Goal: Information Seeking & Learning: Learn about a topic

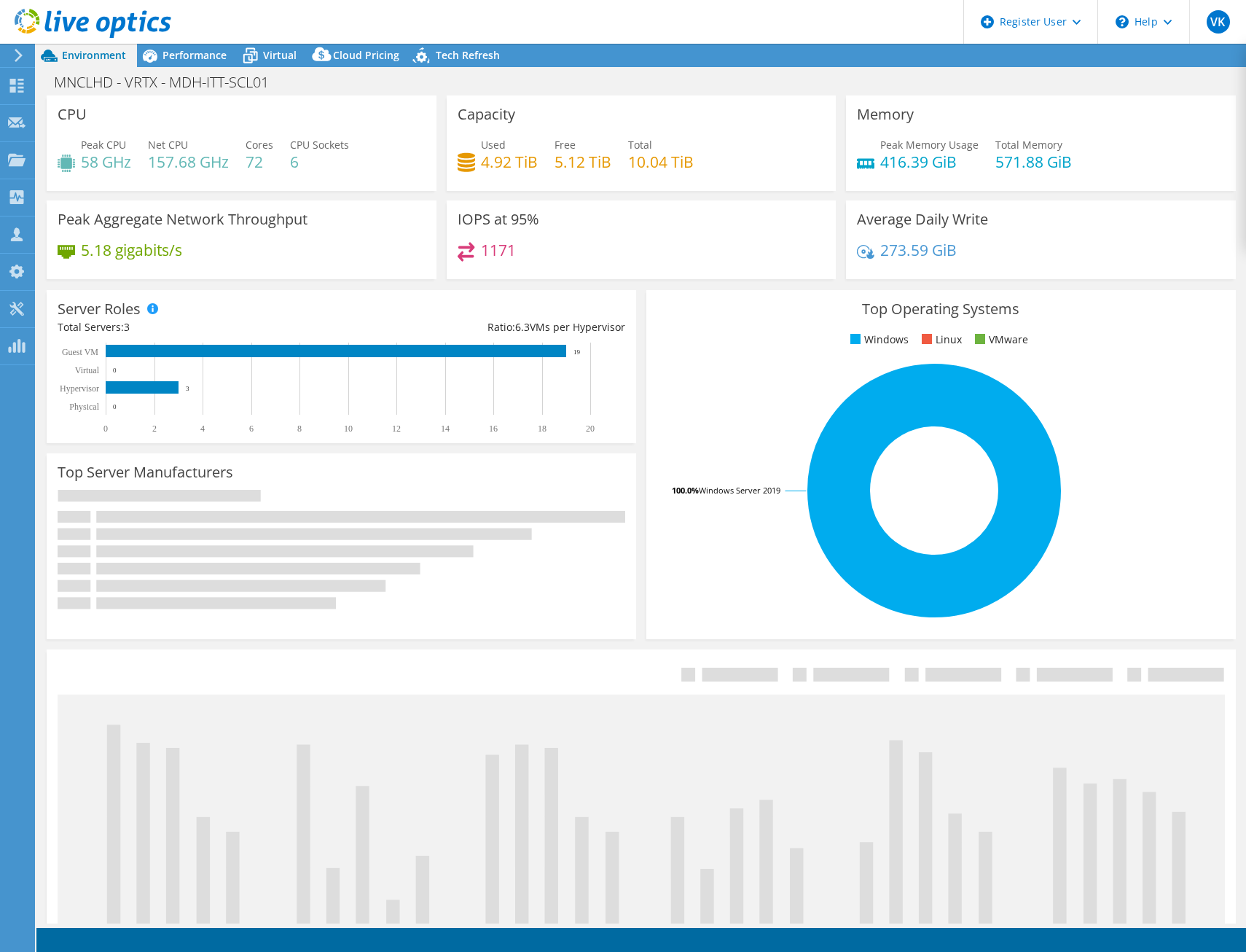
select select "USD"
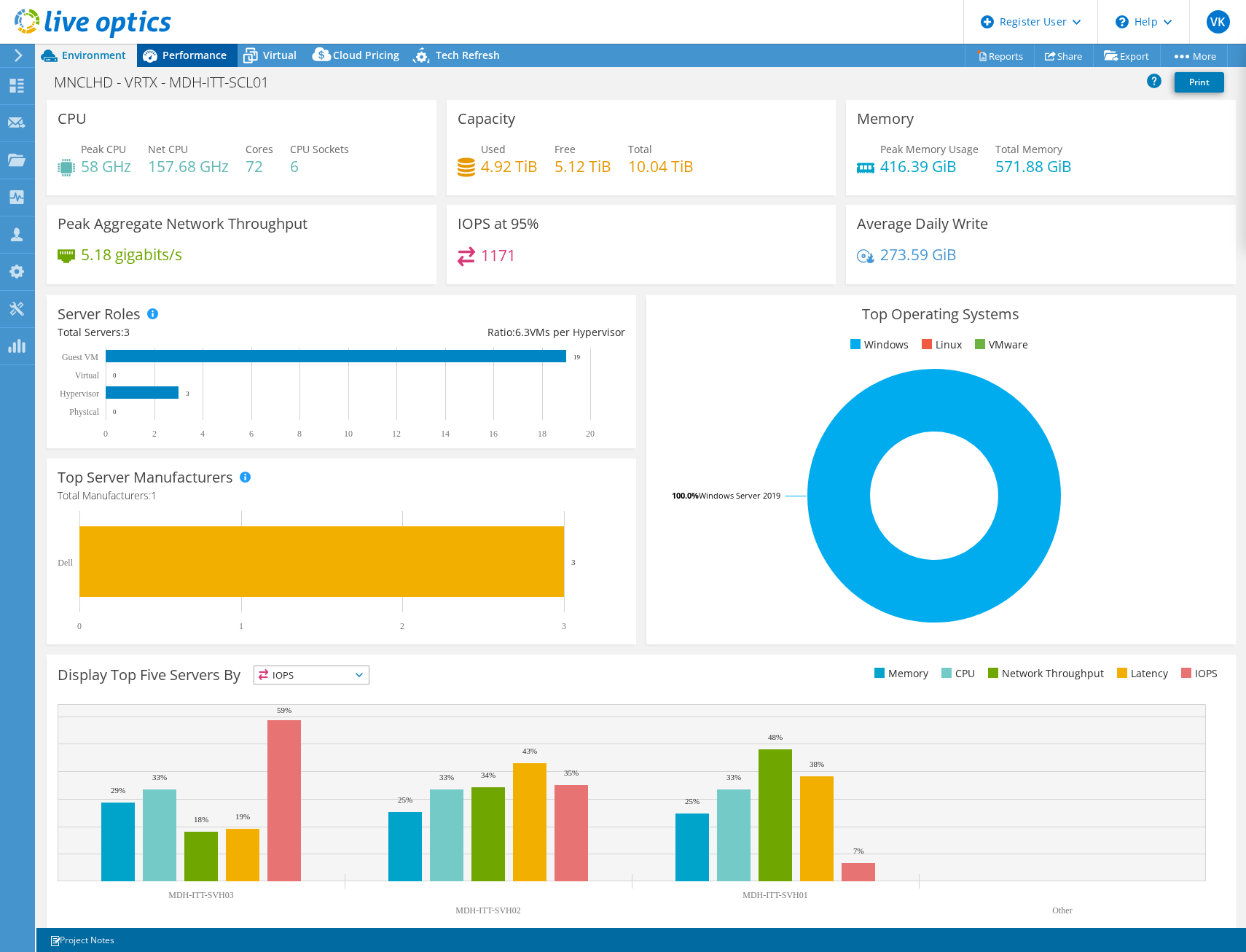
click at [202, 56] on span "Performance" at bounding box center [195, 55] width 64 height 14
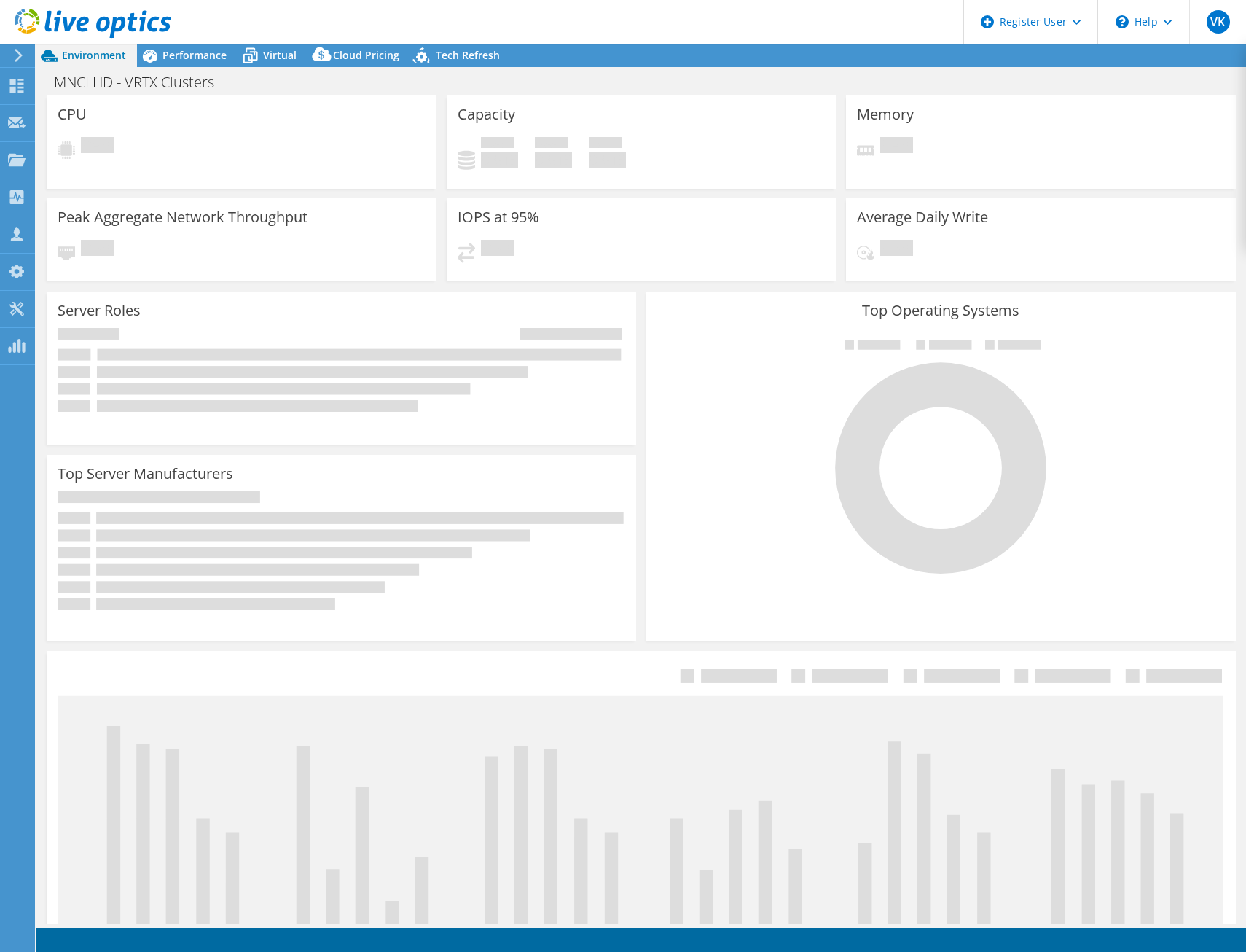
select select "Australia"
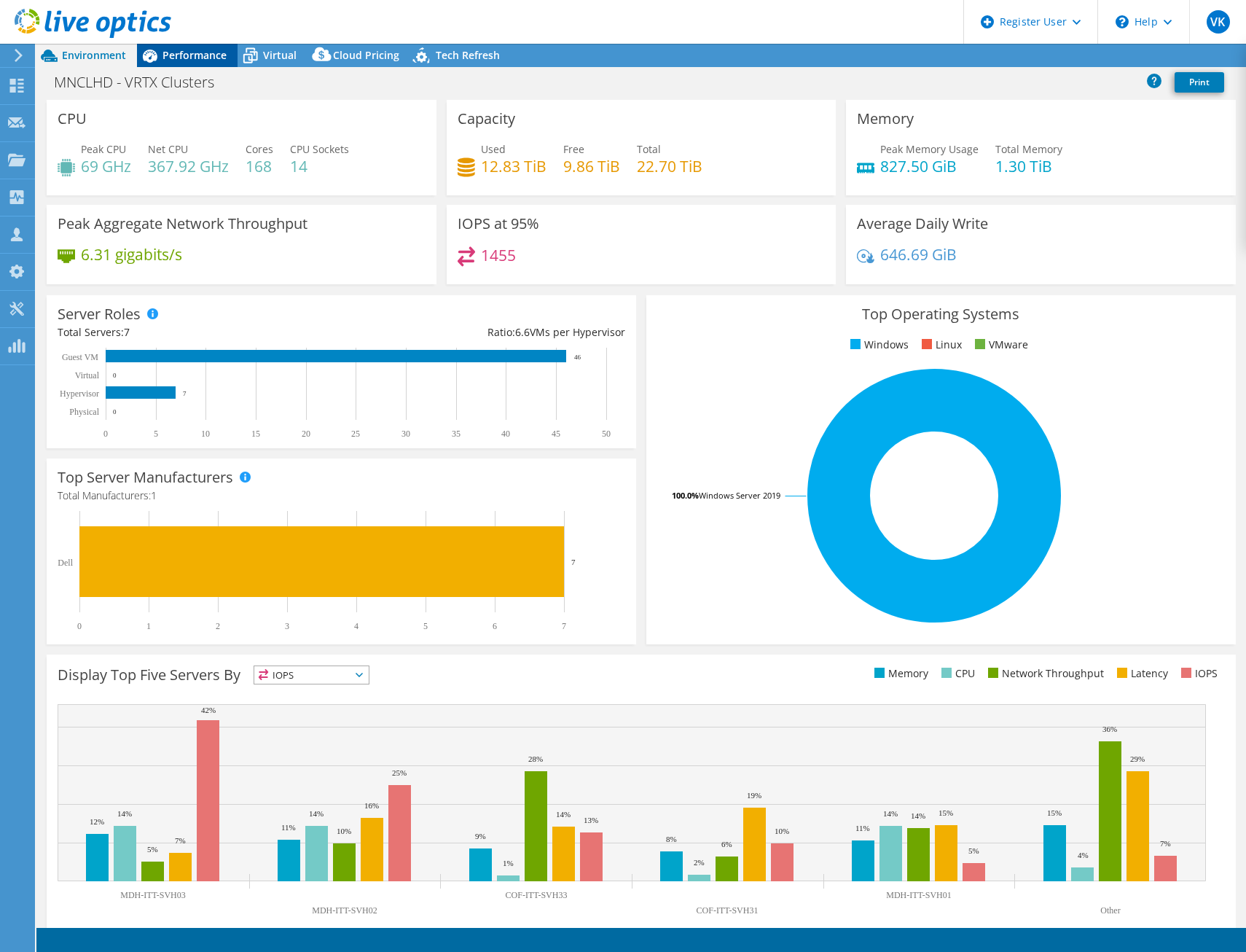
click at [217, 48] on div "Performance" at bounding box center [187, 55] width 101 height 23
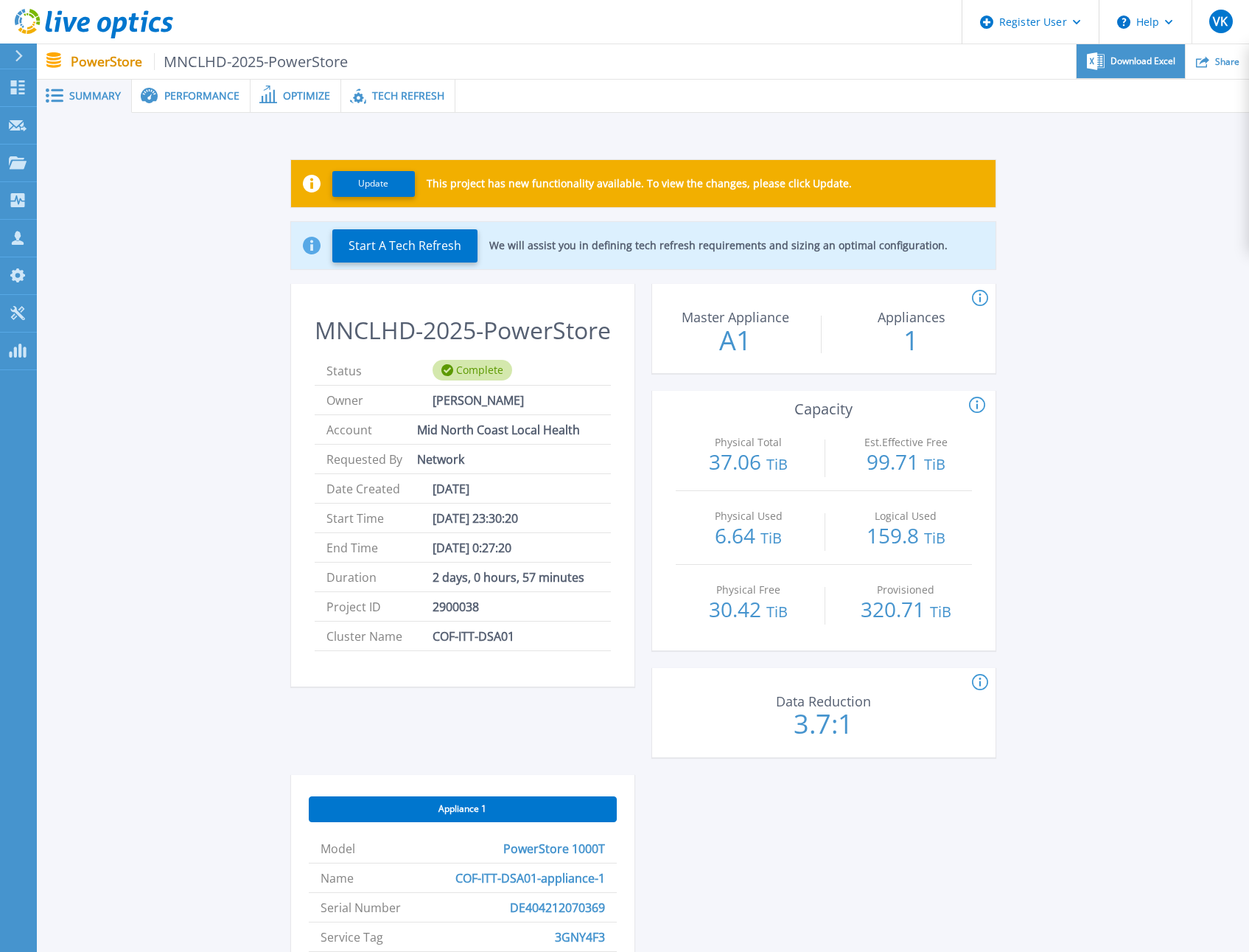
click at [1130, 57] on span "Download Excel" at bounding box center [1143, 61] width 65 height 9
click at [1085, 402] on div "Physical Total : (Often referred to as Raw Total in other Live Optics asset typ…" at bounding box center [1246, 406] width 554 height 17
click at [85, 663] on div "Update This project has new functionality available. To view the changes, pleas…" at bounding box center [643, 688] width 1168 height 1105
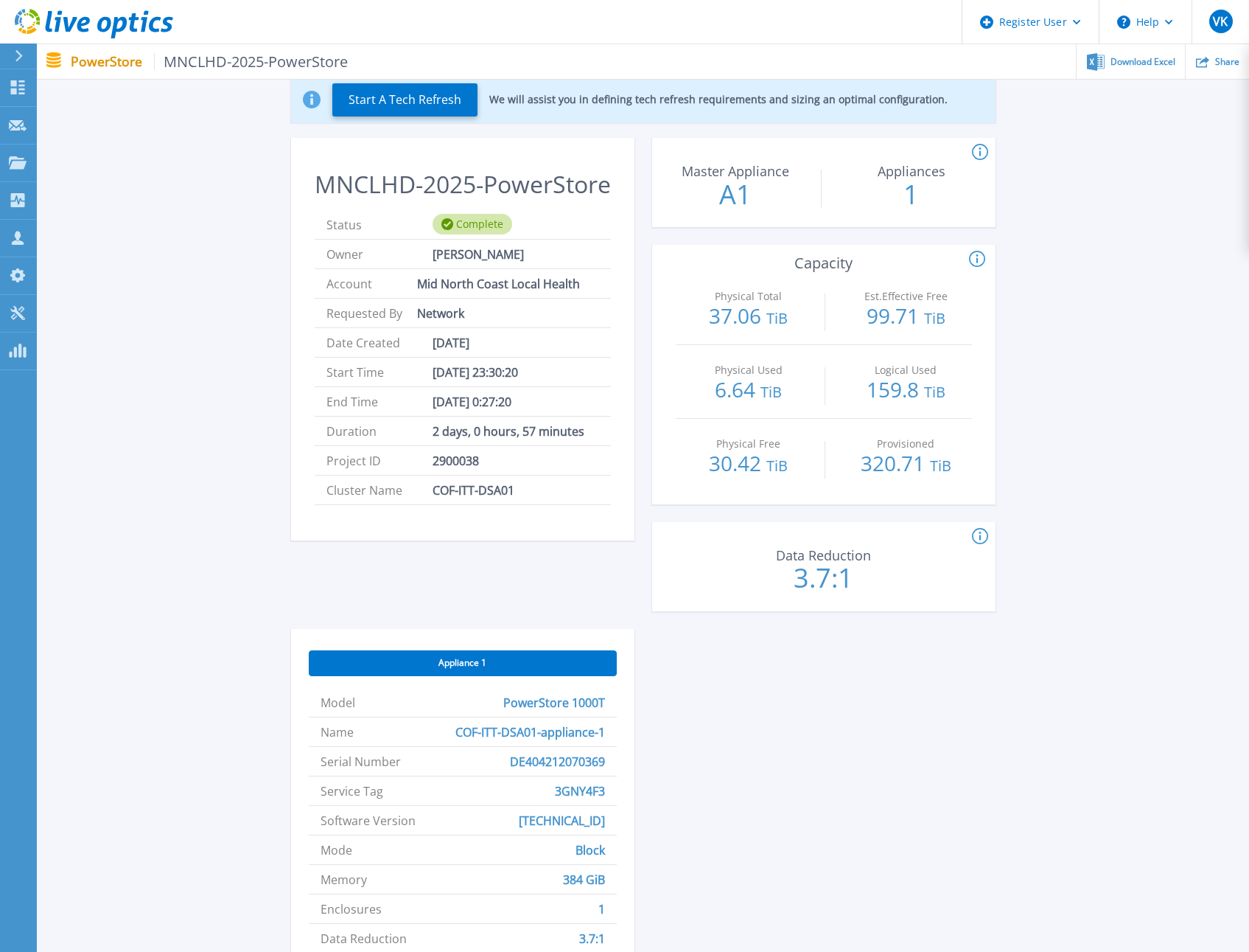
scroll to position [147, 0]
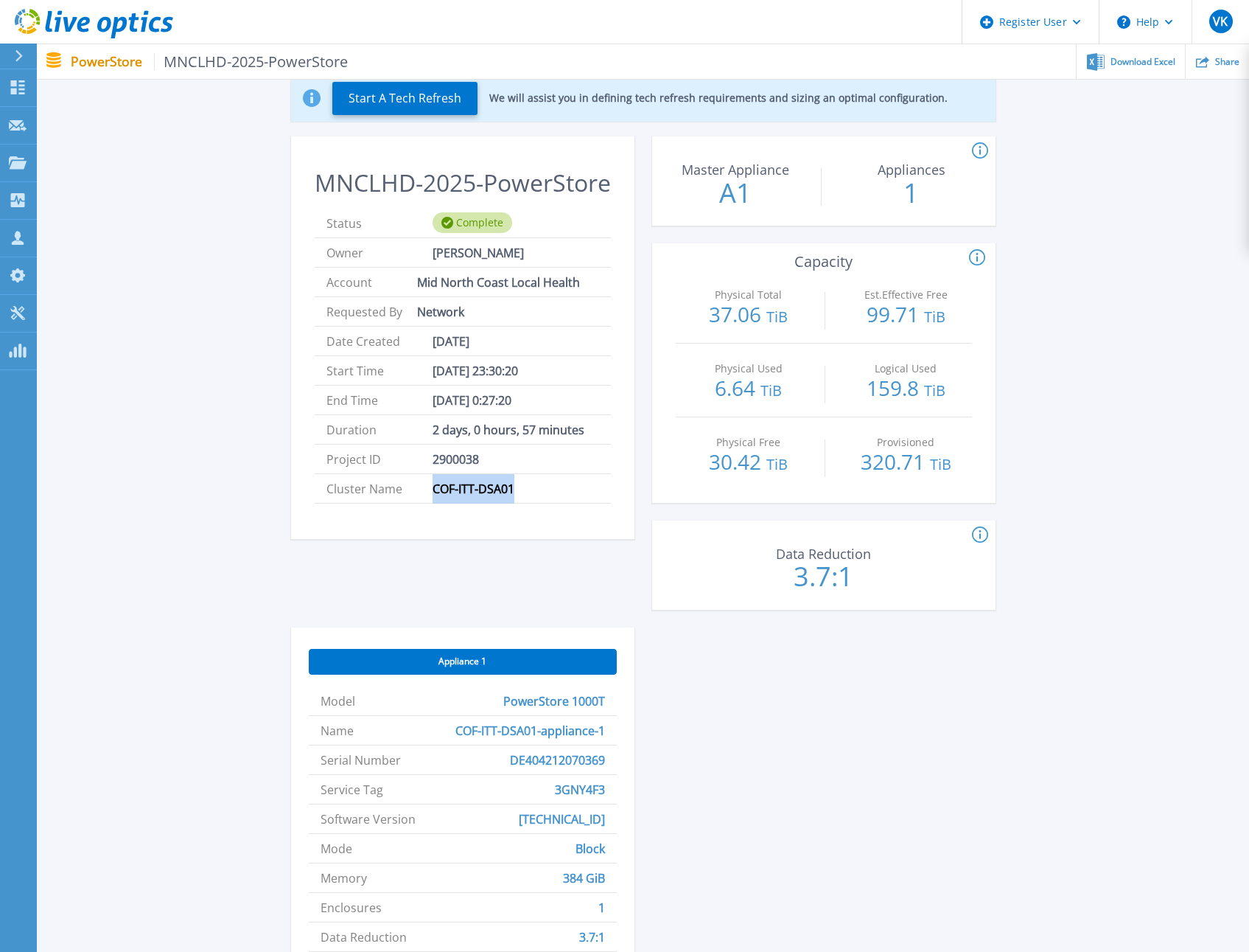
drag, startPoint x: 529, startPoint y: 518, endPoint x: 434, endPoint y: 519, distance: 95.0
click at [434, 504] on li "Cluster Name COF-ITT-DSA01" at bounding box center [462, 489] width 296 height 29
drag, startPoint x: 434, startPoint y: 519, endPoint x: 395, endPoint y: 610, distance: 99.0
click at [395, 610] on div "MNCLHD-2025-PowerStore Status Complete Owner Leonard Rogan Account Mid North Co…" at bounding box center [462, 381] width 344 height 491
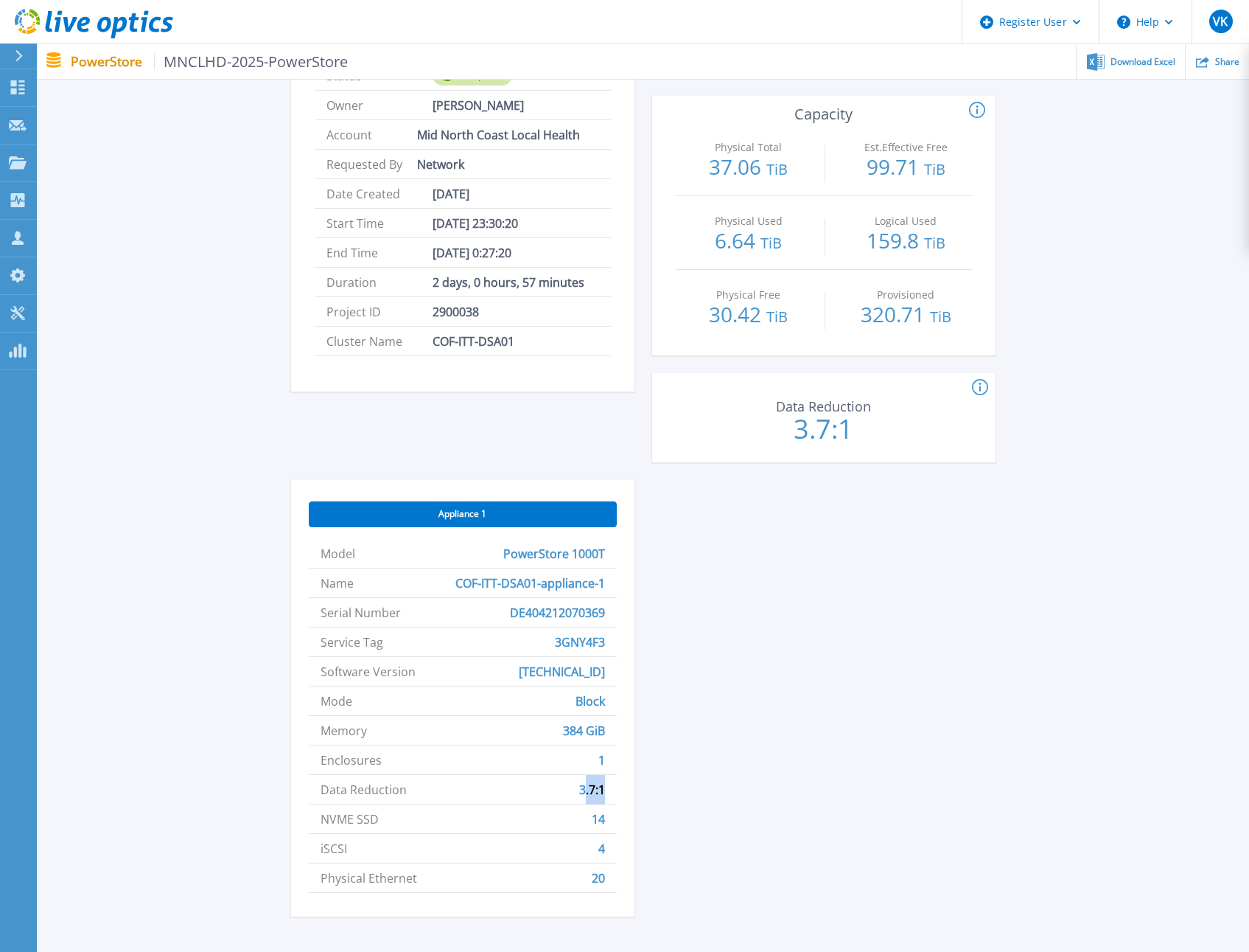
drag, startPoint x: 602, startPoint y: 788, endPoint x: 584, endPoint y: 786, distance: 18.1
click at [584, 786] on span "3.7:1" at bounding box center [592, 789] width 26 height 28
drag, startPoint x: 584, startPoint y: 786, endPoint x: 665, endPoint y: 778, distance: 81.4
click at [665, 778] on div "MNCLHD-2025-PowerStore Status Complete Owner Leonard Rogan Account Mid North Co…" at bounding box center [643, 461] width 704 height 945
click at [702, 769] on div "MNCLHD-2025-PowerStore Status Complete Owner Leonard Rogan Account Mid North Co…" at bounding box center [643, 461] width 704 height 945
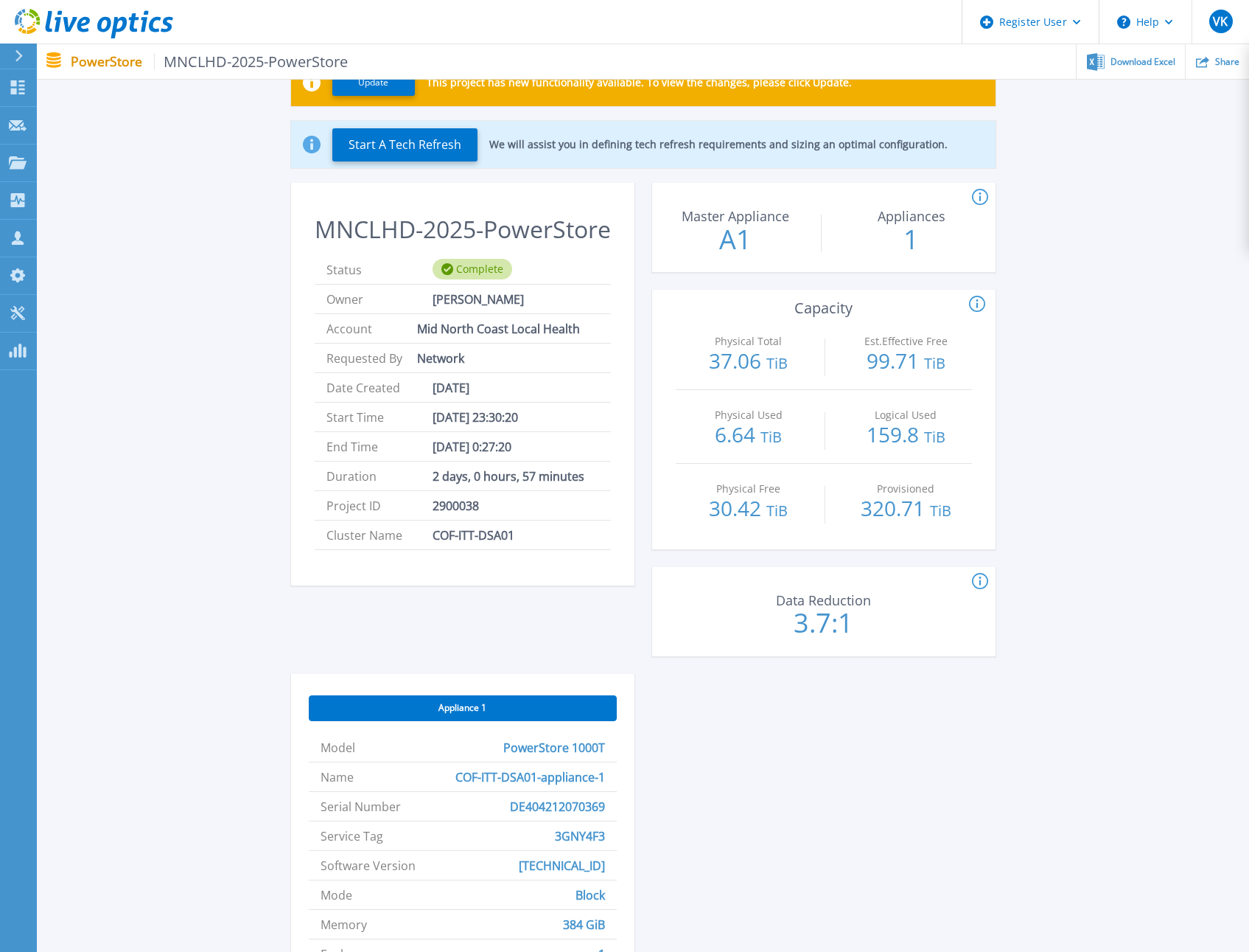
scroll to position [0, 0]
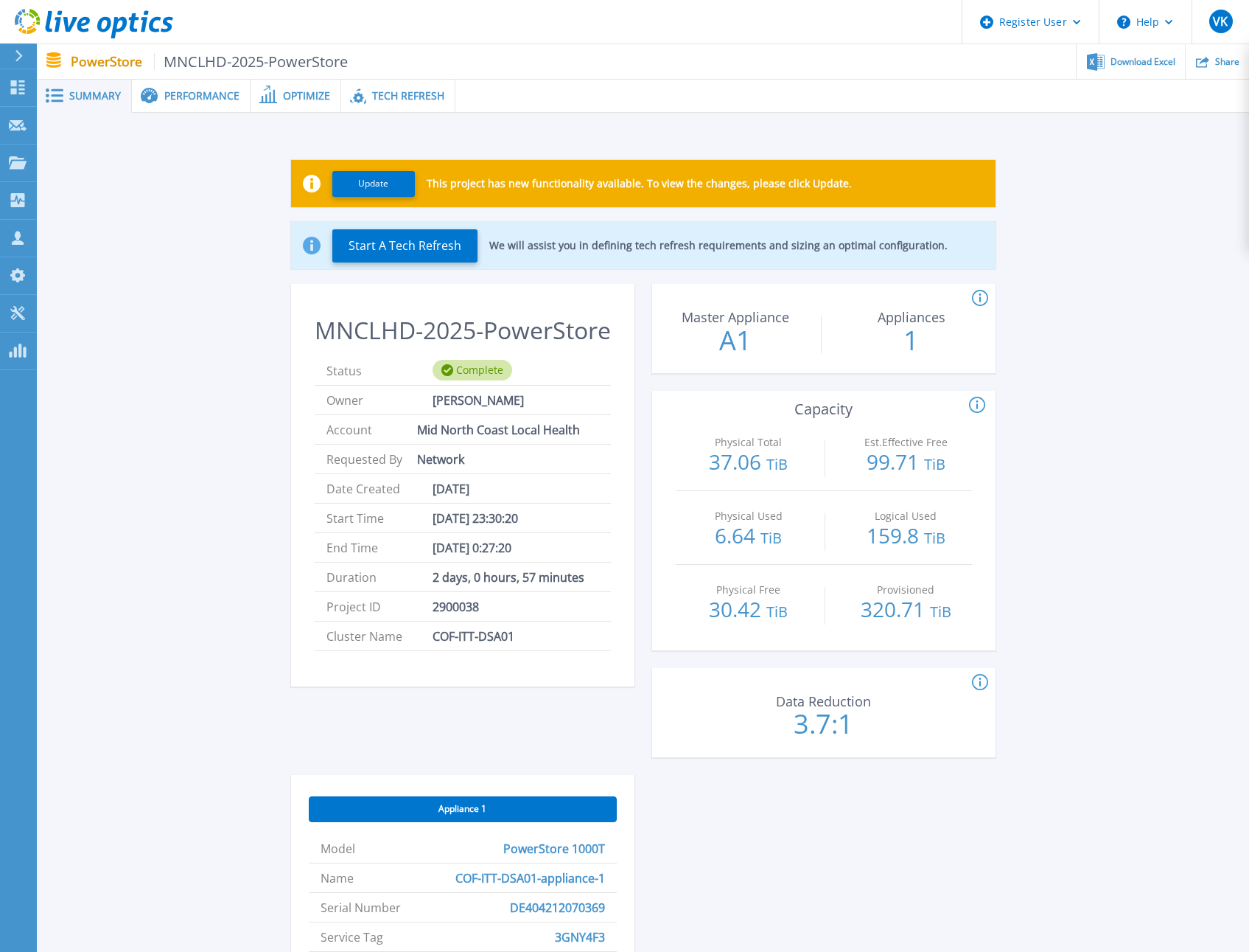
click at [209, 98] on span "Performance" at bounding box center [202, 96] width 75 height 10
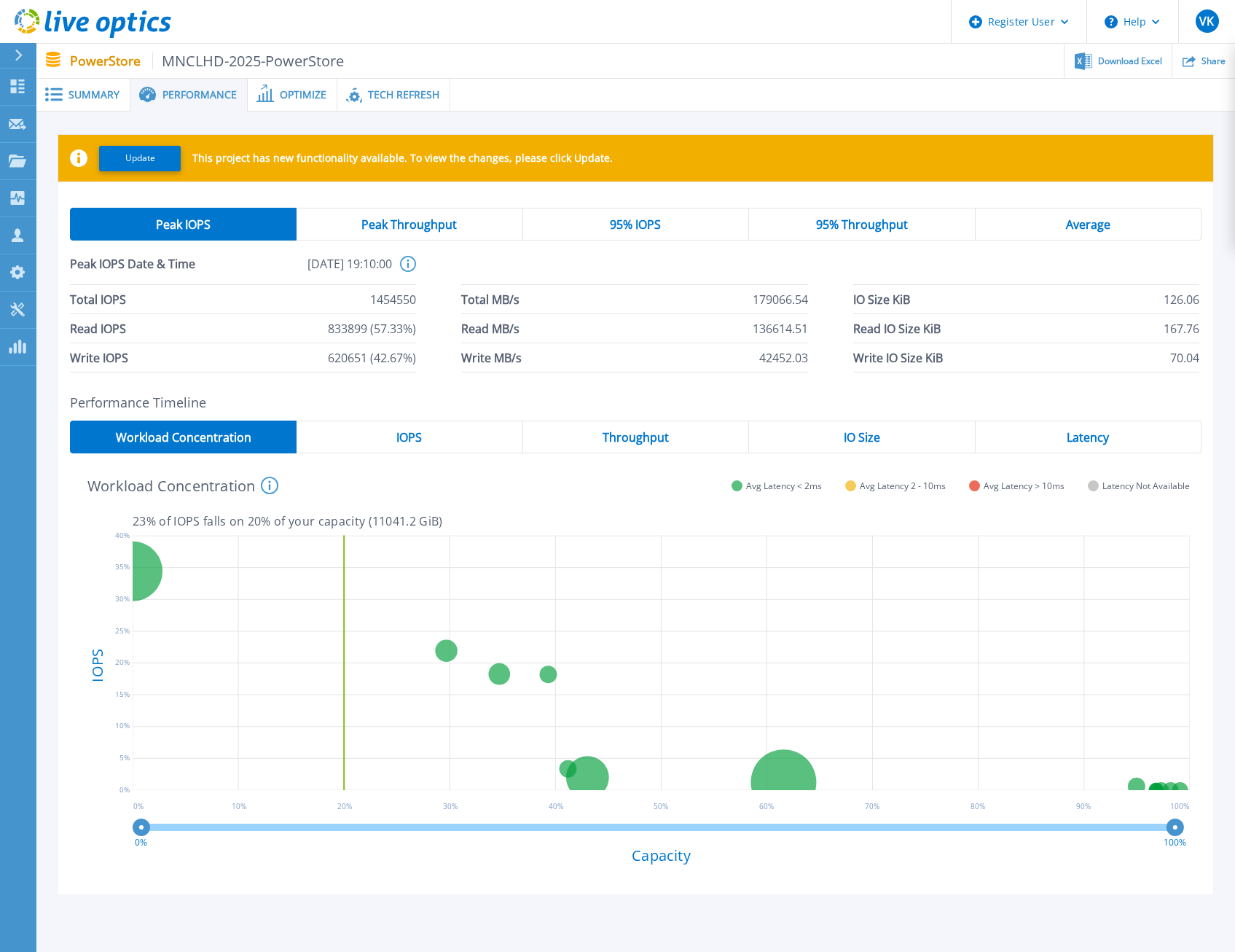
click at [302, 95] on span "Optimize" at bounding box center [303, 95] width 47 height 10
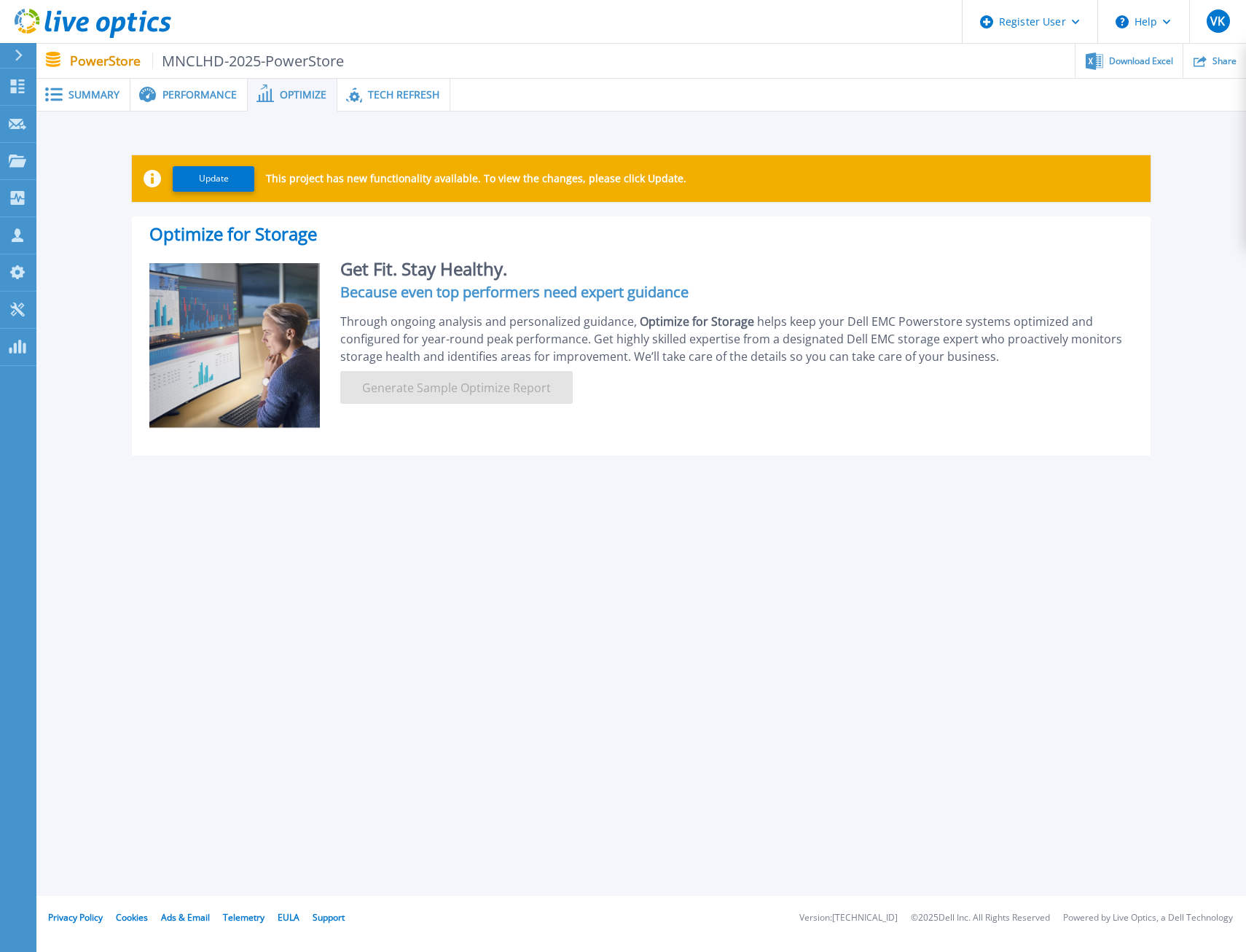
click at [378, 91] on span "Tech Refresh" at bounding box center [403, 95] width 71 height 10
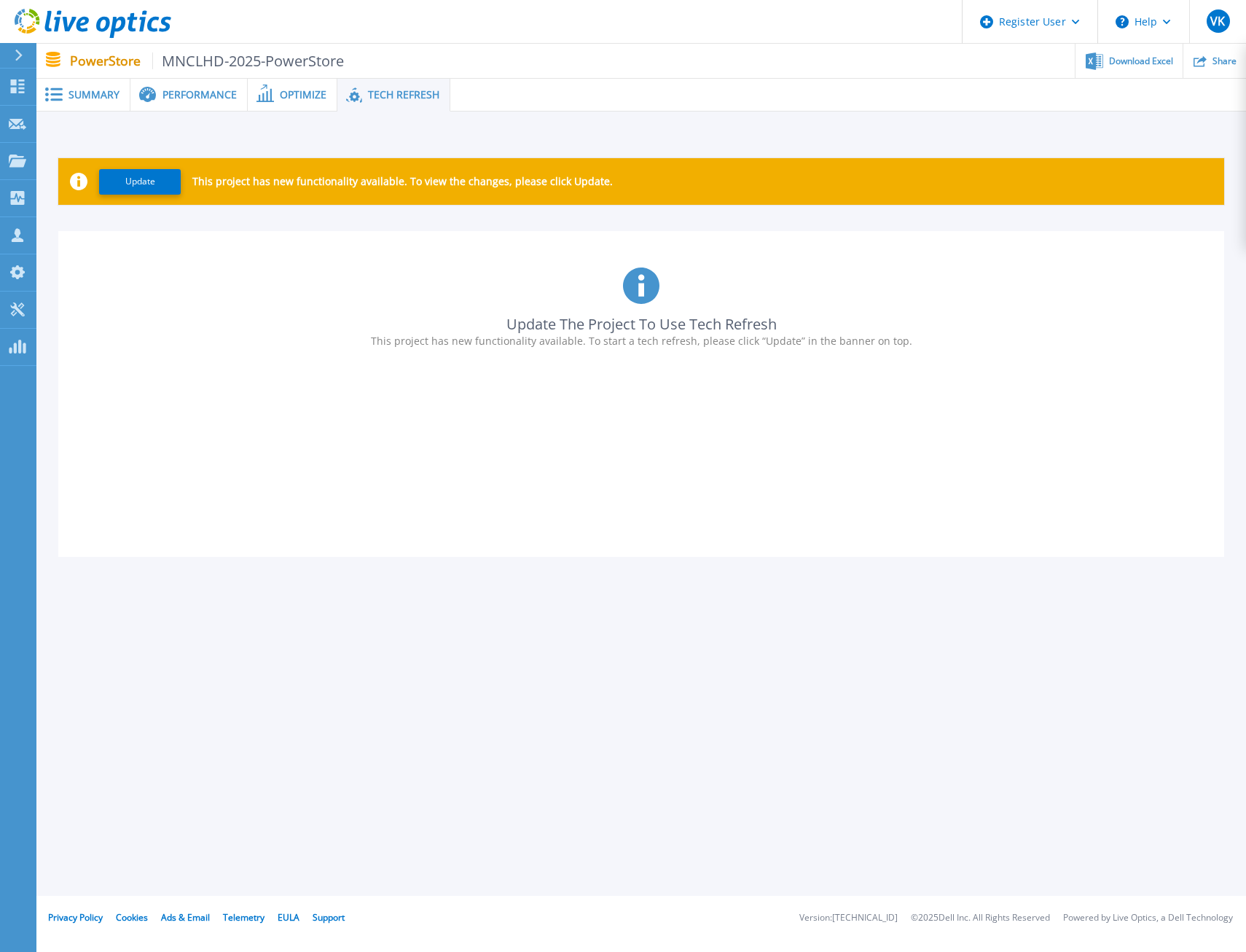
click at [91, 98] on span "Summary" at bounding box center [94, 95] width 51 height 10
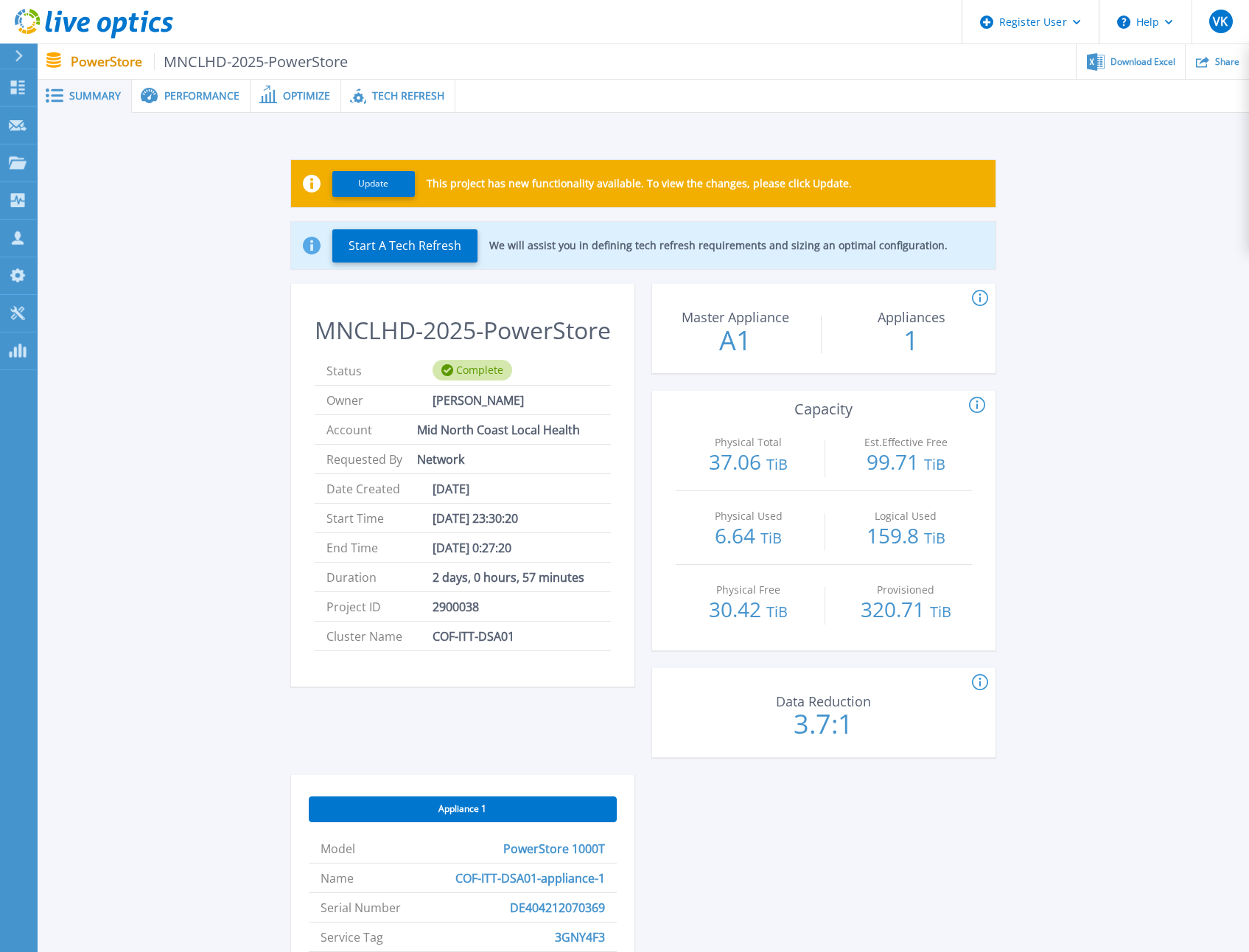
click at [149, 435] on div "Update This project has new functionality available. To view the changes, pleas…" at bounding box center [643, 688] width 1168 height 1105
click at [1070, 21] on div "Register User" at bounding box center [1031, 22] width 136 height 44
click at [1134, 251] on div "Update This project has new functionality available. To view the changes, pleas…" at bounding box center [643, 688] width 1168 height 1105
click at [1231, 13] on div "VK" at bounding box center [1221, 21] width 24 height 24
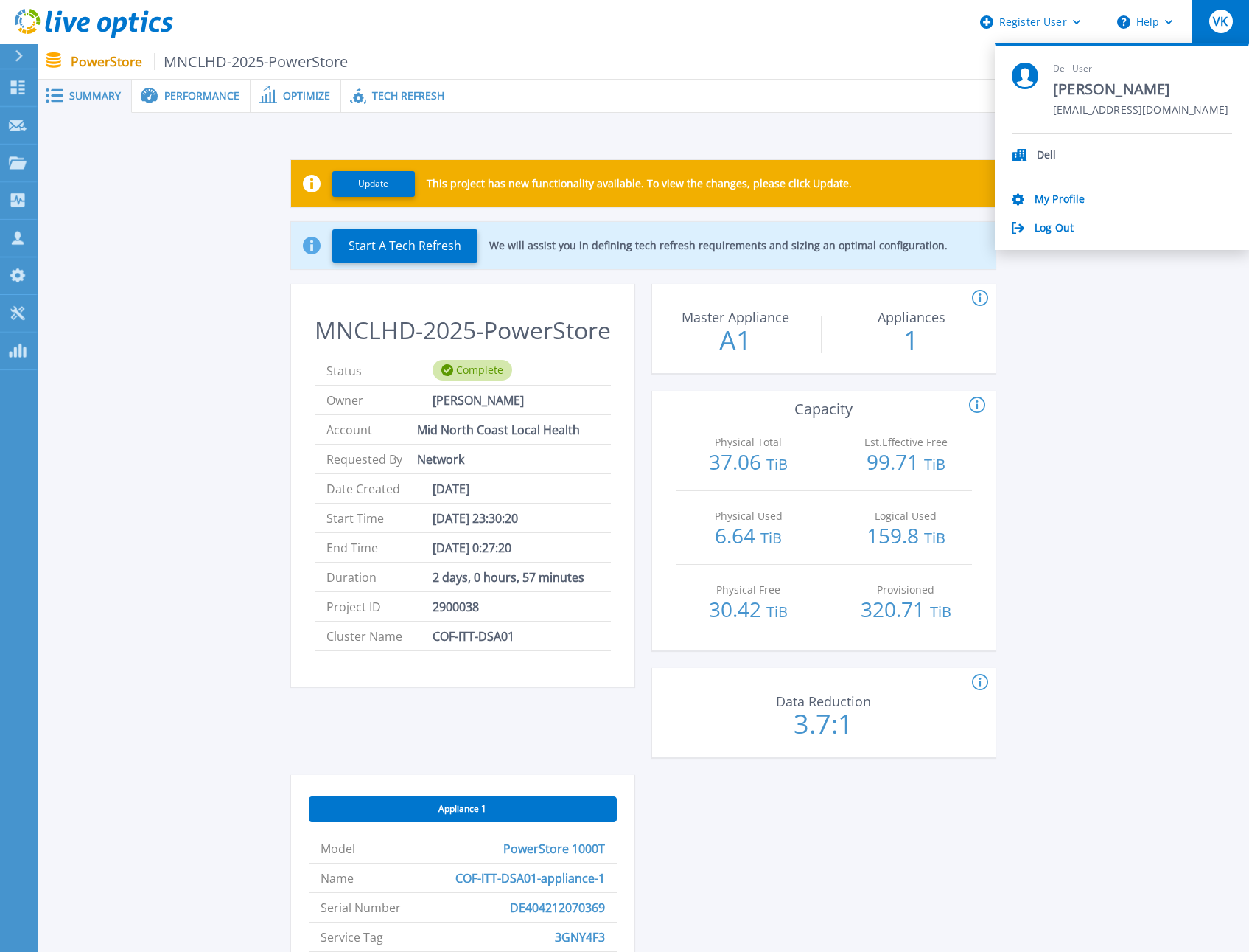
click at [1170, 416] on div "Update This project has new functionality available. To view the changes, pleas…" at bounding box center [643, 688] width 1168 height 1105
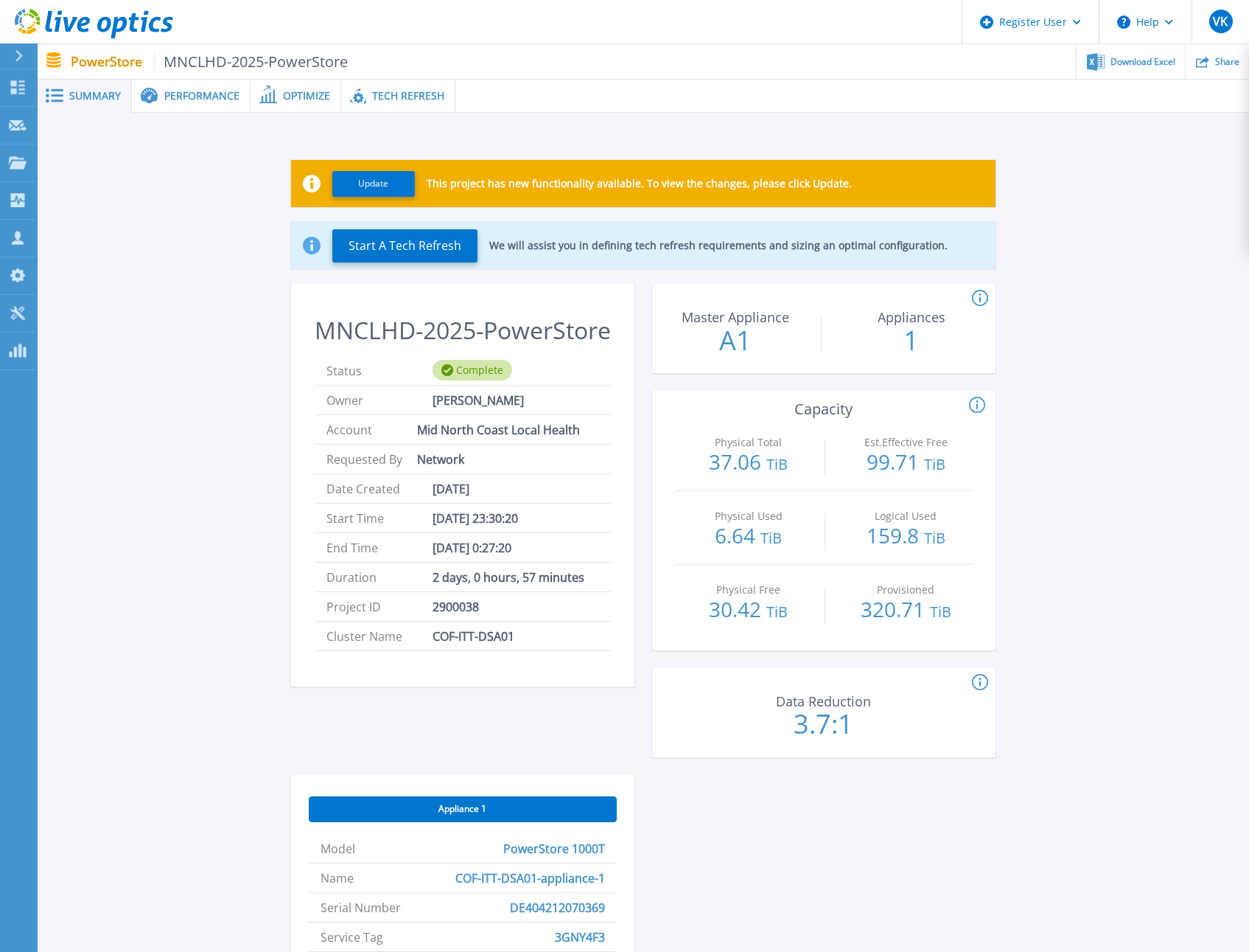
drag, startPoint x: 365, startPoint y: 180, endPoint x: 135, endPoint y: 357, distance: 290.2
click at [135, 357] on div "Update This project has new functionality available. To view the changes, pleas…" at bounding box center [643, 688] width 1168 height 1105
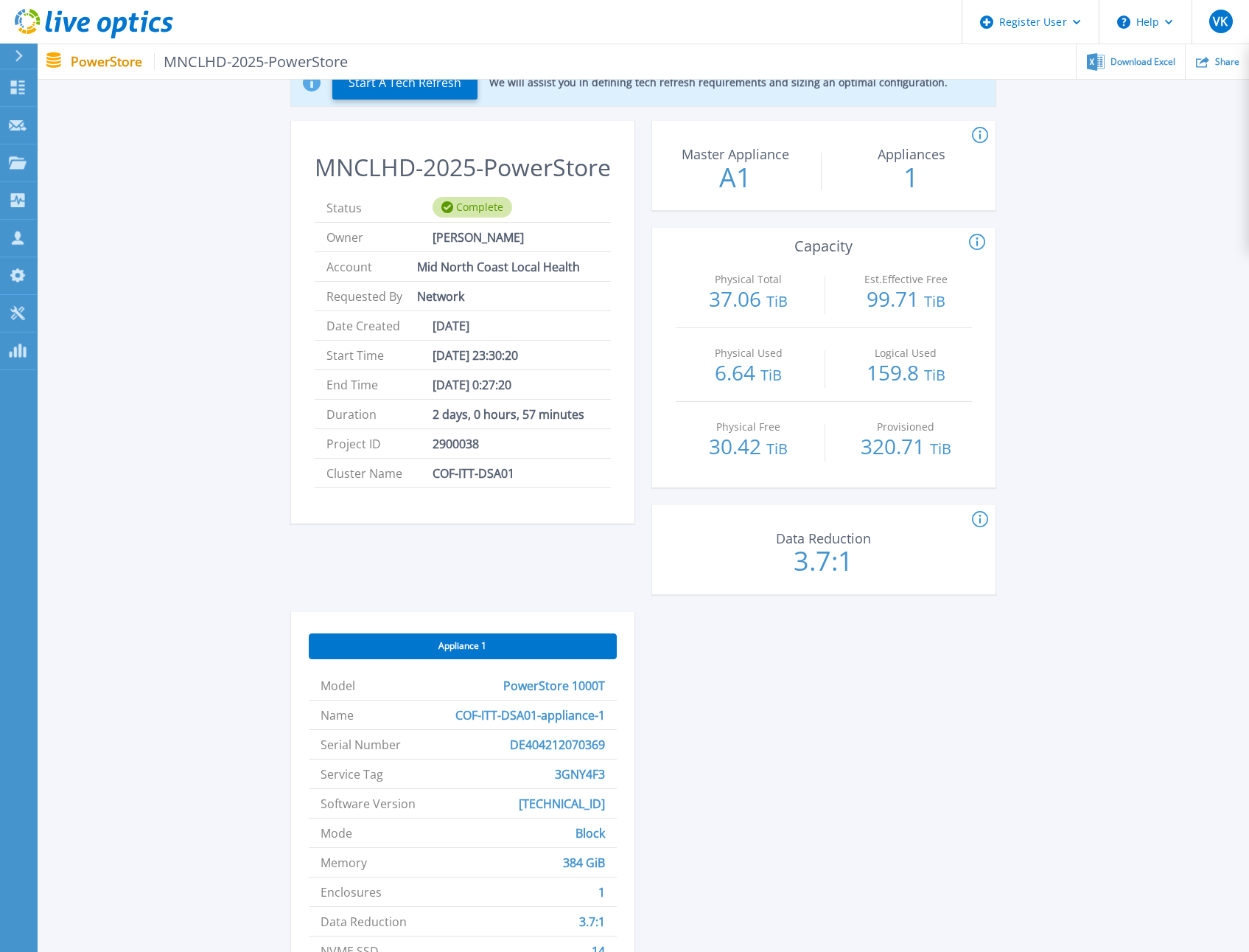
scroll to position [221, 0]
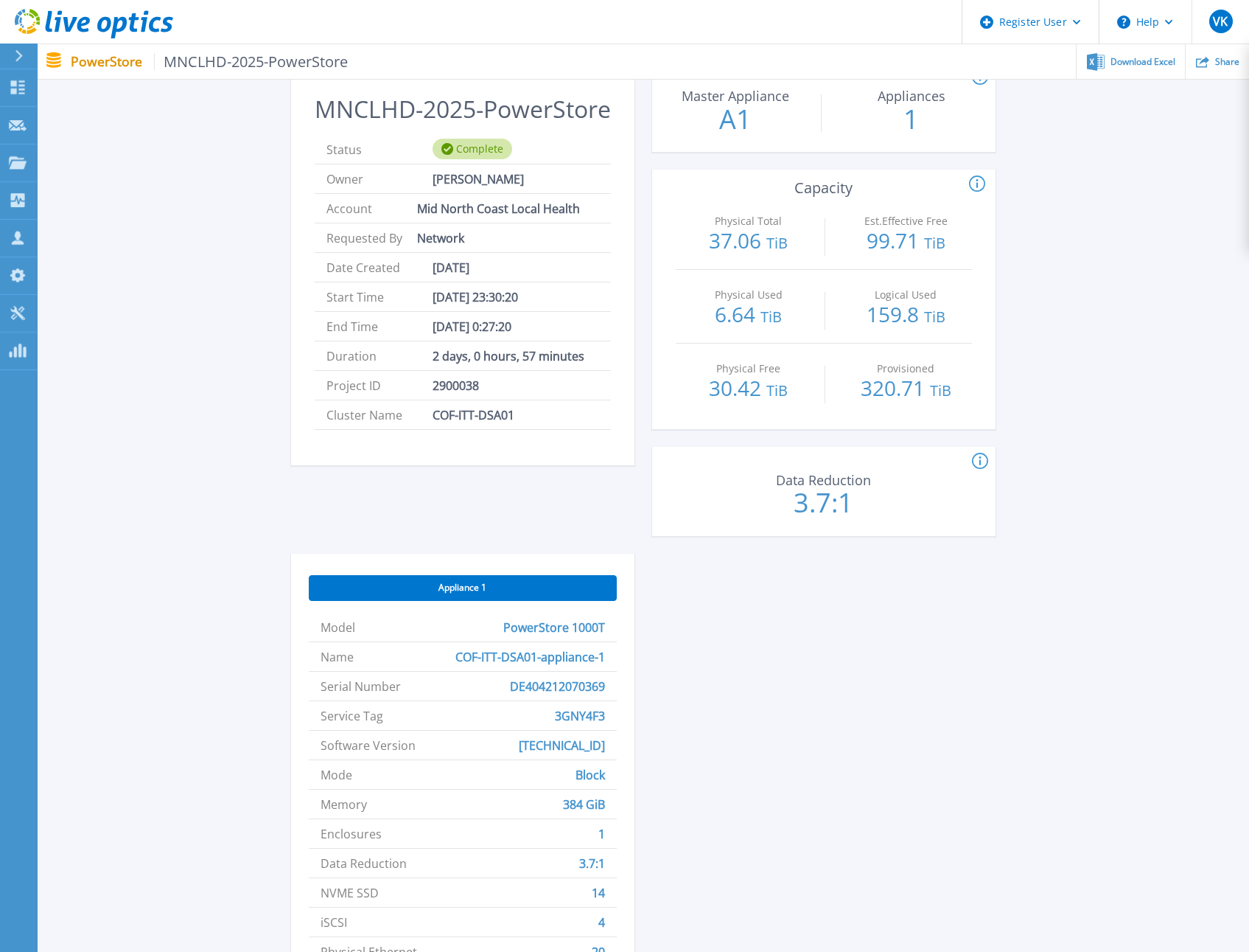
click at [135, 357] on div "Update This project has new functionality available. To view the changes, pleas…" at bounding box center [643, 467] width 1168 height 1105
click at [1216, 165] on div "Update This project has new functionality available. To view the changes, pleas…" at bounding box center [643, 467] width 1168 height 1105
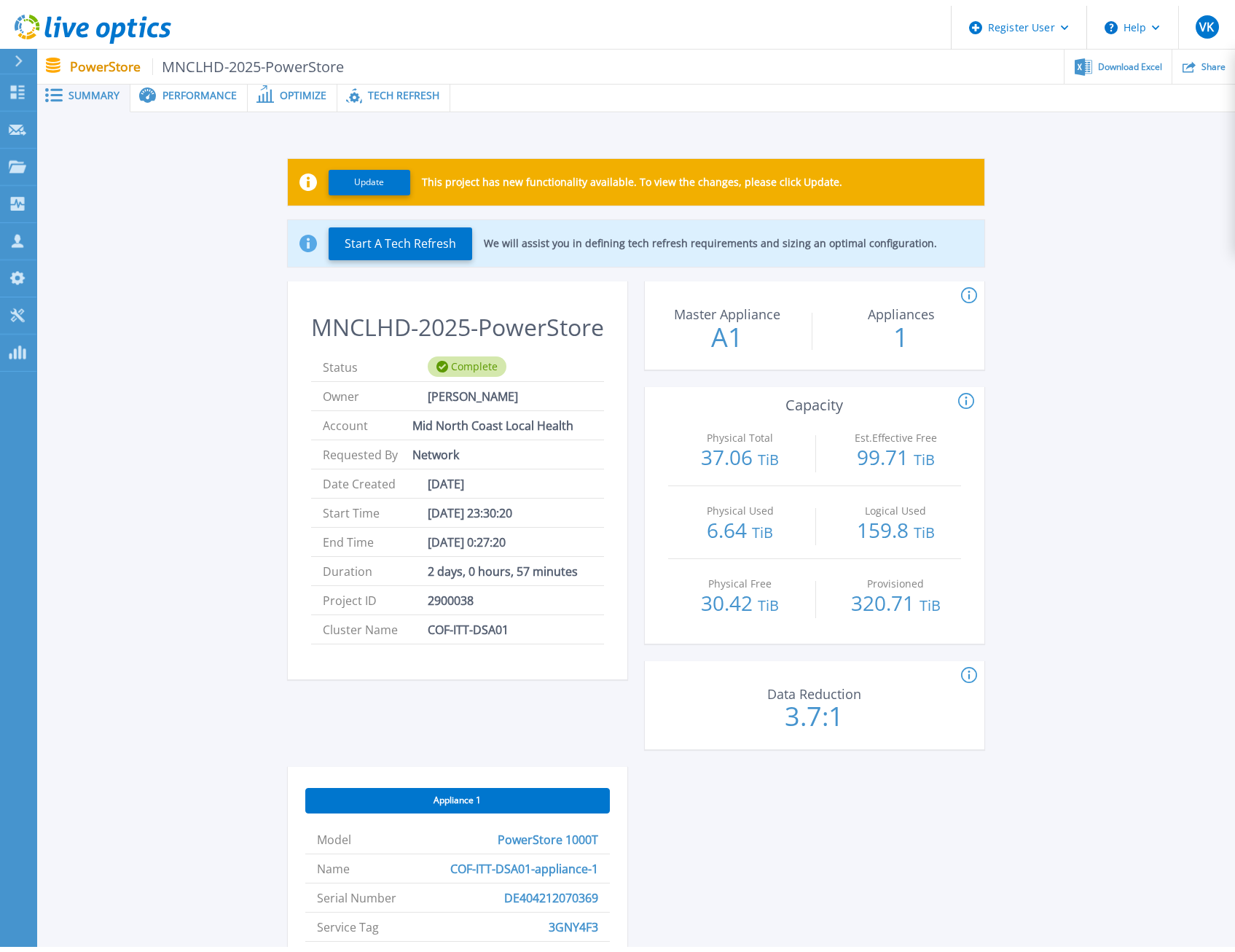
scroll to position [0, 0]
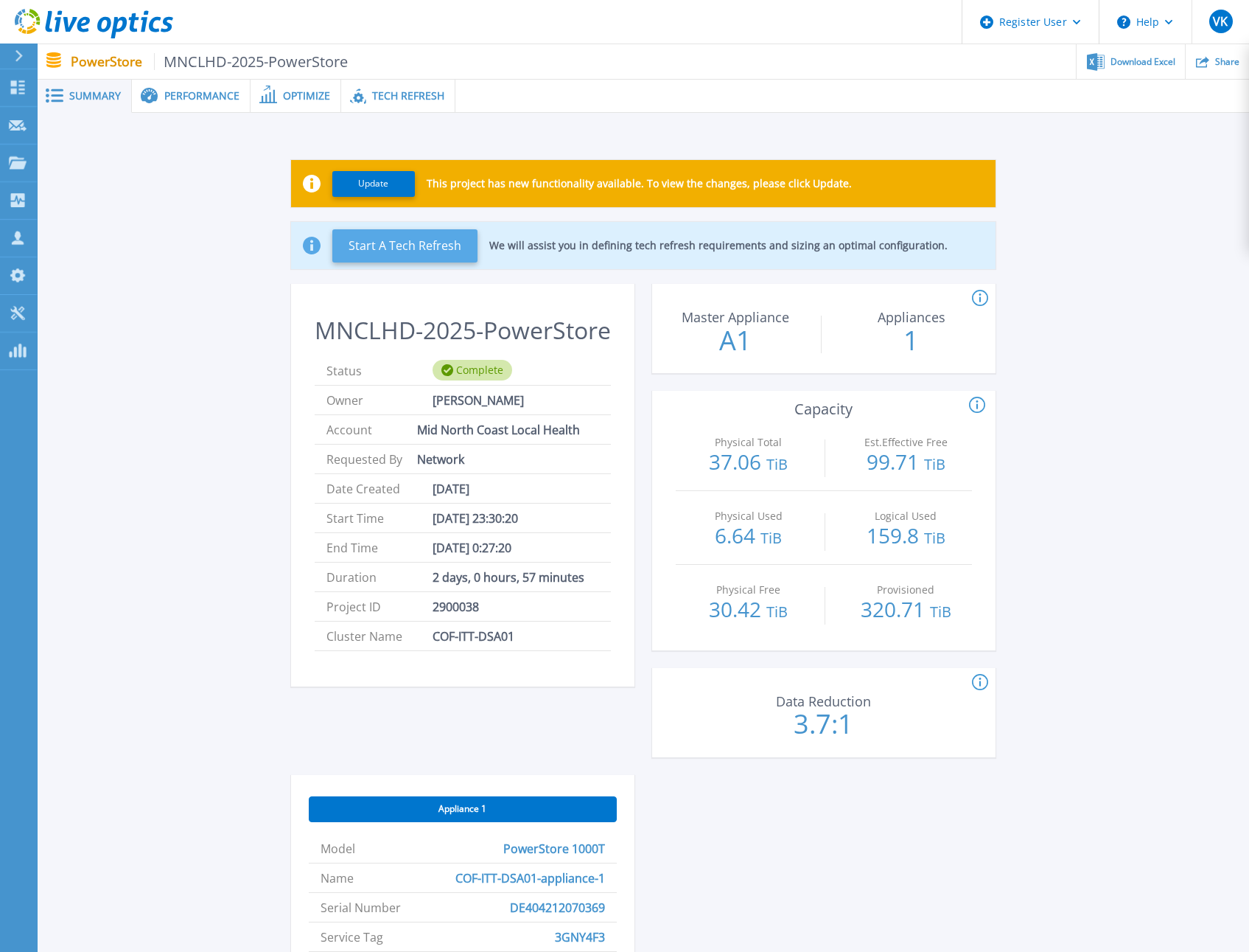
click at [425, 250] on button "Start A Tech Refresh" at bounding box center [406, 246] width 145 height 33
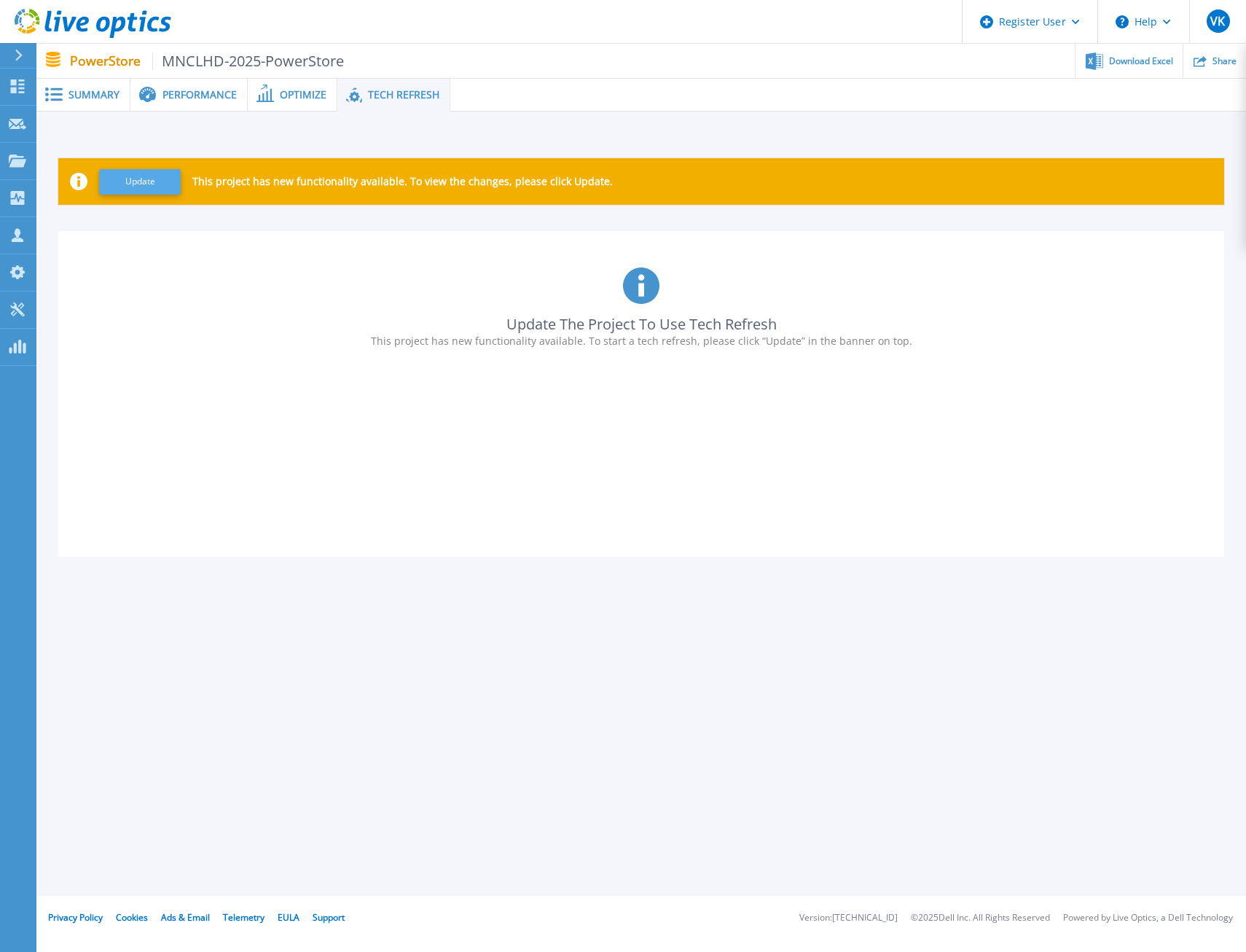
click at [156, 180] on button "Update" at bounding box center [140, 181] width 81 height 26
click at [288, 102] on div "Optimize" at bounding box center [292, 95] width 90 height 33
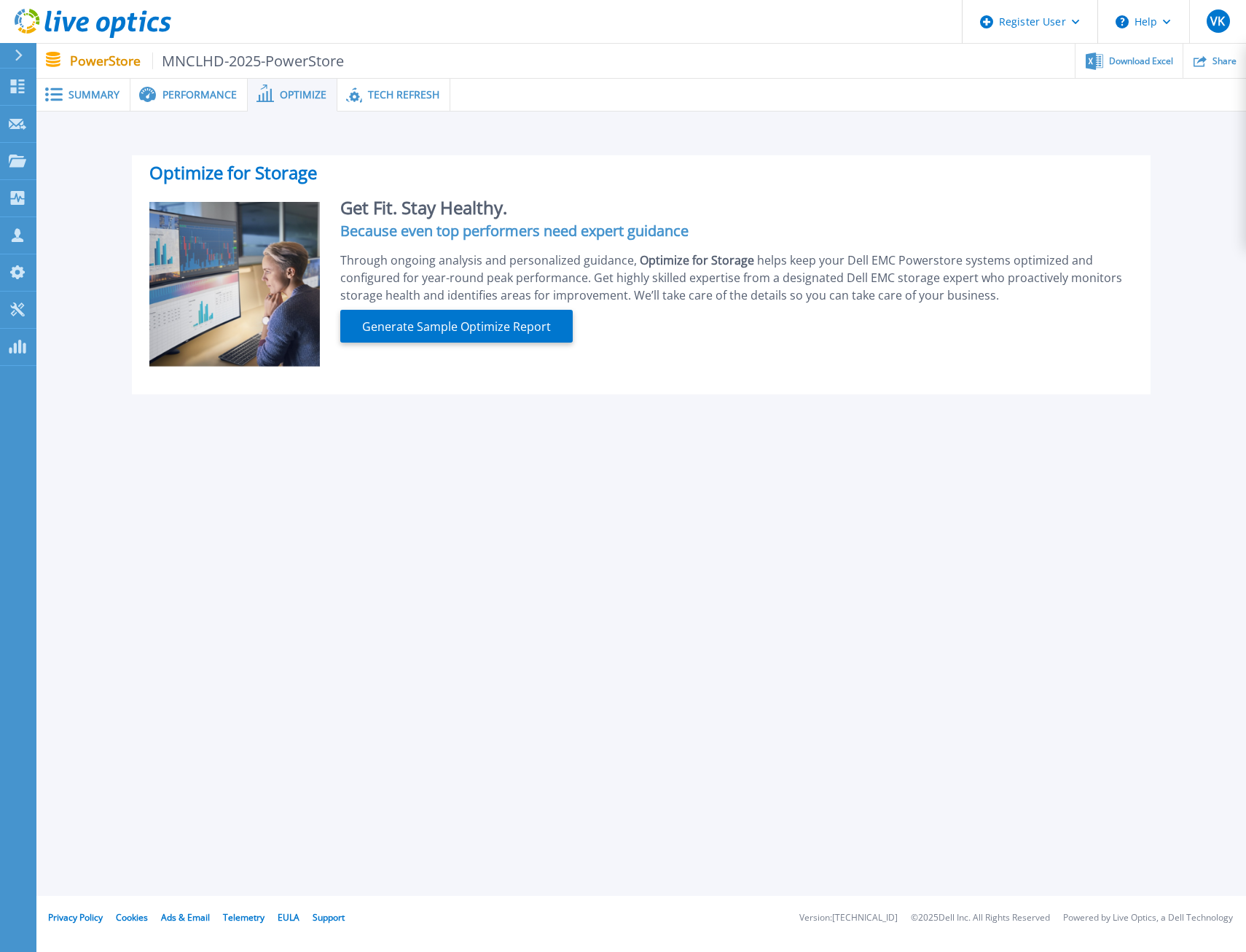
click at [217, 97] on span "Performance" at bounding box center [199, 95] width 74 height 10
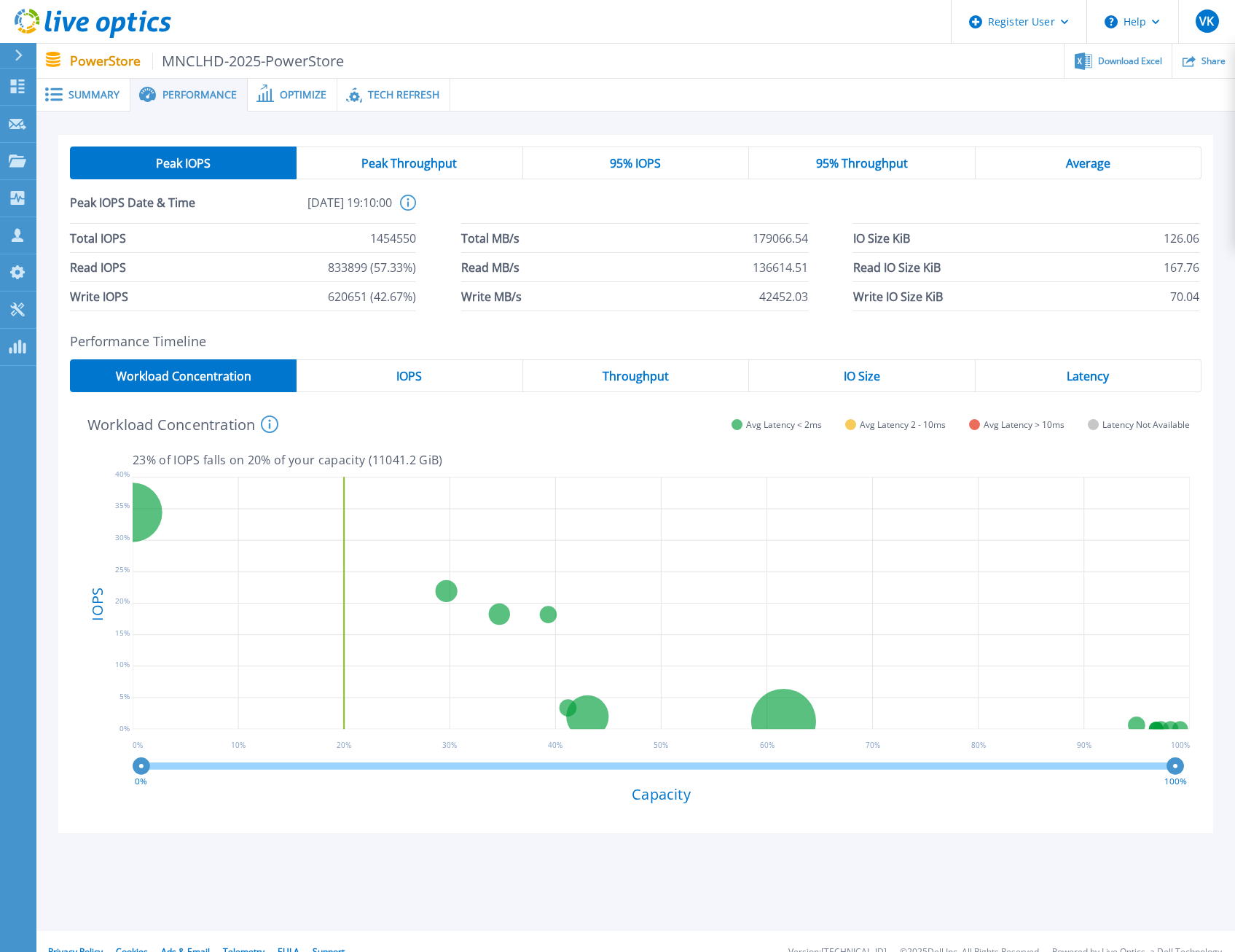
click at [435, 378] on div "IOPS" at bounding box center [409, 376] width 226 height 33
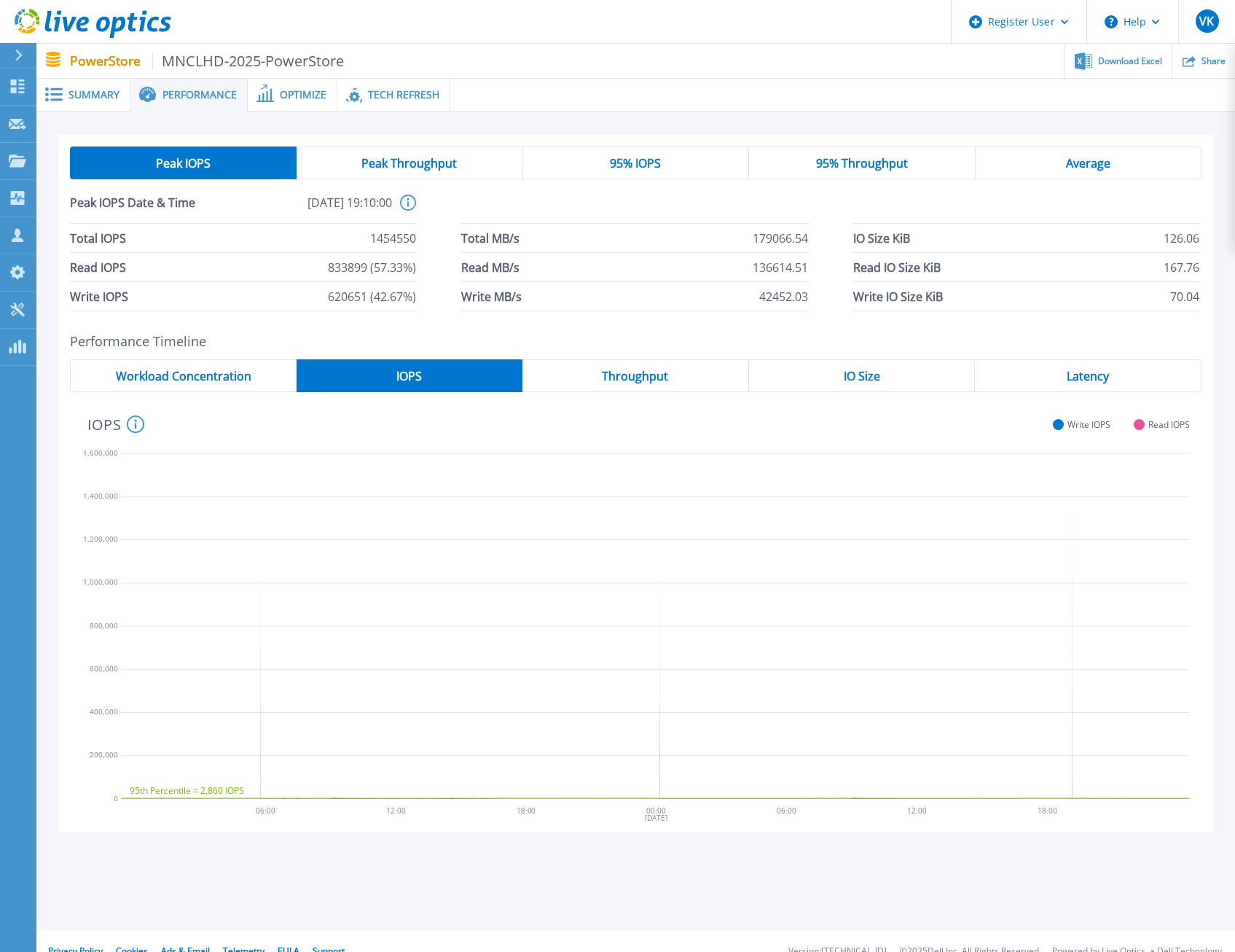
click at [616, 376] on span "Throughput" at bounding box center [635, 376] width 66 height 12
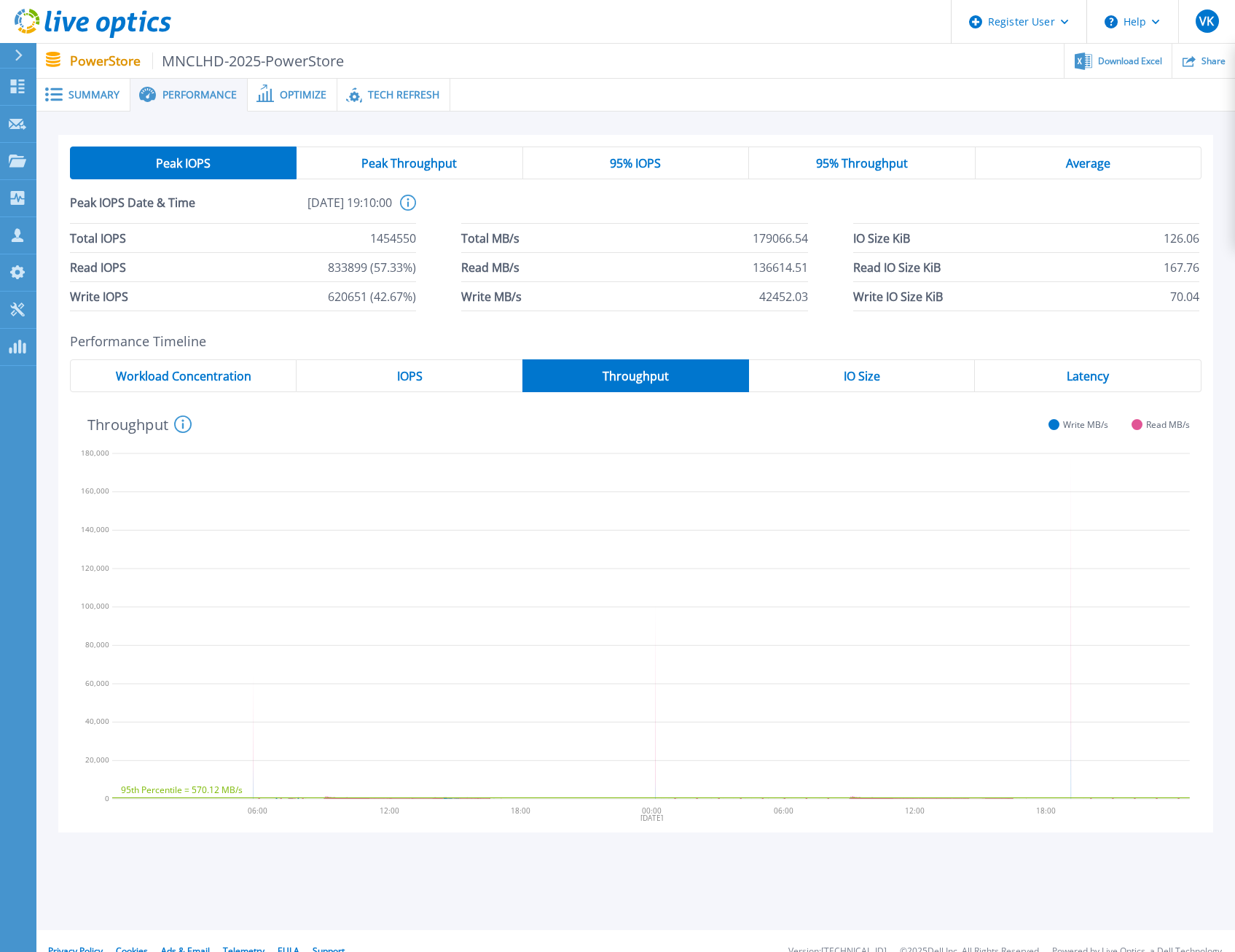
click at [842, 374] on div "IO Size" at bounding box center [863, 376] width 227 height 33
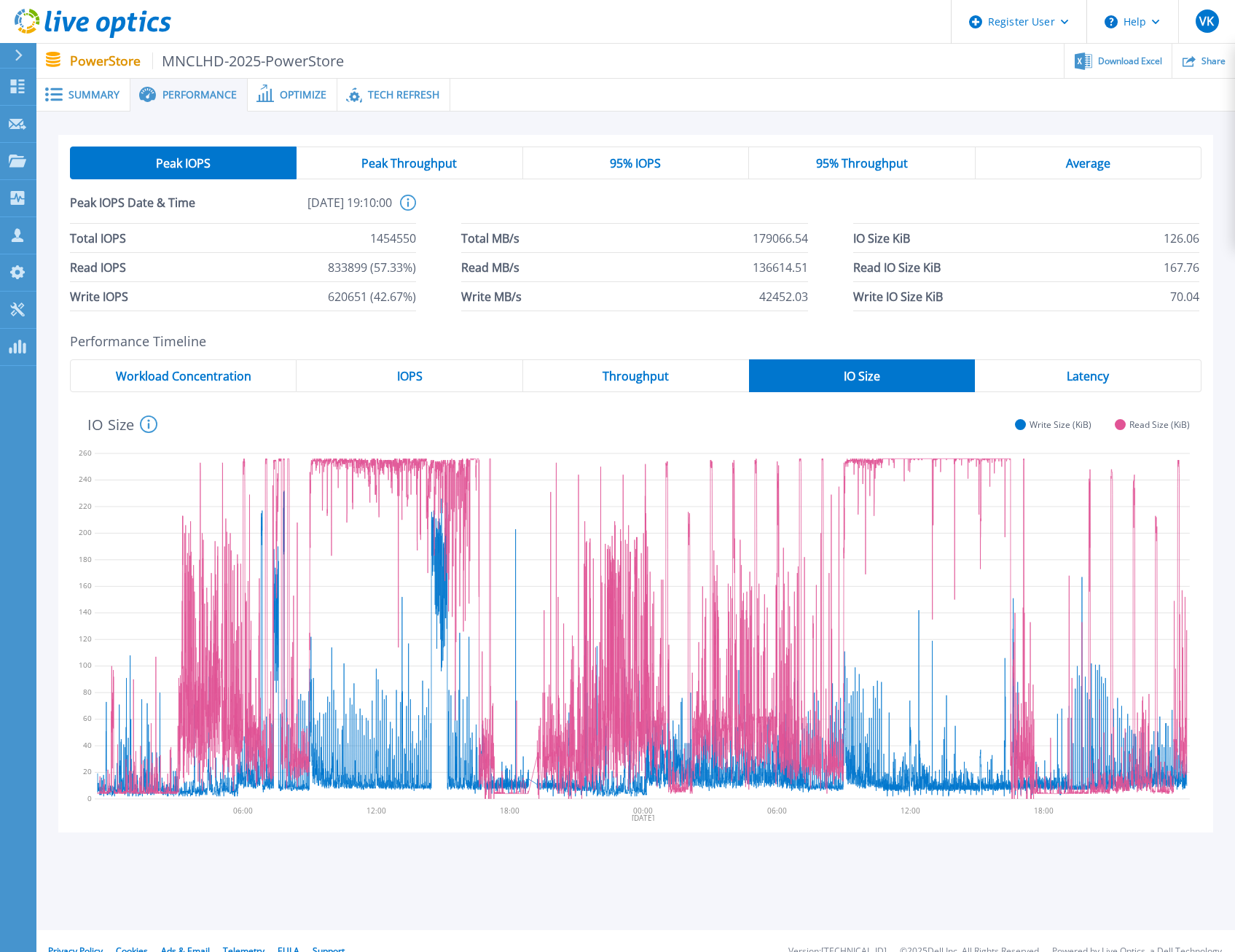
click at [1047, 381] on div "Latency" at bounding box center [1089, 376] width 227 height 33
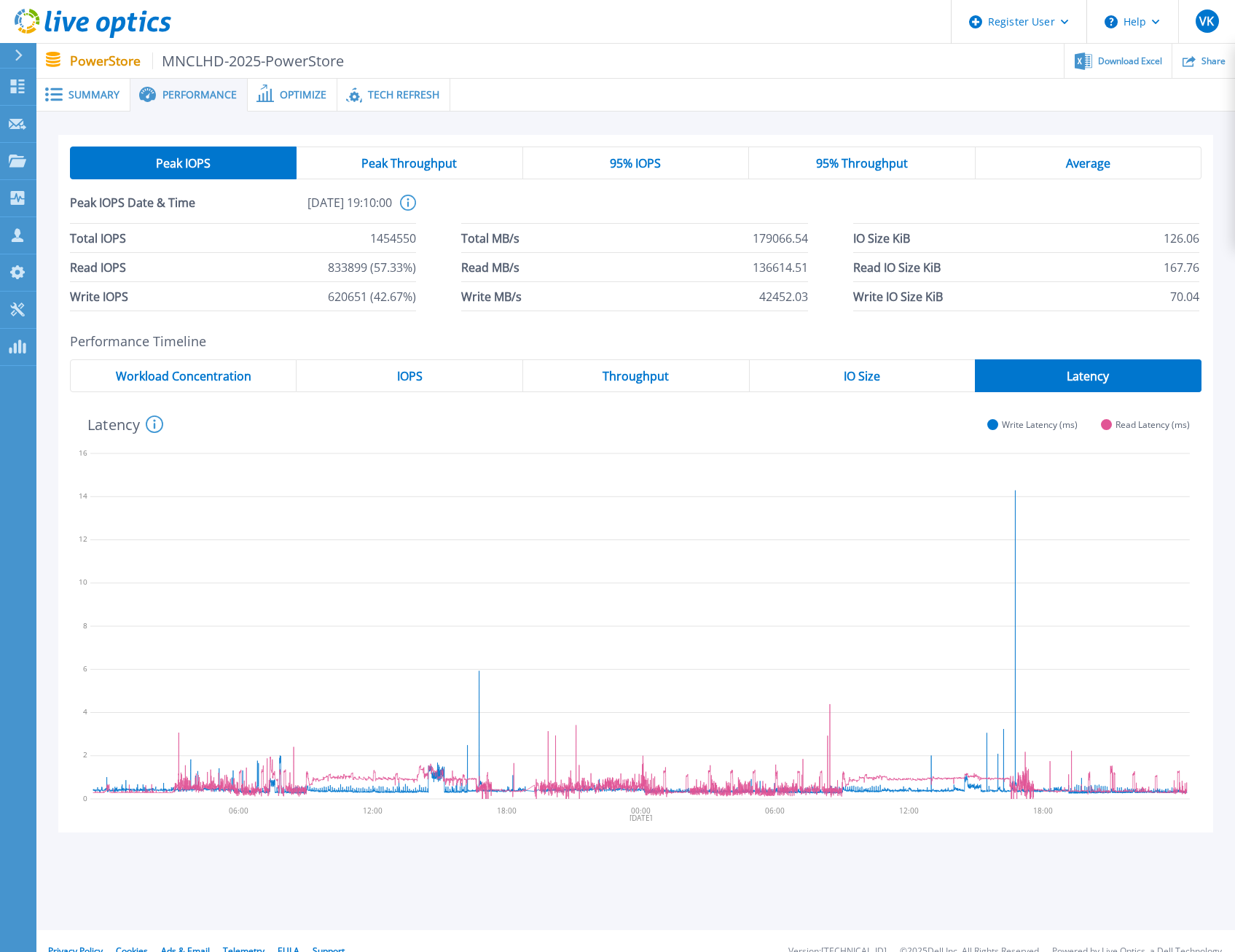
click at [825, 373] on div "IO Size" at bounding box center [862, 376] width 226 height 33
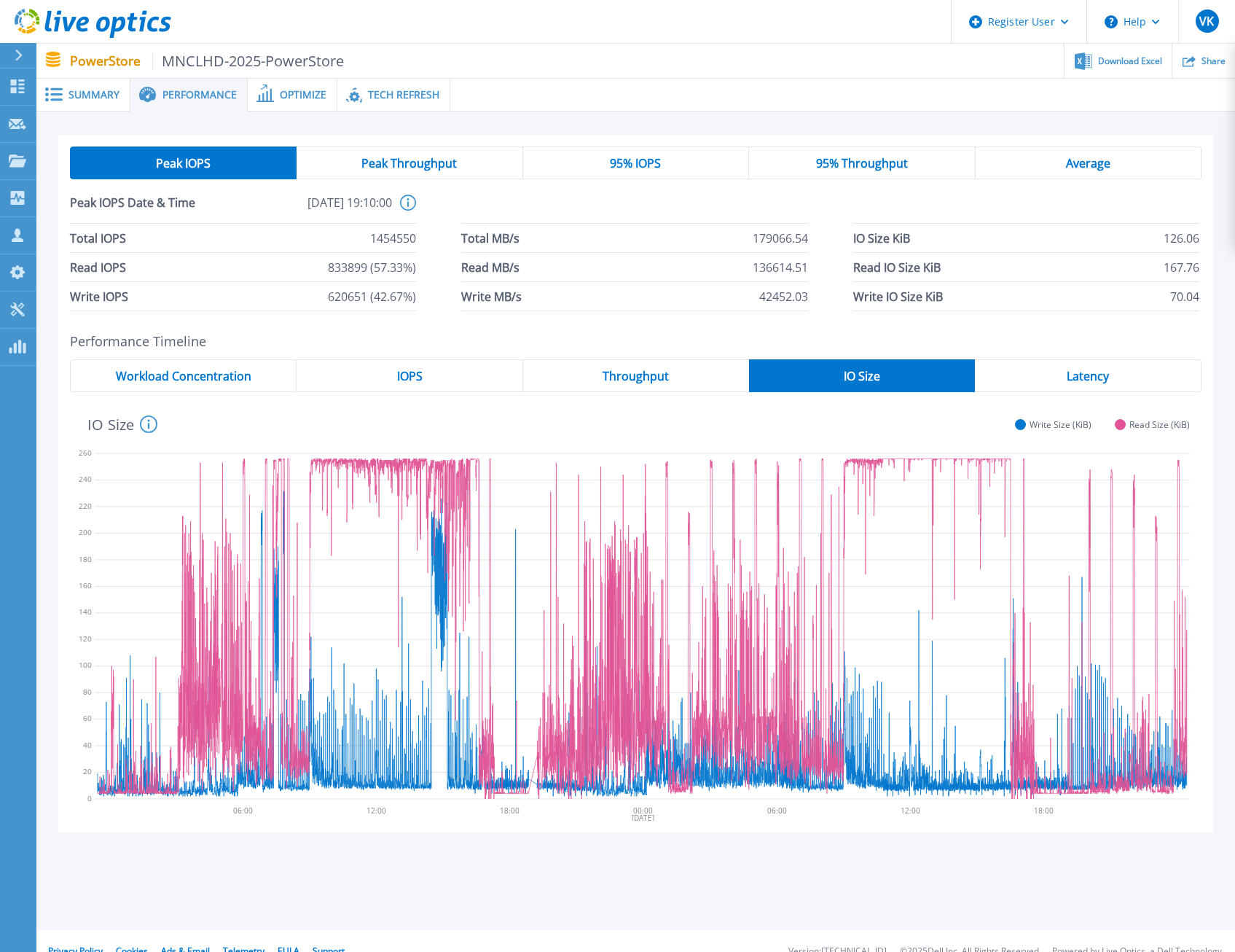
click at [609, 370] on span "Throughput" at bounding box center [635, 376] width 66 height 12
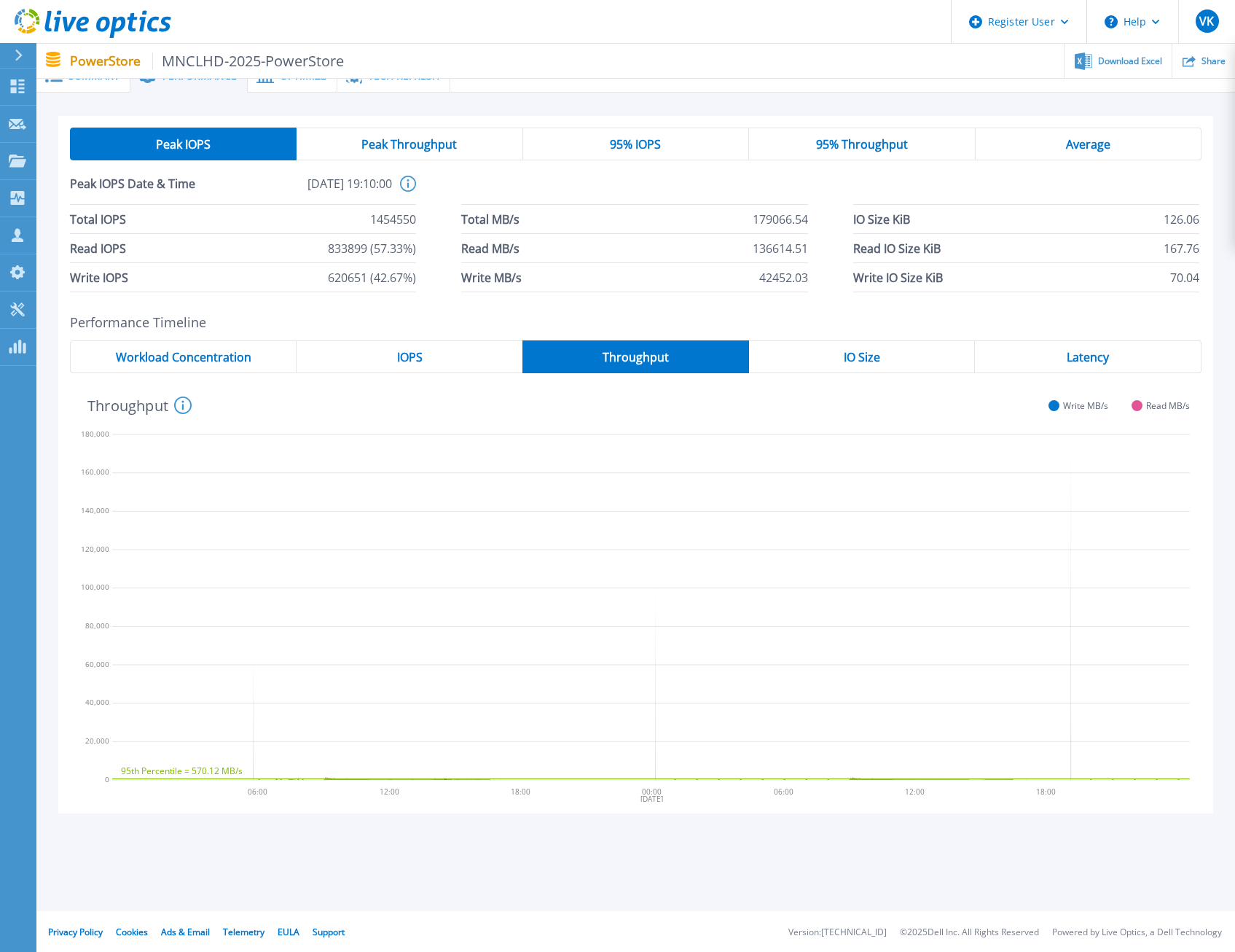
scroll to position [22, 0]
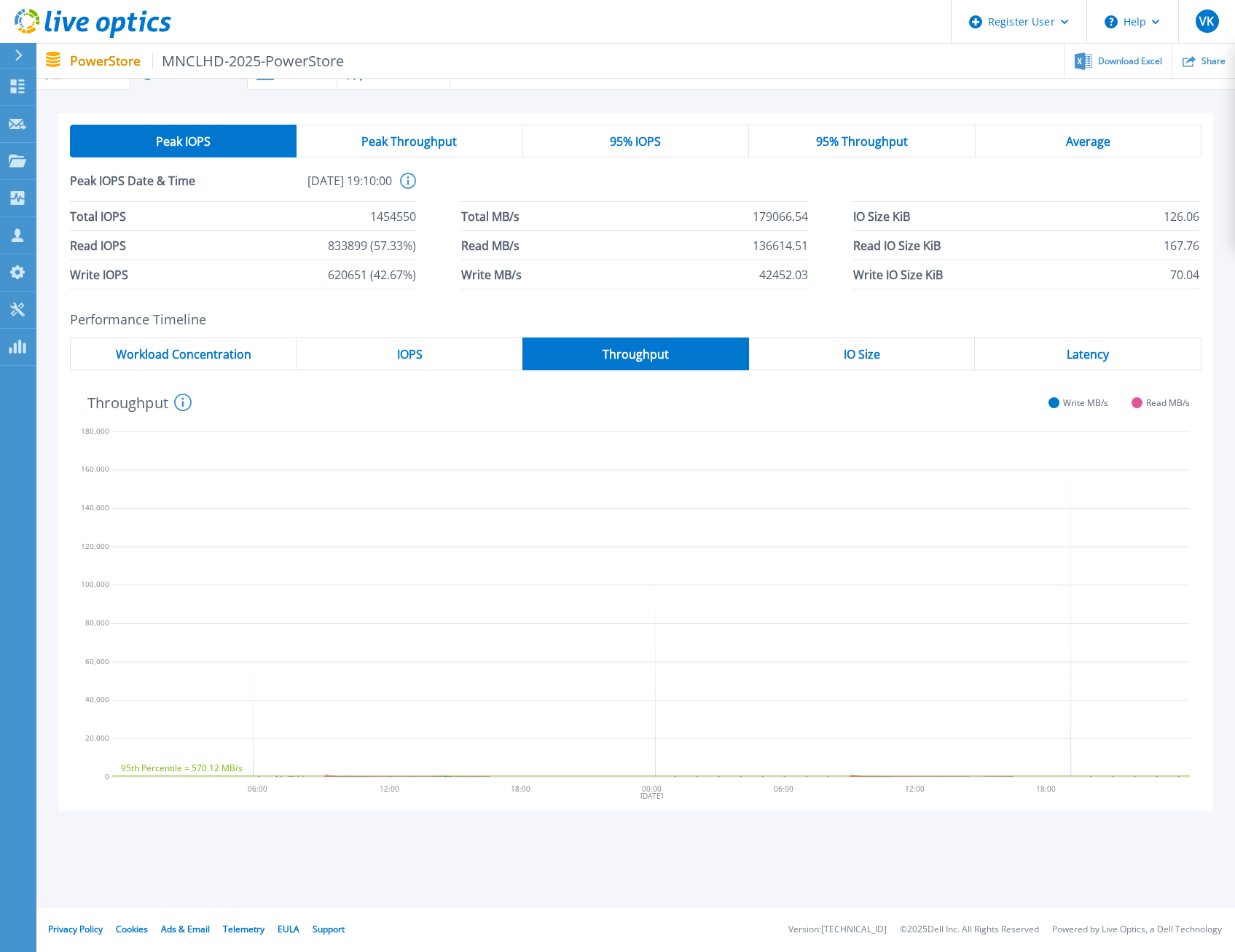
click at [907, 348] on div "IO Size" at bounding box center [863, 354] width 227 height 33
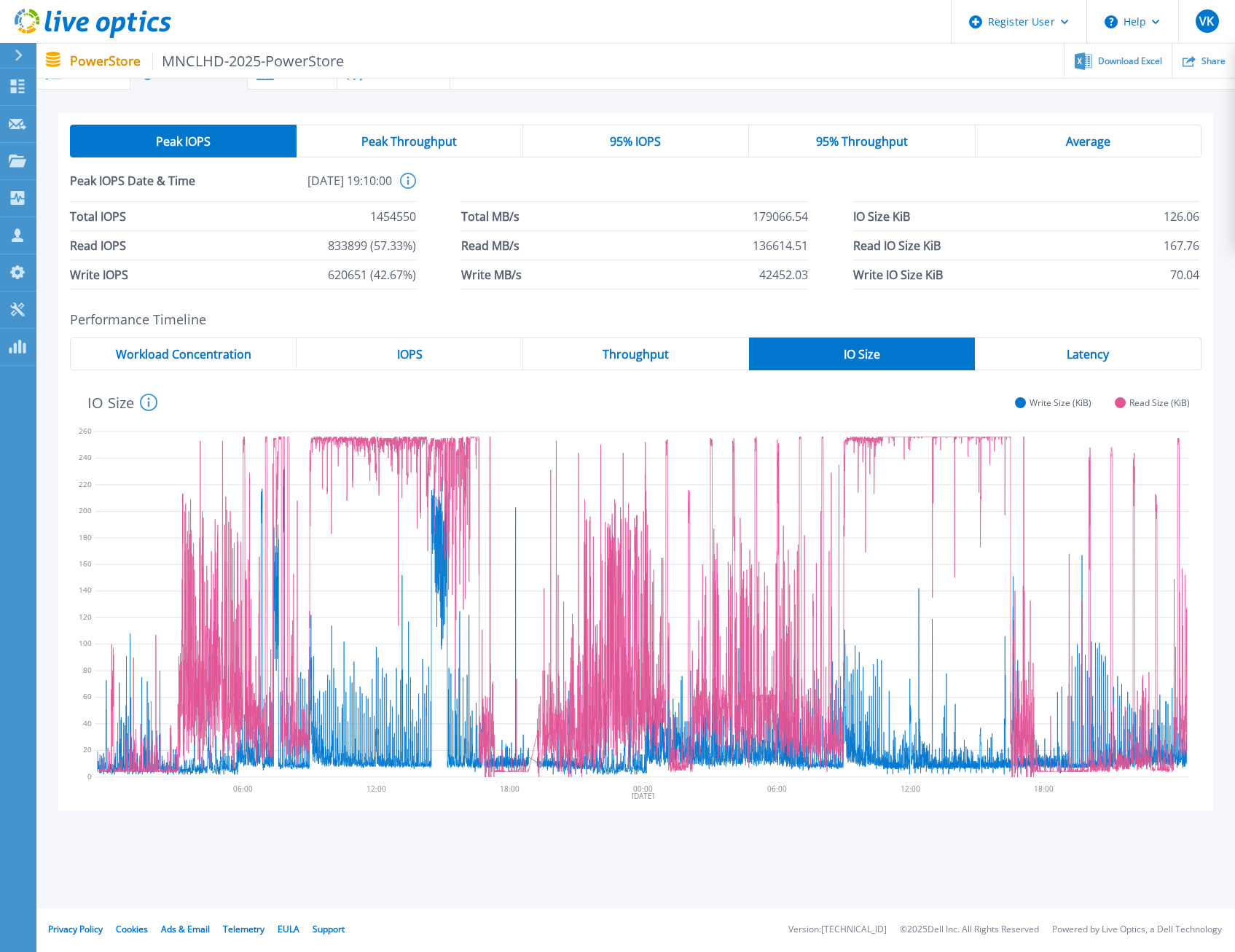
click at [1104, 349] on span "Latency" at bounding box center [1088, 354] width 42 height 12
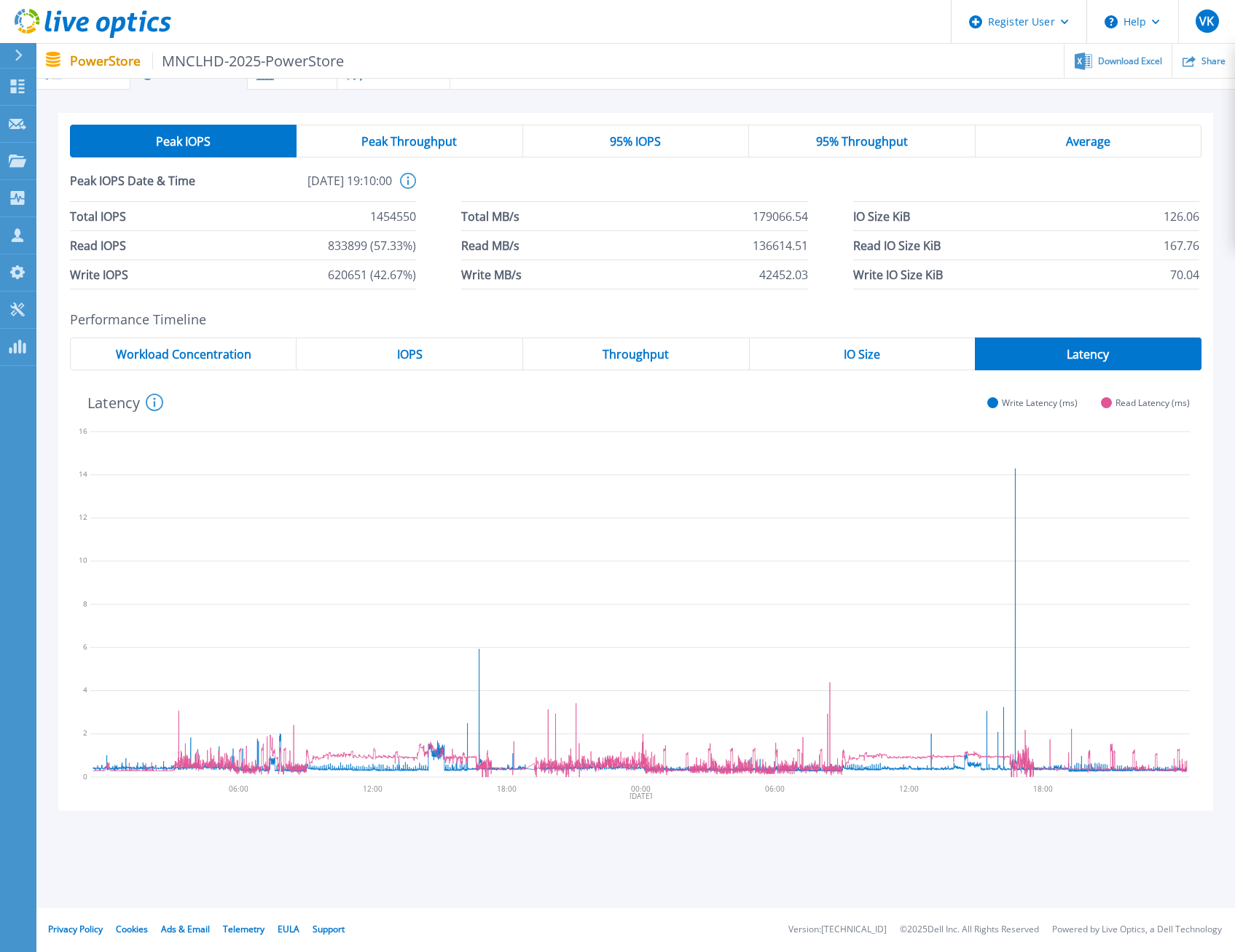
click at [857, 350] on span "IO Size" at bounding box center [862, 354] width 37 height 12
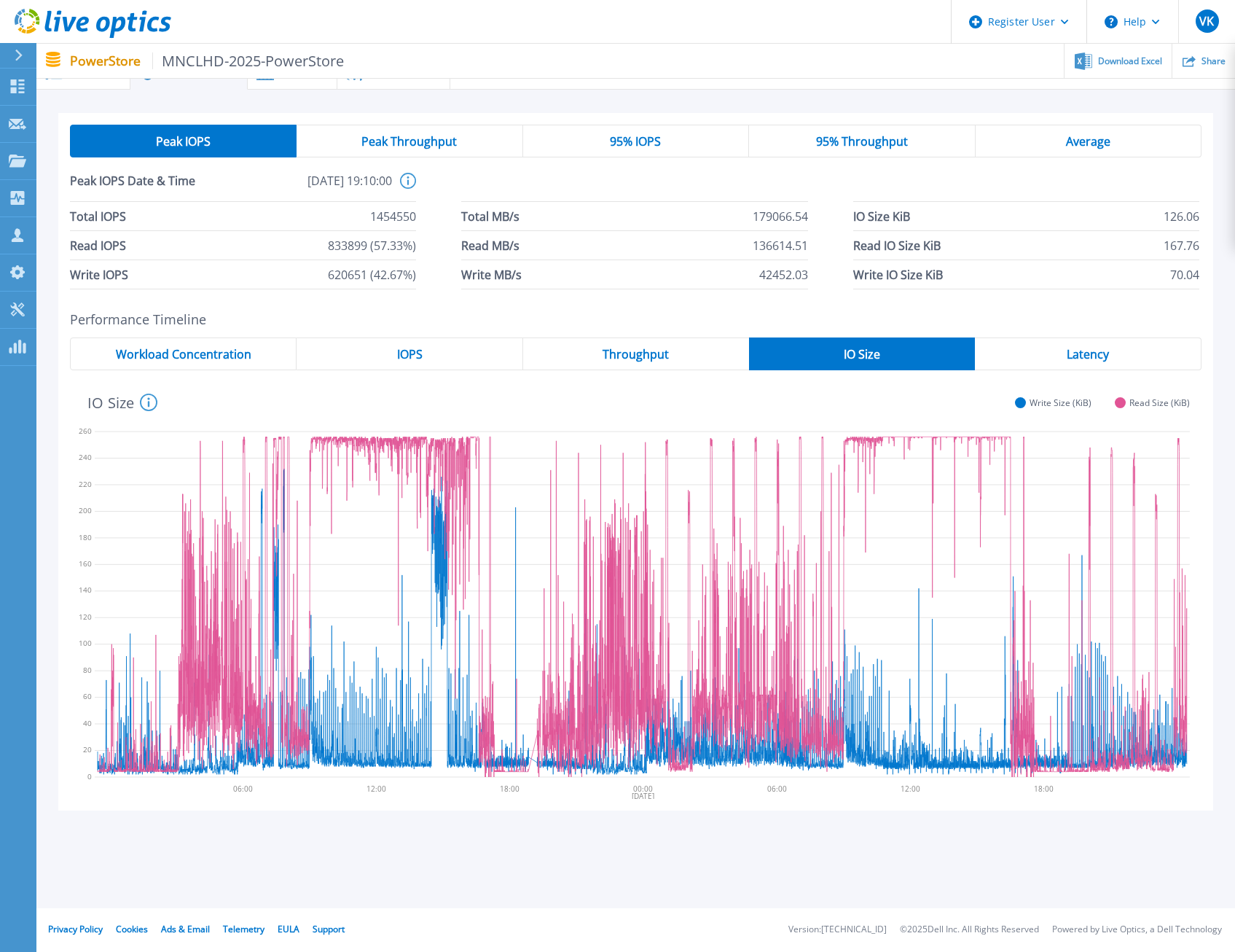
click at [429, 349] on div "IOPS" at bounding box center [410, 354] width 227 height 33
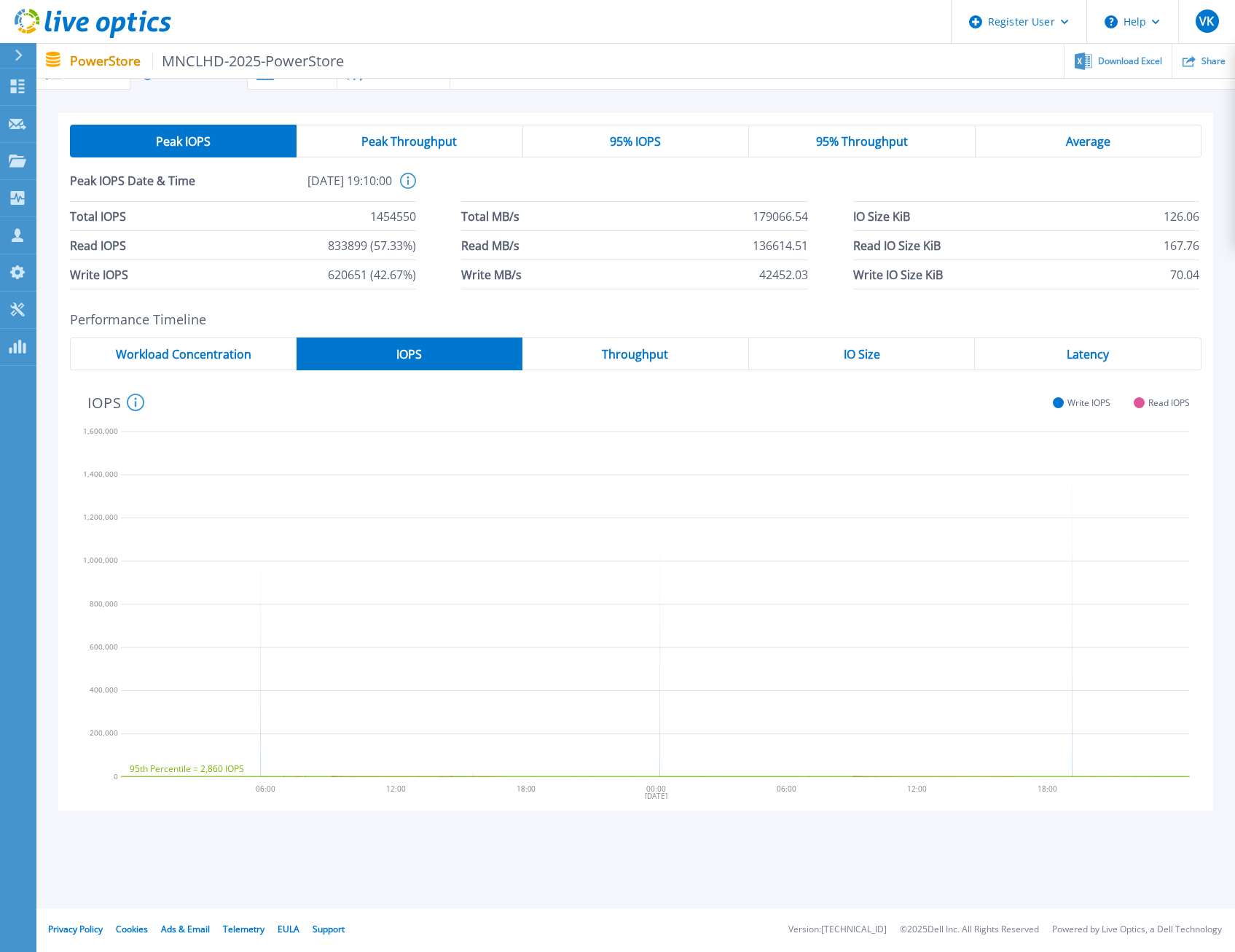
click at [182, 356] on span "Workload Concentration" at bounding box center [183, 354] width 135 height 12
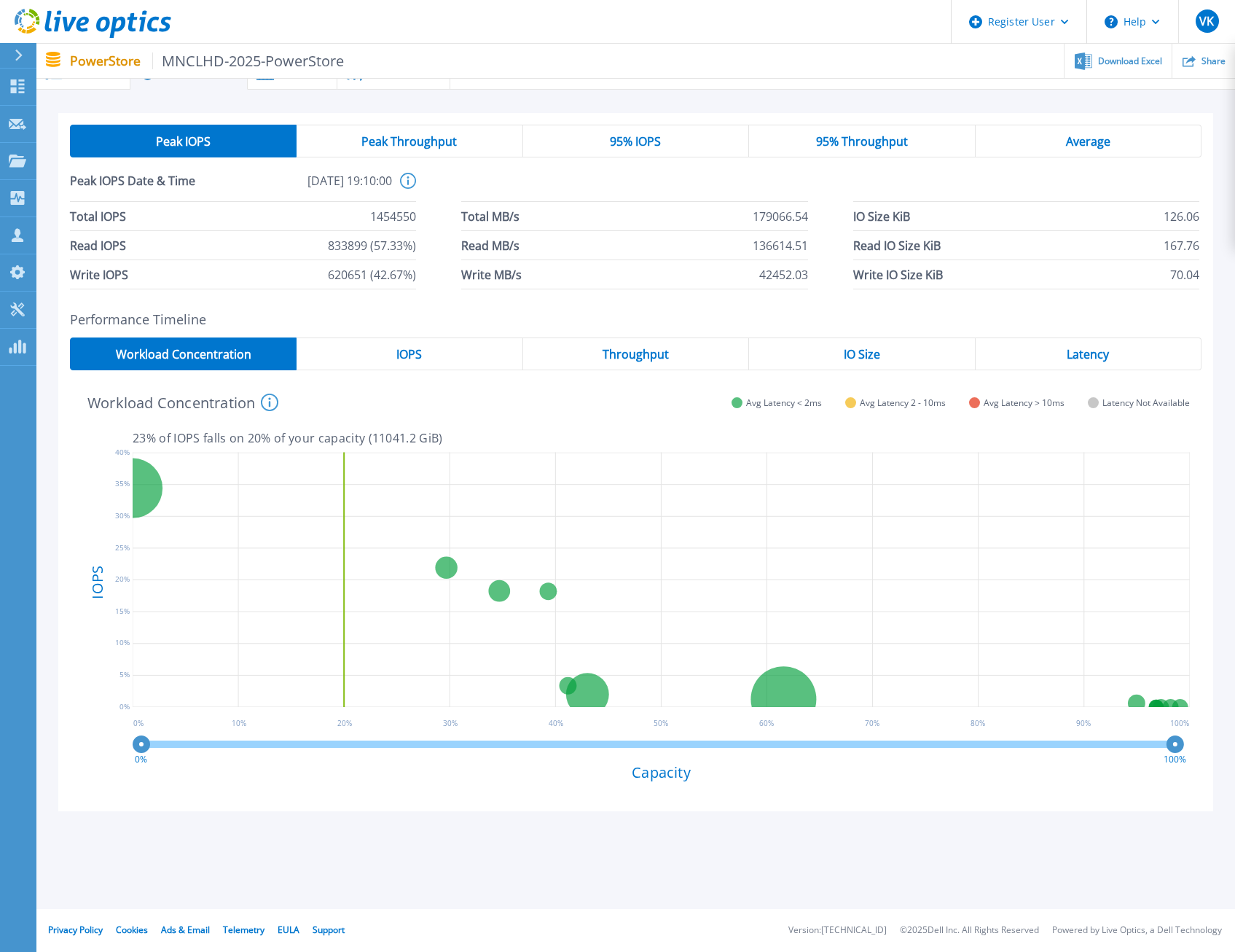
click at [388, 359] on div "IOPS" at bounding box center [409, 354] width 226 height 33
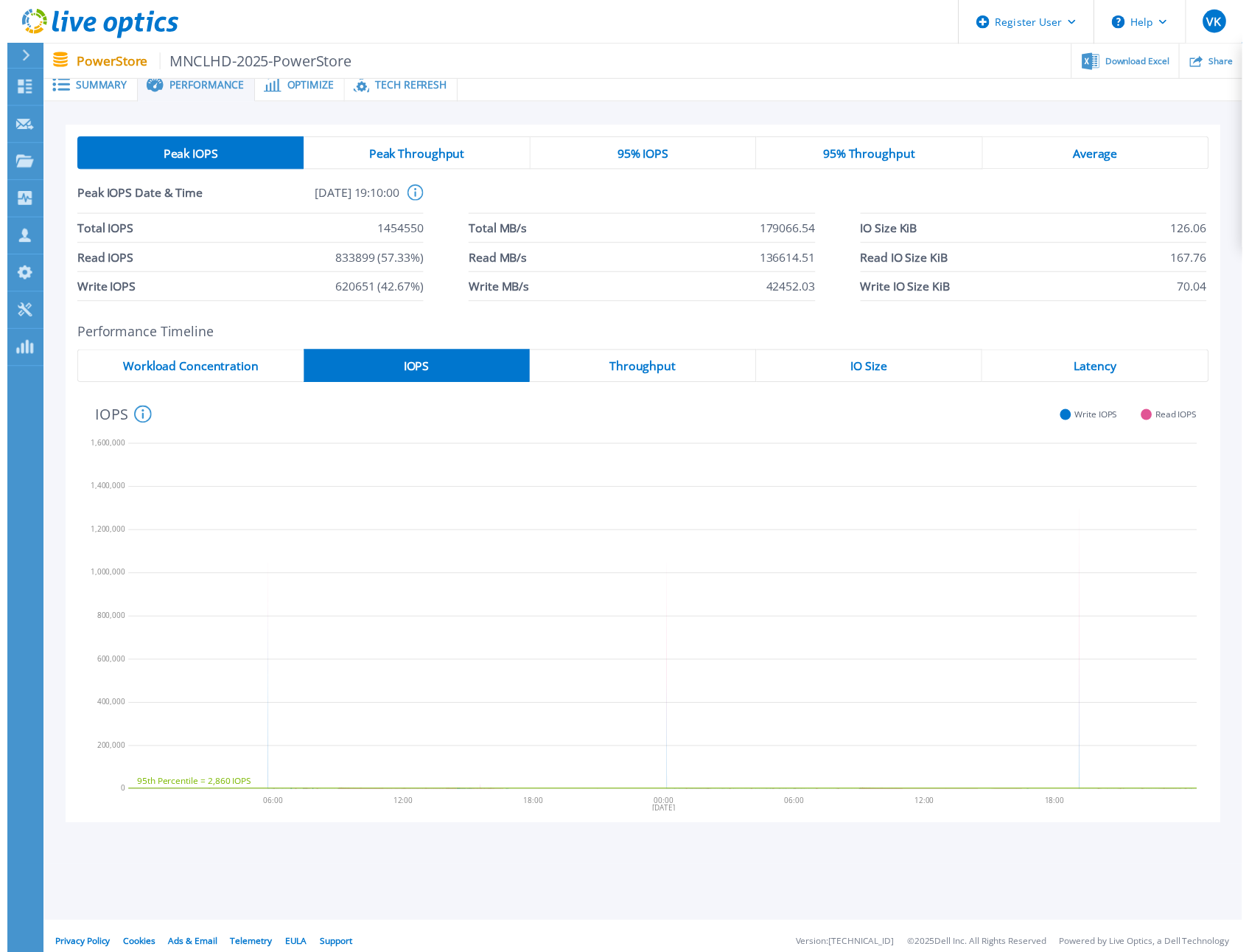
scroll to position [0, 0]
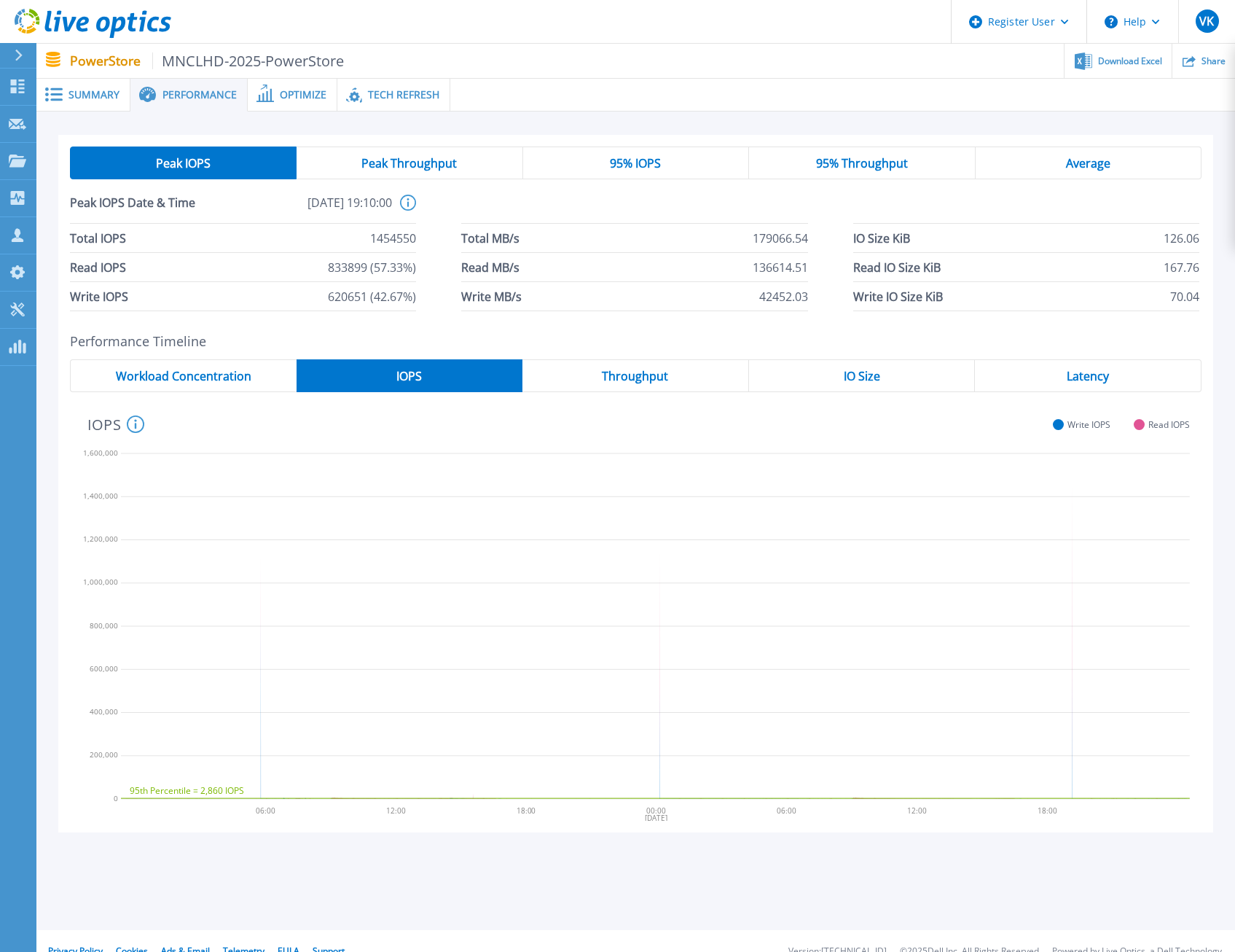
click at [907, 167] on div "95% Throughput" at bounding box center [862, 163] width 226 height 33
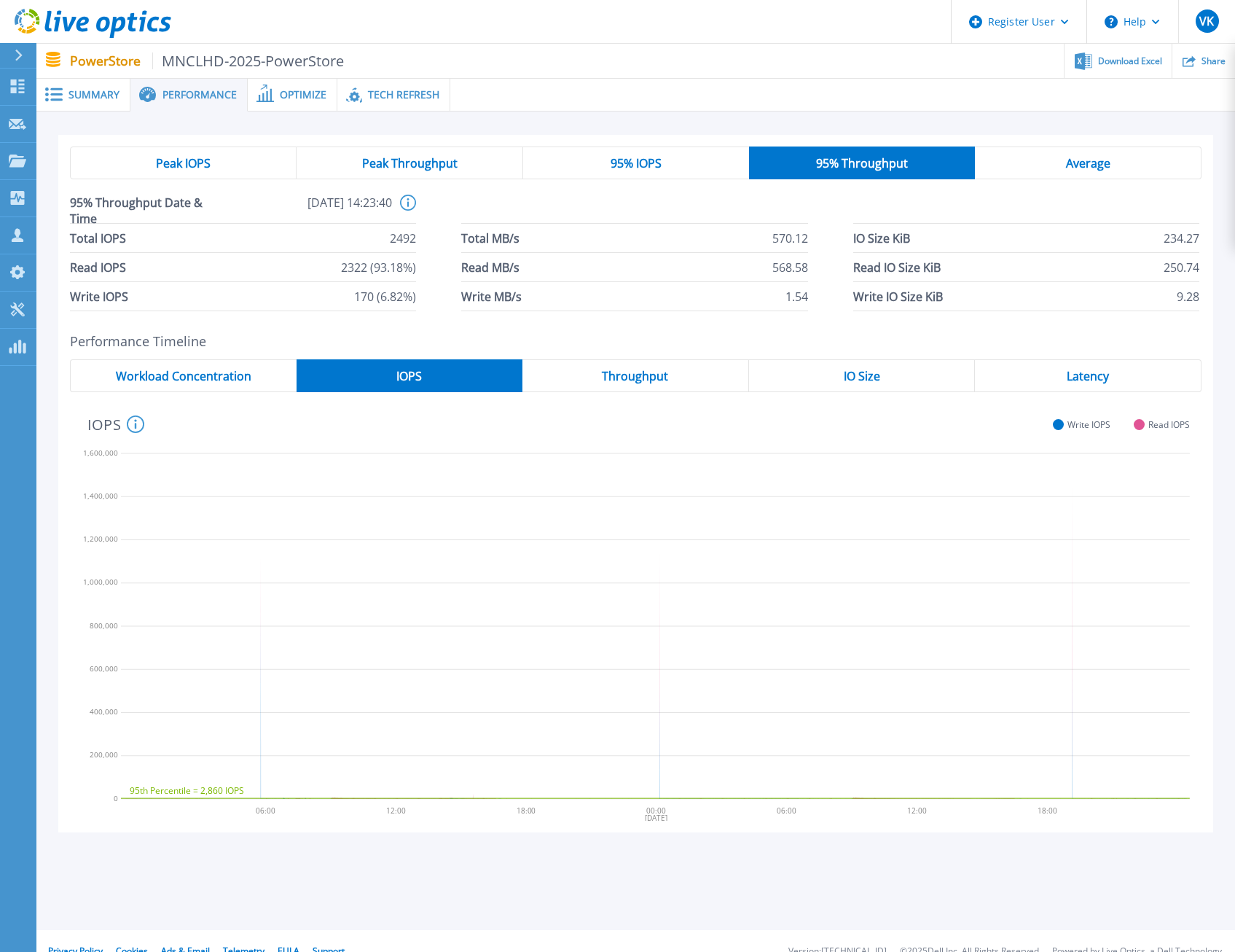
click at [651, 169] on span "95% IOPS" at bounding box center [635, 163] width 51 height 12
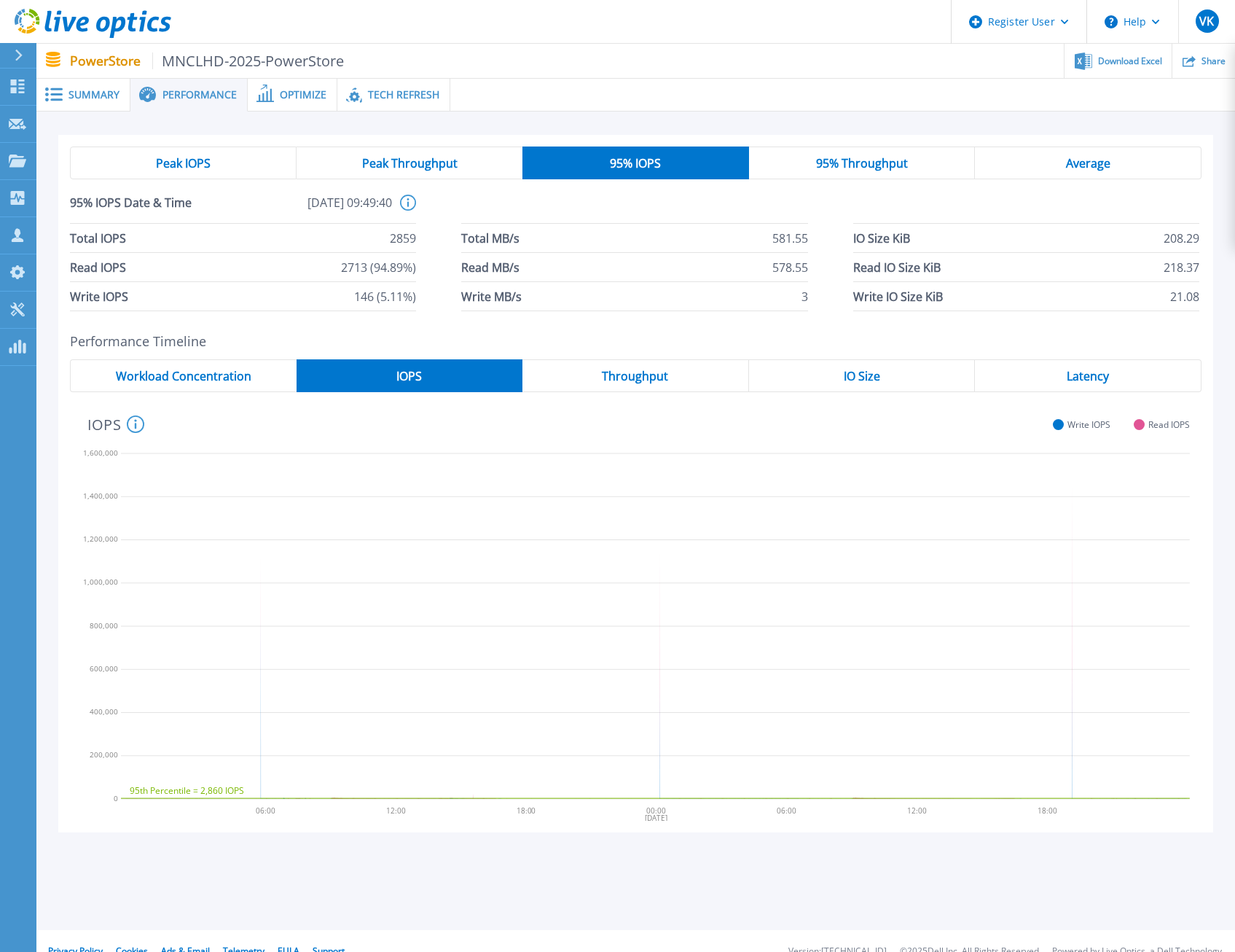
click at [199, 166] on span "Peak IOPS" at bounding box center [184, 163] width 55 height 12
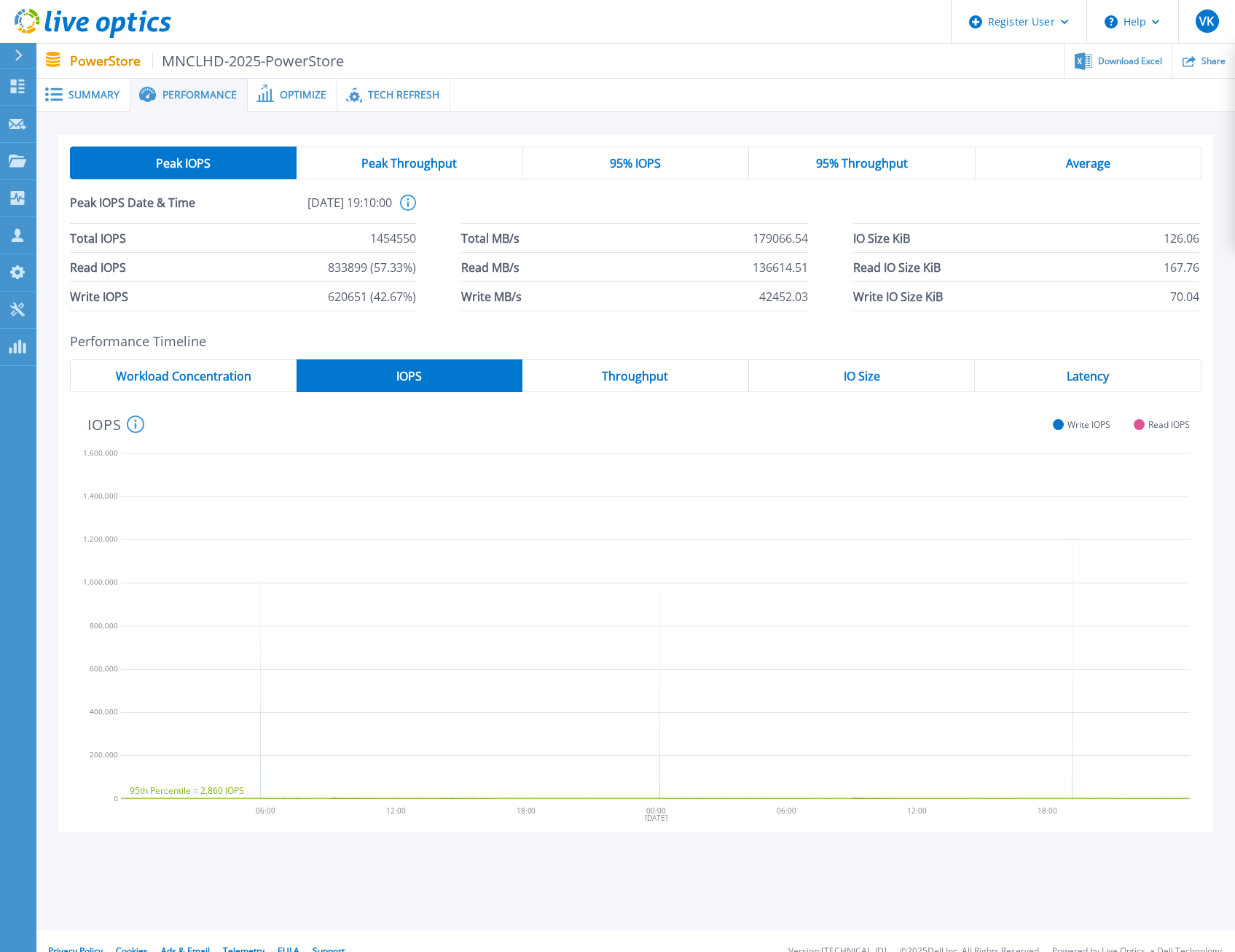
click at [385, 165] on span "Peak Throughput" at bounding box center [409, 163] width 95 height 12
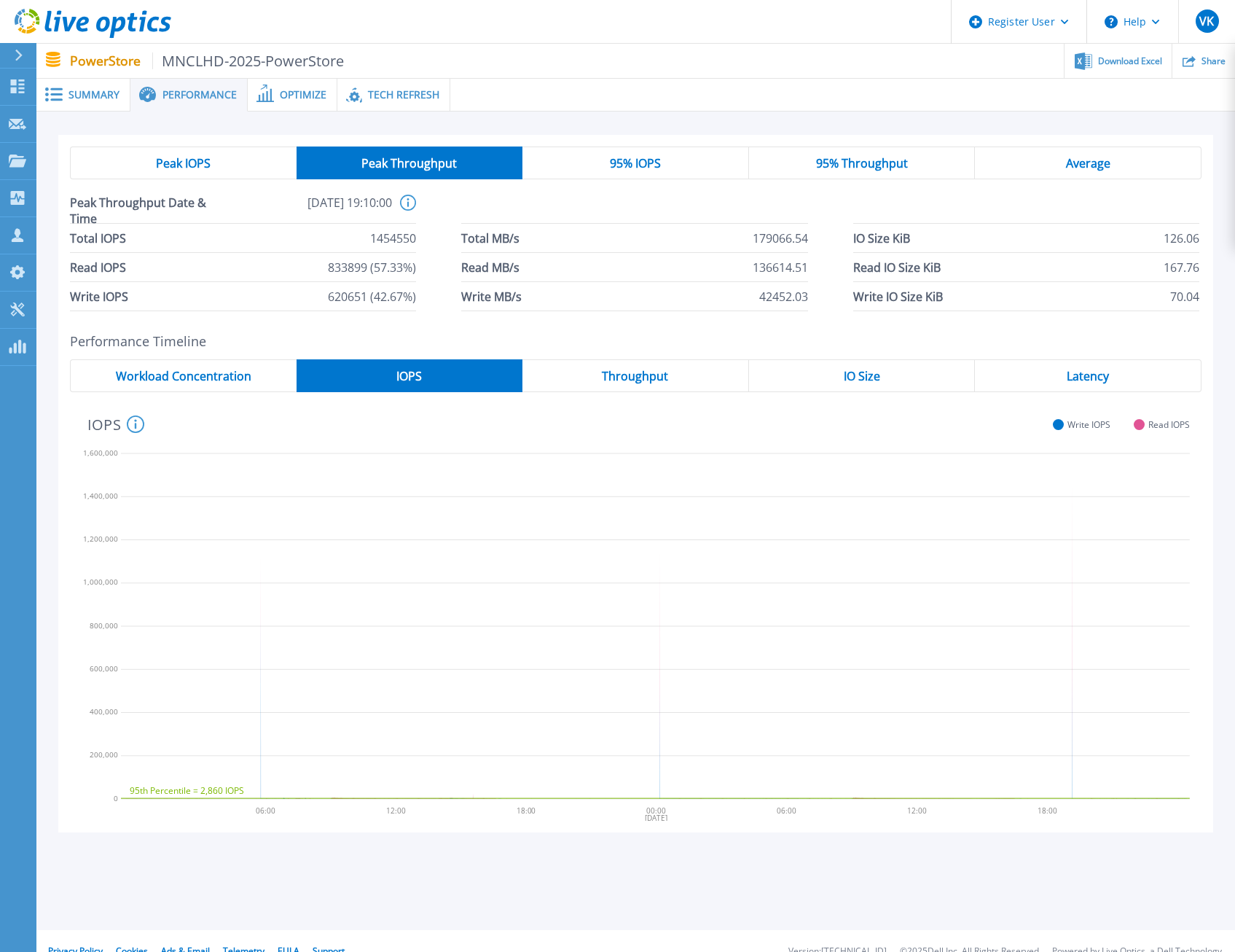
click at [615, 167] on span "95% IOPS" at bounding box center [635, 163] width 51 height 12
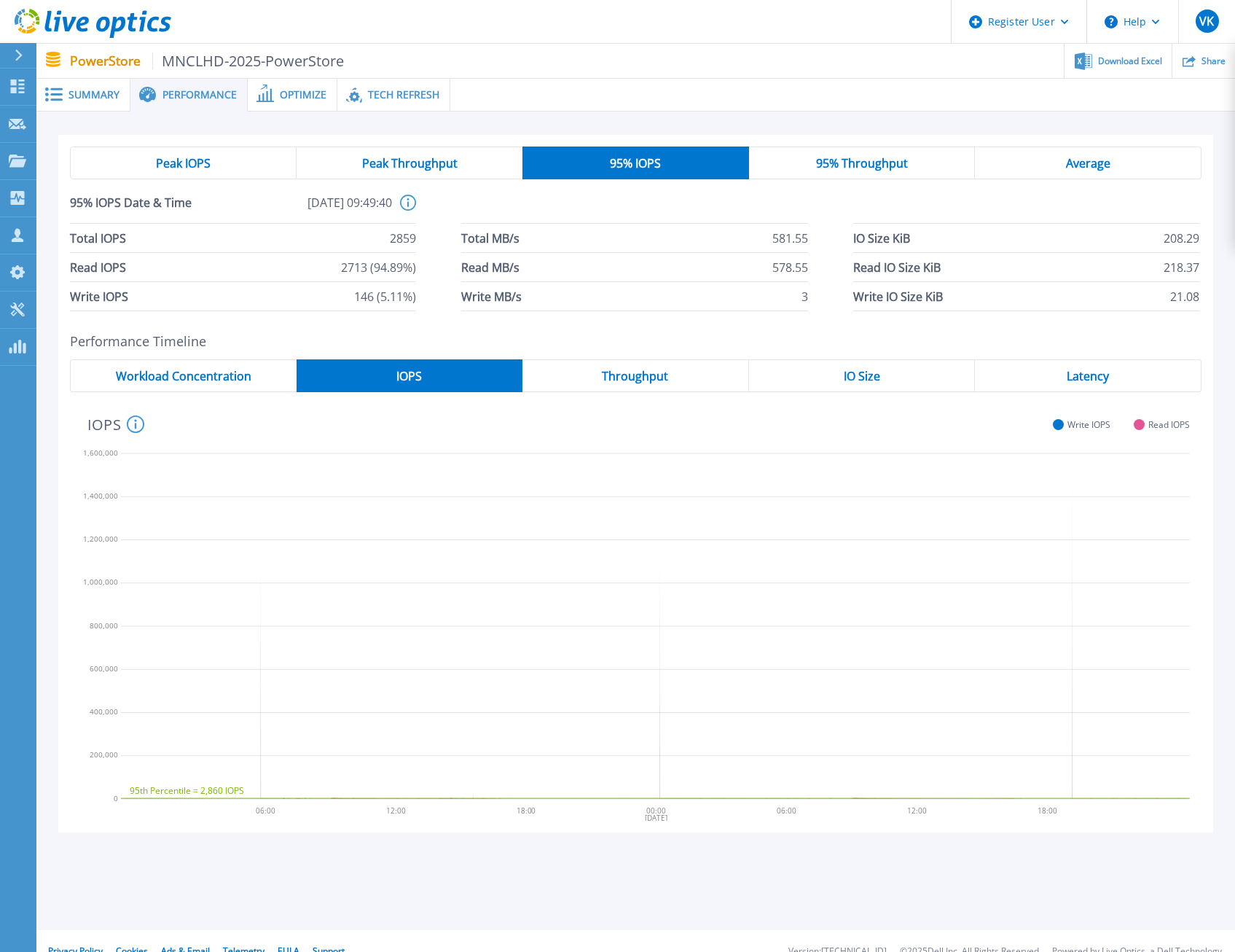
click at [872, 161] on span "95% Throughput" at bounding box center [861, 163] width 91 height 12
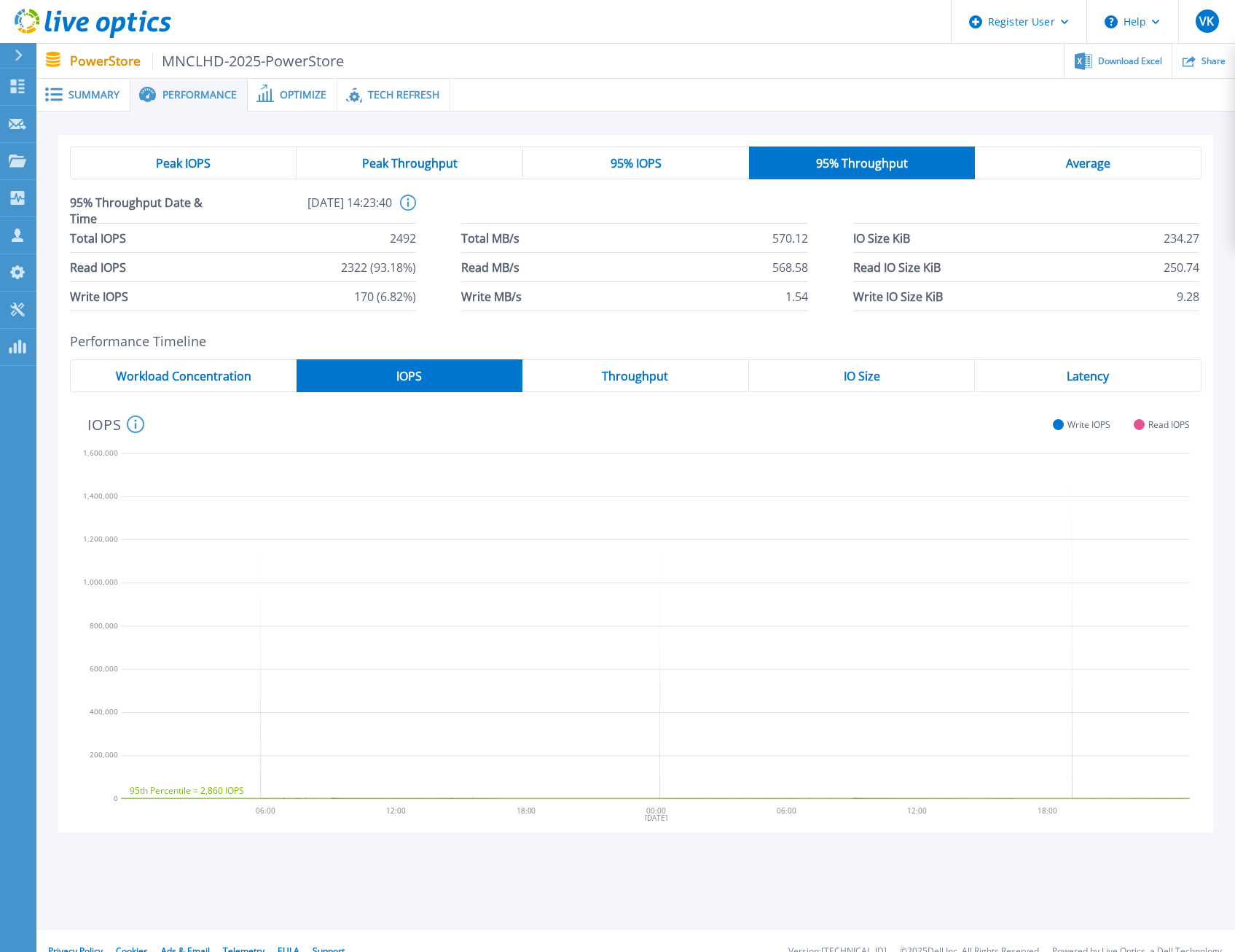
click at [1054, 160] on div "Average" at bounding box center [1089, 163] width 227 height 33
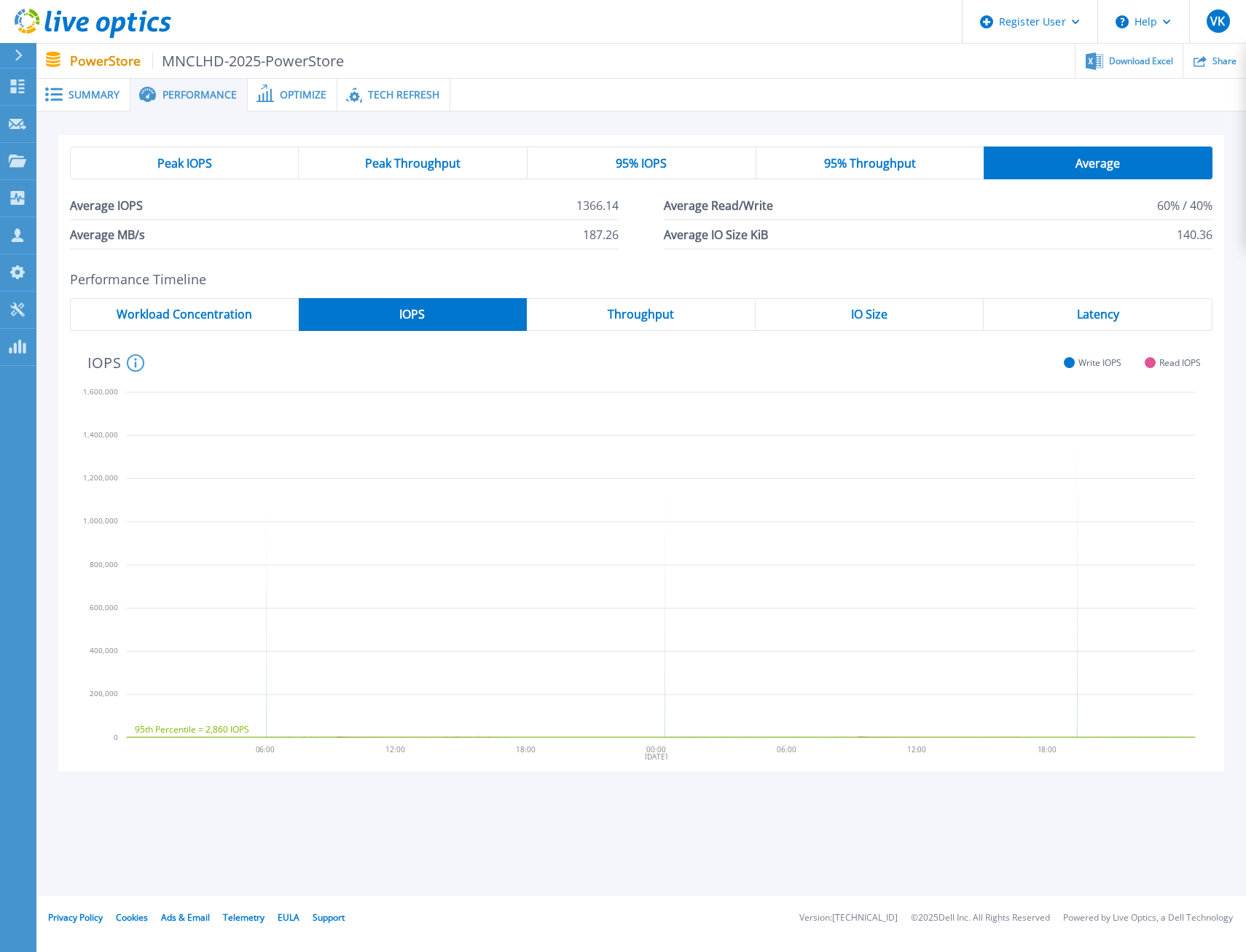
click at [158, 164] on span "Peak IOPS" at bounding box center [184, 163] width 55 height 12
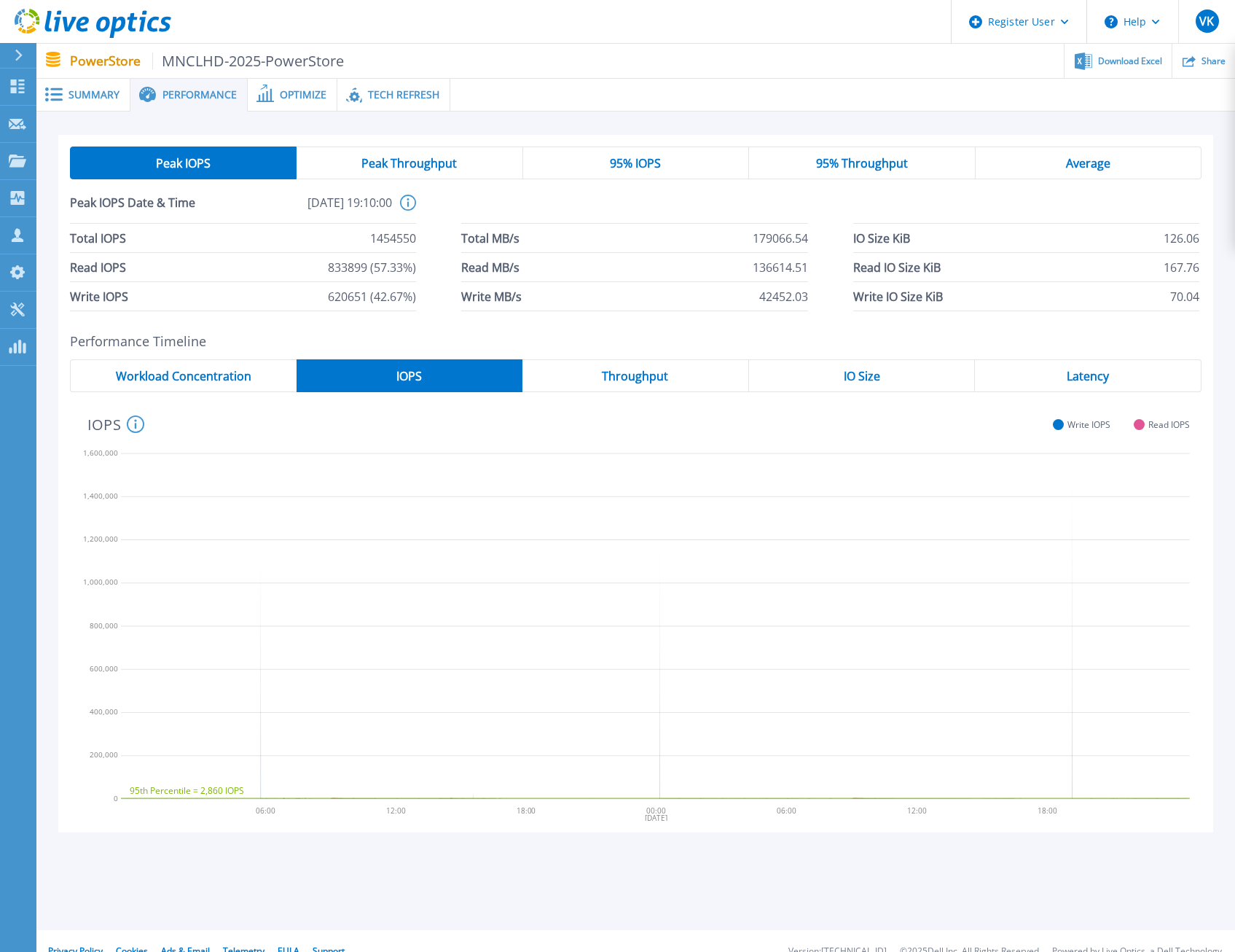
click at [665, 167] on div "95% IOPS" at bounding box center [635, 163] width 226 height 33
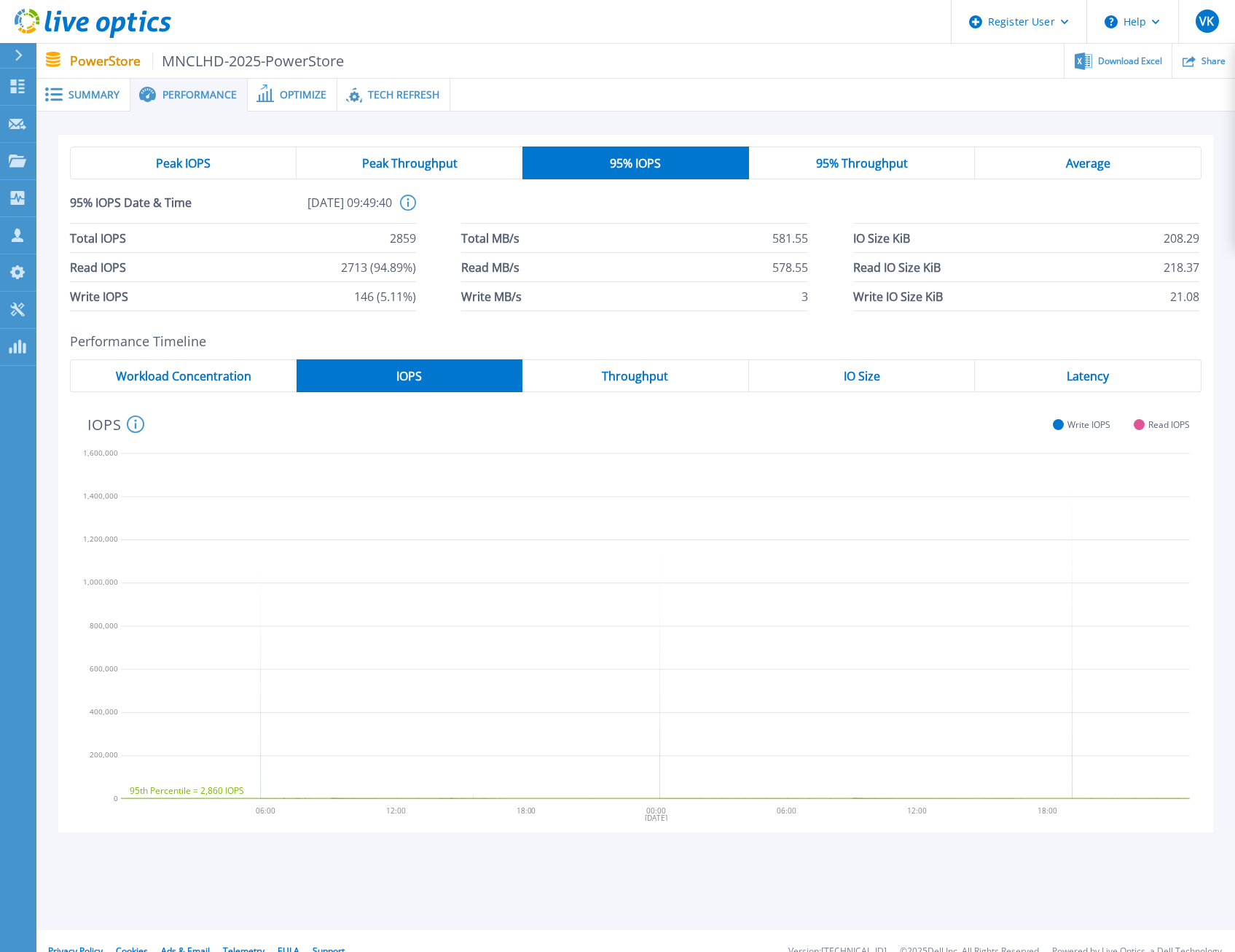
click at [209, 162] on span "Peak IOPS" at bounding box center [184, 163] width 55 height 12
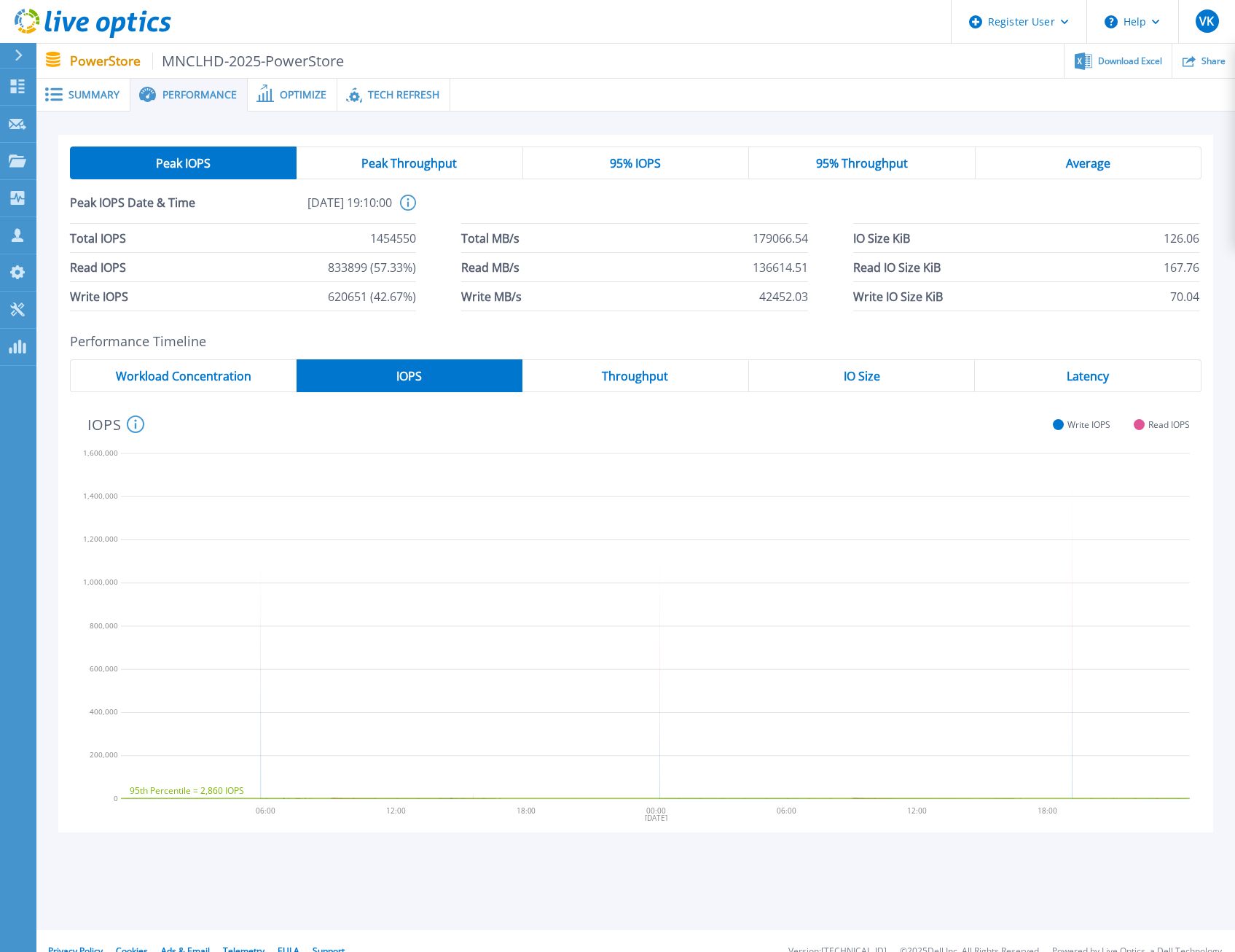
click at [605, 166] on div "95% IOPS" at bounding box center [635, 163] width 226 height 33
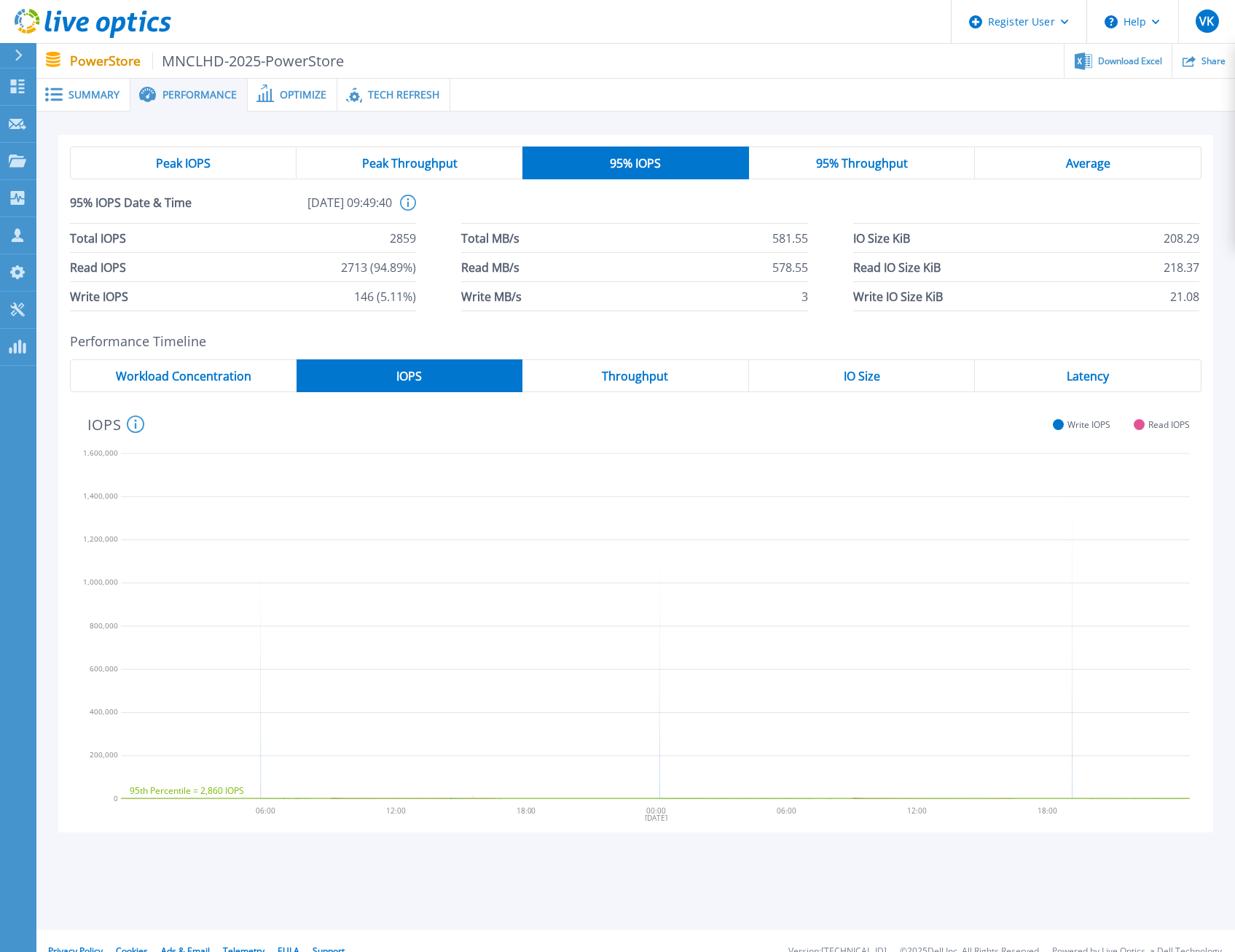
click at [410, 204] on icon at bounding box center [408, 202] width 16 height 16
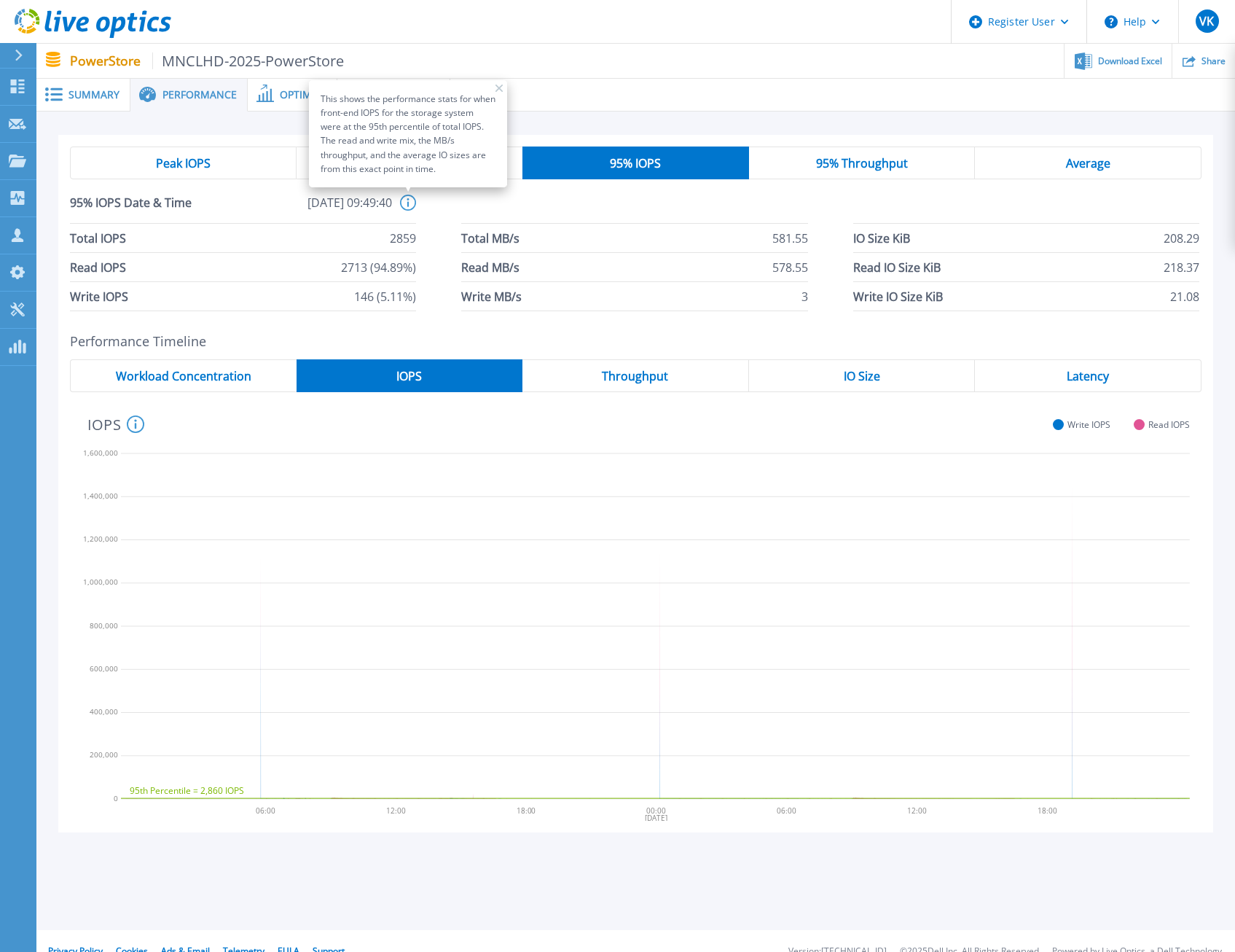
click at [54, 150] on div "Peak IOPS Peak Throughput 95% IOPS 95% Throughput Average 95% IOPS Date & Time …" at bounding box center [636, 492] width 1199 height 762
click at [497, 89] on icon at bounding box center [499, 88] width 7 height 7
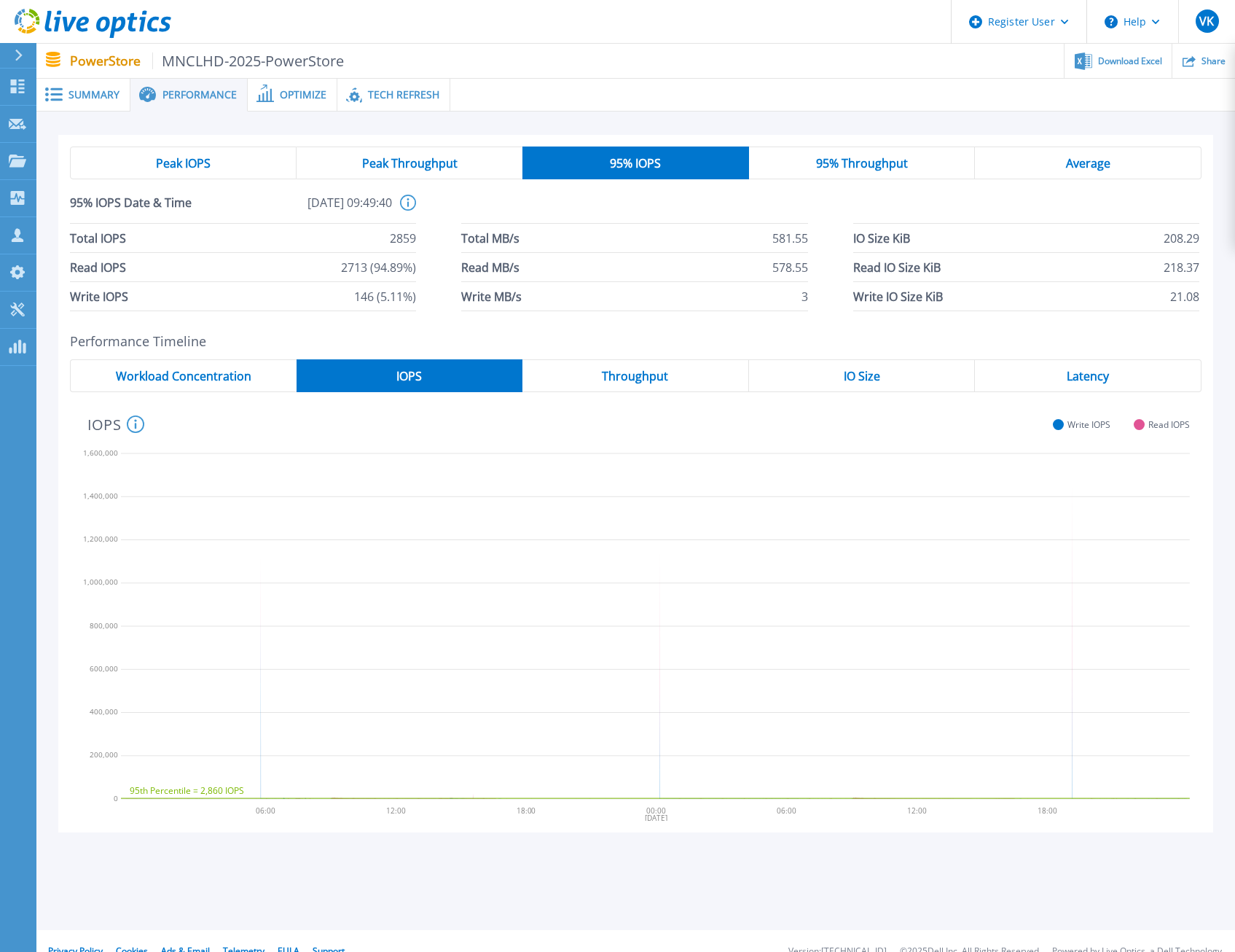
click at [445, 159] on span "Peak Throughput" at bounding box center [410, 163] width 95 height 12
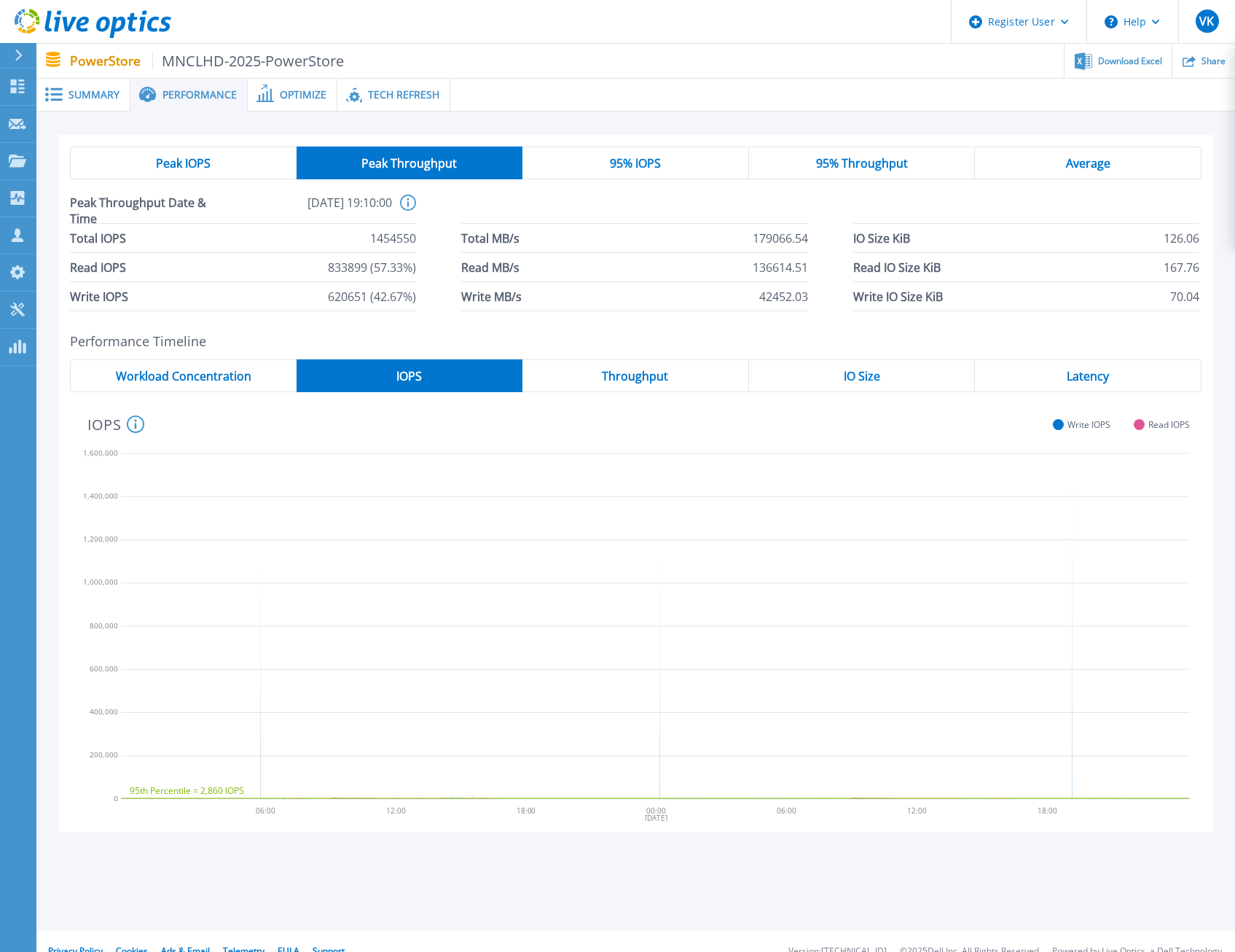
click at [255, 163] on div "Peak IOPS" at bounding box center [184, 163] width 227 height 33
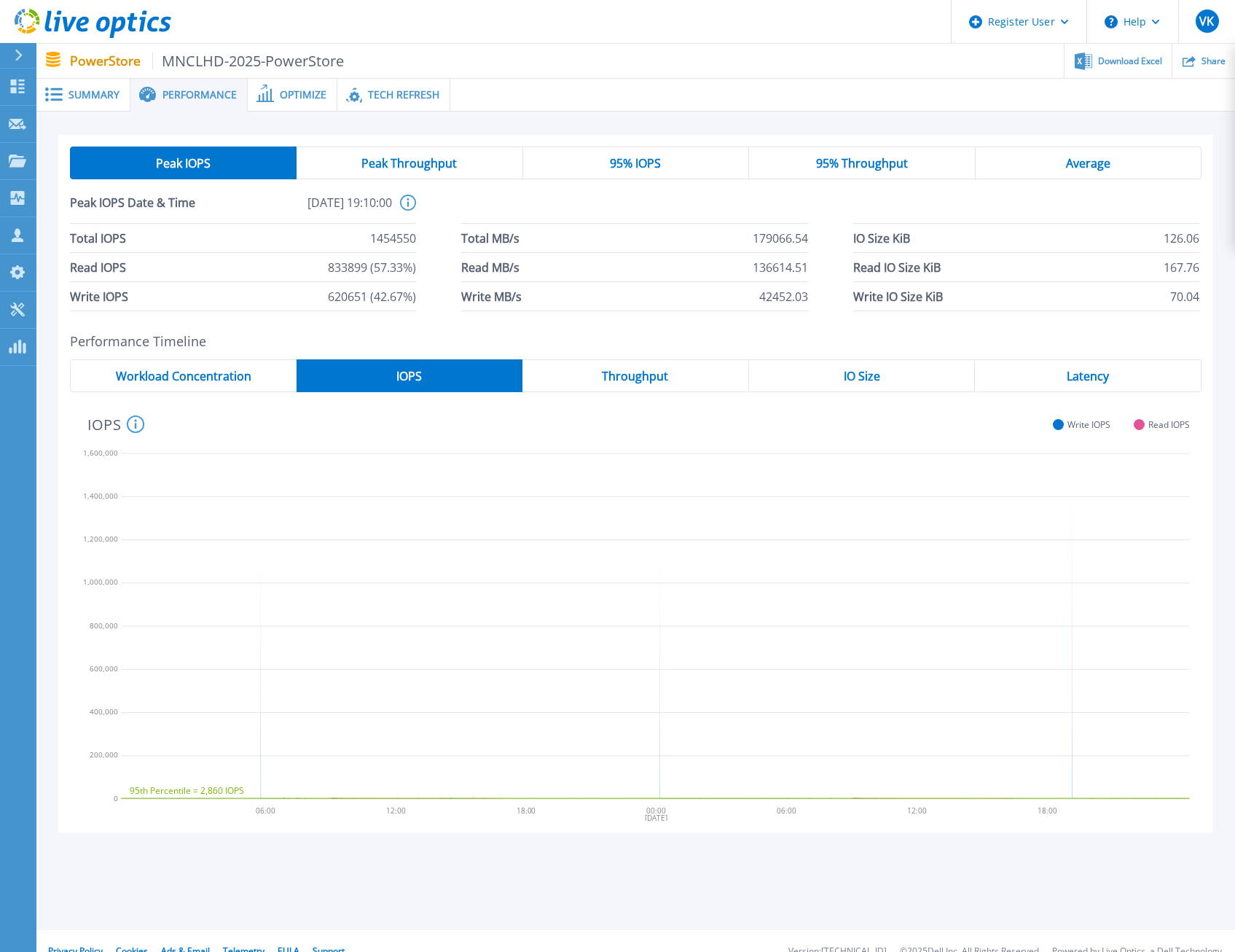
click at [413, 158] on span "Peak Throughput" at bounding box center [409, 163] width 95 height 12
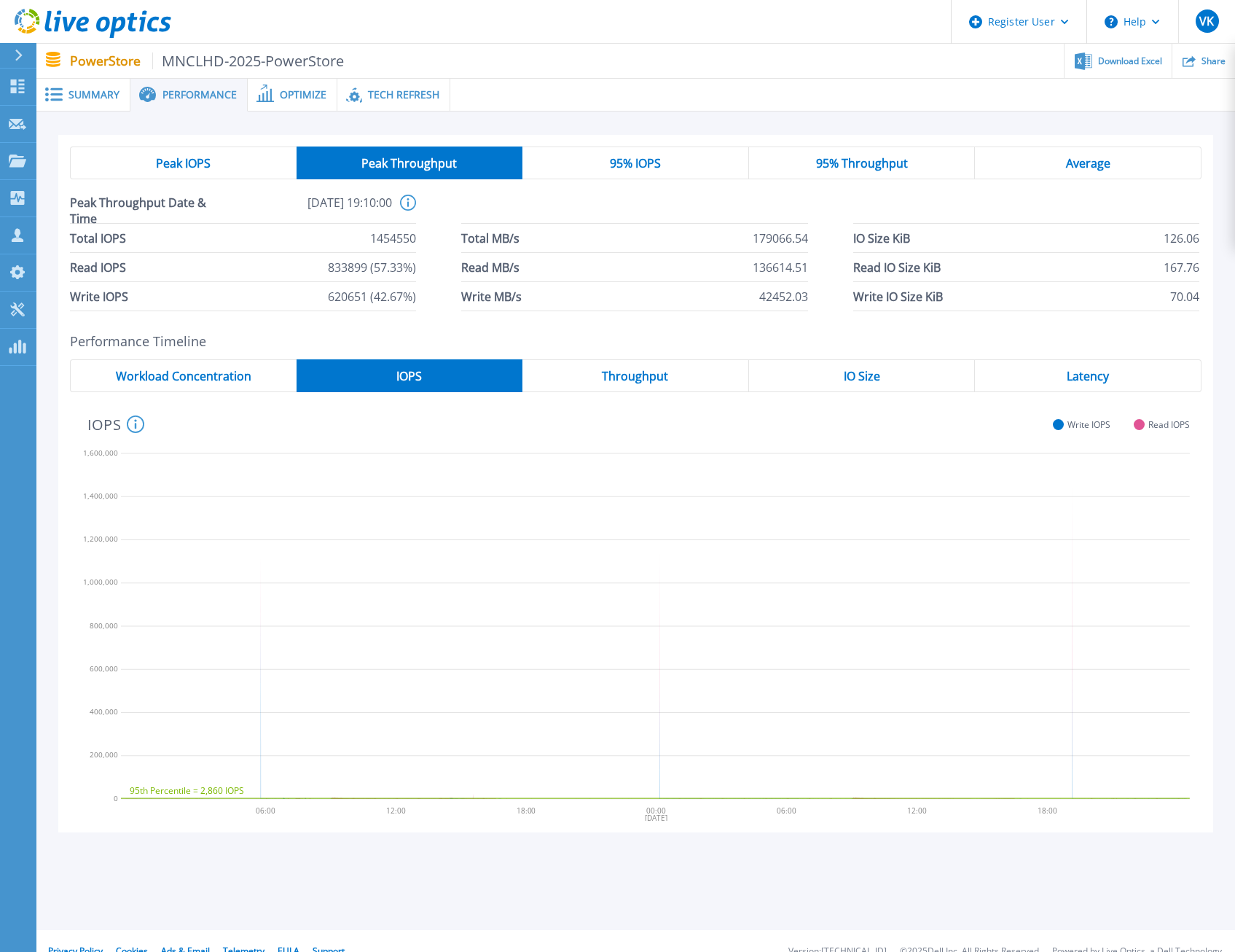
click at [662, 163] on div "95% IOPS" at bounding box center [636, 163] width 227 height 33
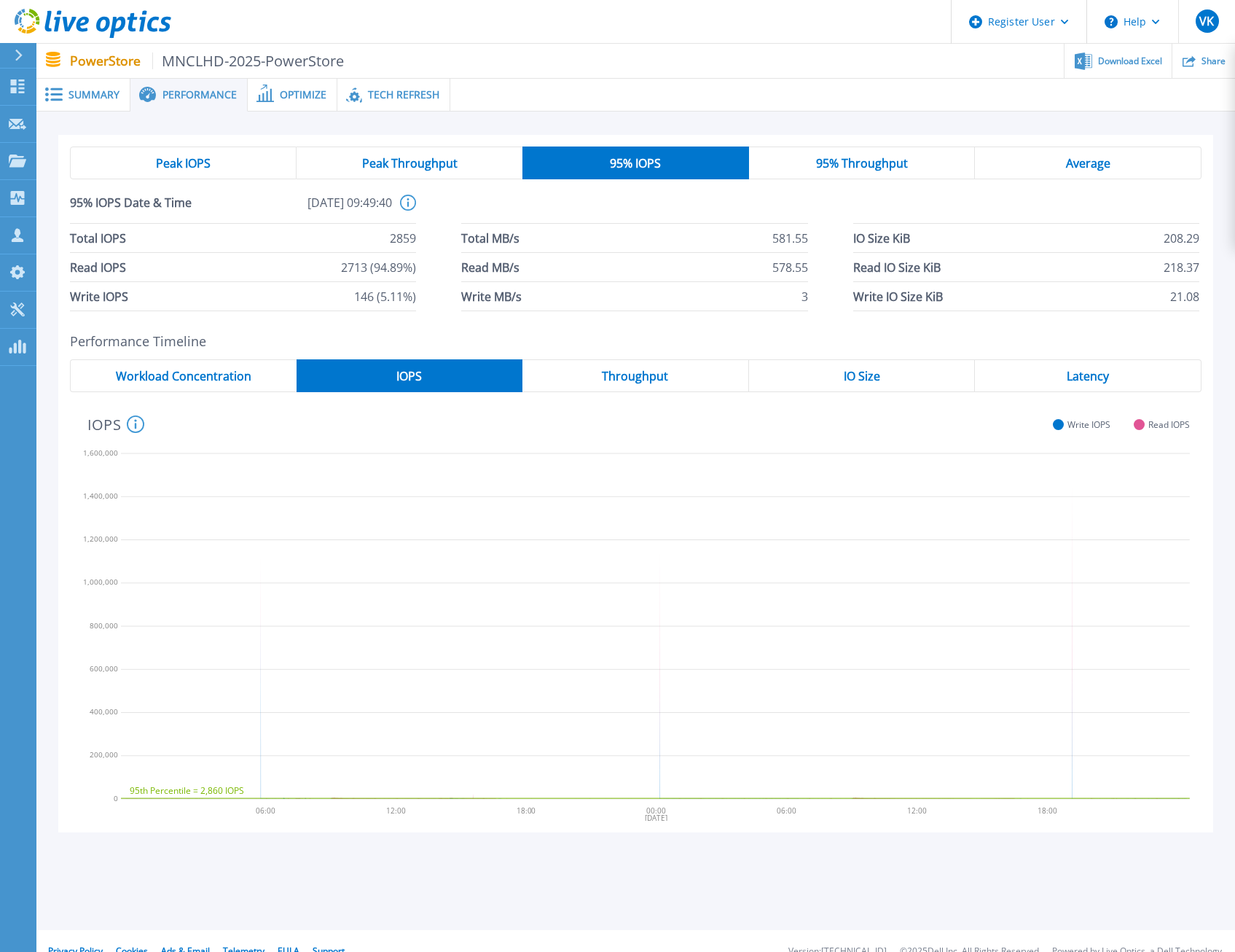
click at [607, 374] on span "Throughput" at bounding box center [635, 376] width 66 height 12
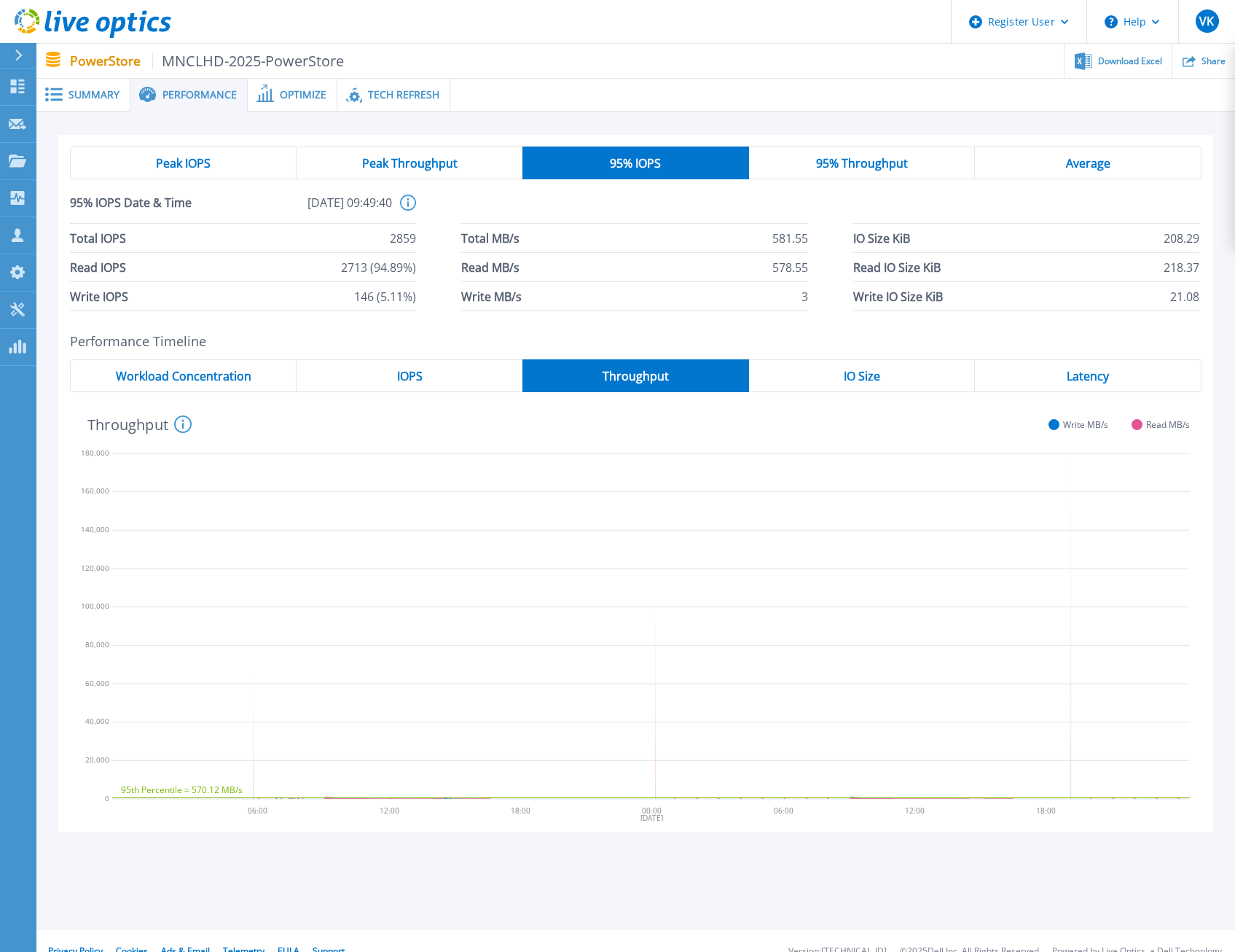
click at [217, 382] on span "Workload Concentration" at bounding box center [183, 376] width 135 height 12
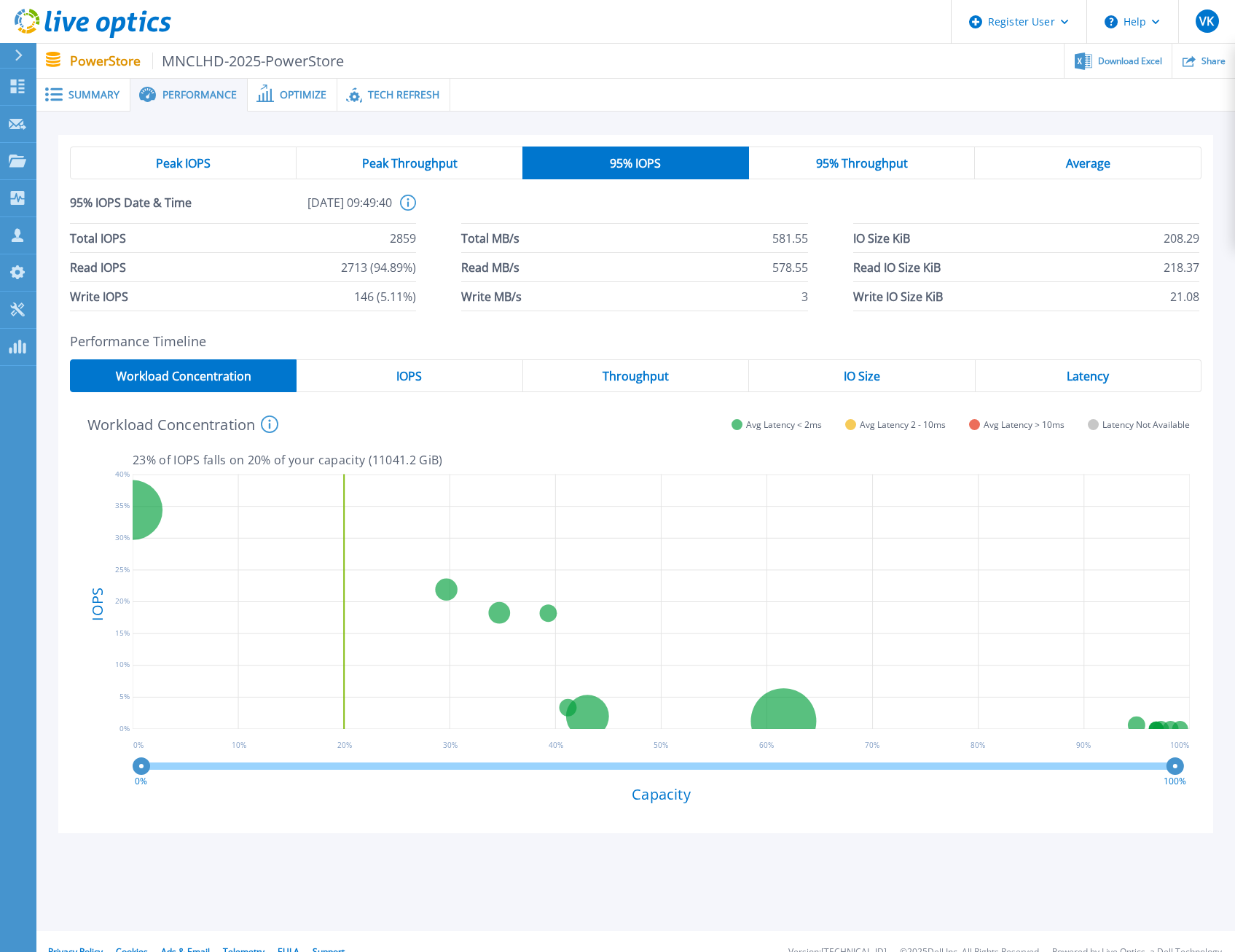
click at [407, 382] on span "IOPS" at bounding box center [409, 376] width 26 height 12
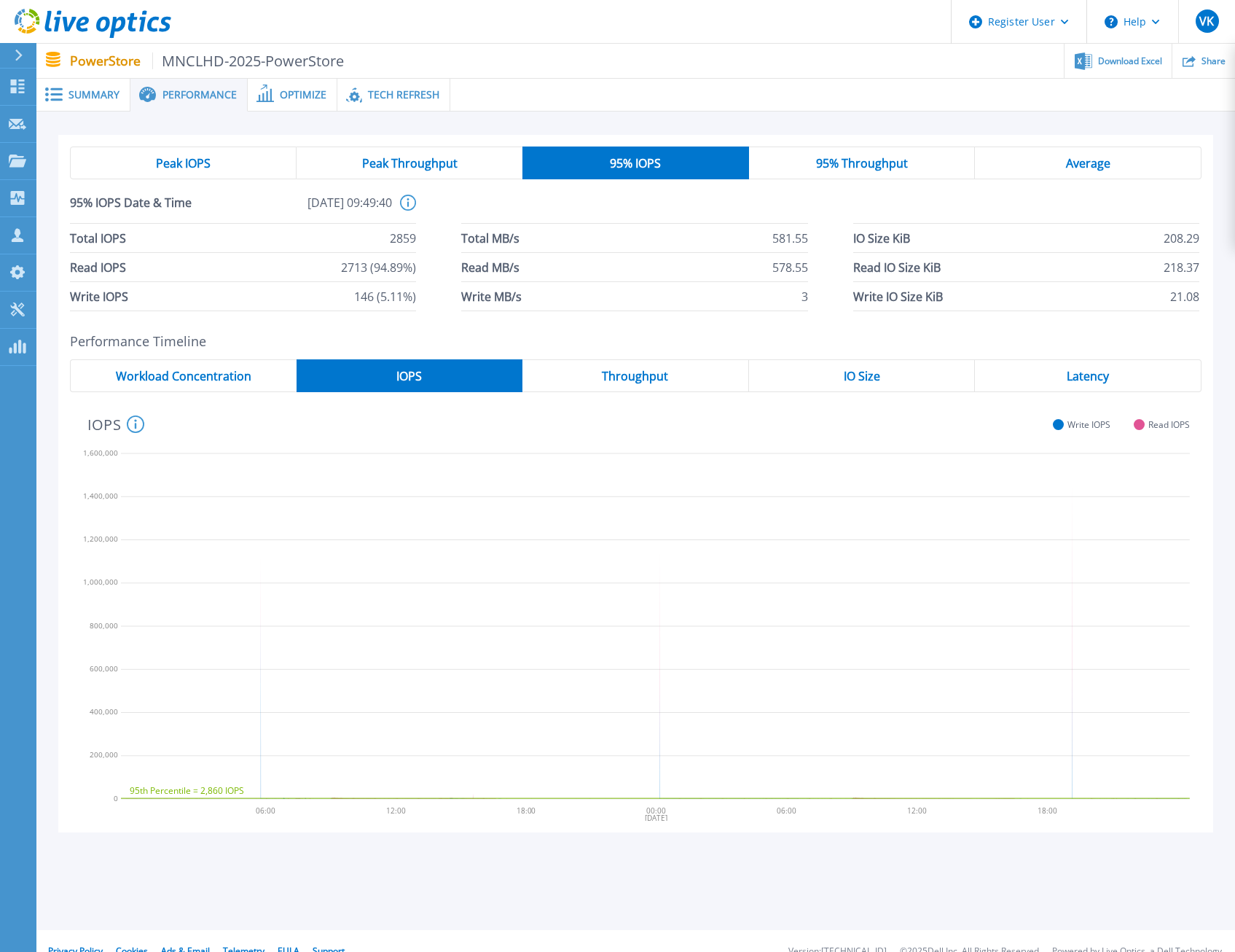
click at [597, 373] on div "Throughput" at bounding box center [636, 376] width 227 height 33
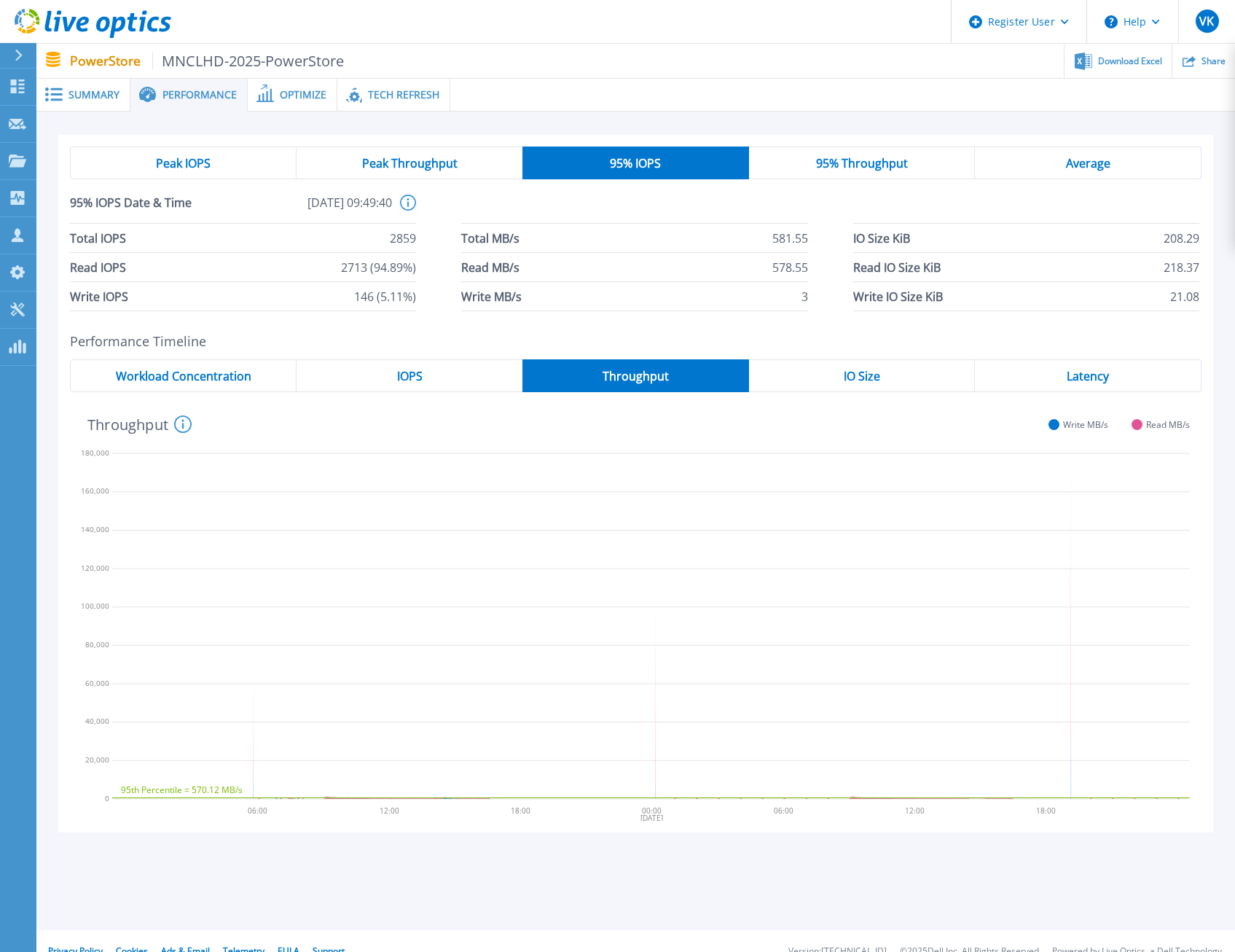
click at [867, 376] on span "IO Size" at bounding box center [862, 376] width 37 height 12
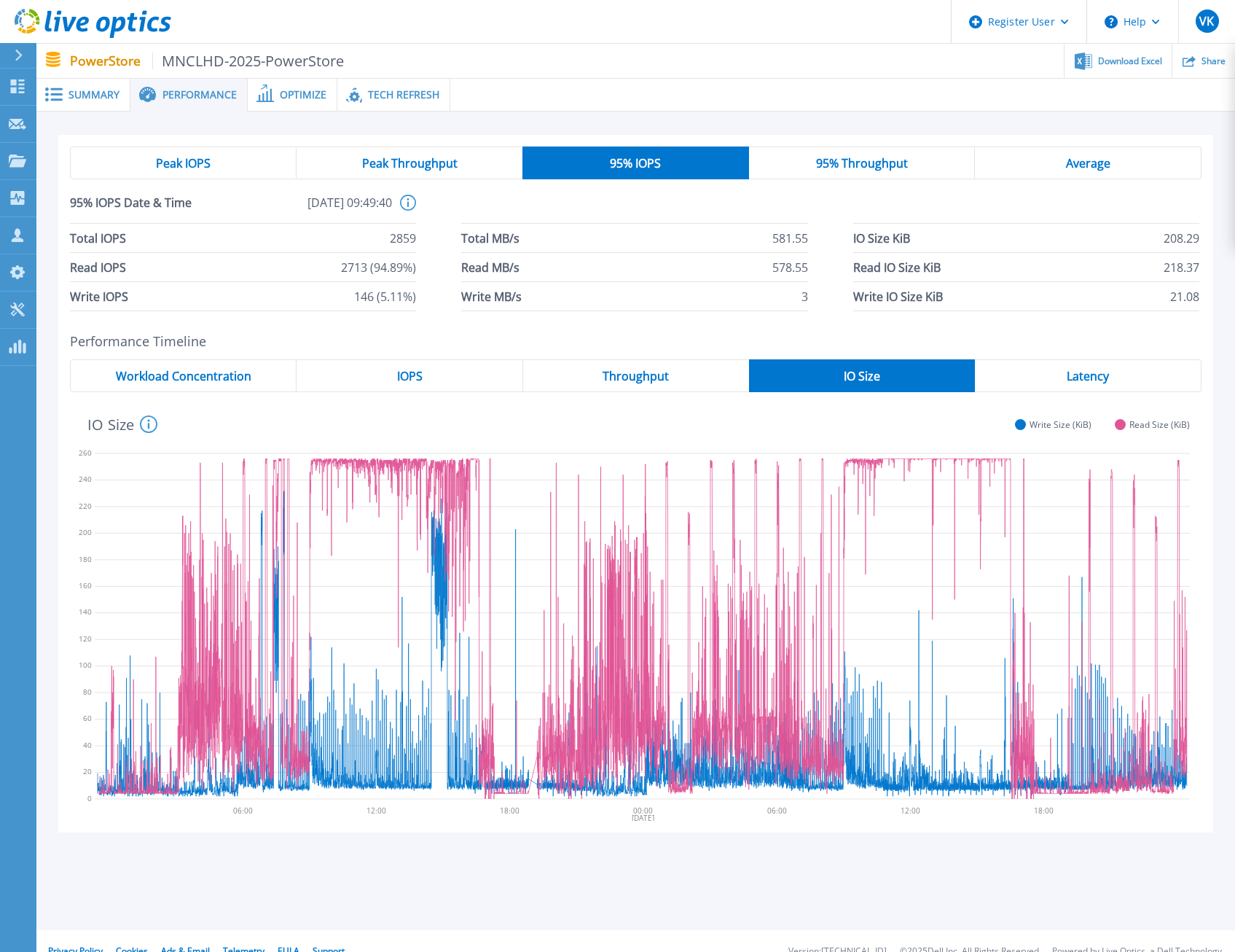
click at [156, 165] on span "Peak IOPS" at bounding box center [184, 163] width 55 height 12
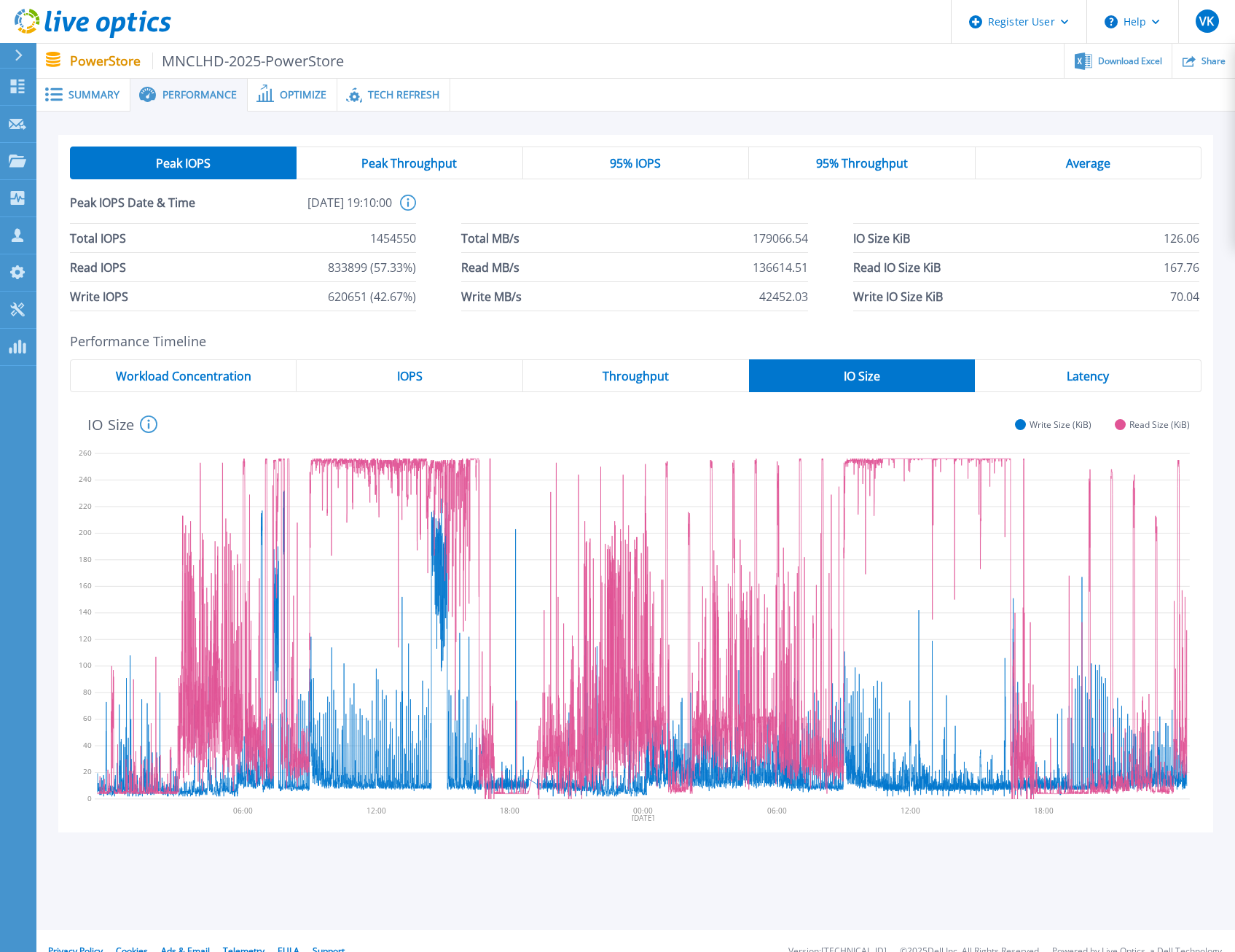
click at [648, 160] on span "95% IOPS" at bounding box center [635, 163] width 51 height 12
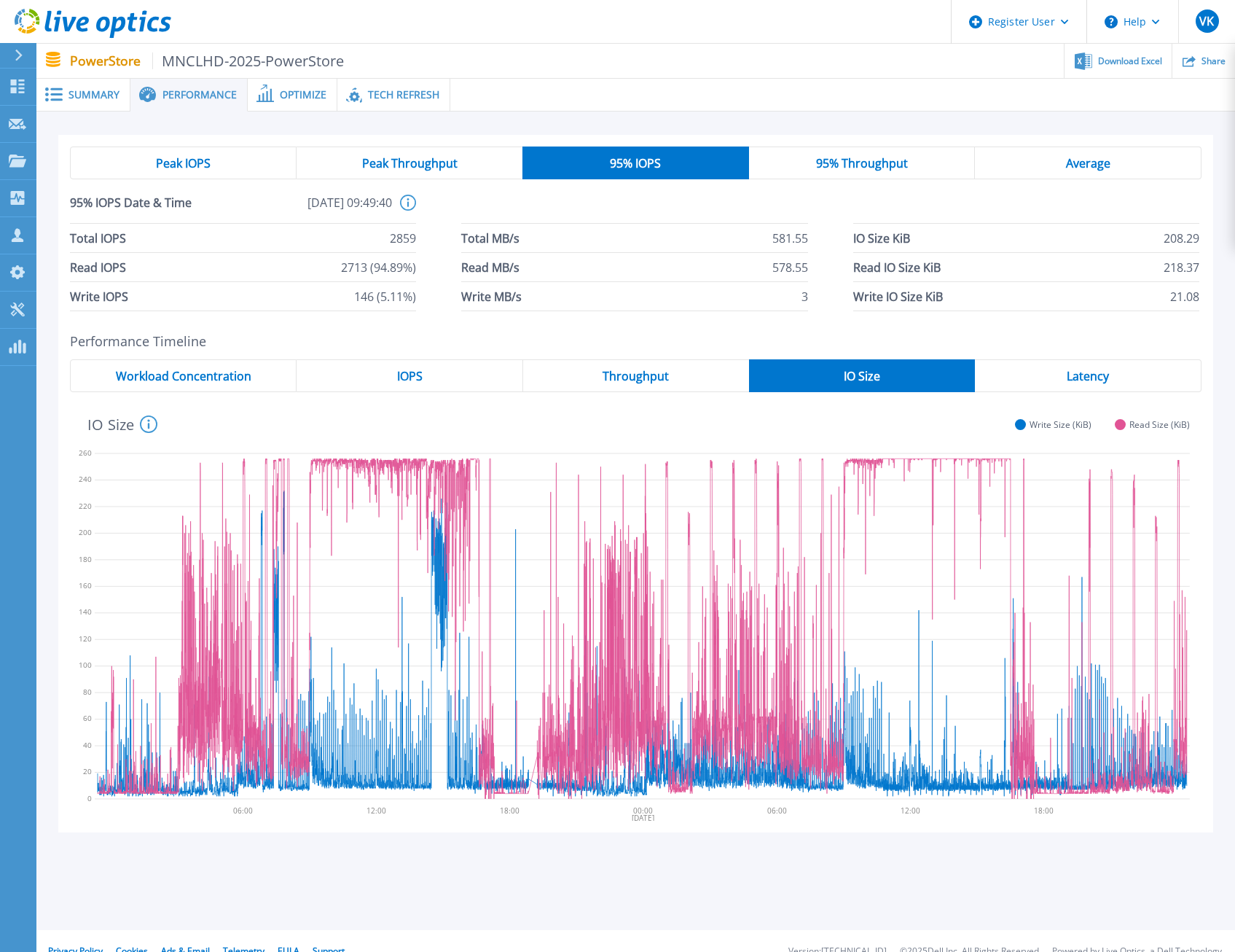
click at [210, 157] on span "Peak IOPS" at bounding box center [184, 163] width 55 height 12
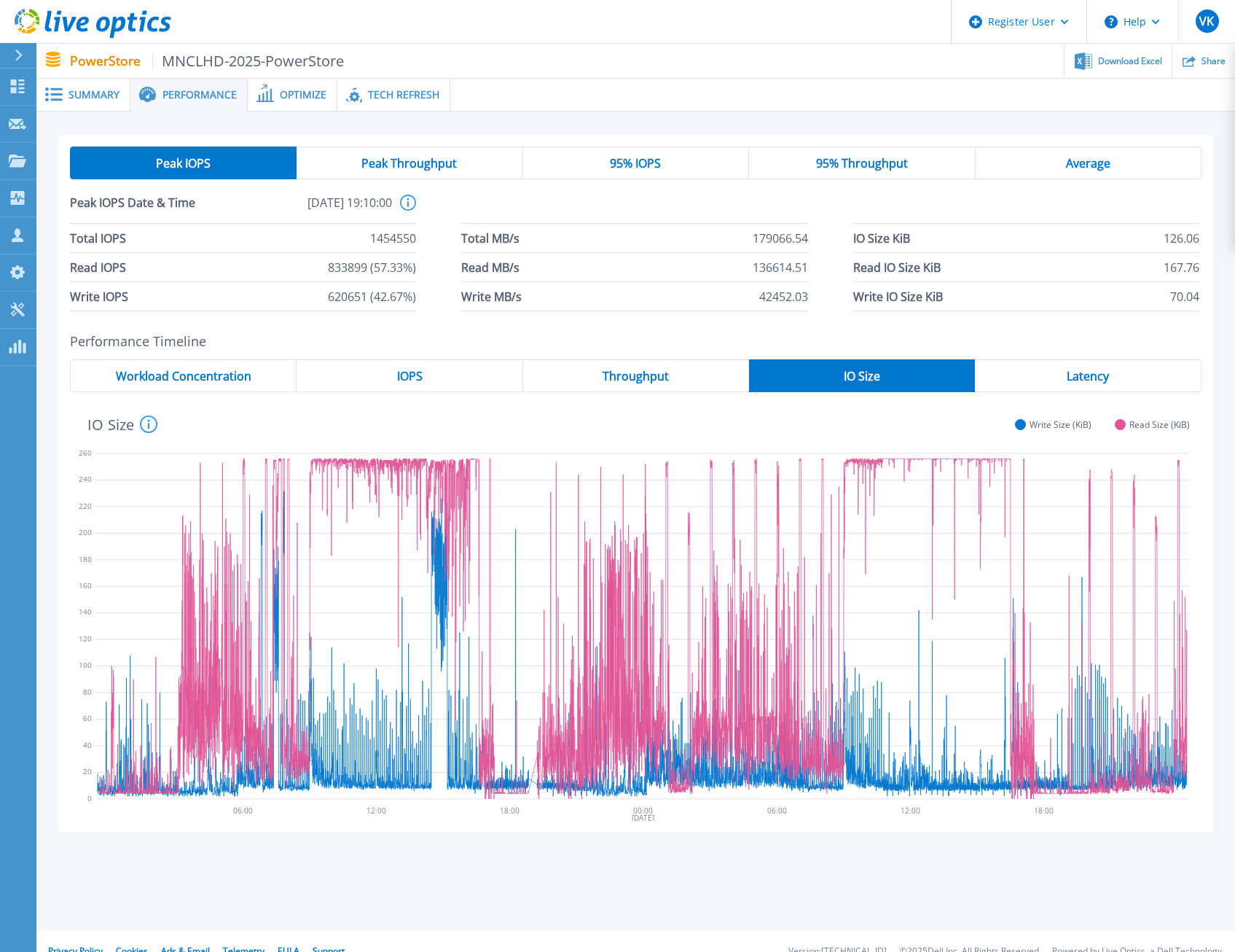
click at [415, 159] on span "Peak Throughput" at bounding box center [409, 163] width 95 height 12
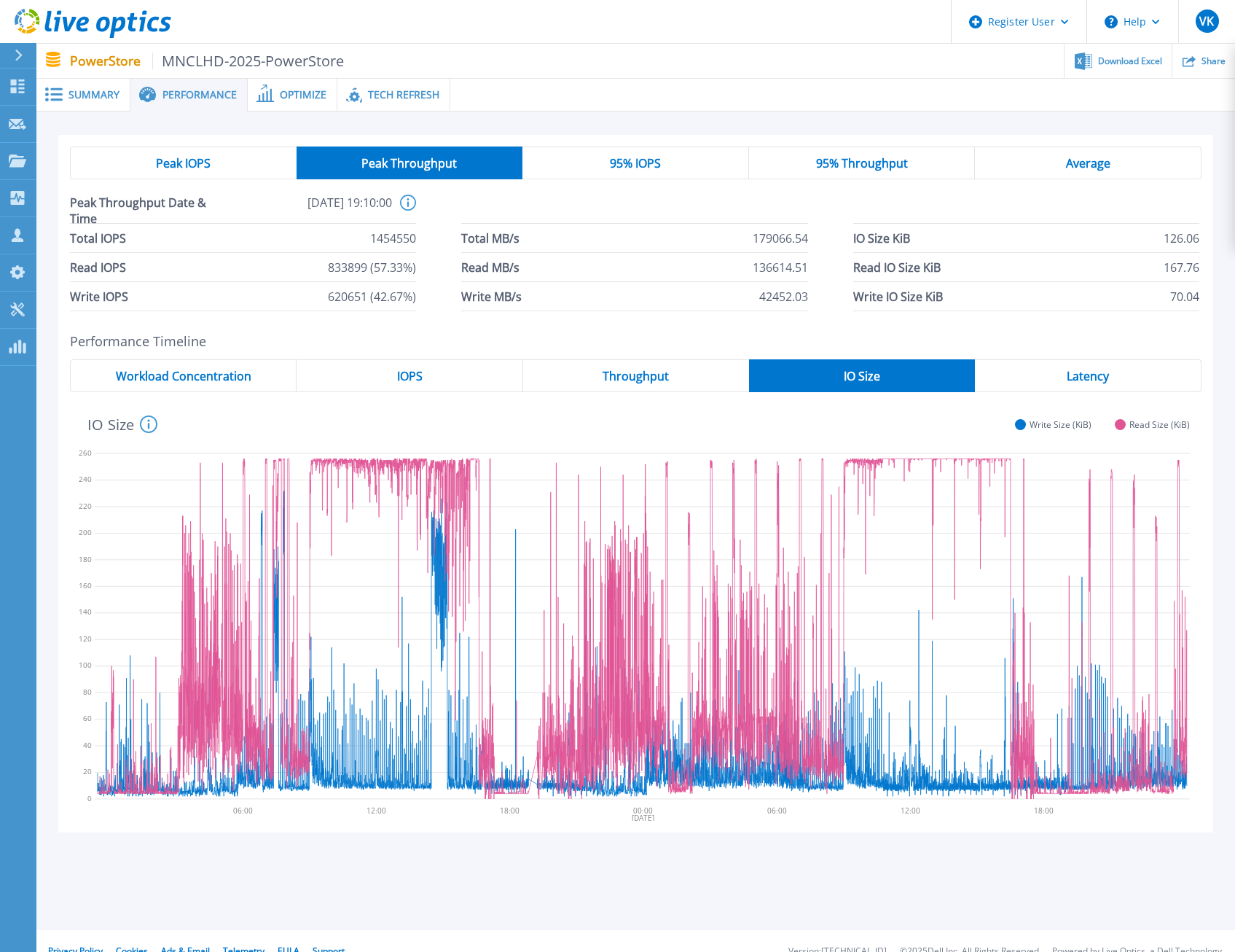
click at [630, 166] on span "95% IOPS" at bounding box center [635, 163] width 51 height 12
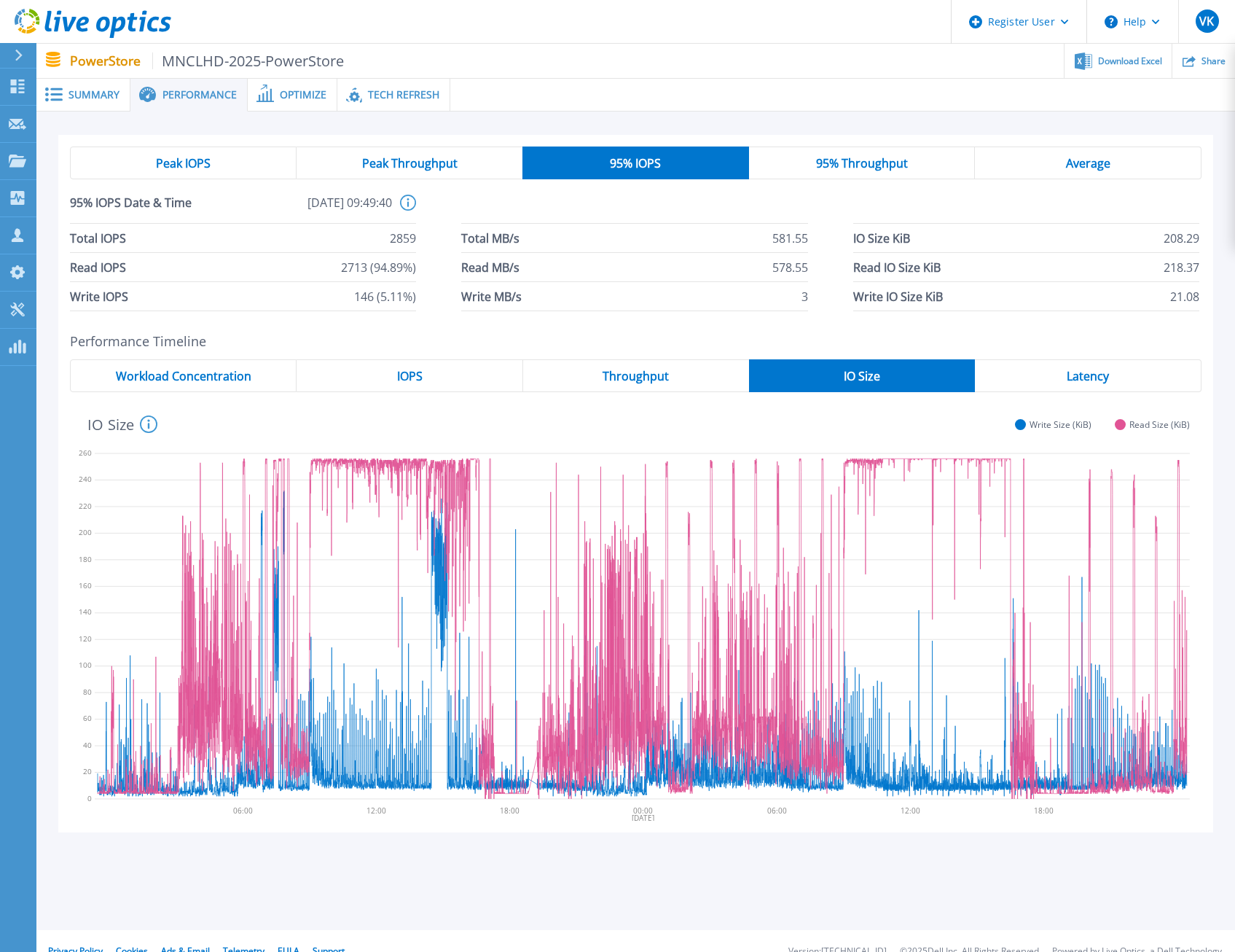
click at [1118, 145] on div "Peak IOPS Peak Throughput 95% IOPS 95% Throughput Average 95% IOPS Date & Time …" at bounding box center [636, 228] width 1155 height 188
click at [1113, 156] on div "Average" at bounding box center [1089, 163] width 227 height 33
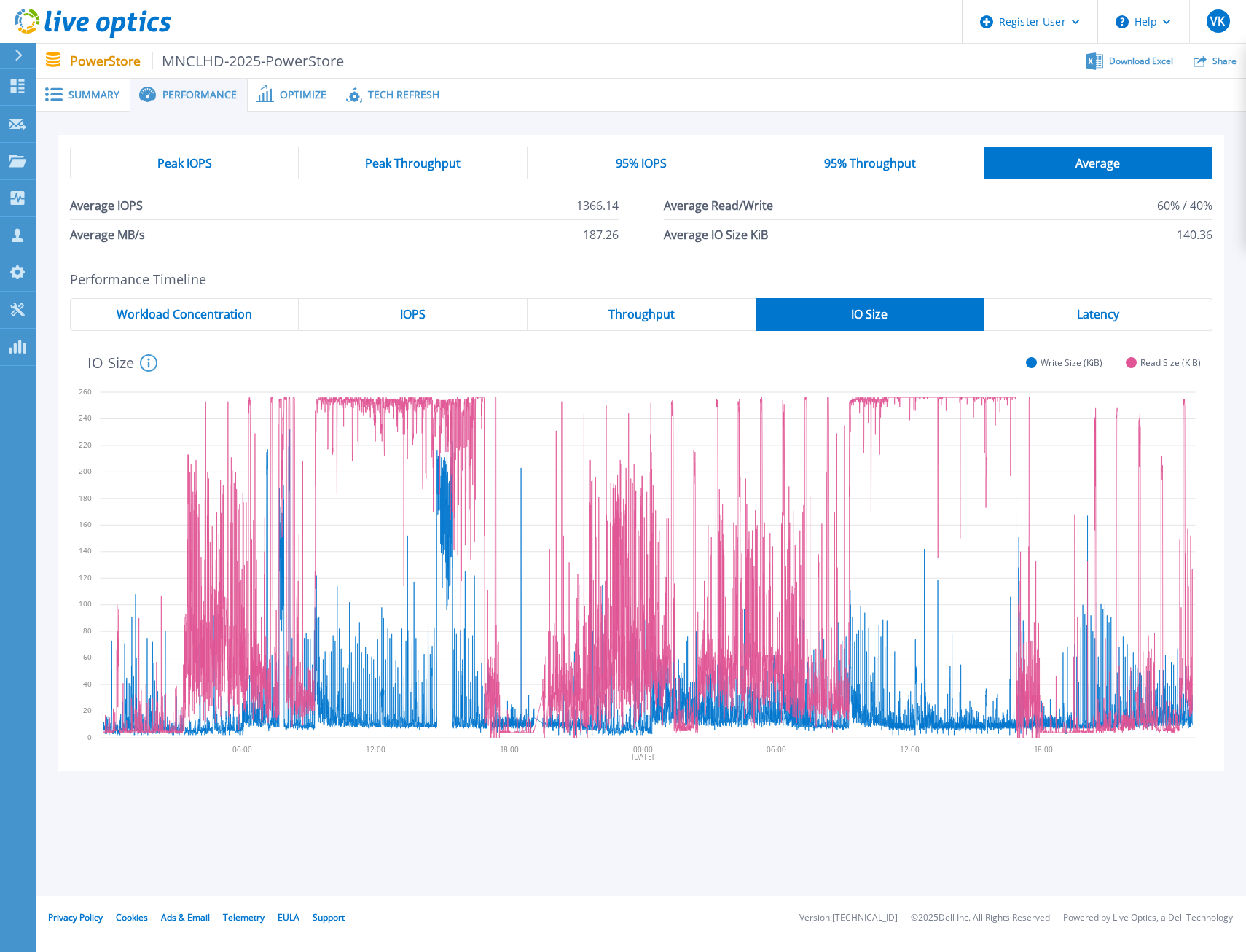
click at [918, 162] on div "95% Throughput" at bounding box center [871, 163] width 228 height 33
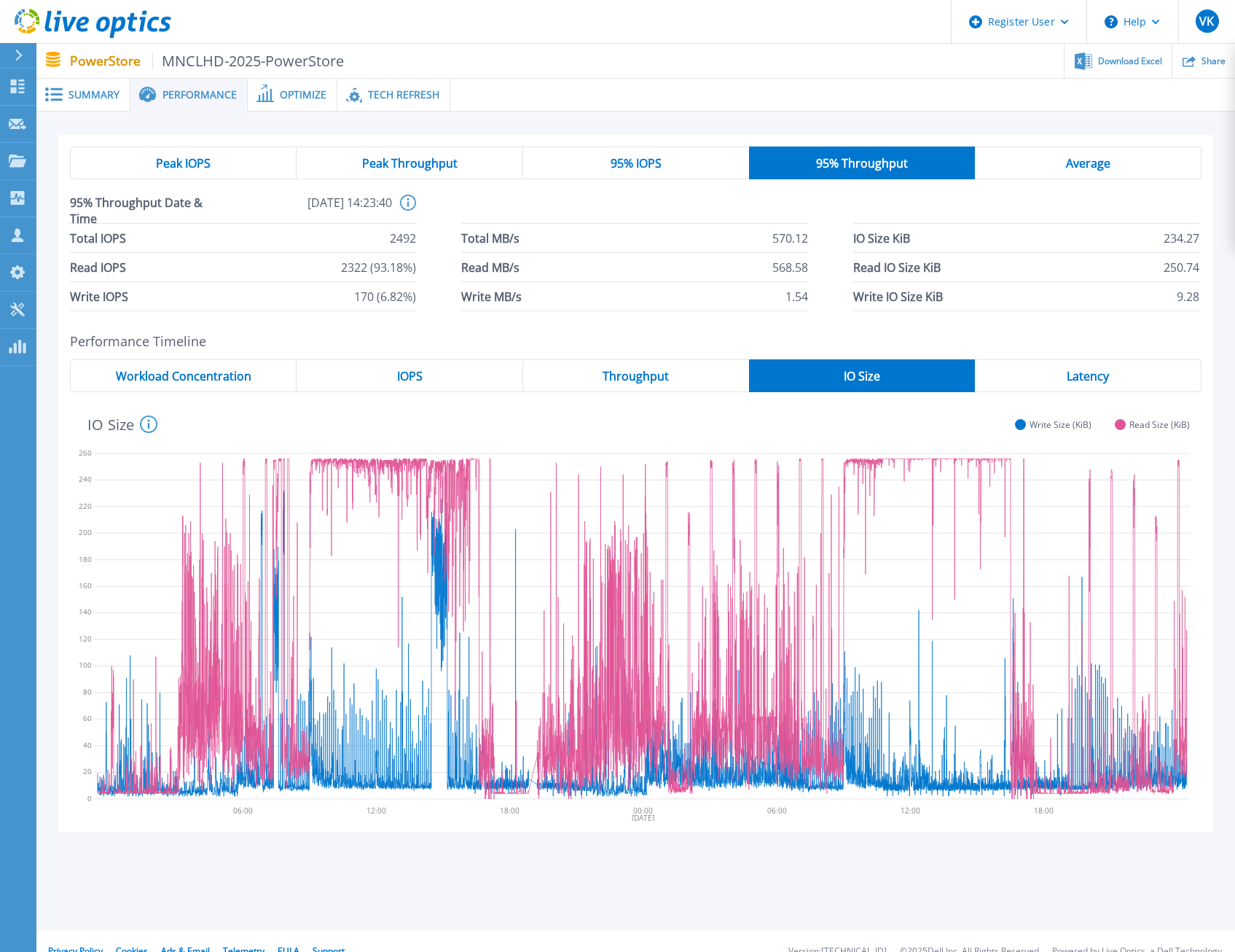
click at [1067, 169] on span "Average" at bounding box center [1088, 163] width 45 height 12
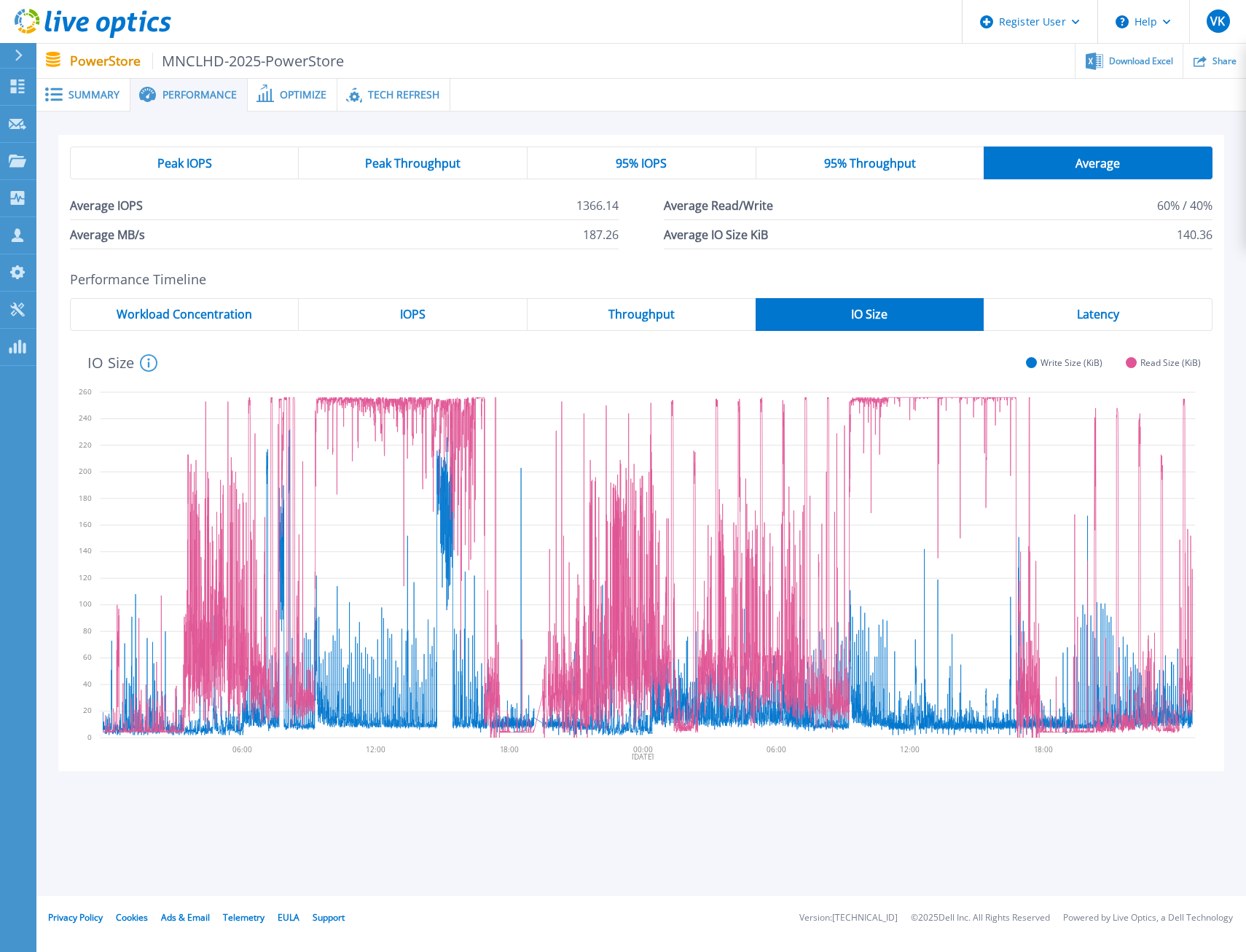
click at [895, 165] on span "95% Throughput" at bounding box center [870, 163] width 91 height 12
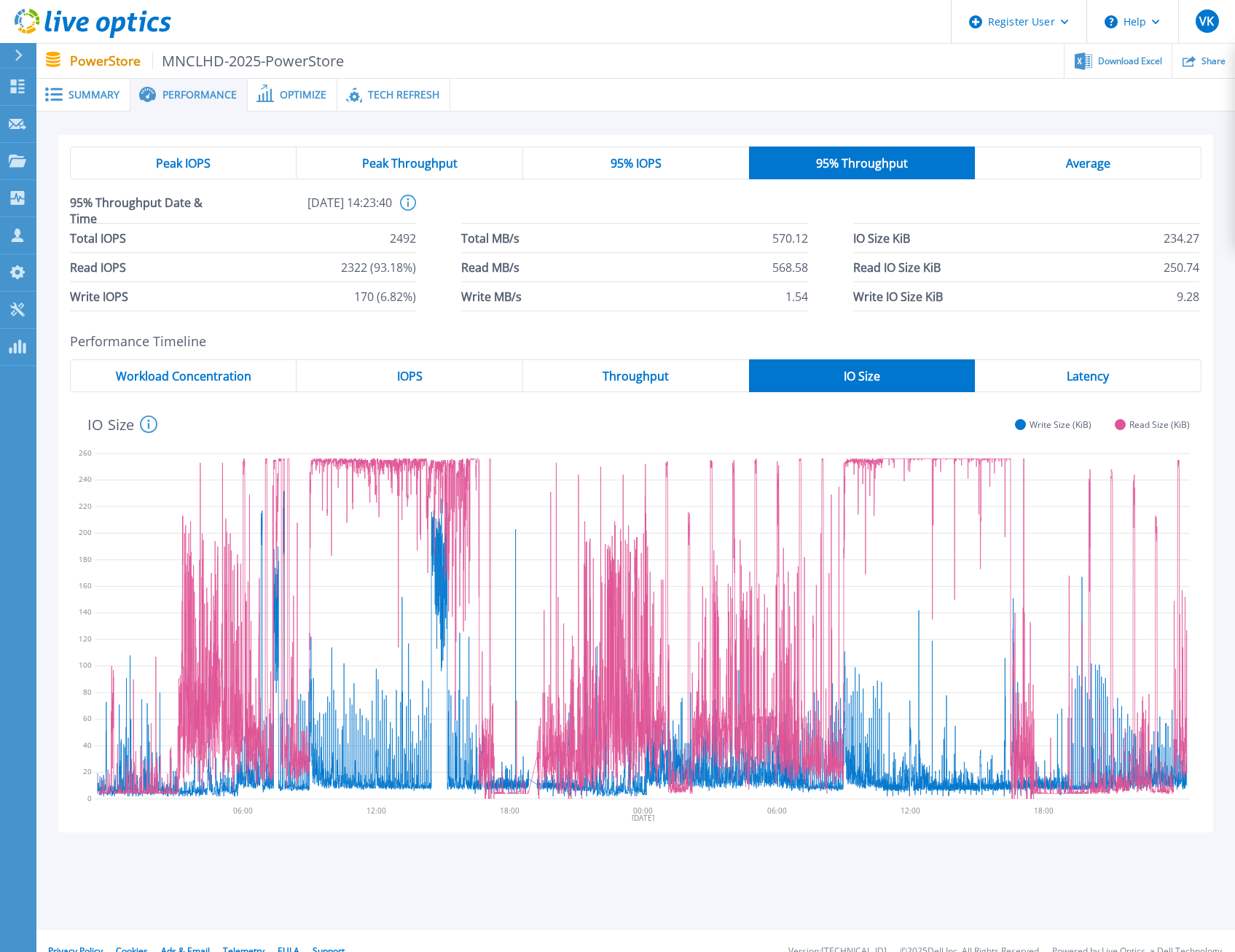
click at [571, 153] on div "95% IOPS" at bounding box center [635, 163] width 226 height 33
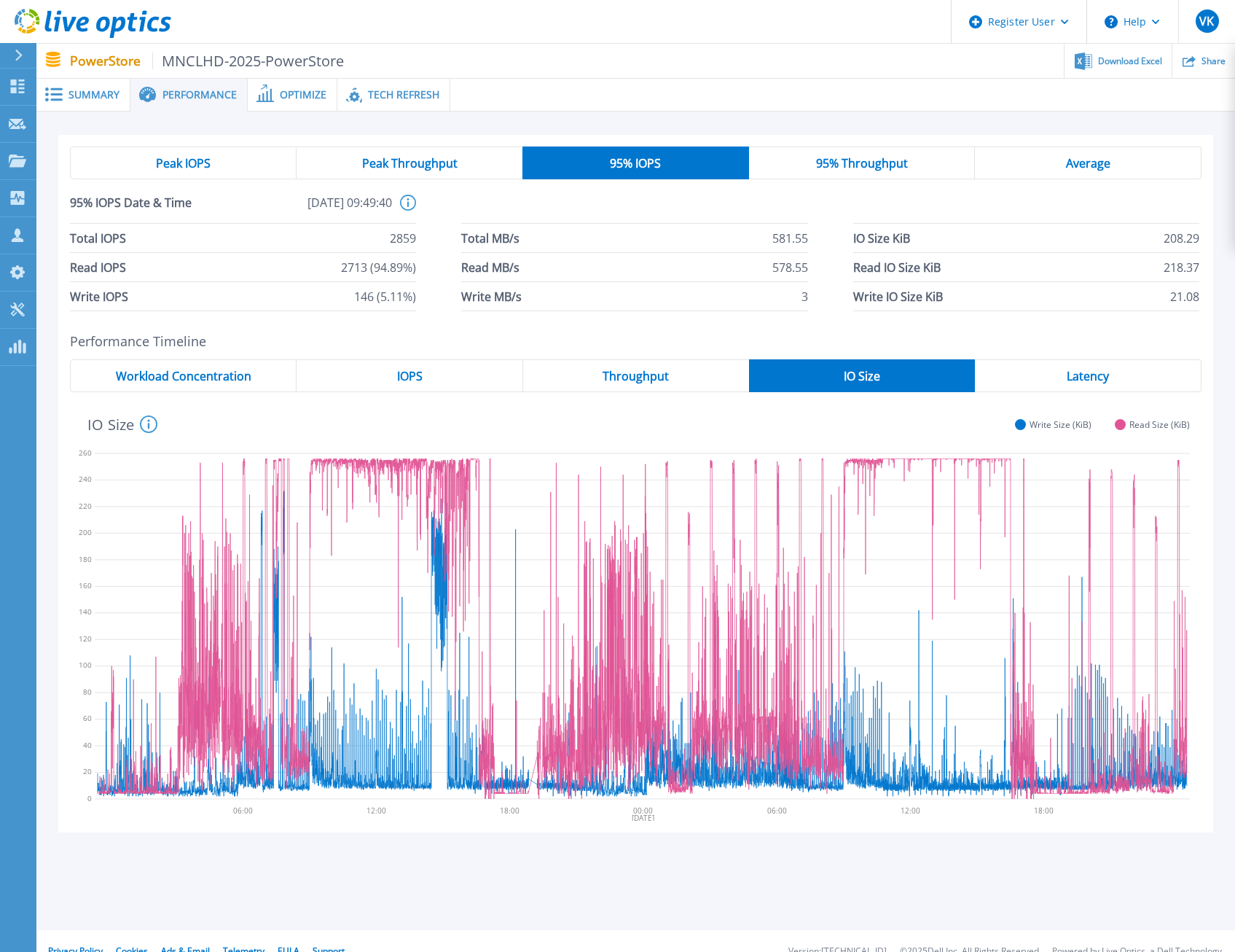
click at [429, 90] on span "Tech Refresh" at bounding box center [403, 95] width 71 height 10
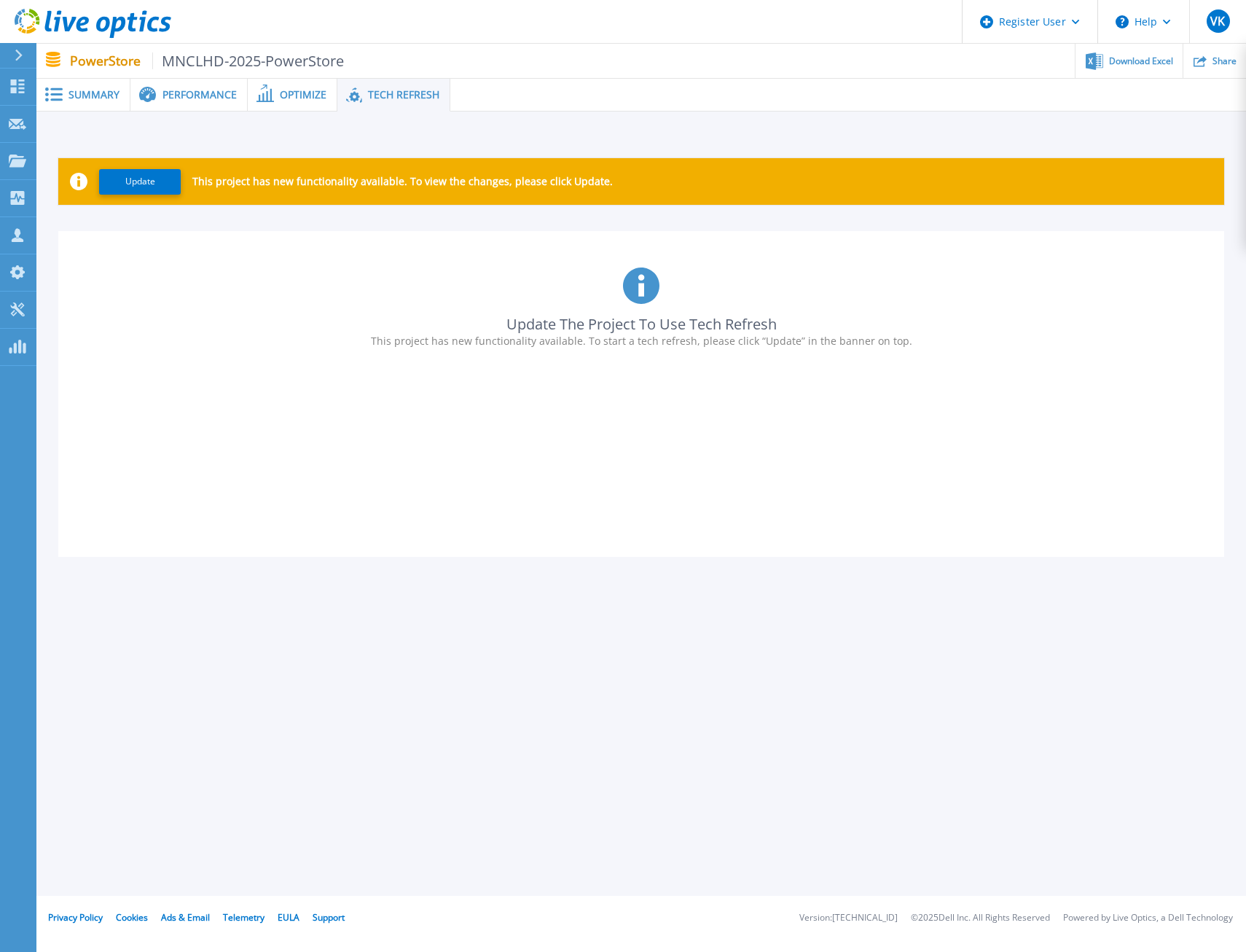
click at [290, 235] on div "Update The Project To Use Tech Refresh This project has new functionality avail…" at bounding box center [642, 394] width 1166 height 326
click at [297, 98] on span "Optimize" at bounding box center [303, 95] width 47 height 10
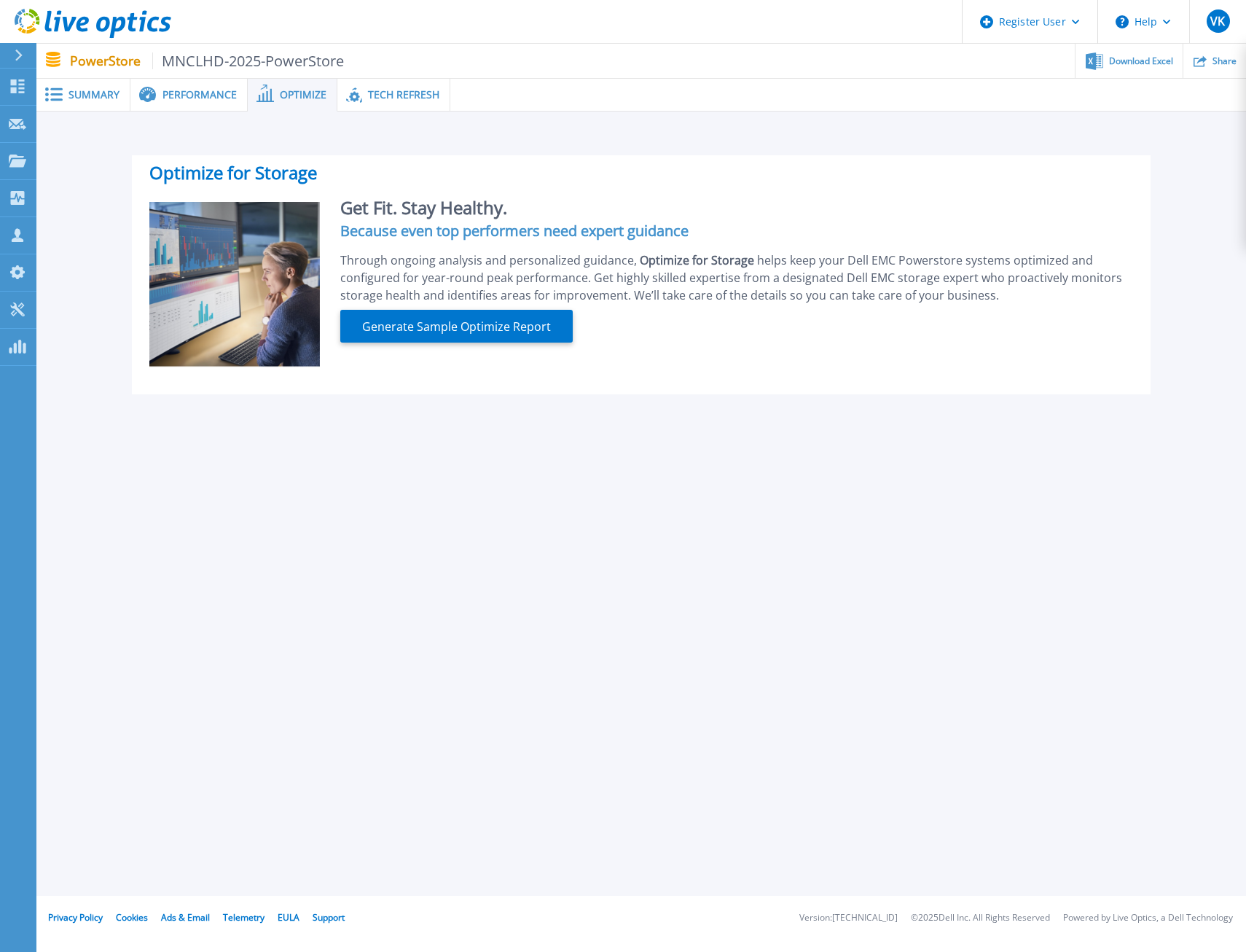
click at [210, 90] on span "Performance" at bounding box center [199, 95] width 74 height 10
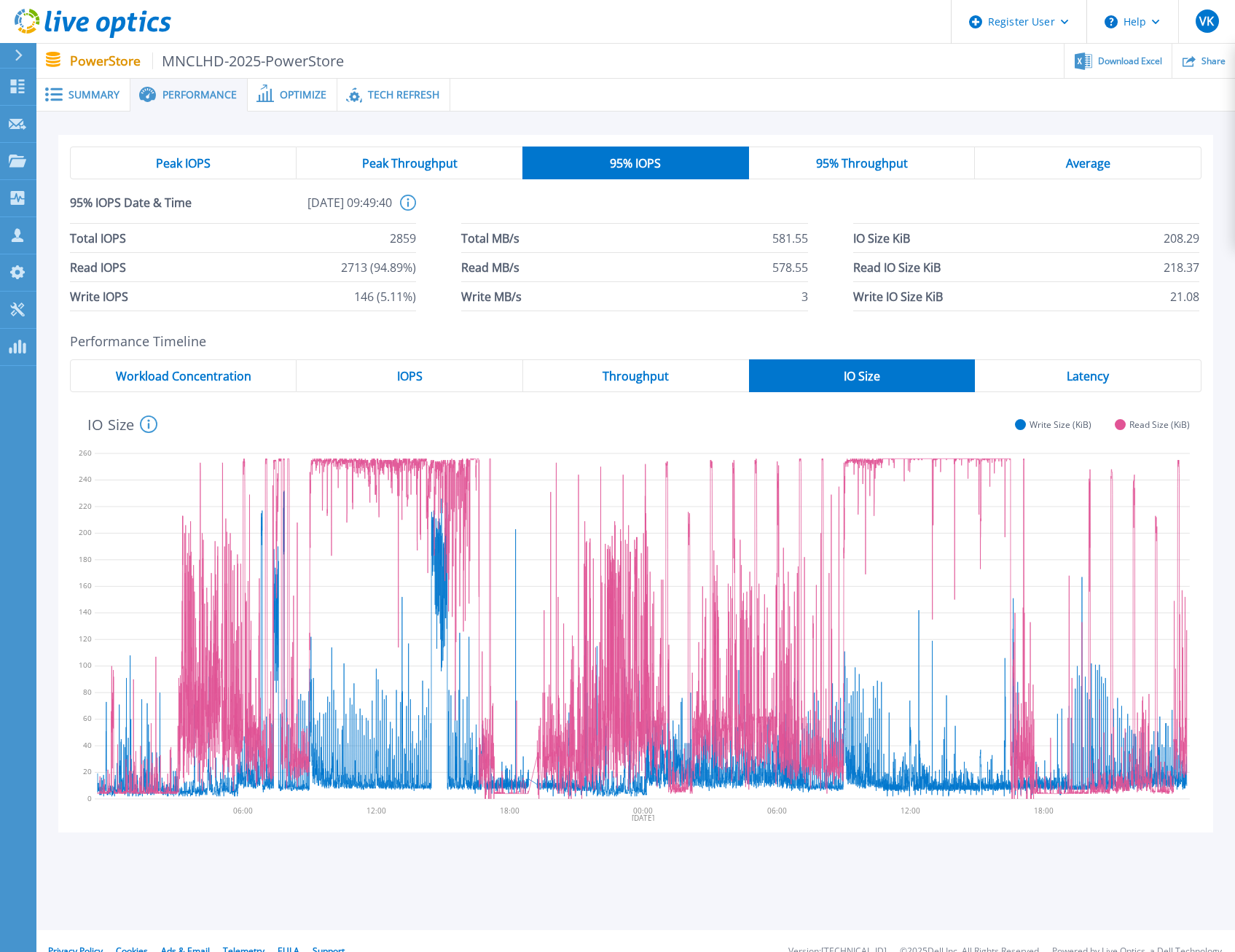
click at [83, 94] on span "Summary" at bounding box center [94, 95] width 51 height 10
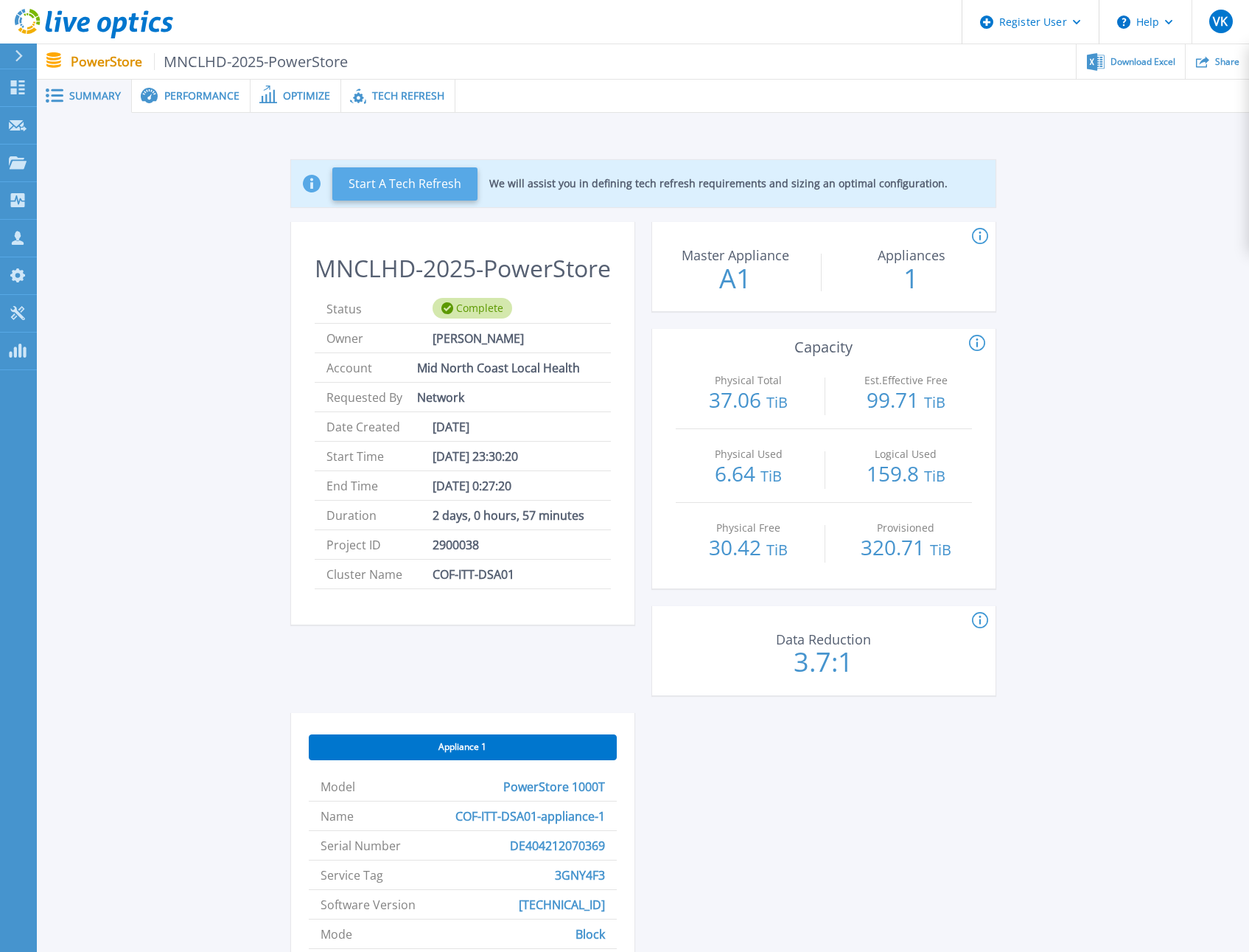
click at [420, 182] on button "Start A Tech Refresh" at bounding box center [406, 184] width 145 height 33
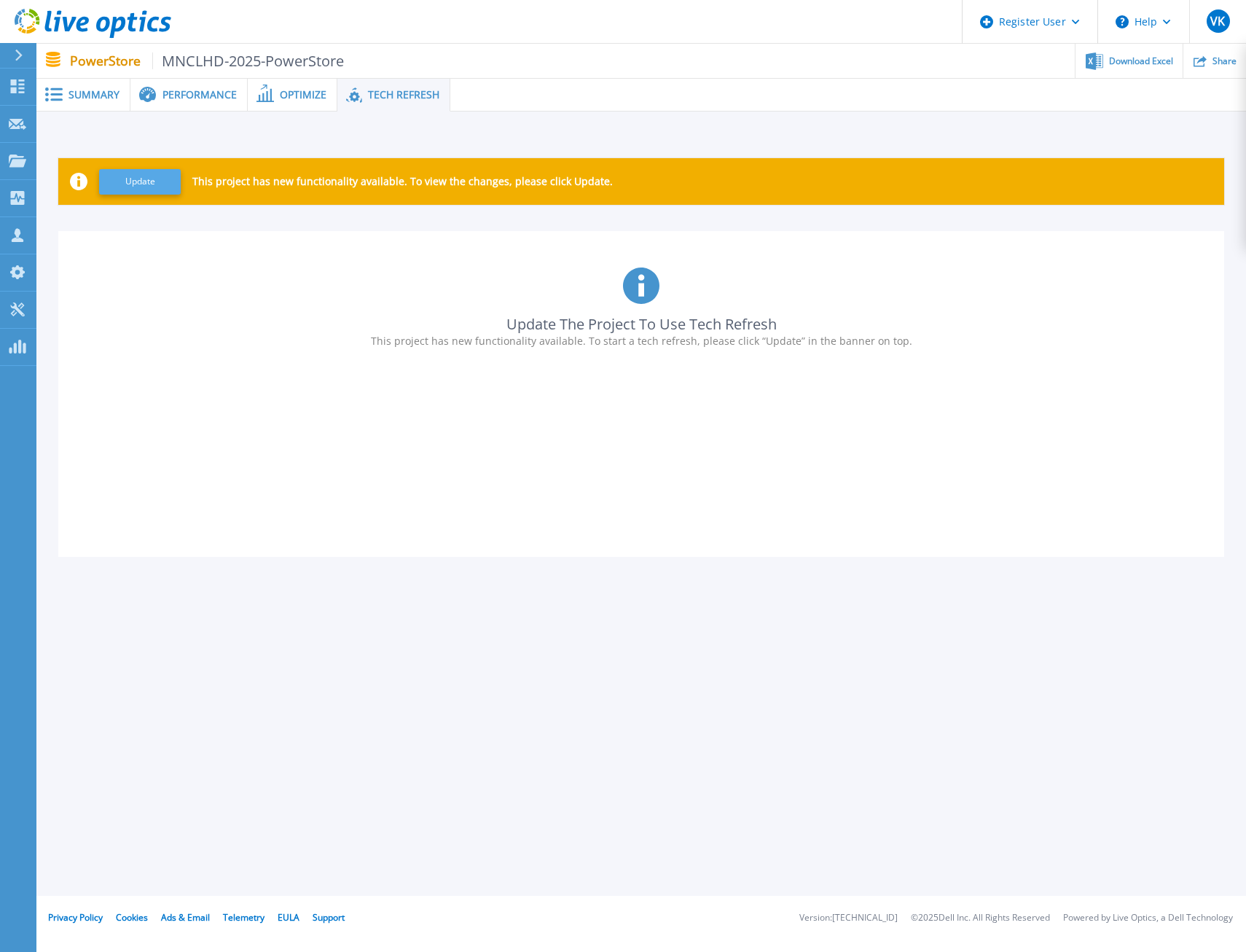
click at [141, 177] on button "Update" at bounding box center [140, 181] width 81 height 26
click at [516, 369] on div "Update The Project To Use Tech Refresh This project has new functionality avail…" at bounding box center [642, 394] width 1166 height 326
click at [16, 343] on icon at bounding box center [17, 347] width 17 height 14
click at [91, 91] on span "Summary" at bounding box center [94, 95] width 51 height 10
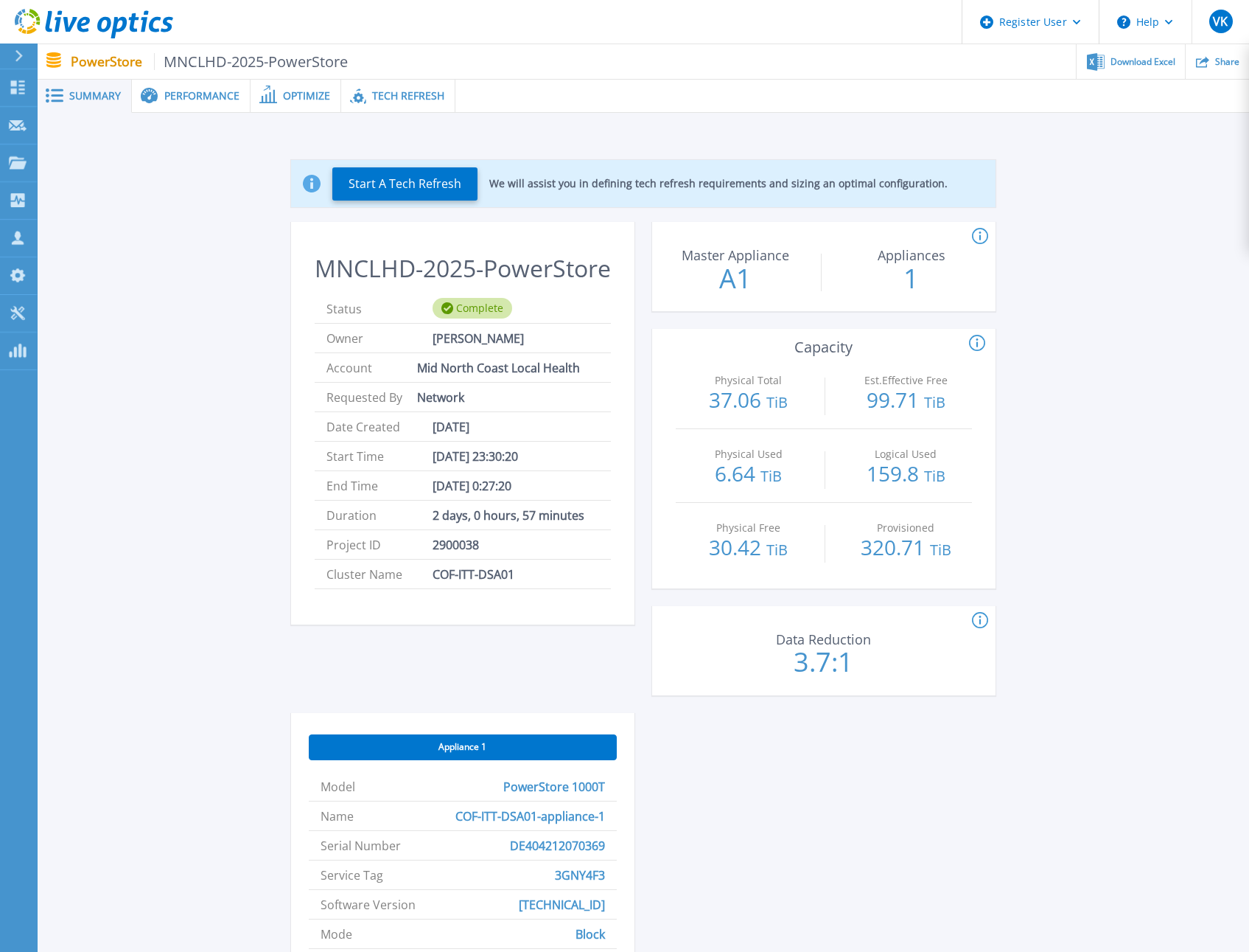
click at [149, 414] on div "Start A Tech Refresh We will assist you in defining tech refresh requirements a…" at bounding box center [643, 657] width 1168 height 1042
click at [421, 183] on button "Start A Tech Refresh" at bounding box center [406, 184] width 145 height 33
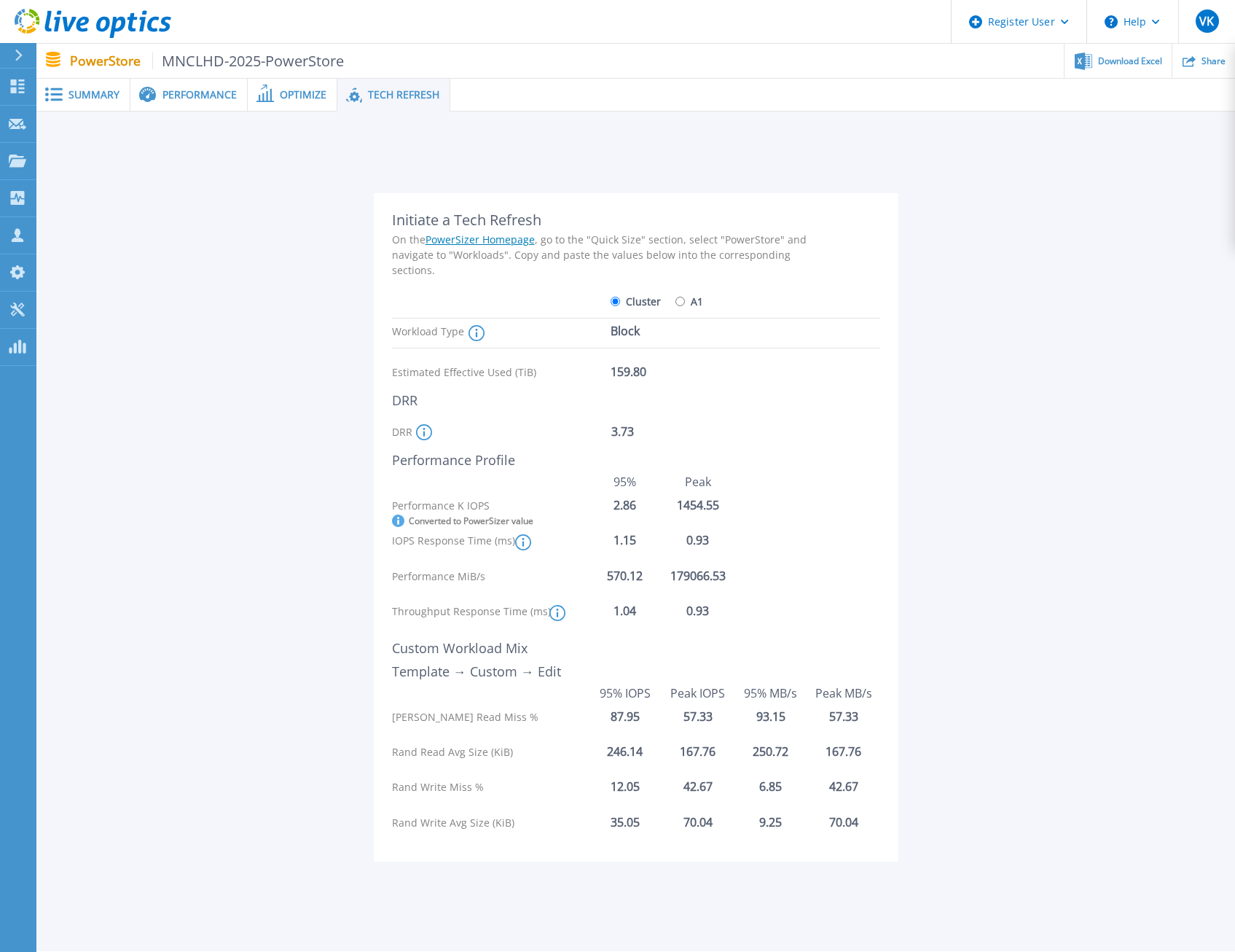
click at [318, 306] on div "Initiate a Tech Refresh On the PowerSizer Homepage , go to the "Quick Size" sec…" at bounding box center [636, 521] width 1155 height 703
click at [1009, 342] on div "Initiate a Tech Refresh On the PowerSizer Homepage , go to the "Quick Size" sec…" at bounding box center [636, 521] width 1155 height 703
click at [1088, 406] on div "Initiate a Tech Refresh On the PowerSizer Homepage , go to the "Quick Size" sec…" at bounding box center [636, 521] width 1155 height 703
click at [1072, 513] on div "Initiate a Tech Refresh On the PowerSizer Homepage , go to the "Quick Size" sec…" at bounding box center [636, 521] width 1155 height 703
click at [113, 92] on span "Summary" at bounding box center [94, 95] width 51 height 10
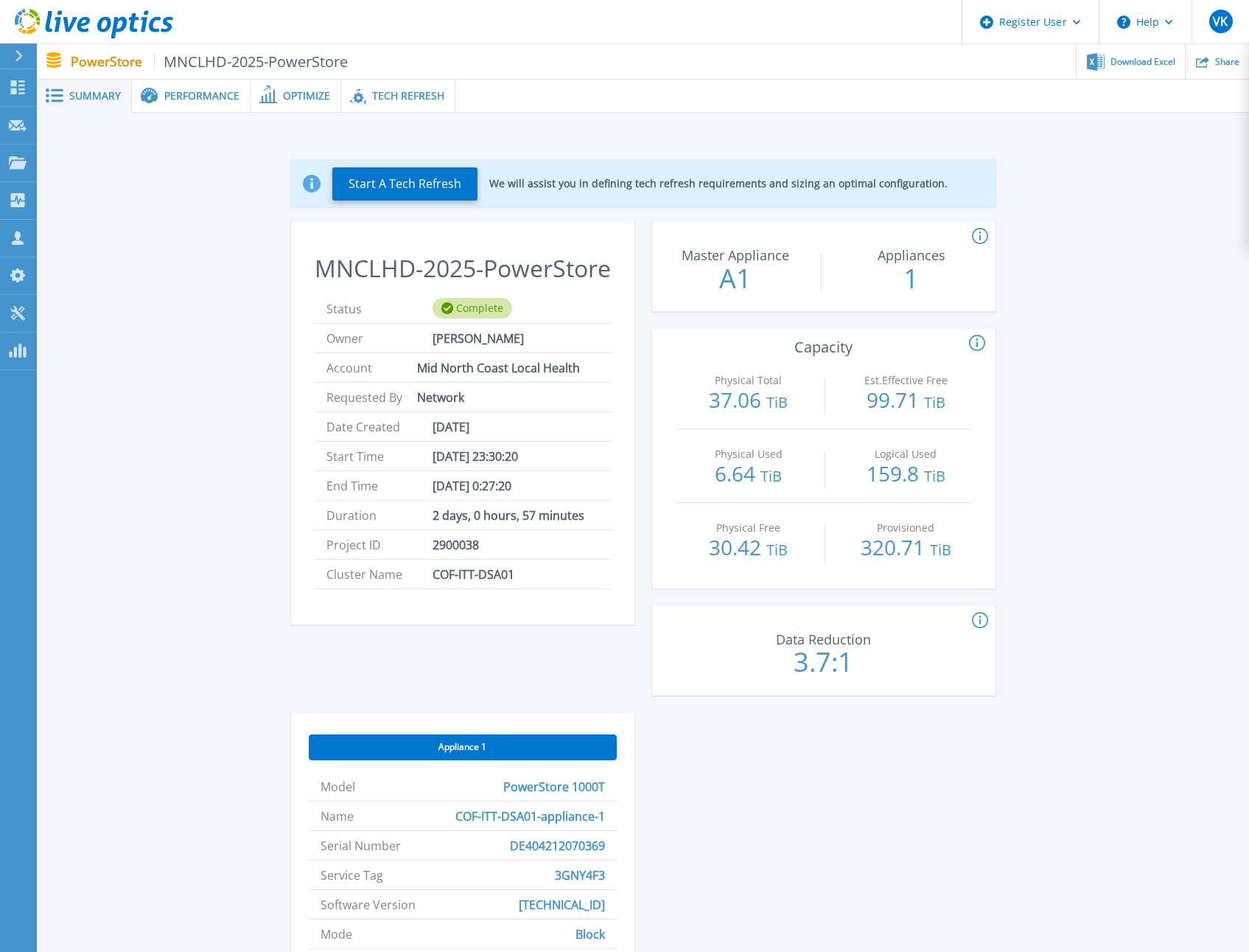
click at [214, 99] on span "Performance" at bounding box center [202, 96] width 75 height 10
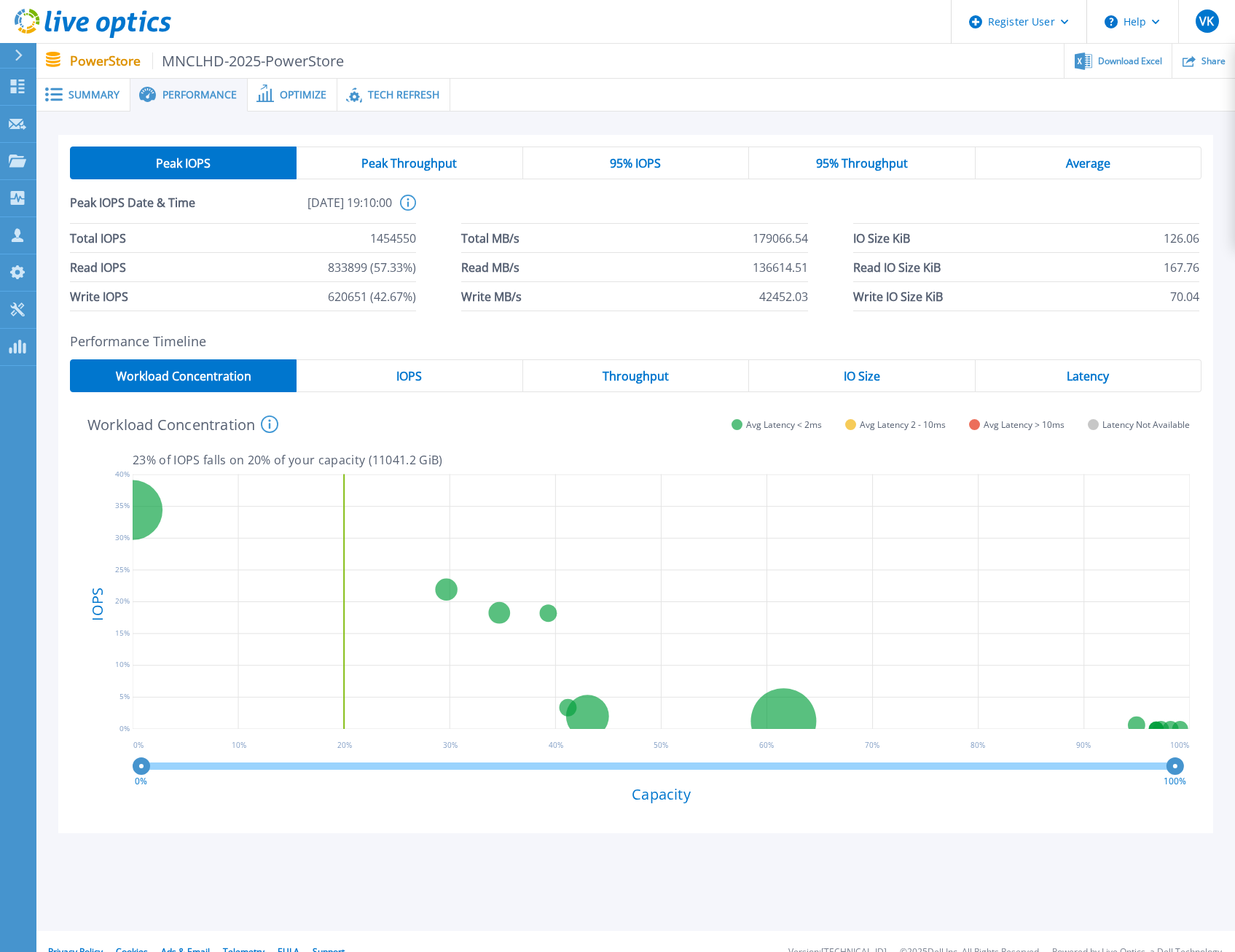
click at [408, 97] on span "Tech Refresh" at bounding box center [403, 95] width 71 height 10
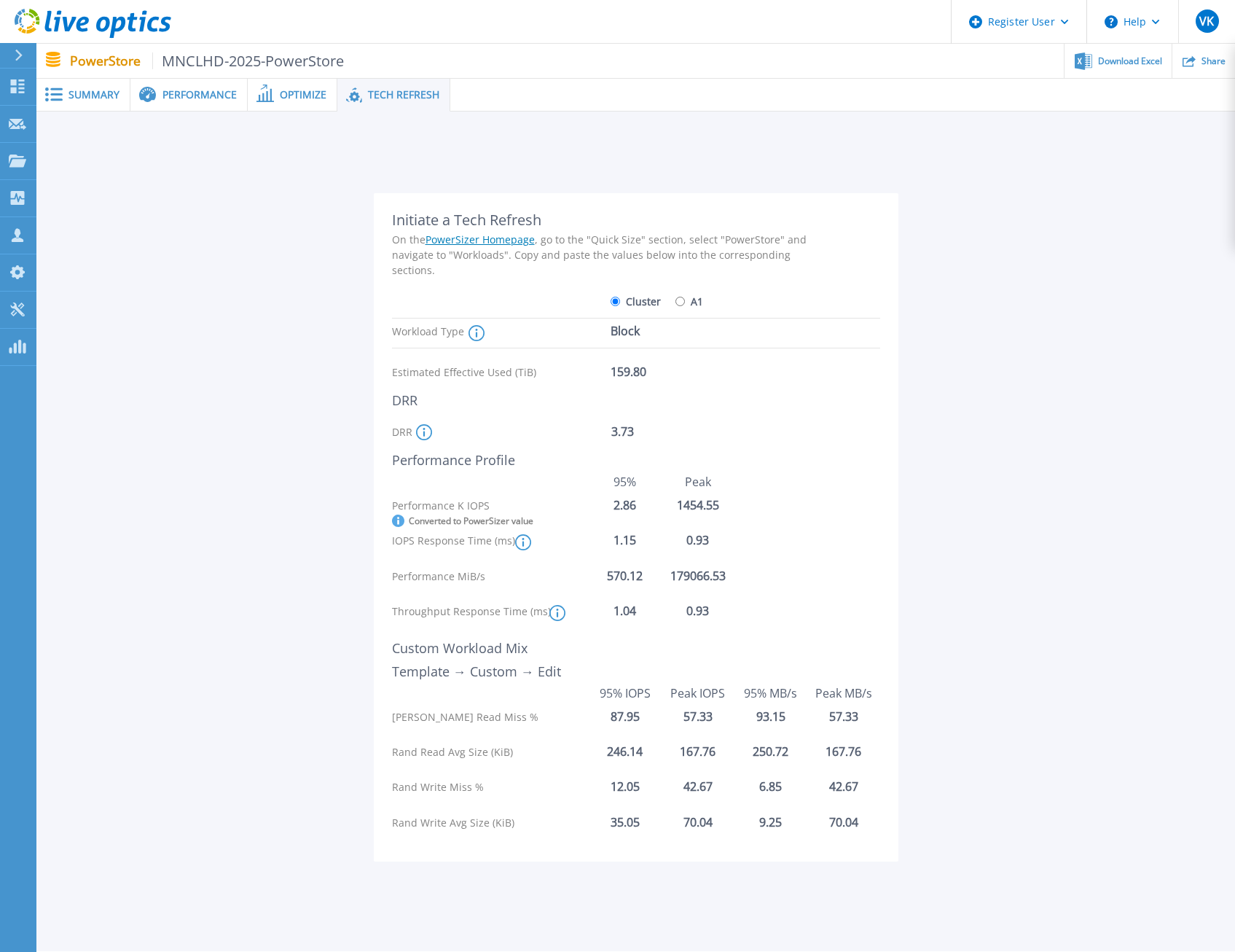
click at [299, 98] on span "Optimize" at bounding box center [303, 95] width 47 height 10
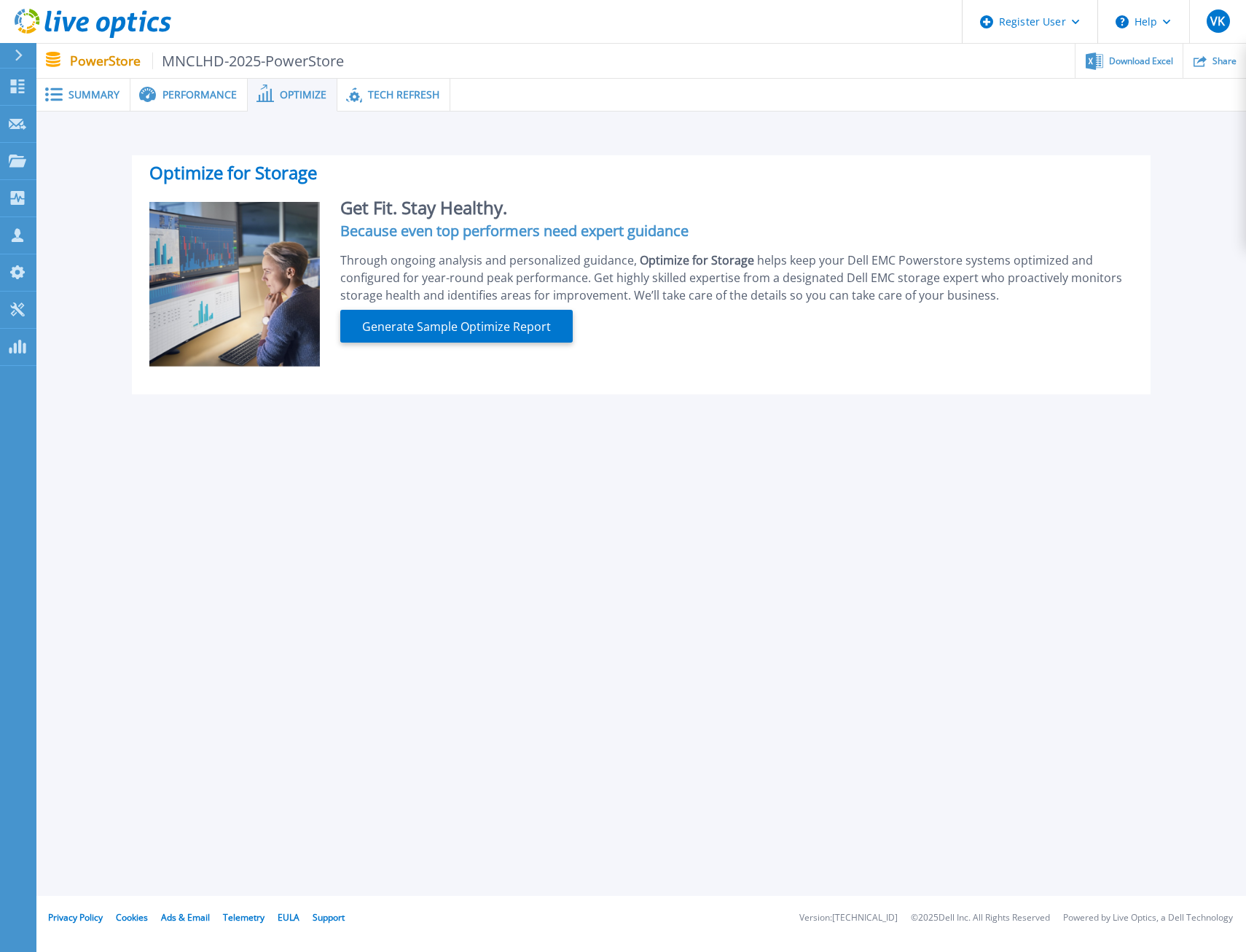
click at [212, 95] on span "Performance" at bounding box center [199, 95] width 74 height 10
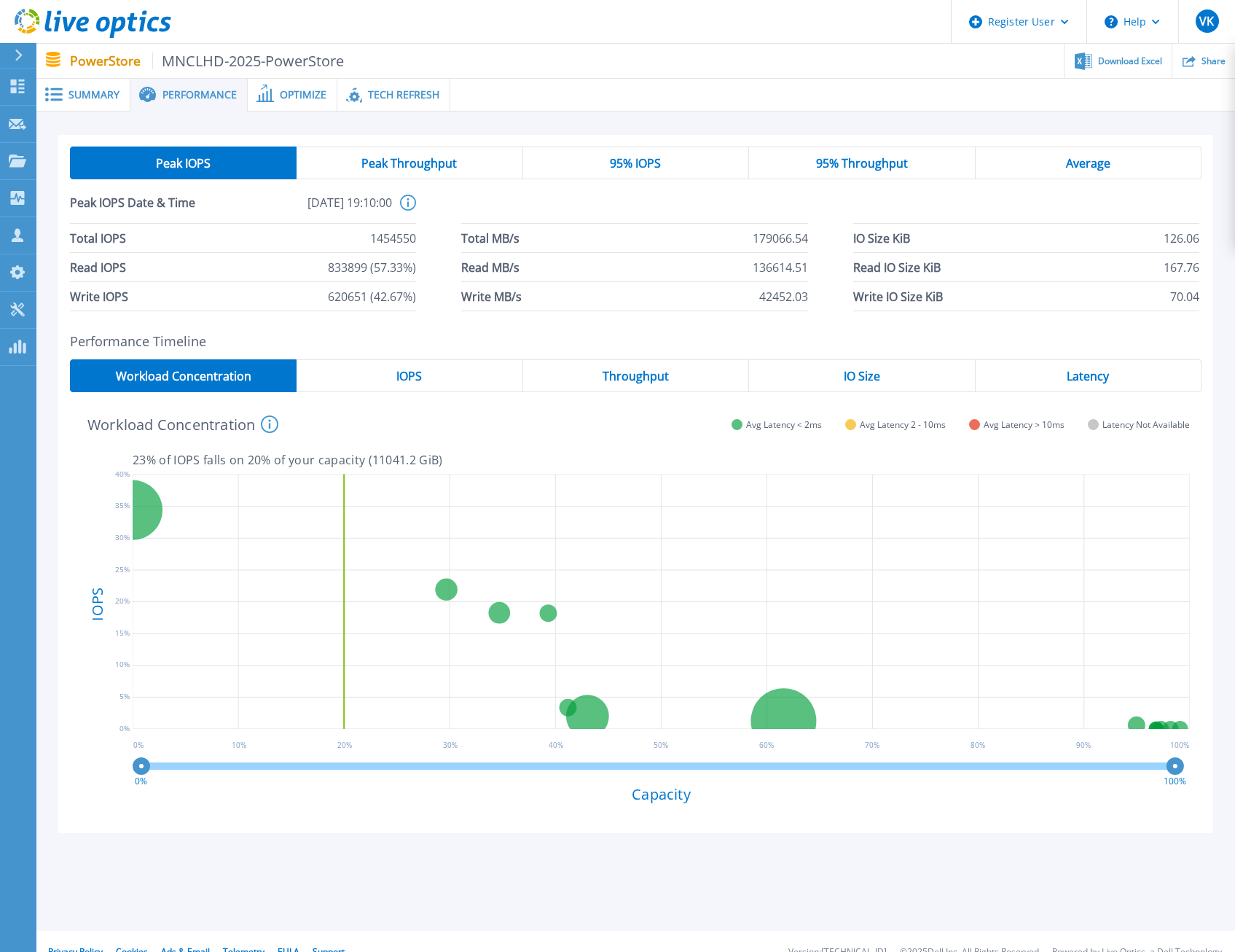
click at [87, 84] on div "Summary" at bounding box center [84, 95] width 94 height 33
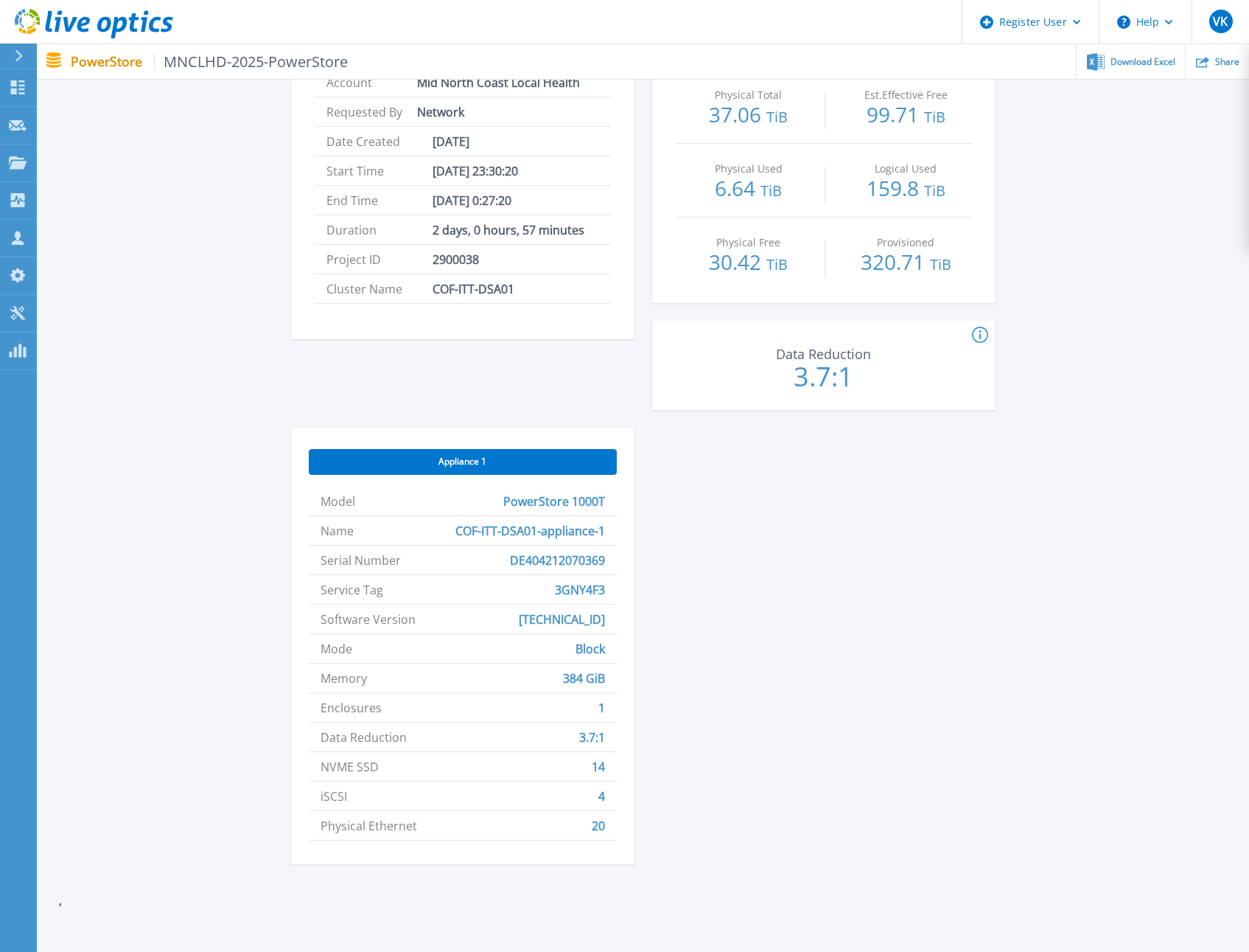
scroll to position [364, 0]
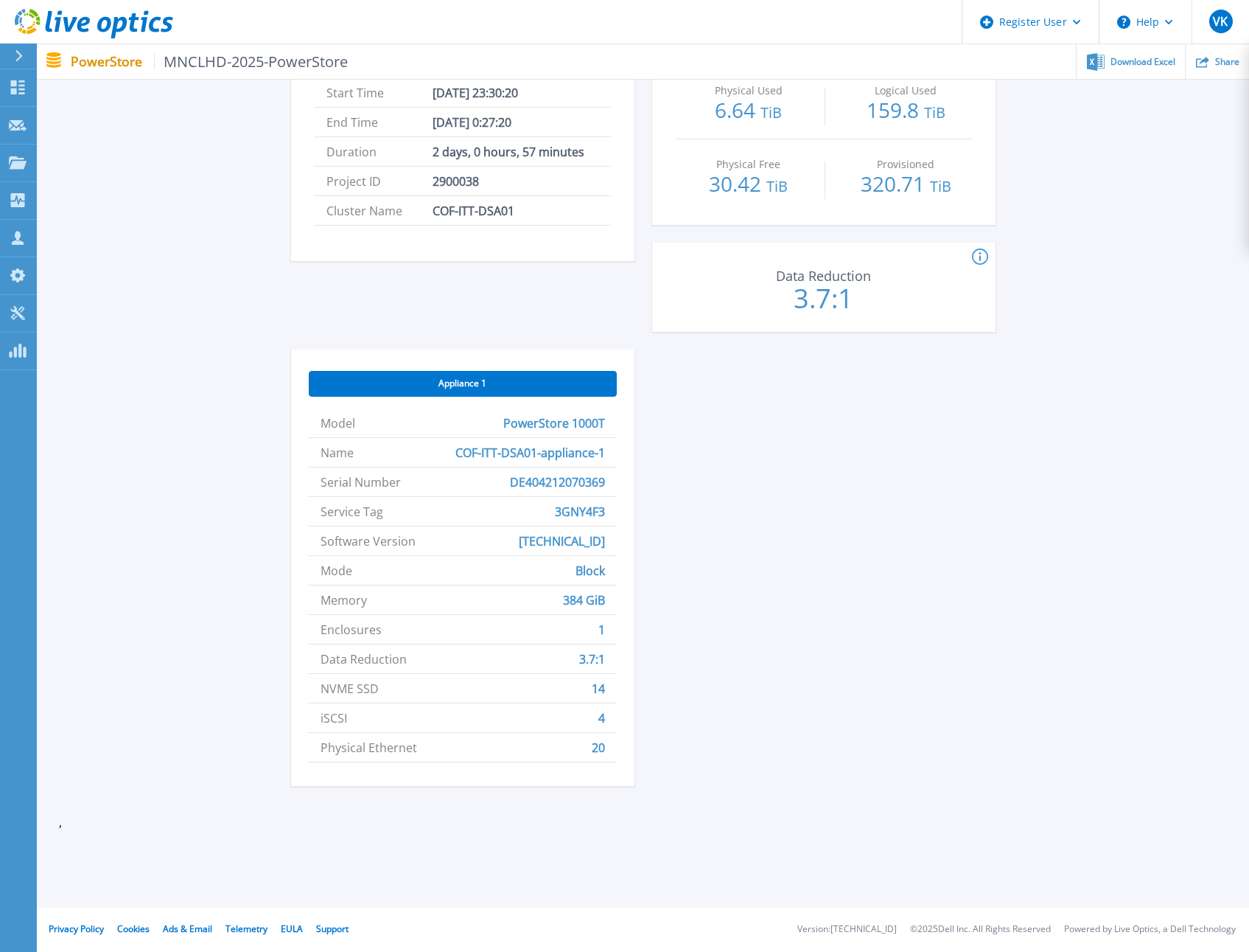
click at [745, 595] on div "MNCLHD-2025-PowerStore Status Complete Owner Leonard Rogan Account Mid North Co…" at bounding box center [643, 331] width 704 height 945
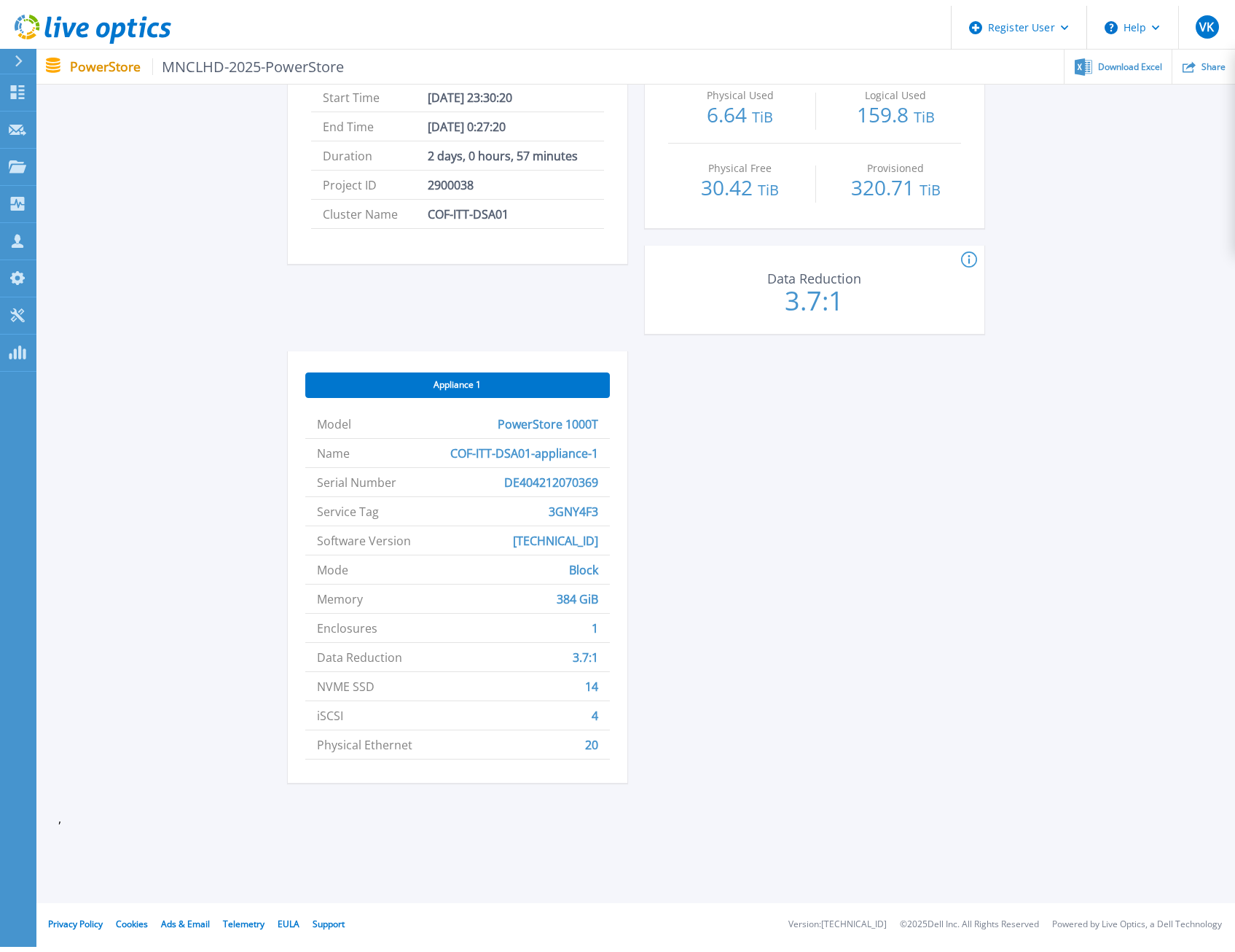
scroll to position [0, 0]
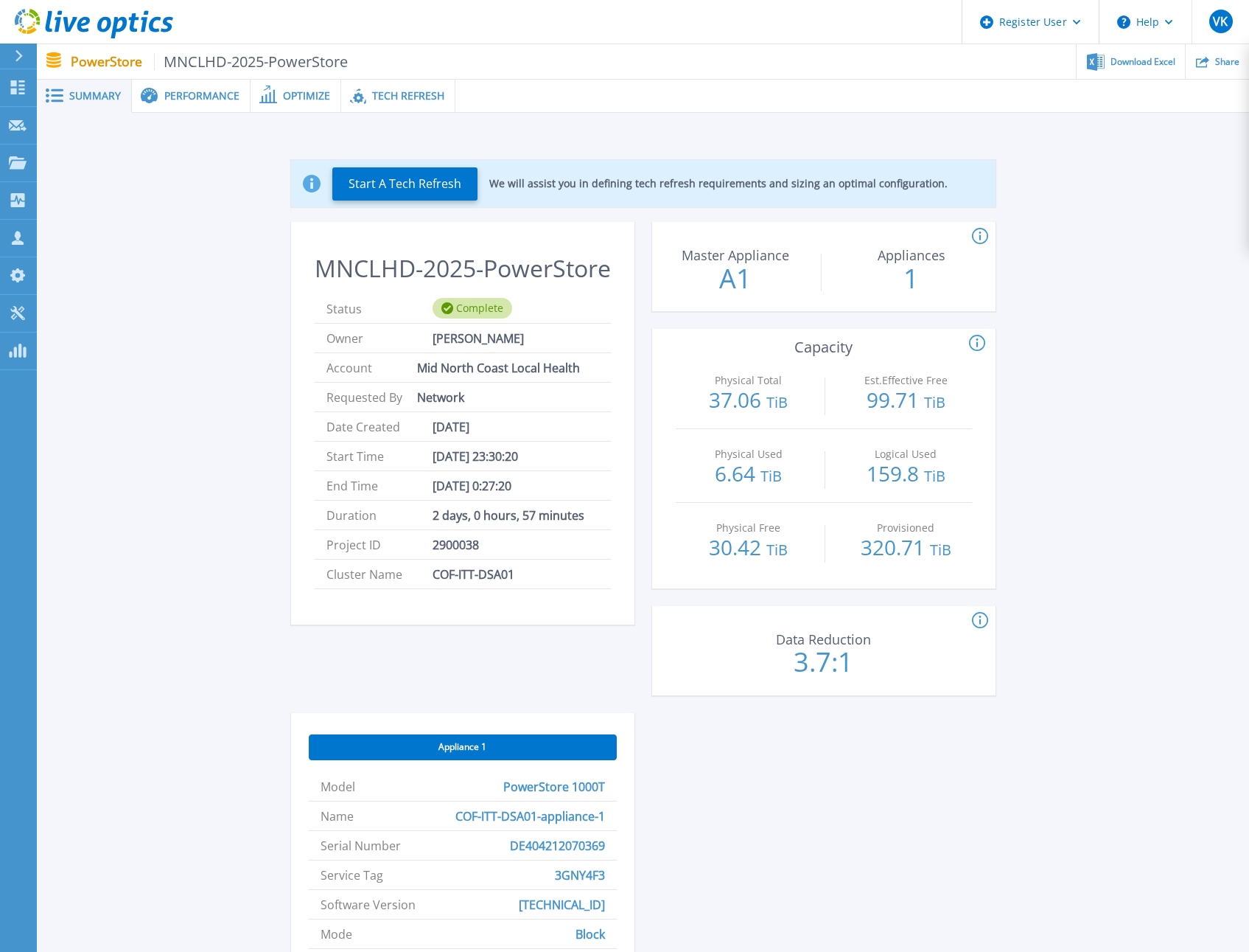
click at [398, 97] on span "Tech Refresh" at bounding box center [408, 96] width 72 height 10
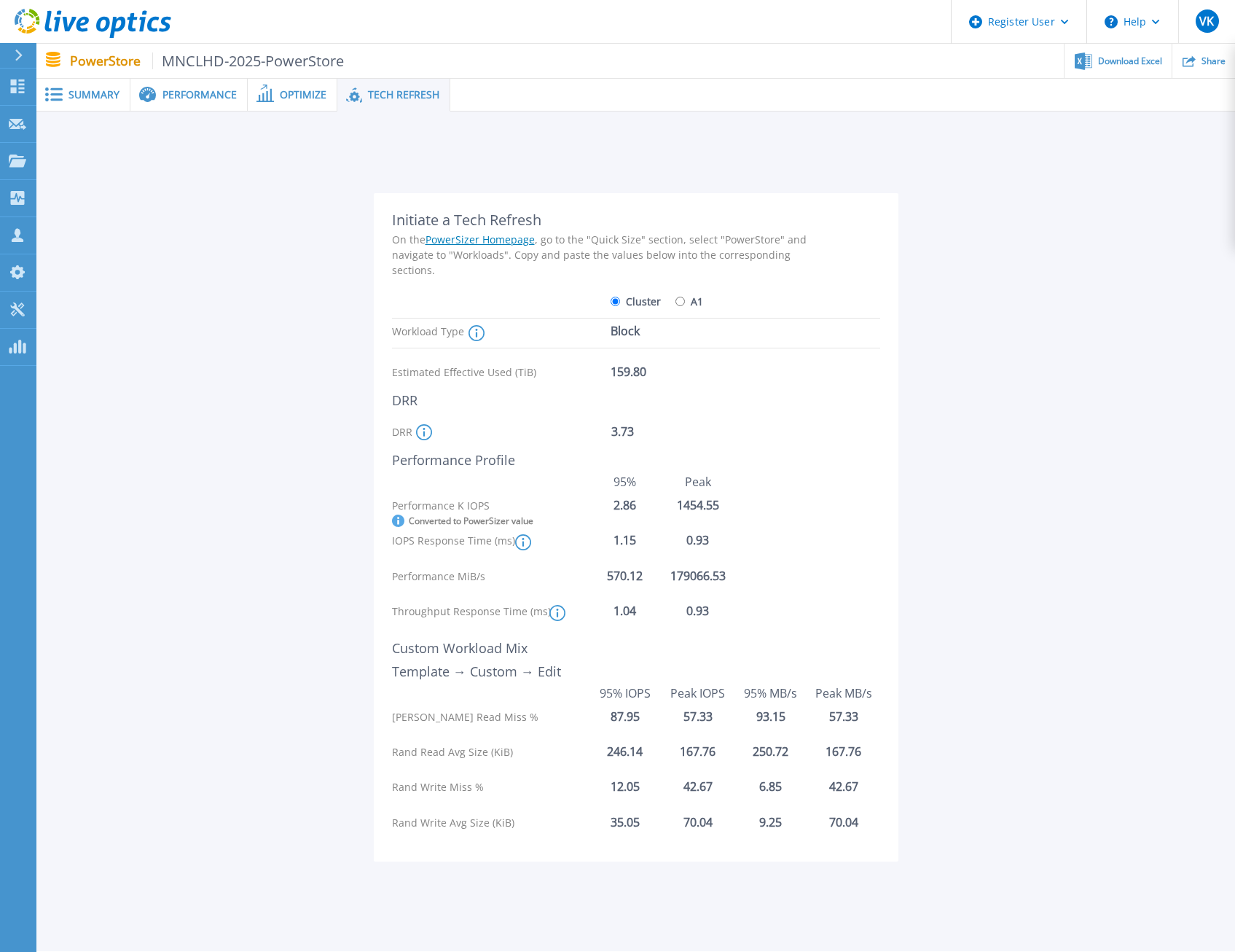
click at [174, 102] on div "Performance" at bounding box center [189, 95] width 117 height 33
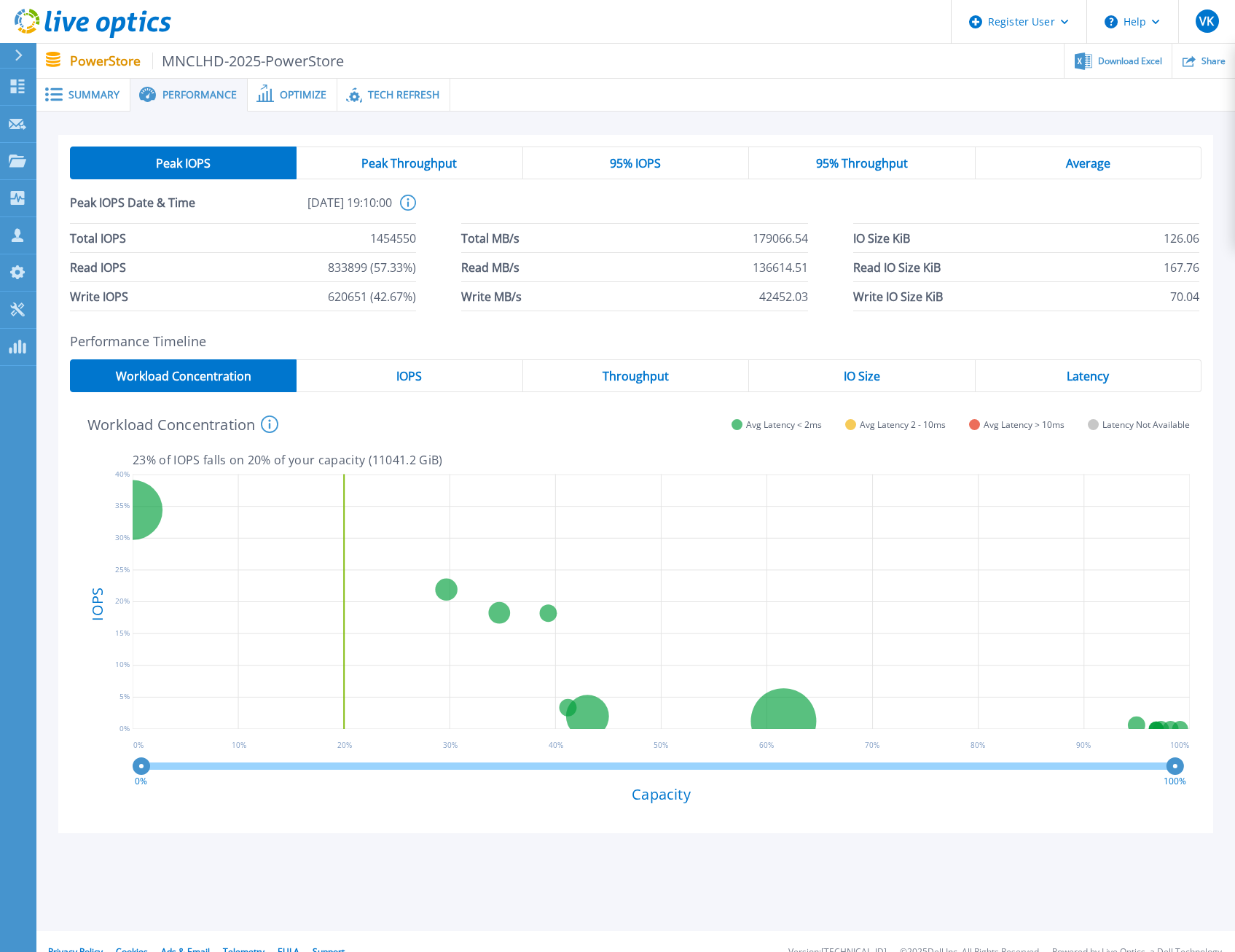
click at [419, 95] on span "Tech Refresh" at bounding box center [403, 95] width 71 height 10
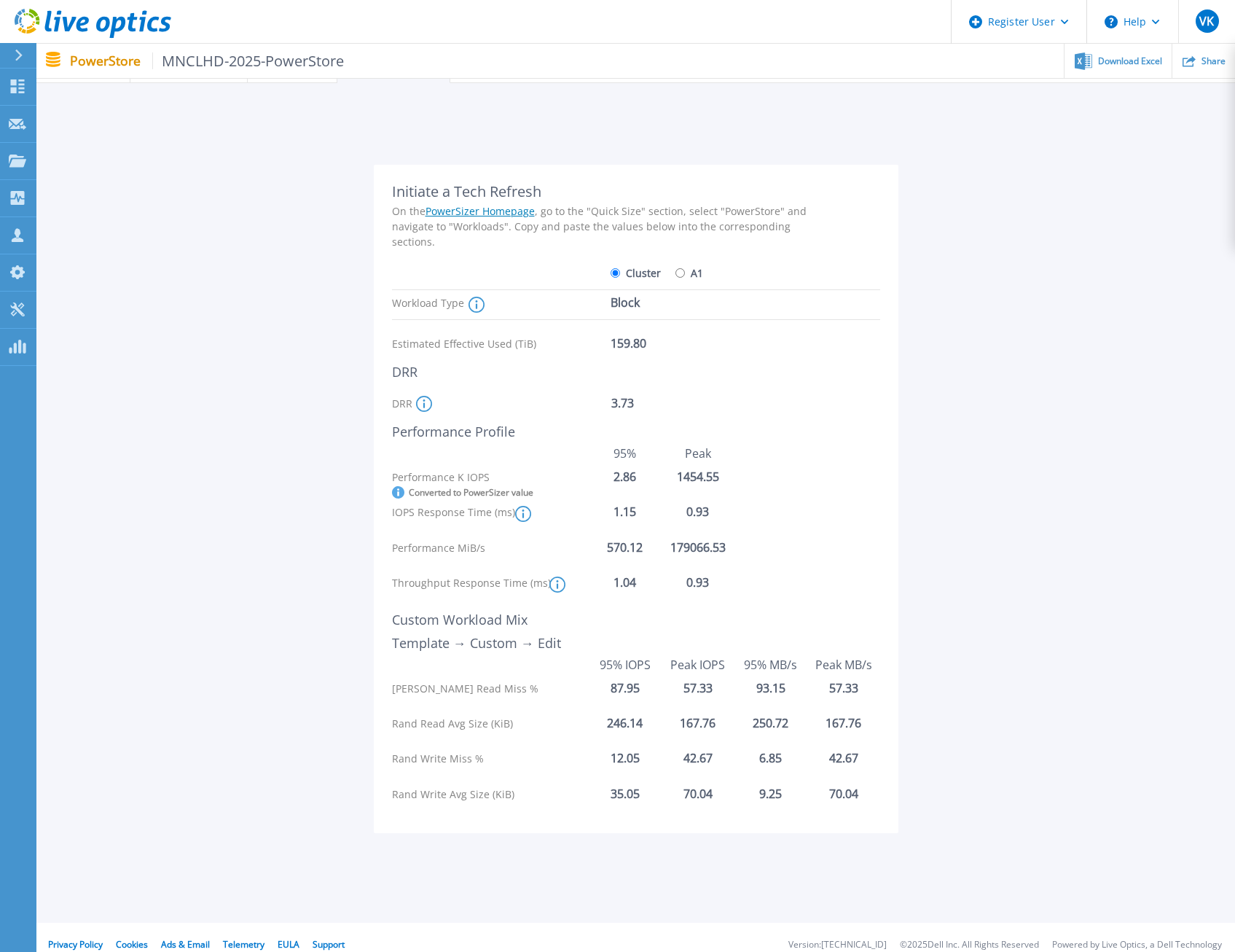
scroll to position [43, 0]
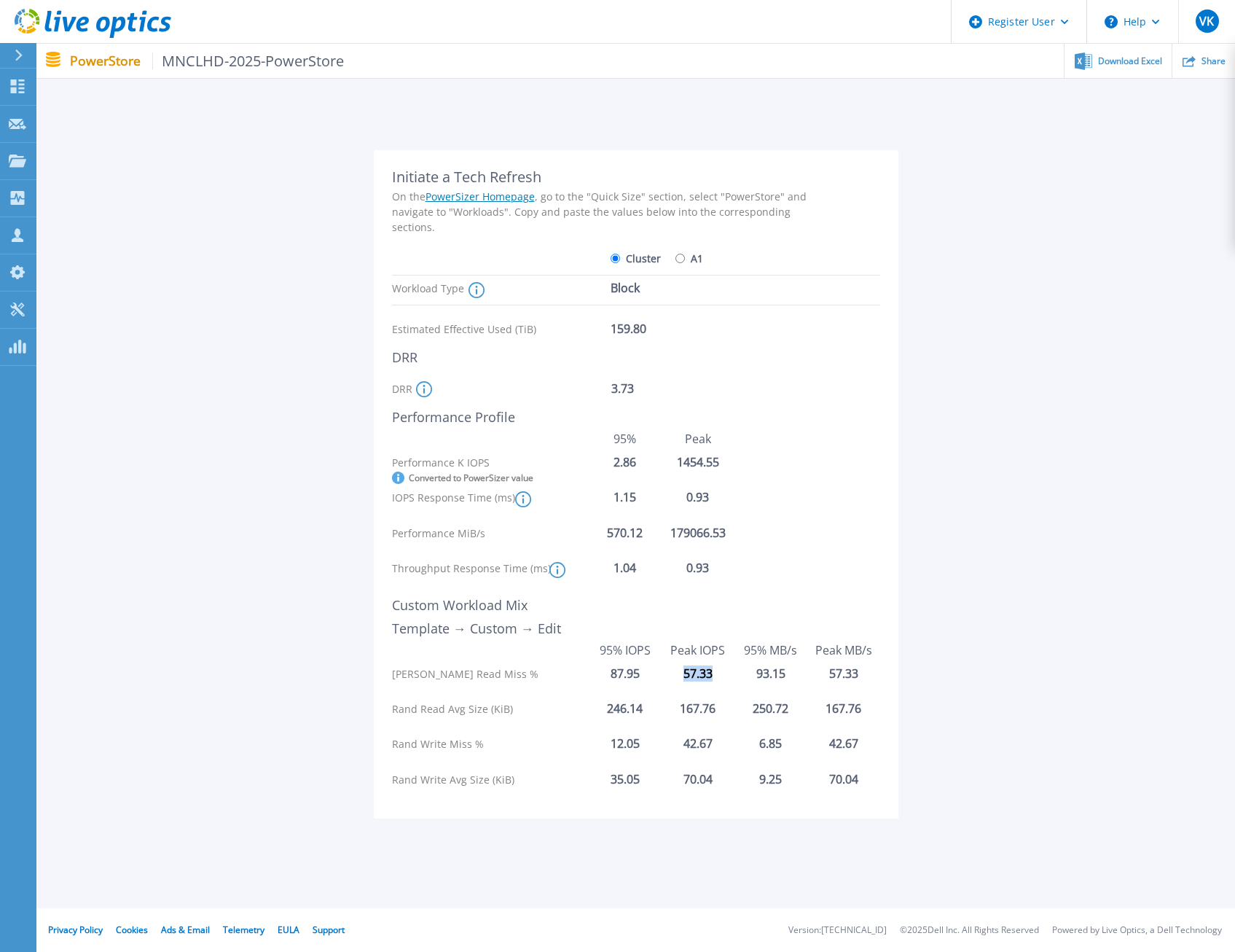
drag, startPoint x: 715, startPoint y: 676, endPoint x: 678, endPoint y: 675, distance: 37.0
click at [678, 675] on div "57.33" at bounding box center [698, 673] width 73 height 13
click at [1026, 585] on div "Initiate a Tech Refresh On the PowerSizer Homepage , go to the "Quick Size" sec…" at bounding box center [636, 478] width 1155 height 703
click at [1038, 383] on div "Initiate a Tech Refresh On the PowerSizer Homepage , go to the "Quick Size" sec…" at bounding box center [636, 478] width 1155 height 703
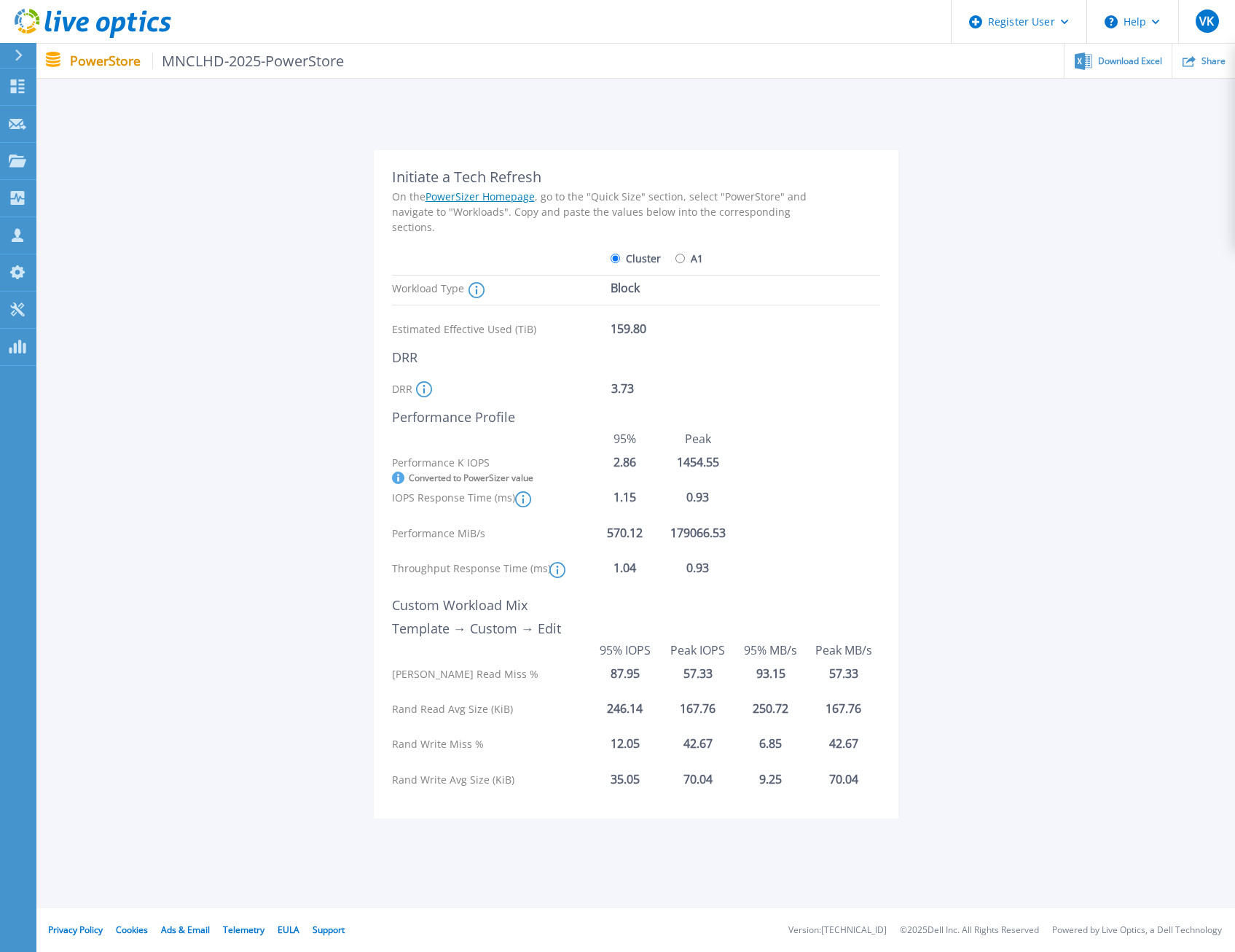
click at [228, 238] on div "Initiate a Tech Refresh On the PowerSizer Homepage , go to the "Quick Size" sec…" at bounding box center [636, 478] width 1155 height 703
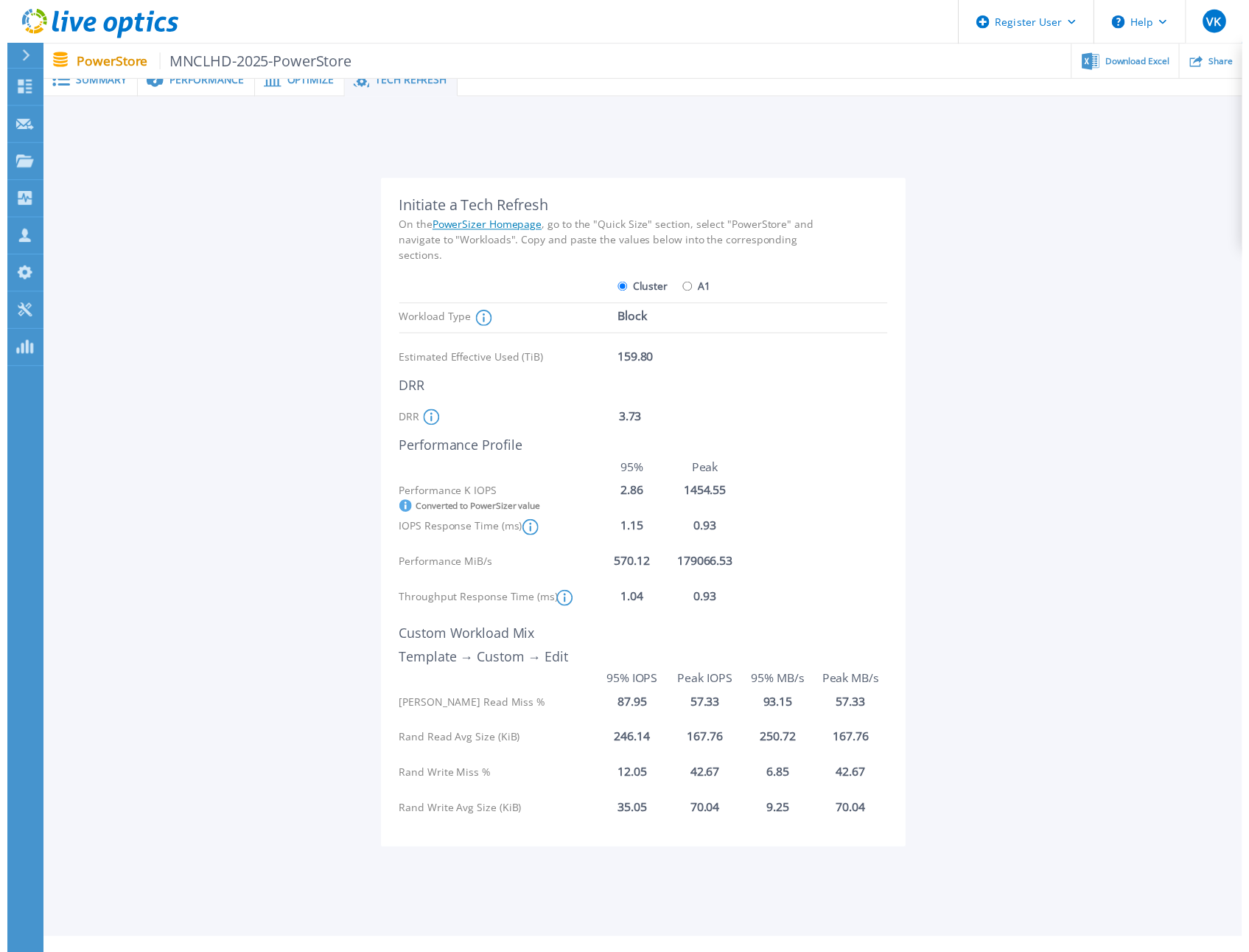
scroll to position [0, 0]
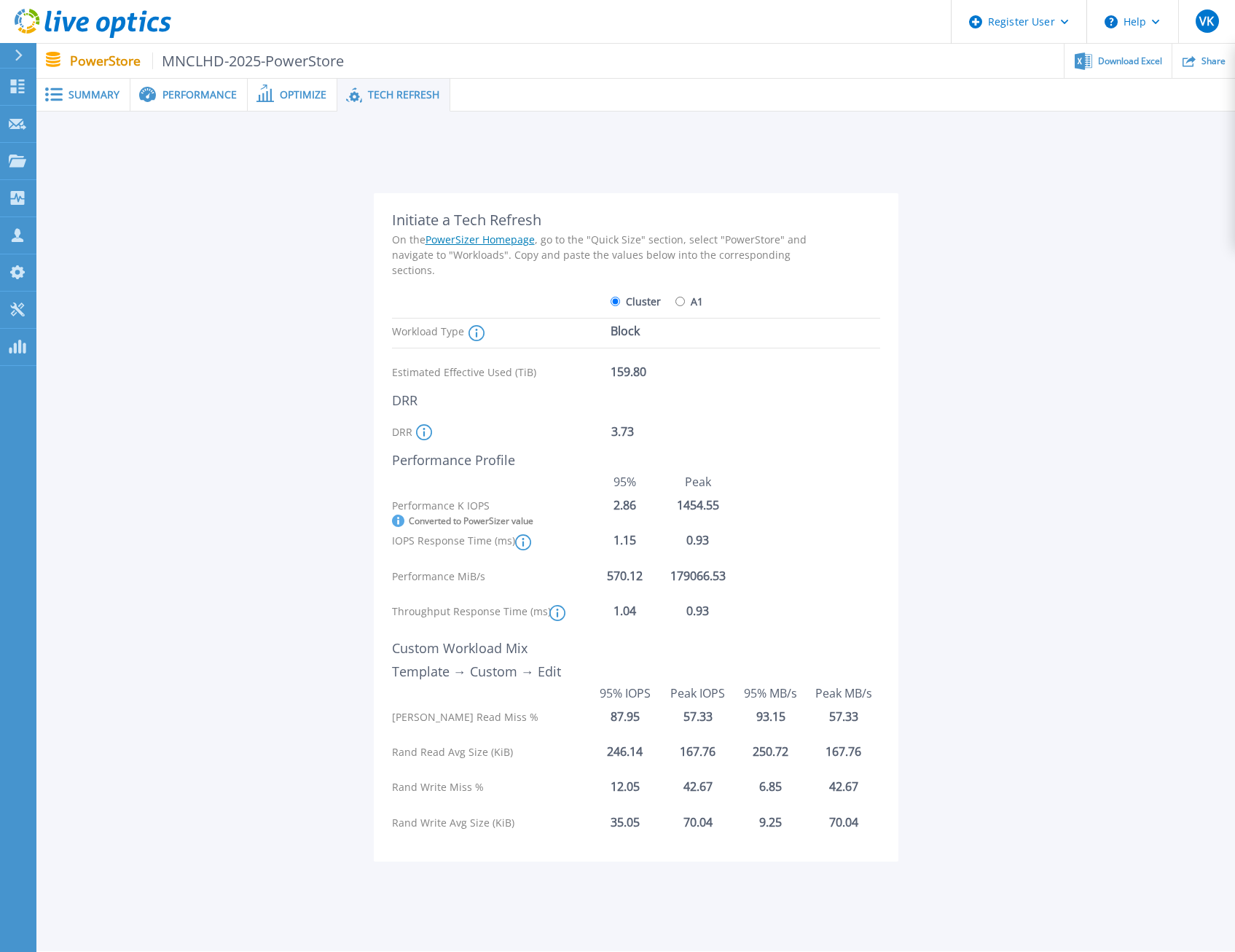
click at [91, 98] on span "Summary" at bounding box center [94, 95] width 51 height 10
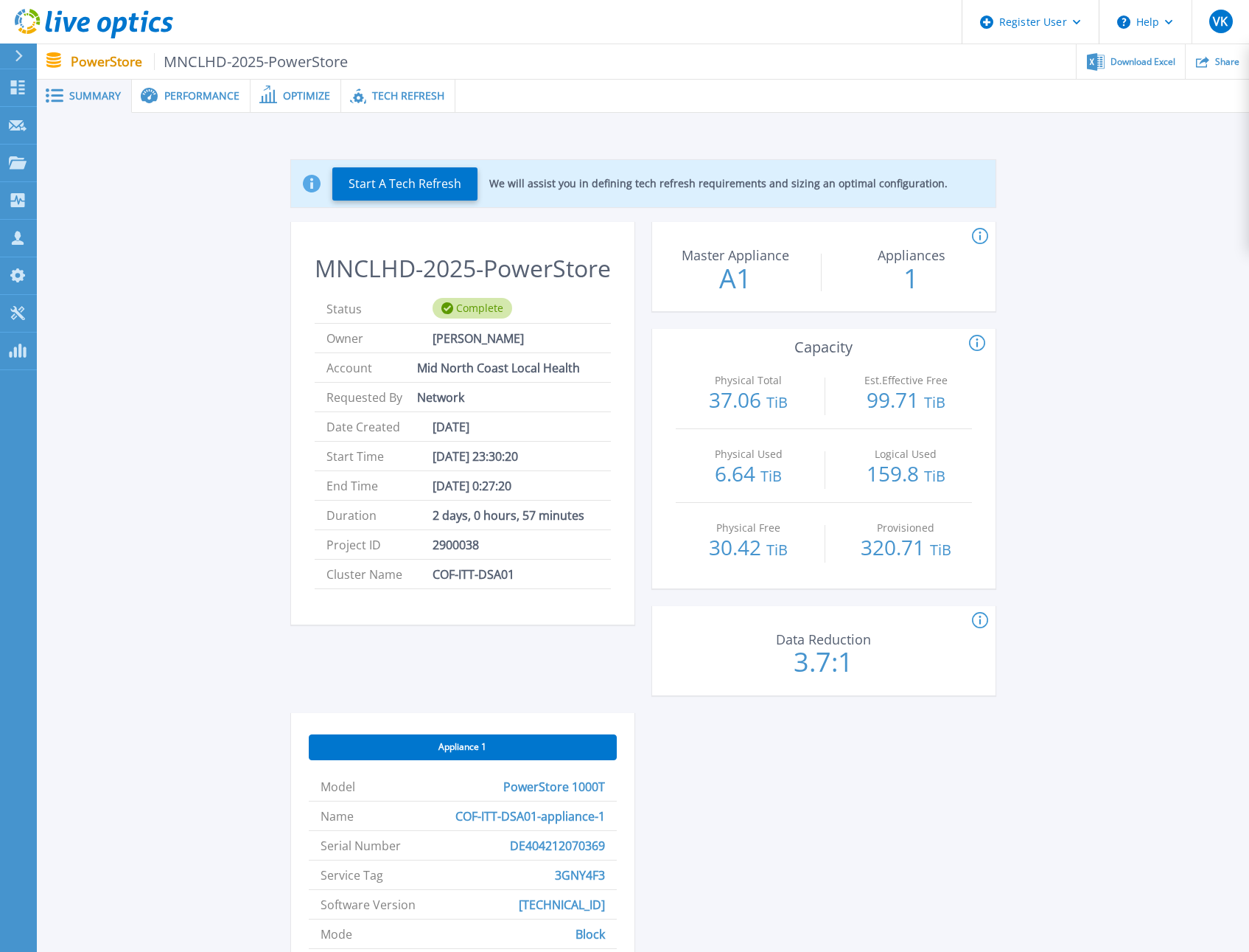
click at [217, 483] on div "Start A Tech Refresh We will assist you in defining tech refresh requirements a…" at bounding box center [643, 657] width 1168 height 1042
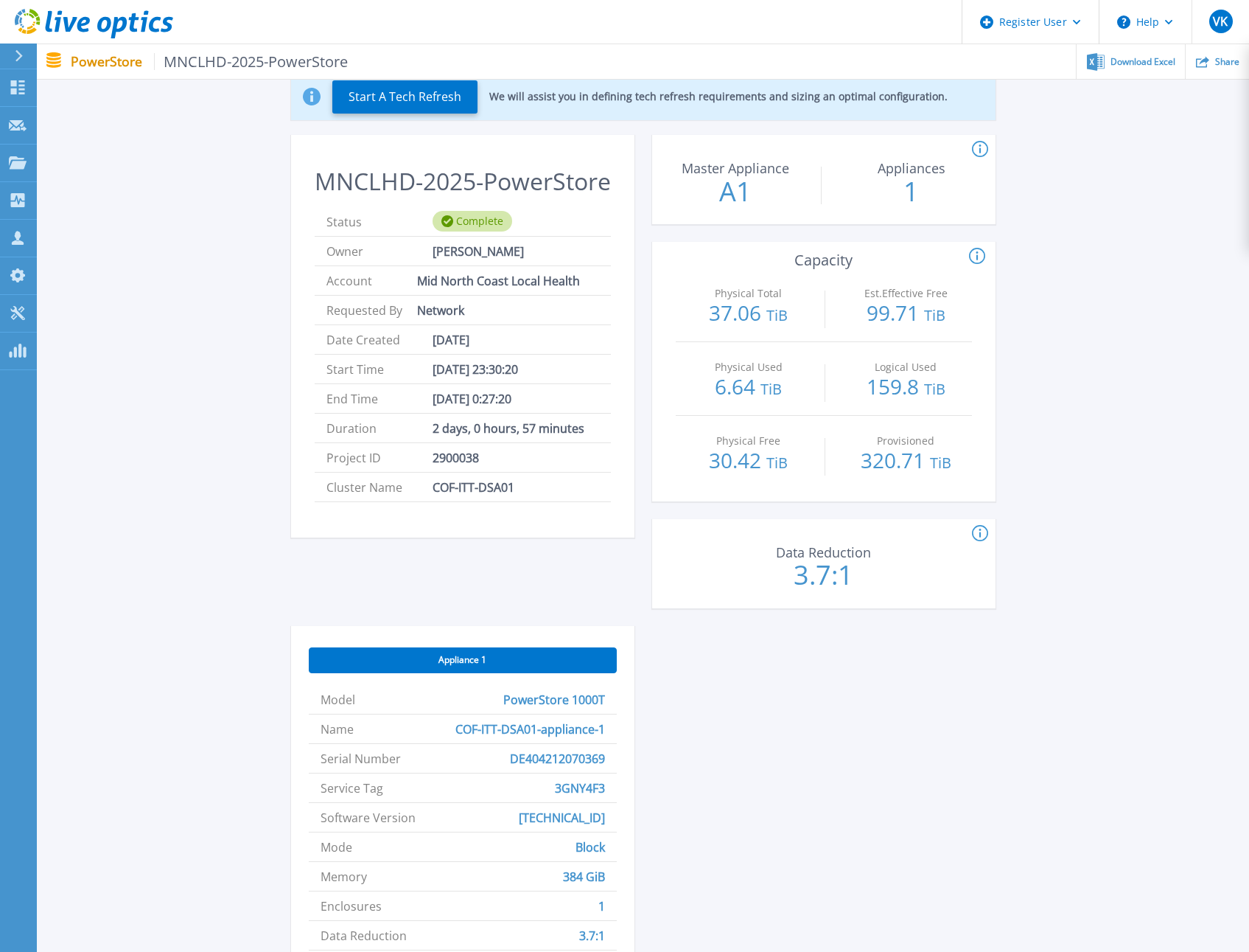
scroll to position [221, 0]
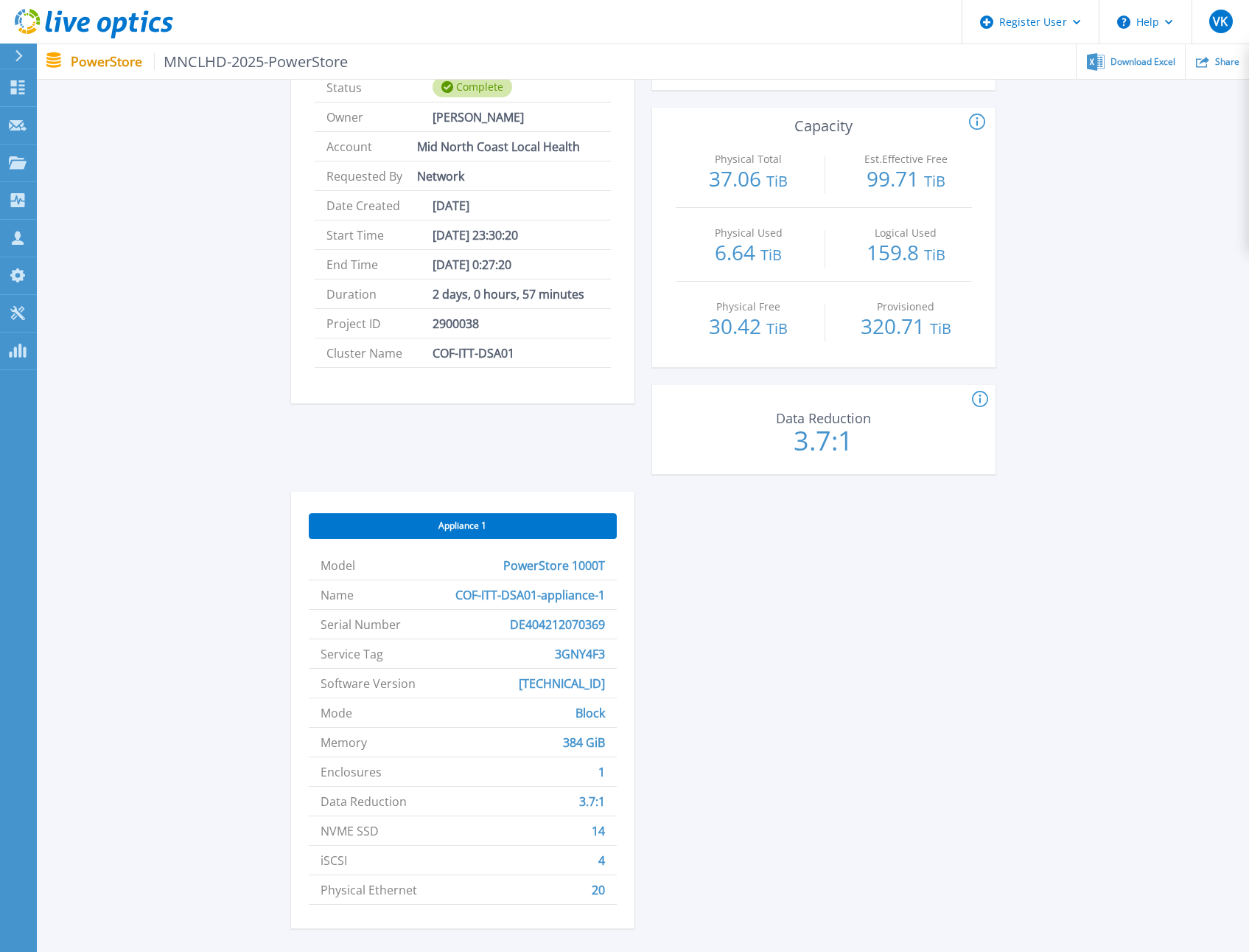
click at [588, 657] on span "3GNY4F3" at bounding box center [579, 653] width 50 height 28
copy span "3GNY4F3"
click at [1045, 578] on div "Start A Tech Refresh We will assist you in defining tech refresh requirements a…" at bounding box center [643, 436] width 1168 height 1042
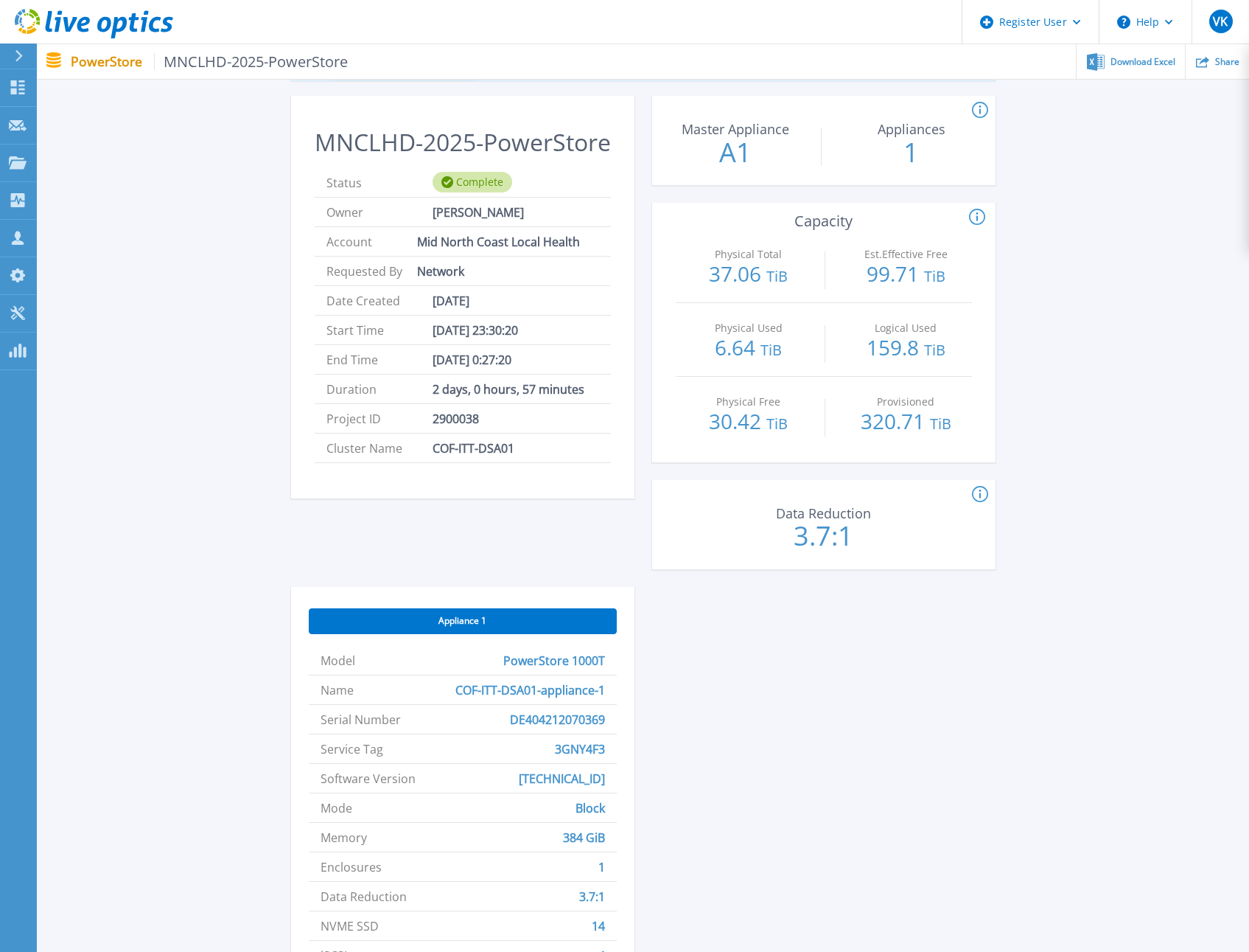
scroll to position [0, 0]
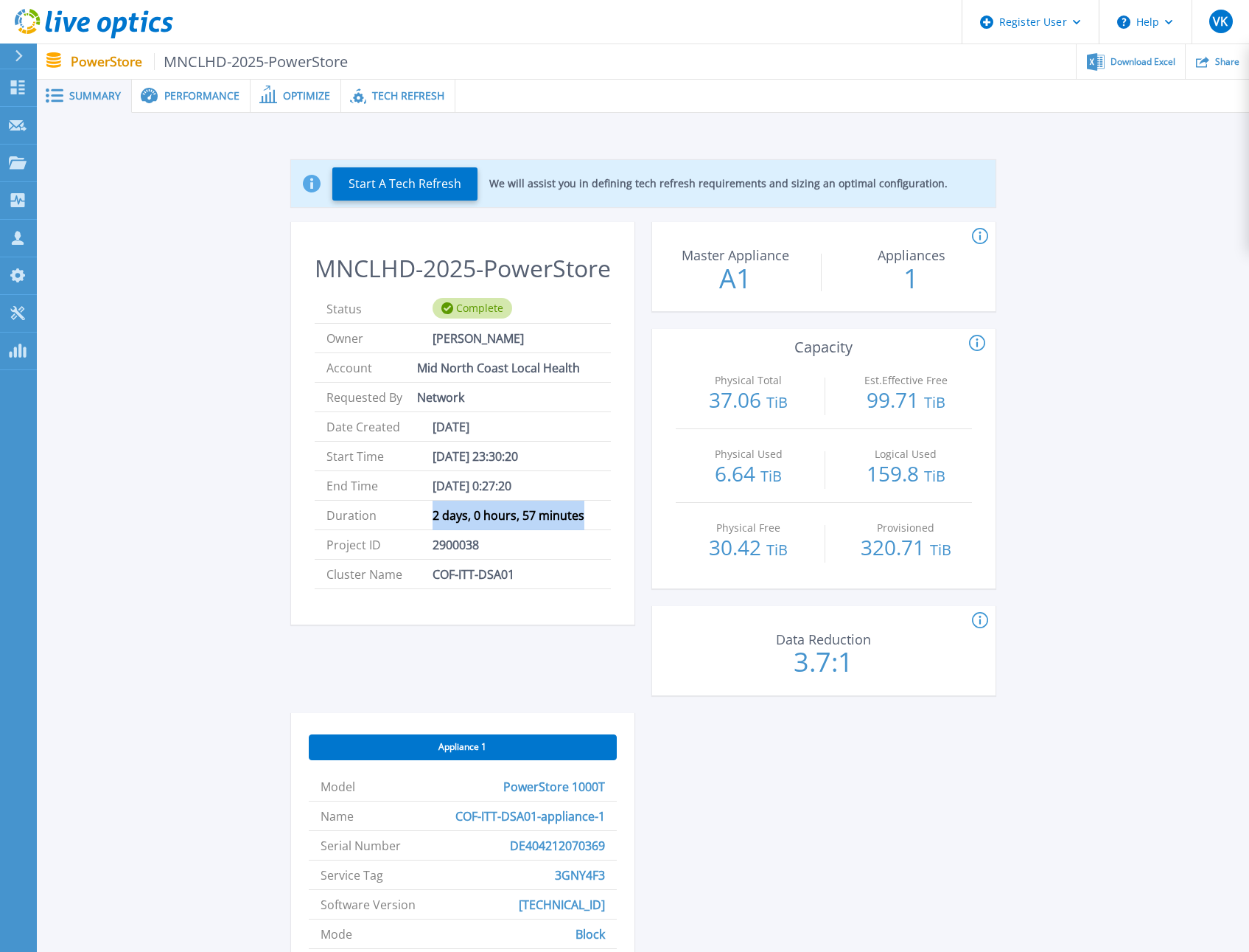
drag, startPoint x: 431, startPoint y: 544, endPoint x: 583, endPoint y: 546, distance: 152.0
click at [583, 530] on li "Duration 2 days, 0 hours, 57 minutes" at bounding box center [462, 515] width 296 height 29
copy li "2 days, 0 hours, 57 minutes"
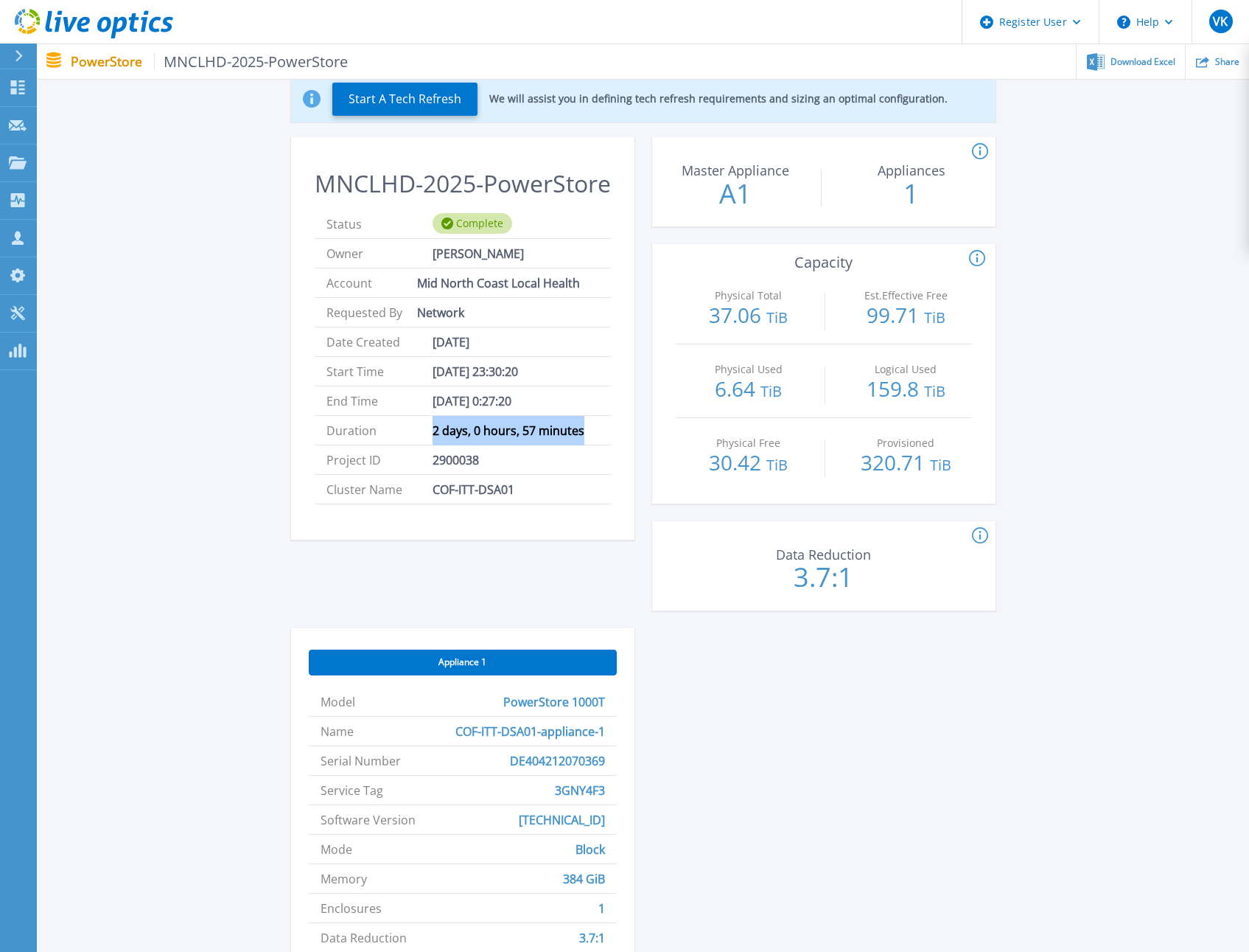
scroll to position [221, 0]
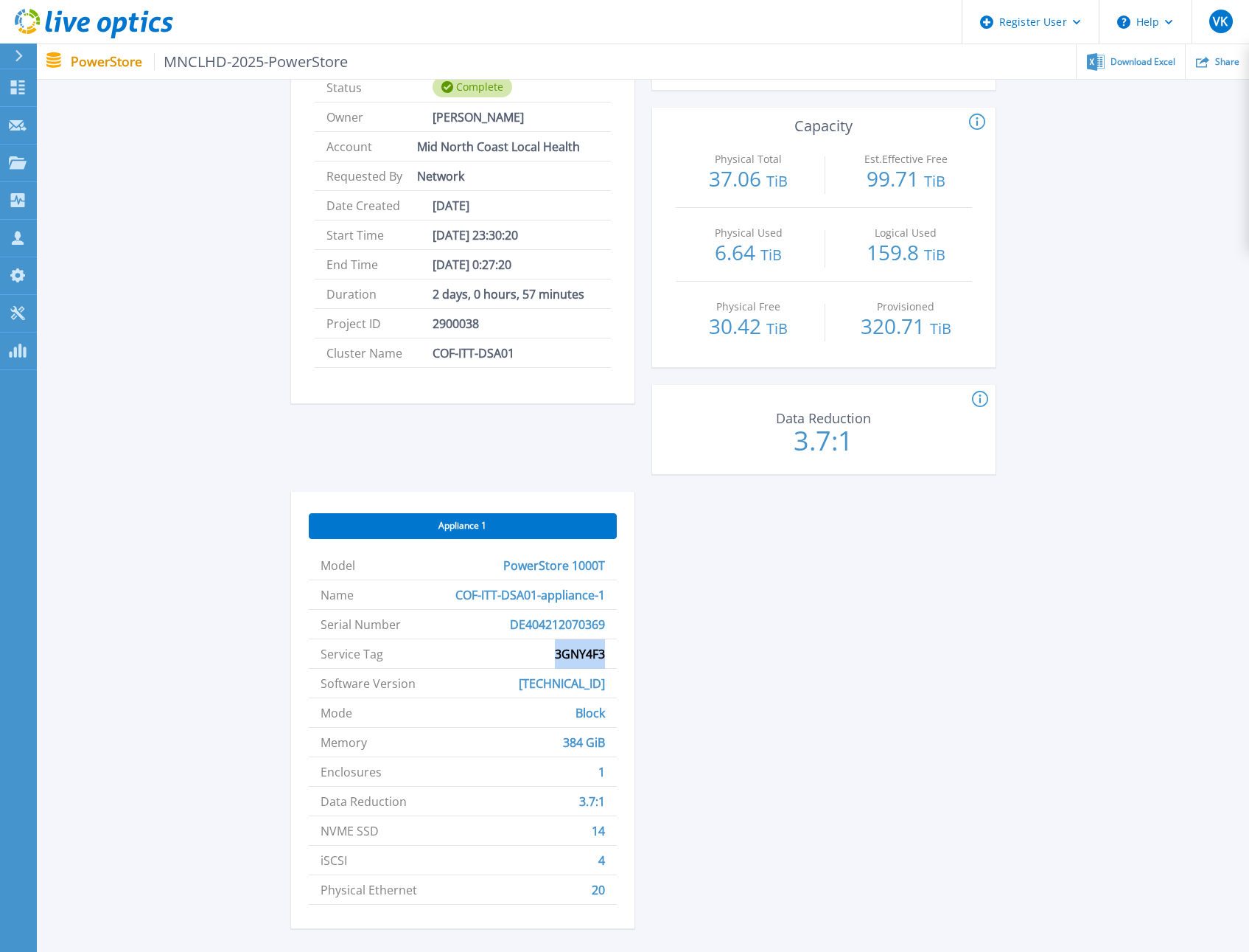
drag, startPoint x: 606, startPoint y: 652, endPoint x: 556, endPoint y: 653, distance: 50.0
click at [556, 653] on li "Service Tag 3GNY4F3" at bounding box center [463, 653] width 308 height 29
copy span "3GNY4F3"
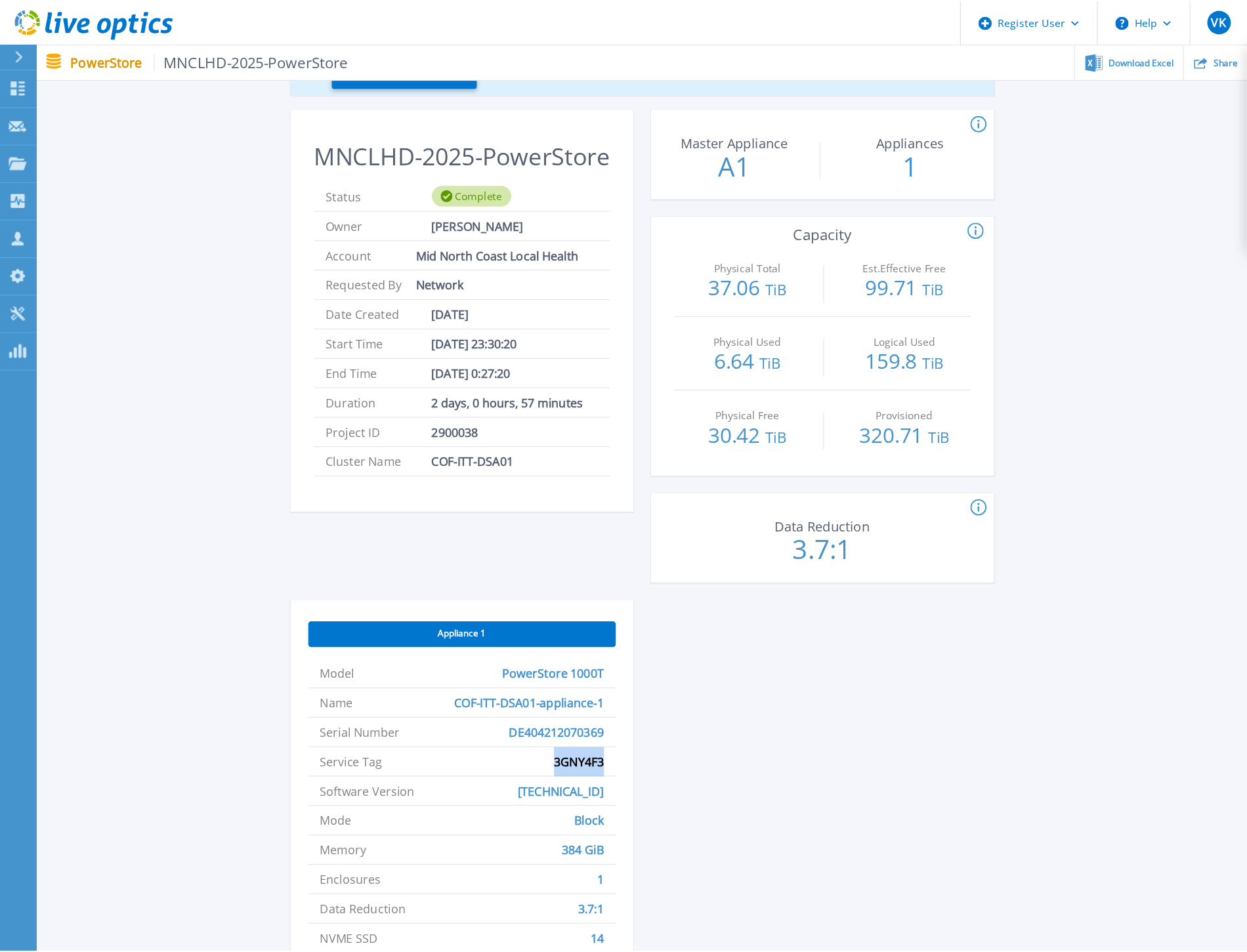
scroll to position [0, 0]
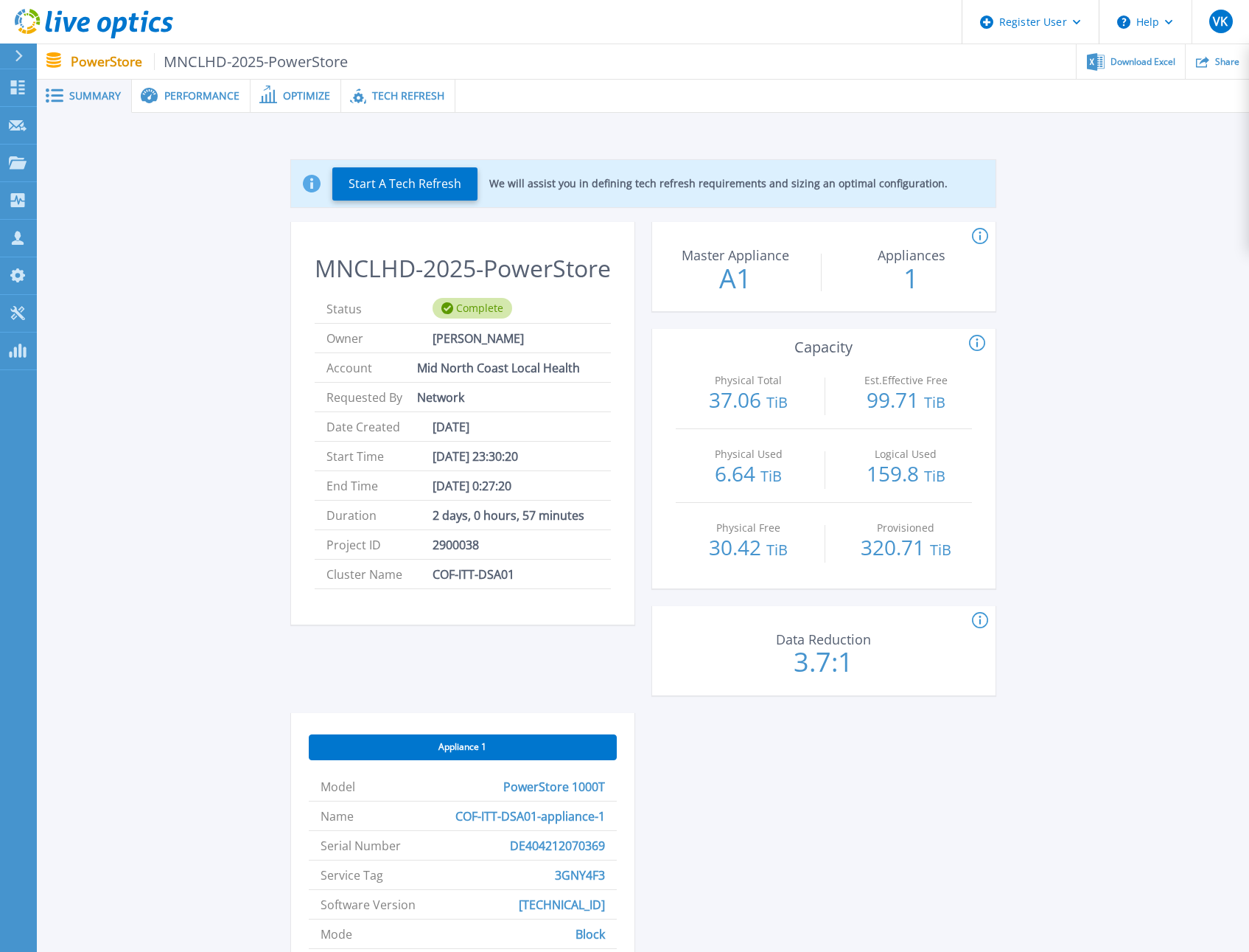
click at [83, 532] on div "Start A Tech Refresh We will assist you in defining tech refresh requirements a…" at bounding box center [643, 657] width 1168 height 1042
click at [220, 96] on span "Performance" at bounding box center [202, 96] width 75 height 10
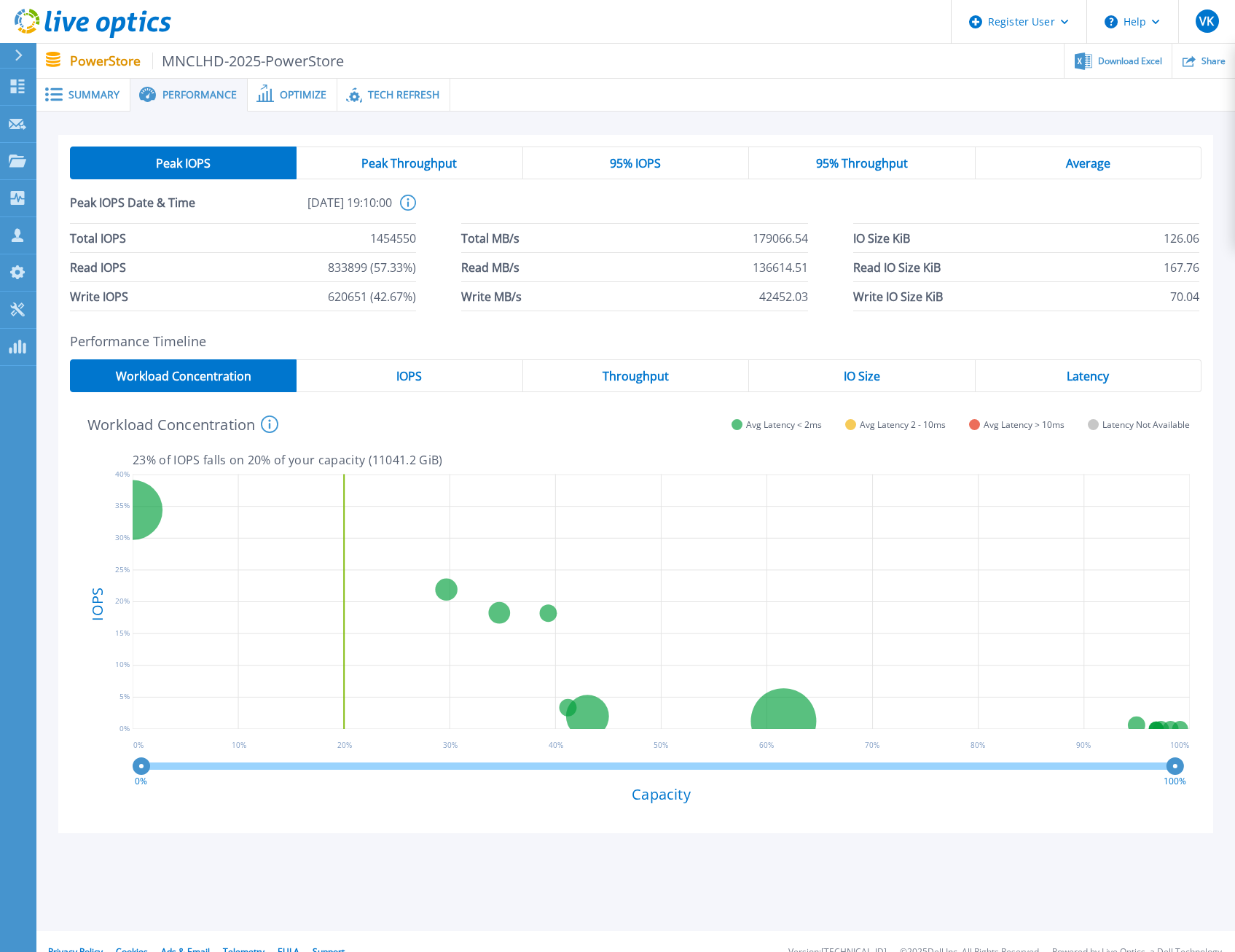
click at [88, 91] on span "Summary" at bounding box center [94, 95] width 51 height 10
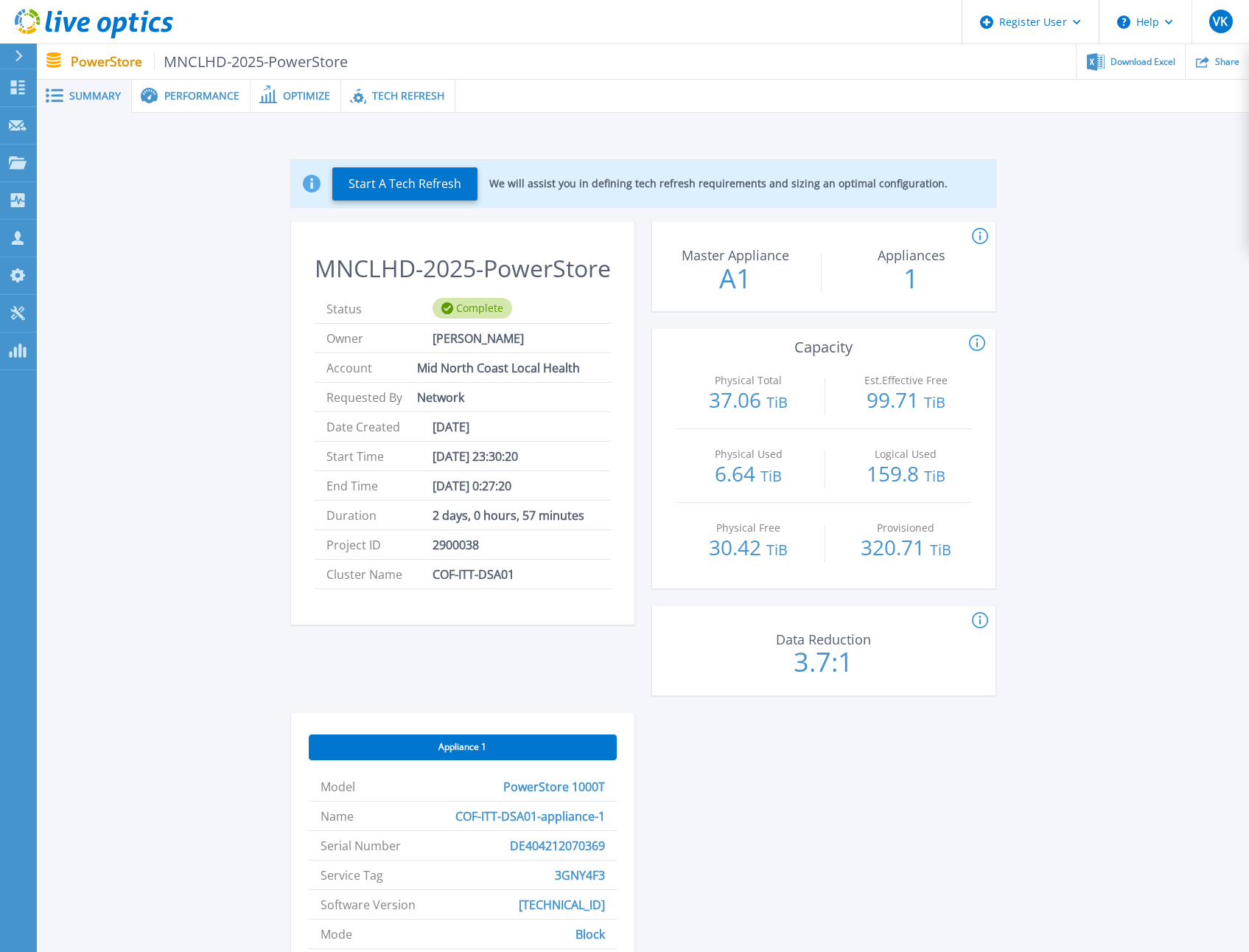
click at [207, 300] on div "Start A Tech Refresh We will assist you in defining tech refresh requirements a…" at bounding box center [643, 657] width 1168 height 1042
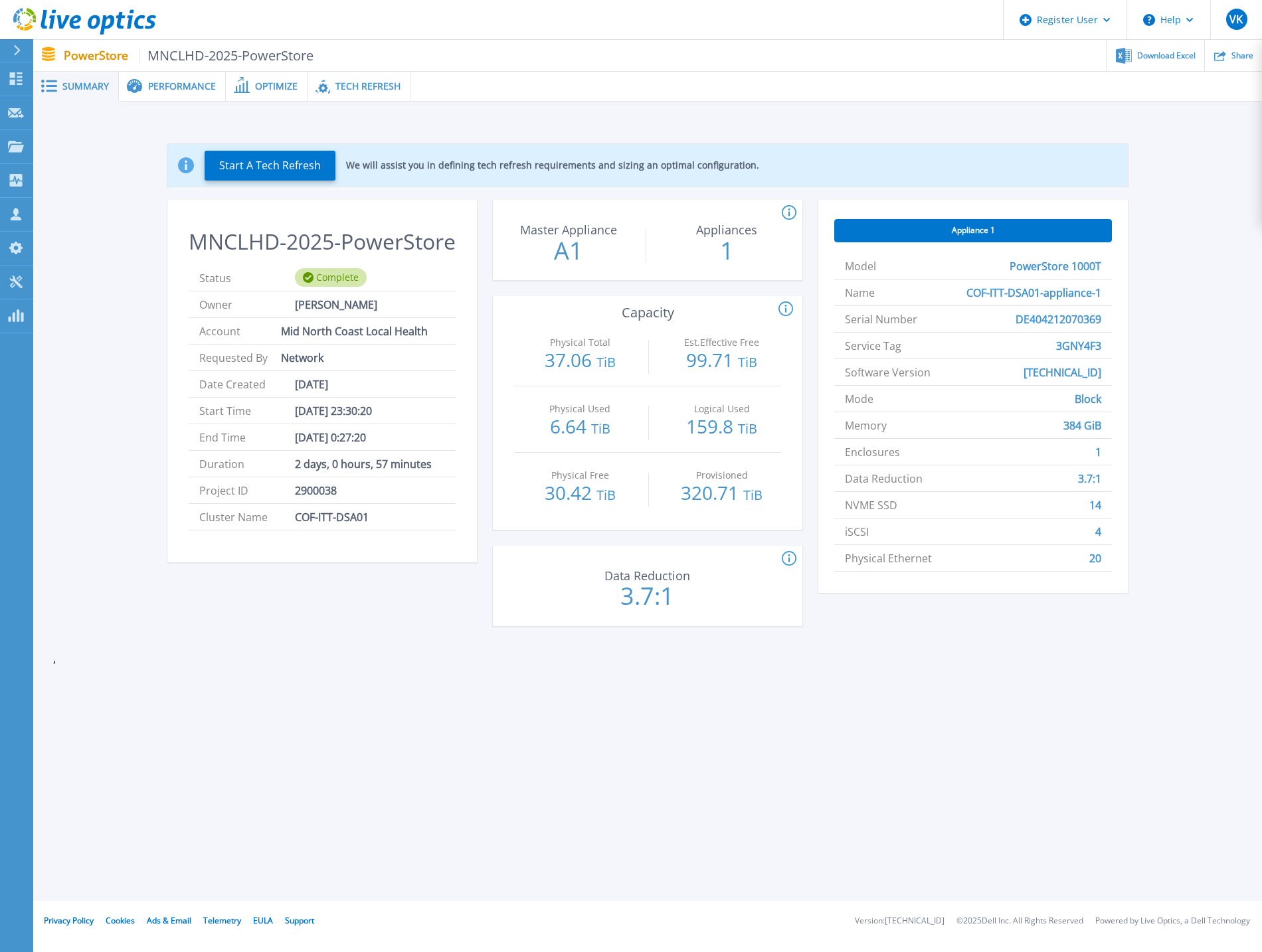
click at [619, 793] on div "Summary Performance Optimize Tech Refresh Start A Tech Refresh We will assist y…" at bounding box center [647, 450] width 1229 height 901
click at [190, 82] on span "Performance" at bounding box center [182, 86] width 68 height 9
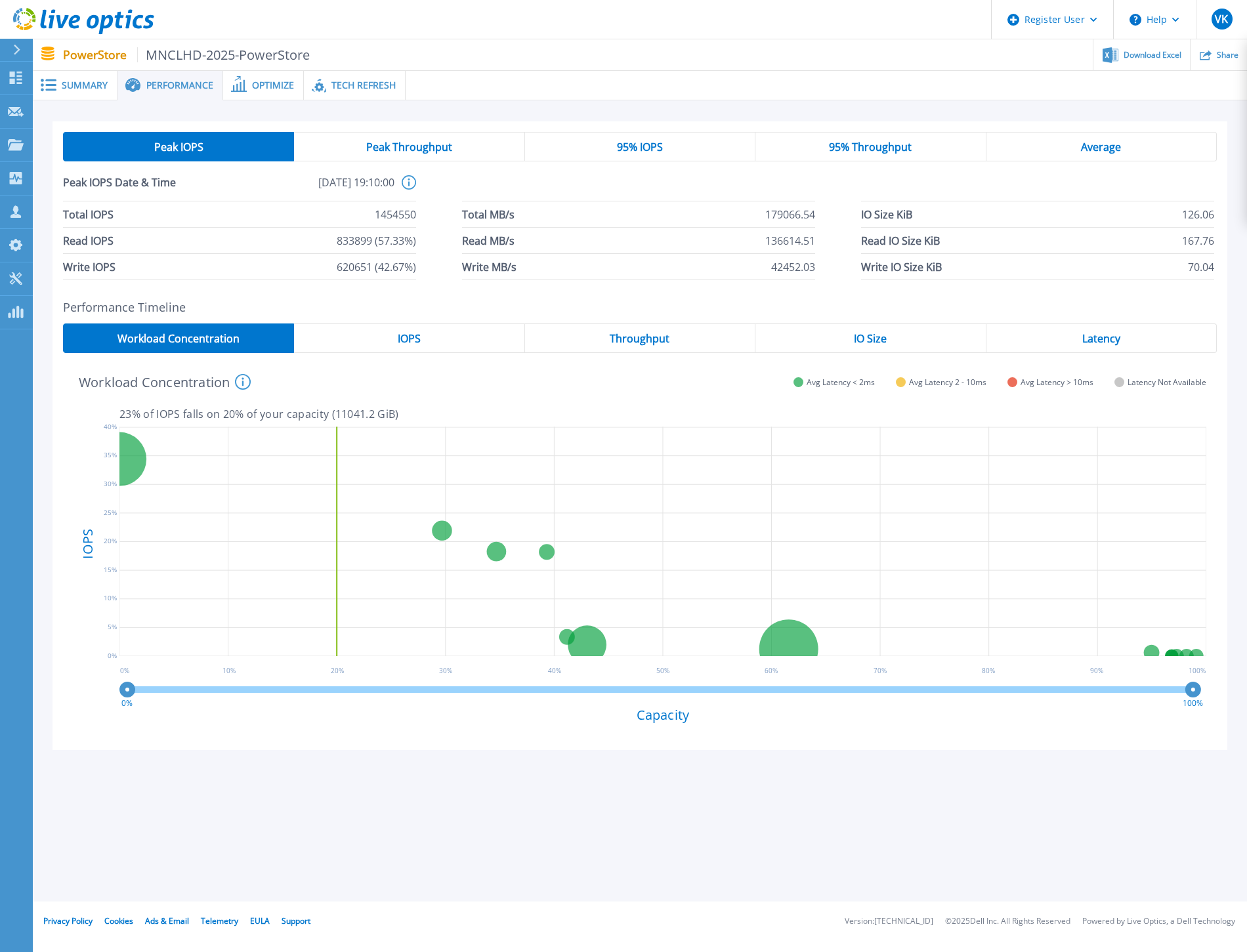
click at [673, 337] on div "Throughput" at bounding box center [640, 338] width 230 height 30
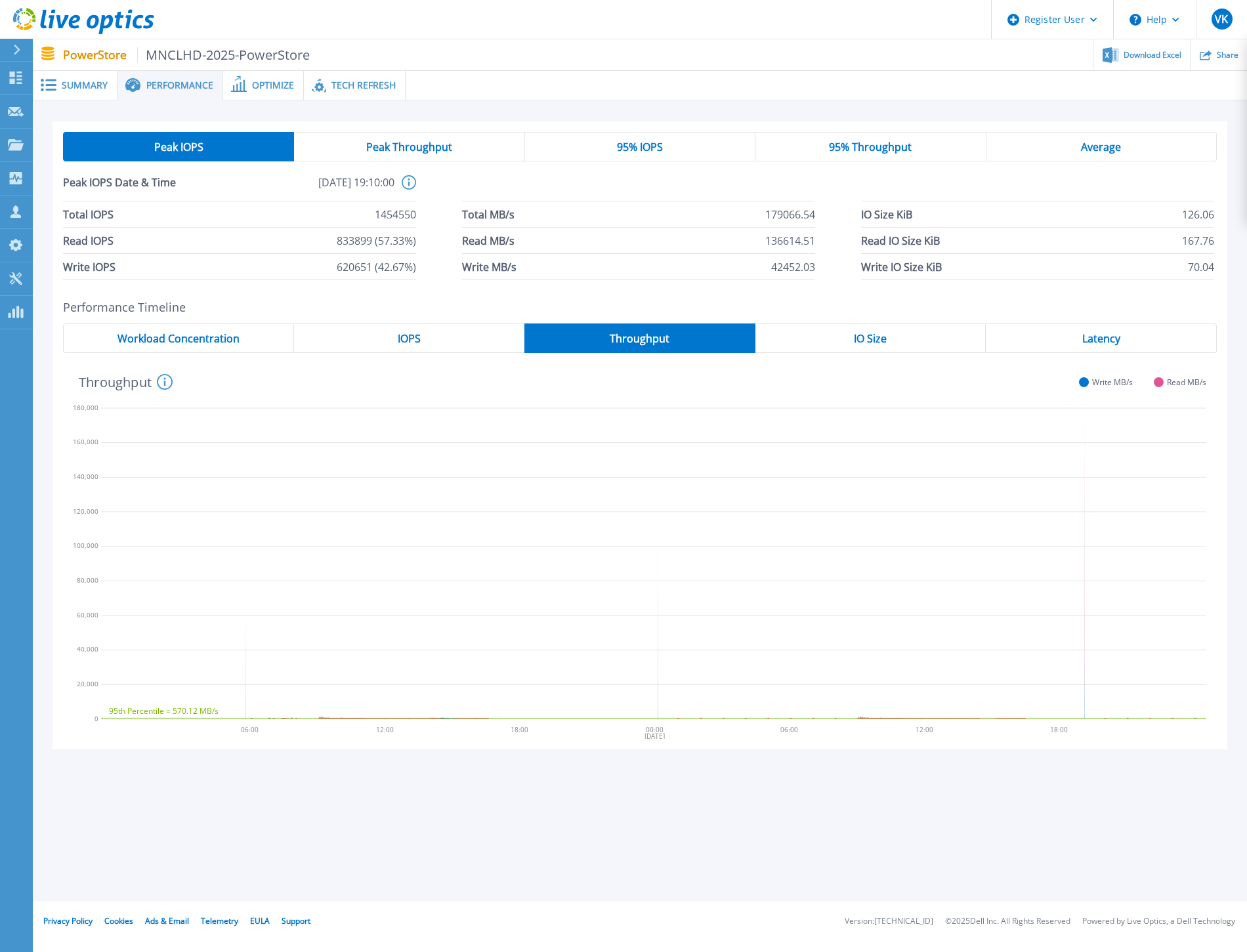
click at [438, 336] on div "IOPS" at bounding box center [409, 338] width 230 height 30
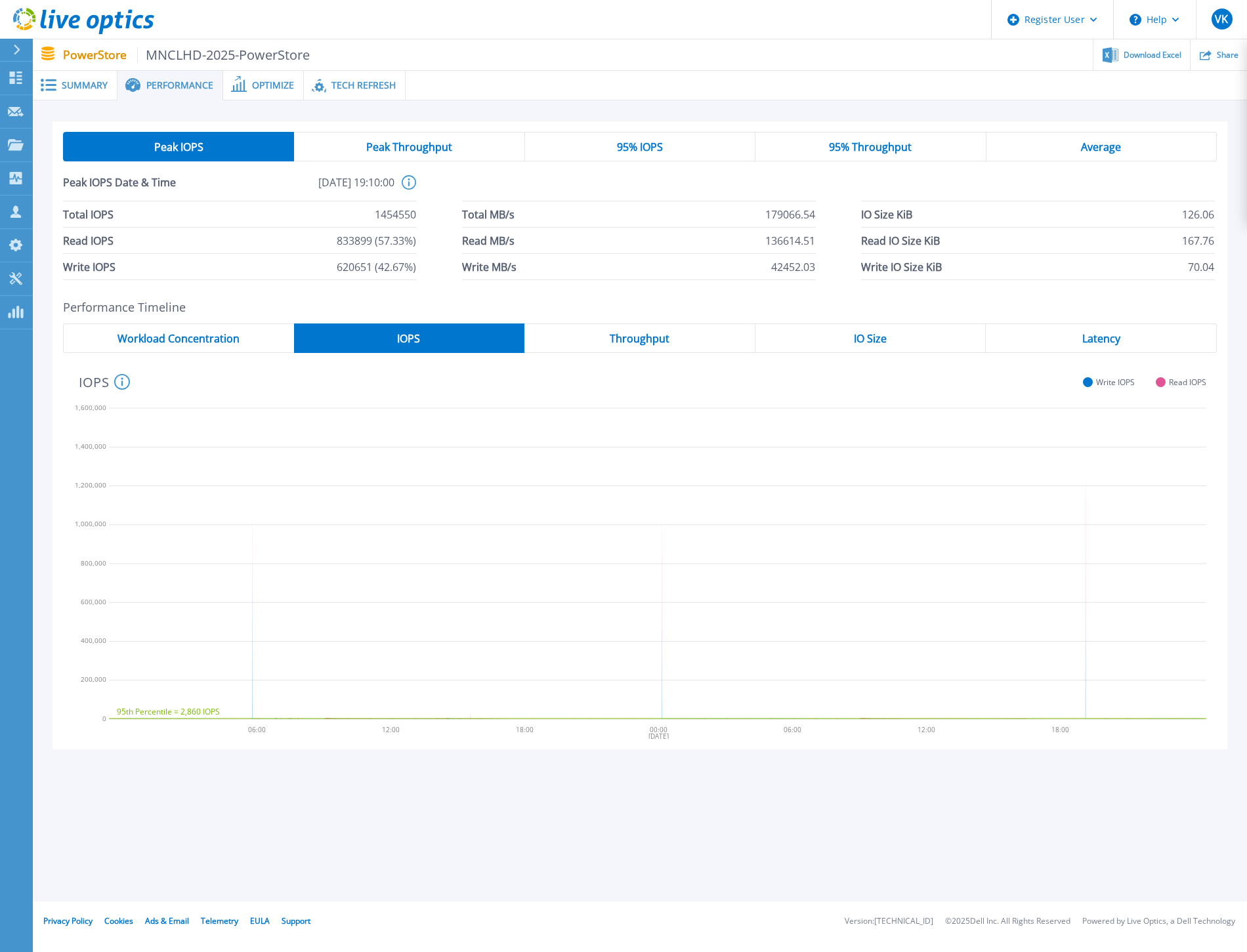
click at [233, 338] on span "Workload Concentration" at bounding box center [178, 338] width 122 height 11
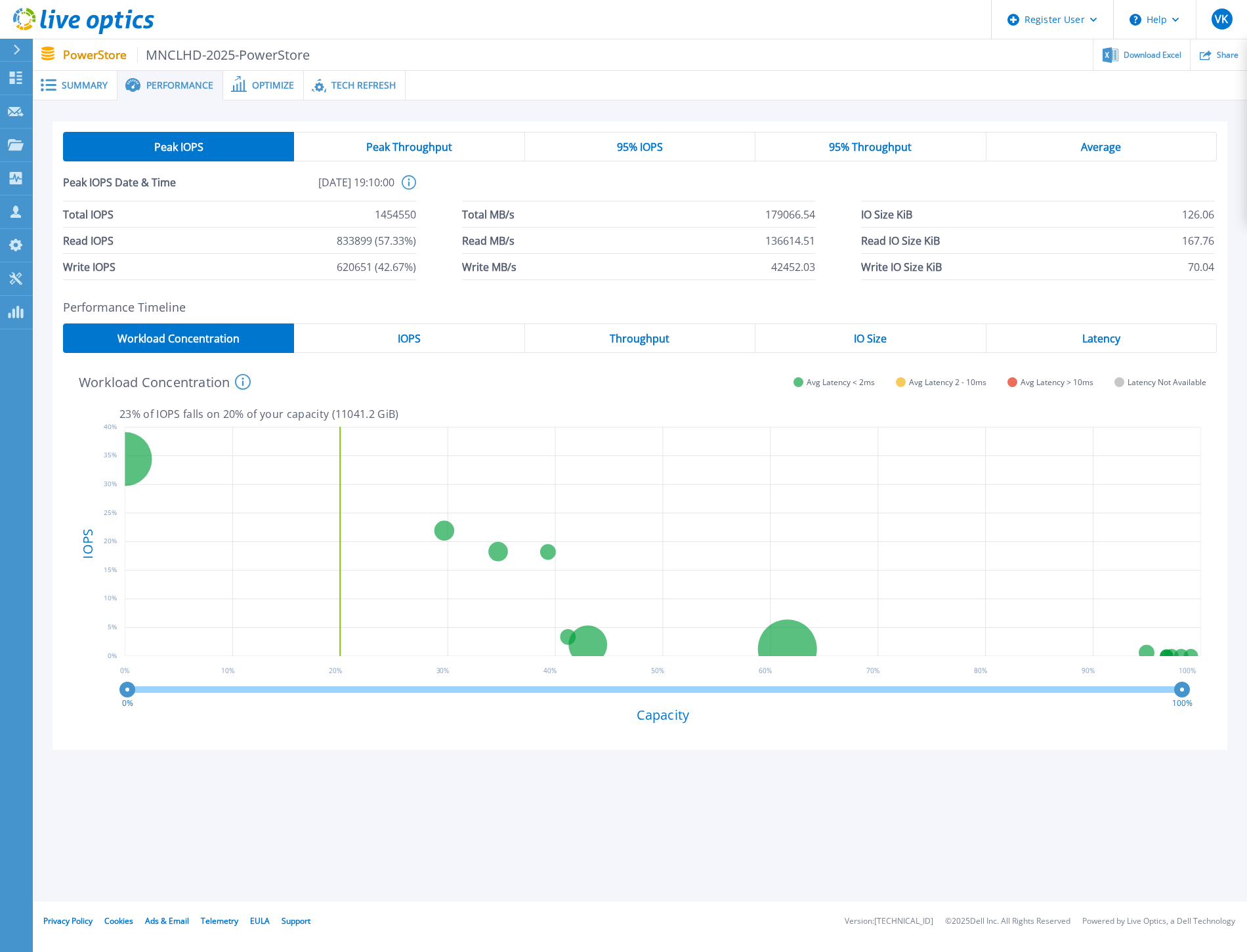
click at [1112, 338] on div "Latency" at bounding box center [1101, 338] width 230 height 30
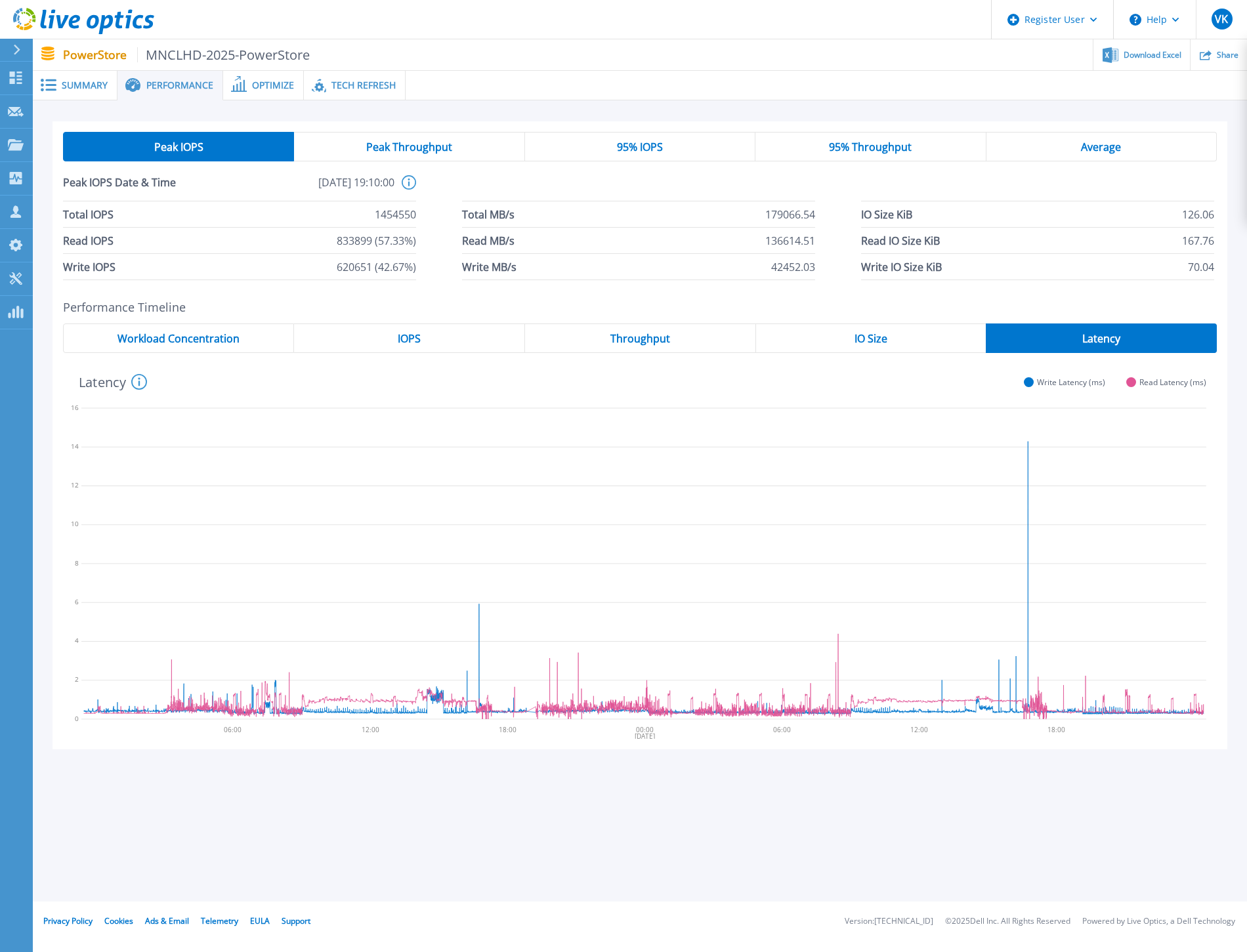
click at [897, 334] on div "IO Size" at bounding box center [871, 338] width 230 height 30
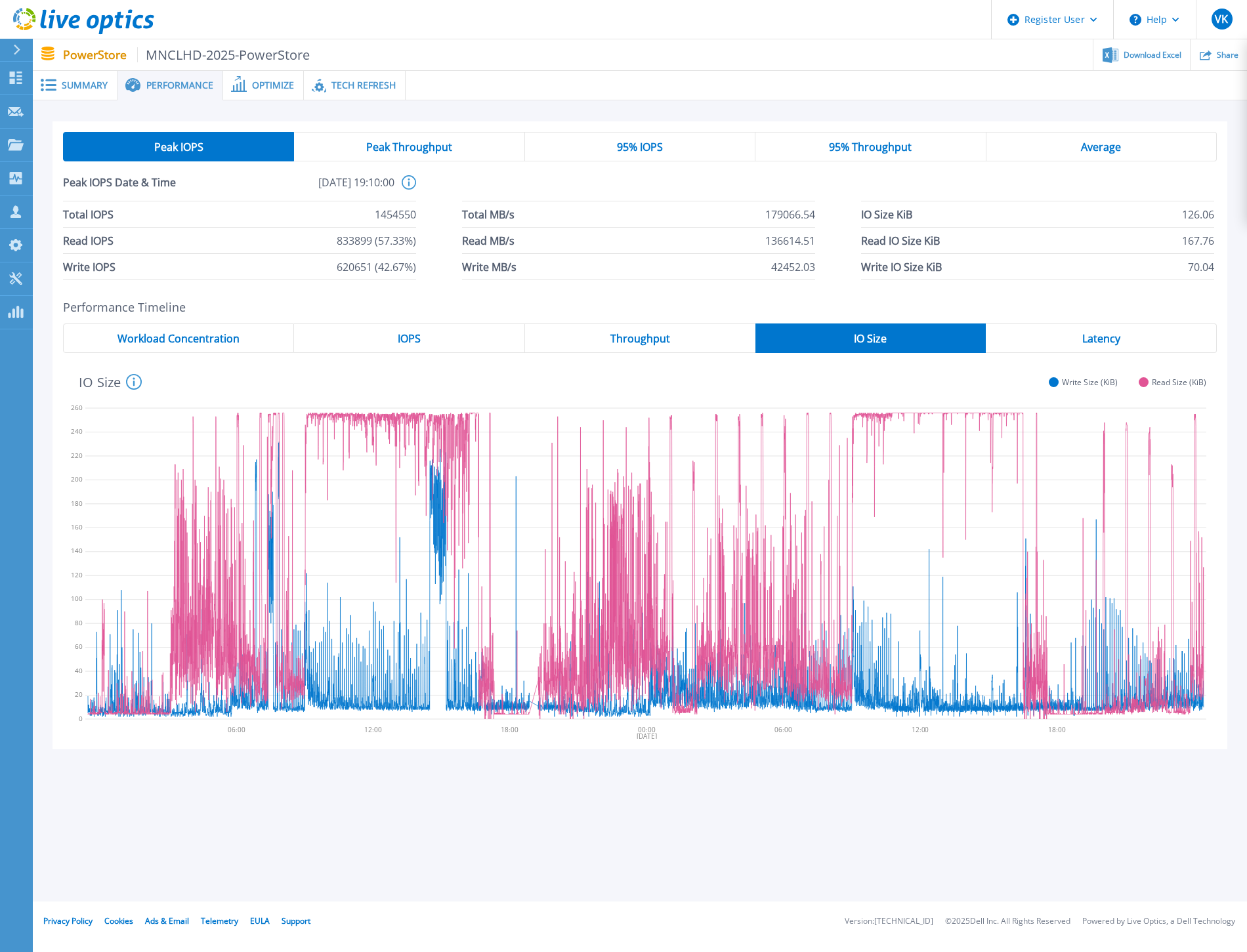
click at [413, 338] on span "IOPS" at bounding box center [409, 338] width 23 height 11
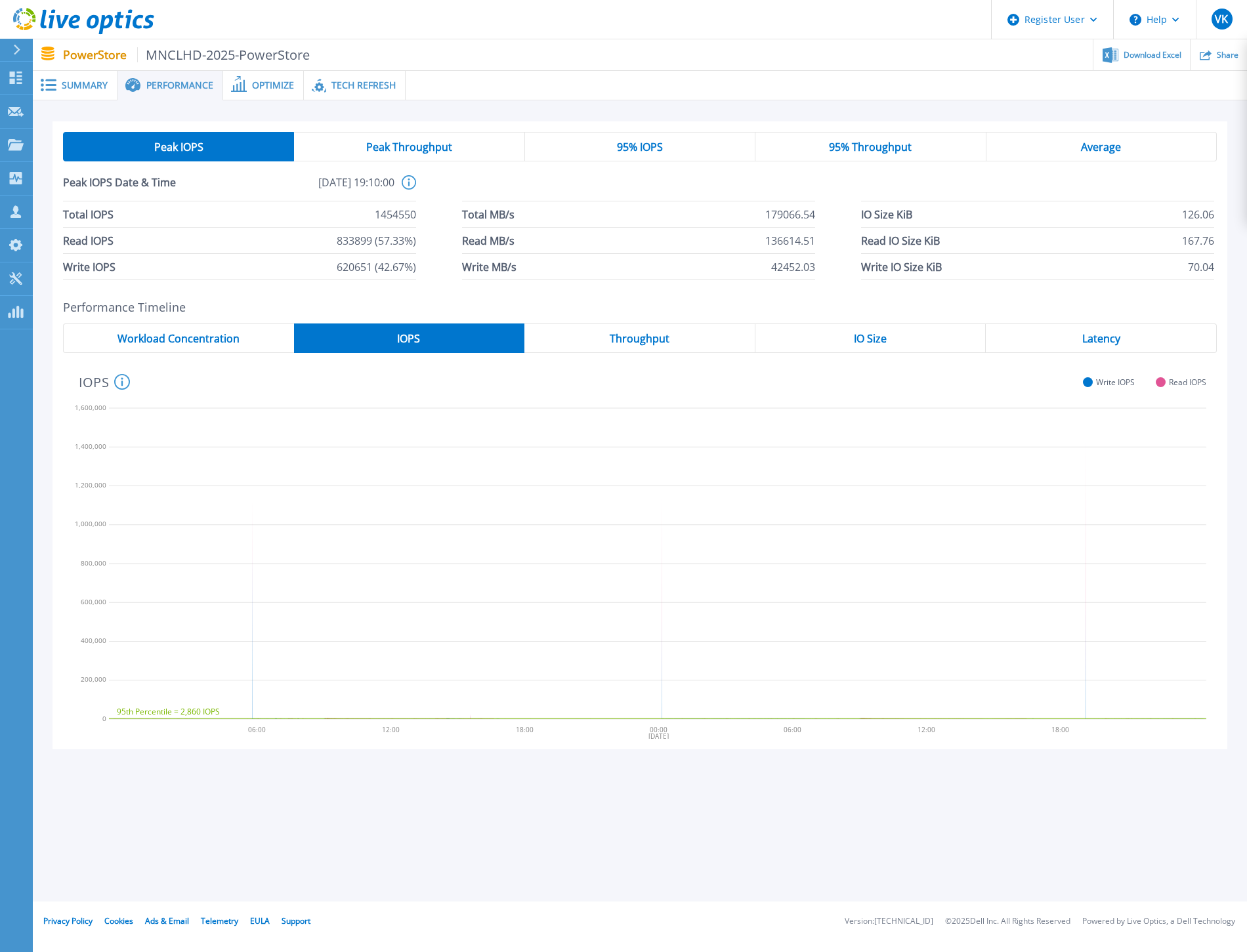
click at [213, 335] on span "Workload Concentration" at bounding box center [178, 338] width 122 height 11
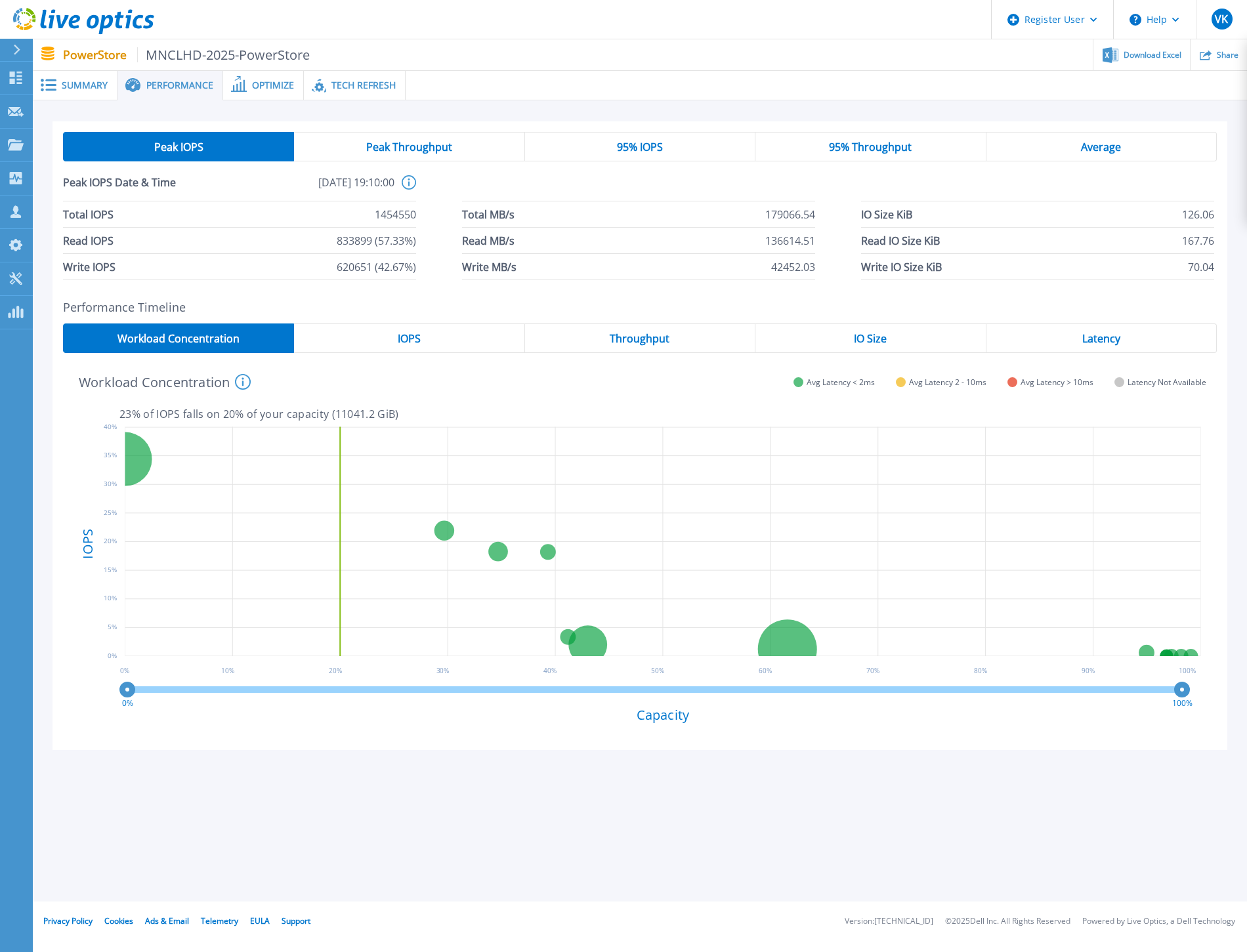
click at [1102, 329] on div "Latency" at bounding box center [1101, 338] width 230 height 30
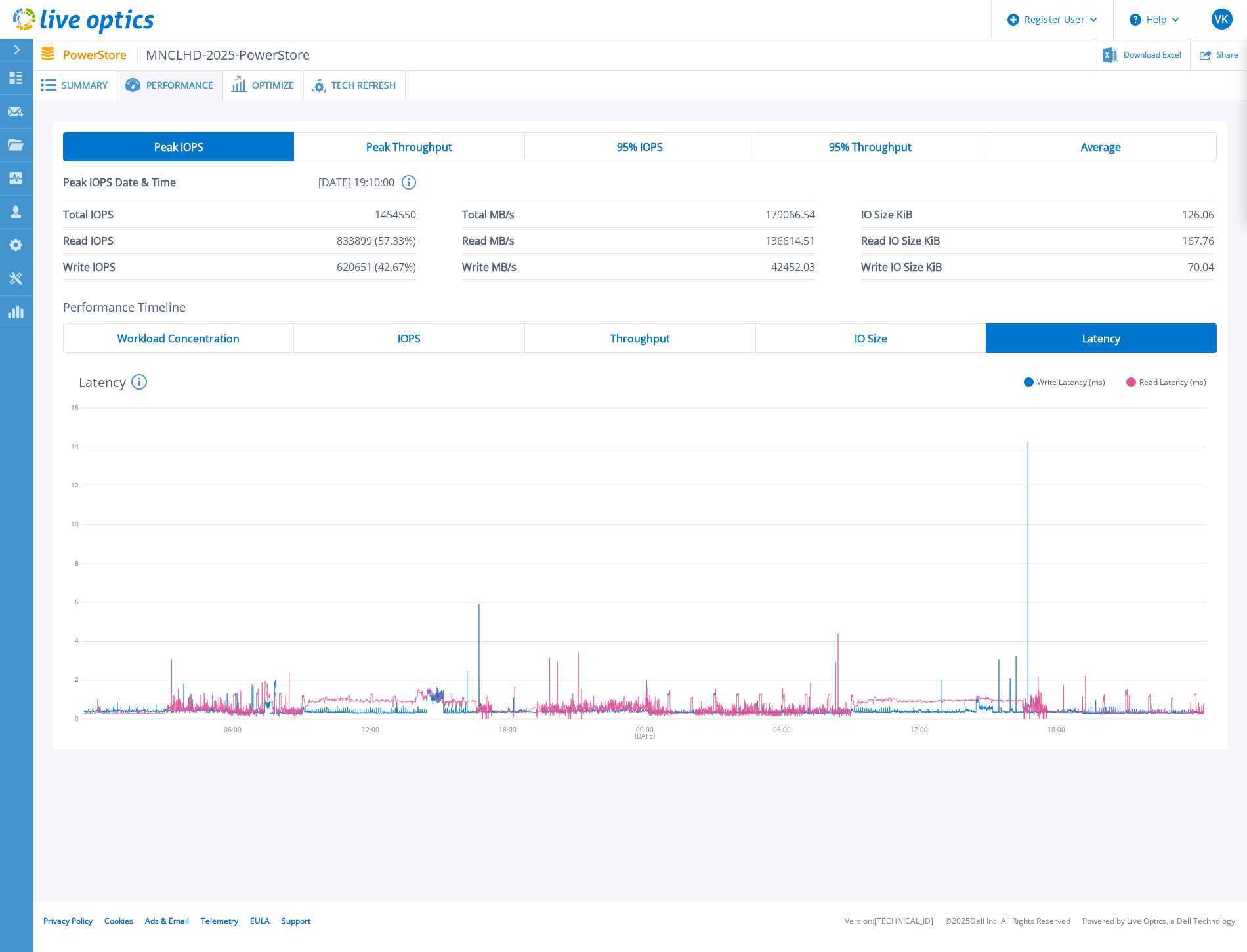
click at [912, 339] on div "IO Size" at bounding box center [871, 338] width 230 height 30
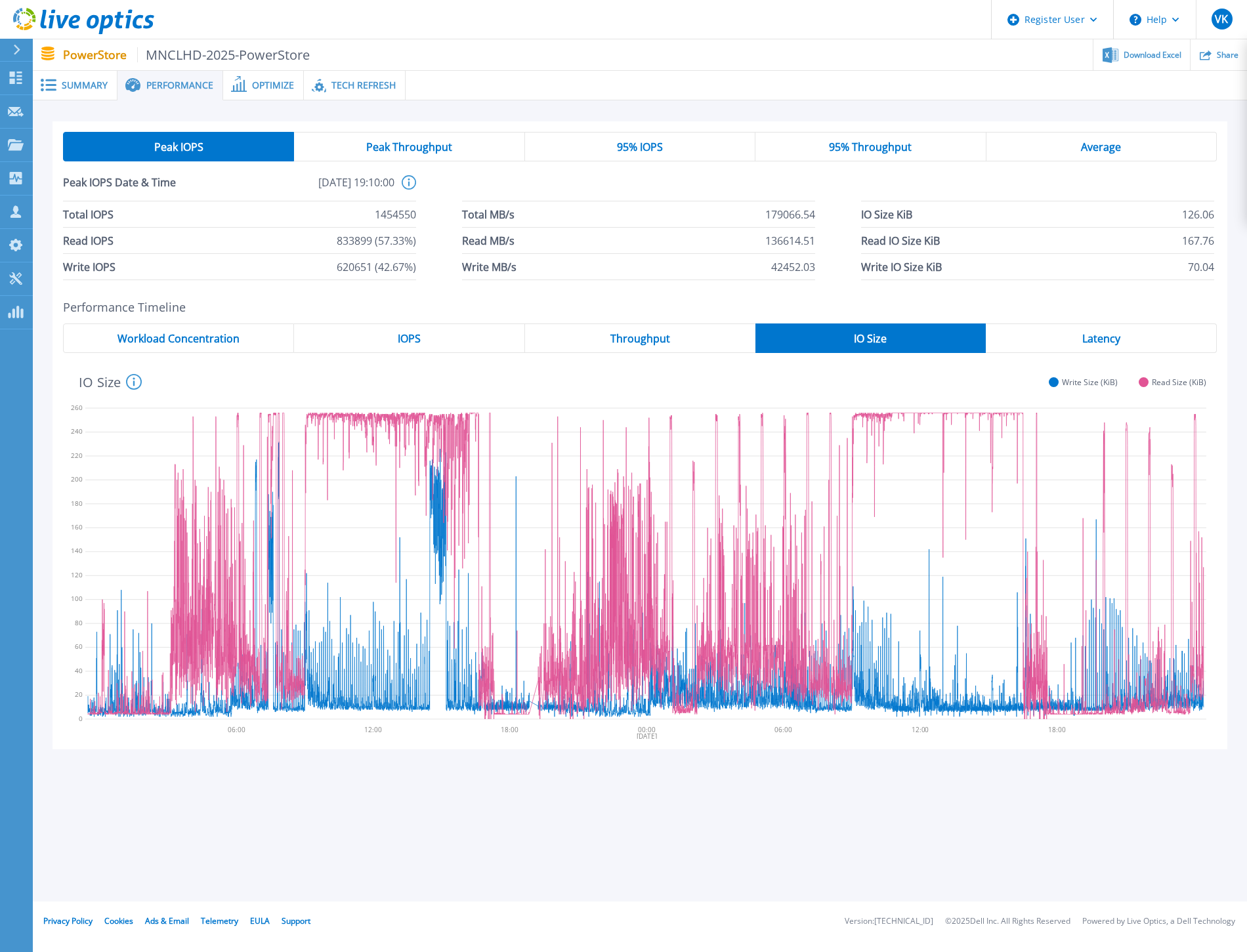
click at [1109, 338] on span "Latency" at bounding box center [1101, 338] width 38 height 11
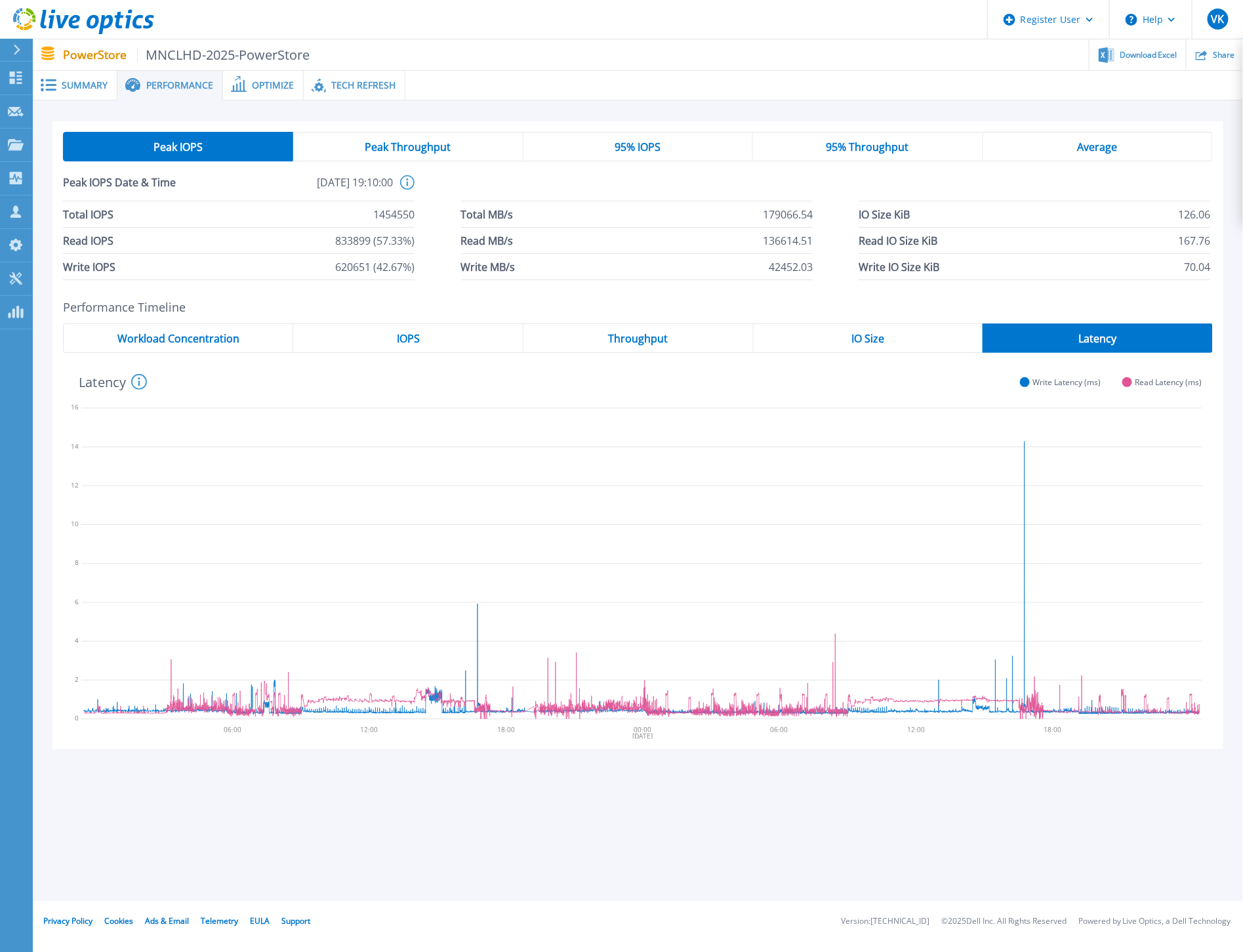
click at [77, 88] on span "Summary" at bounding box center [84, 85] width 46 height 9
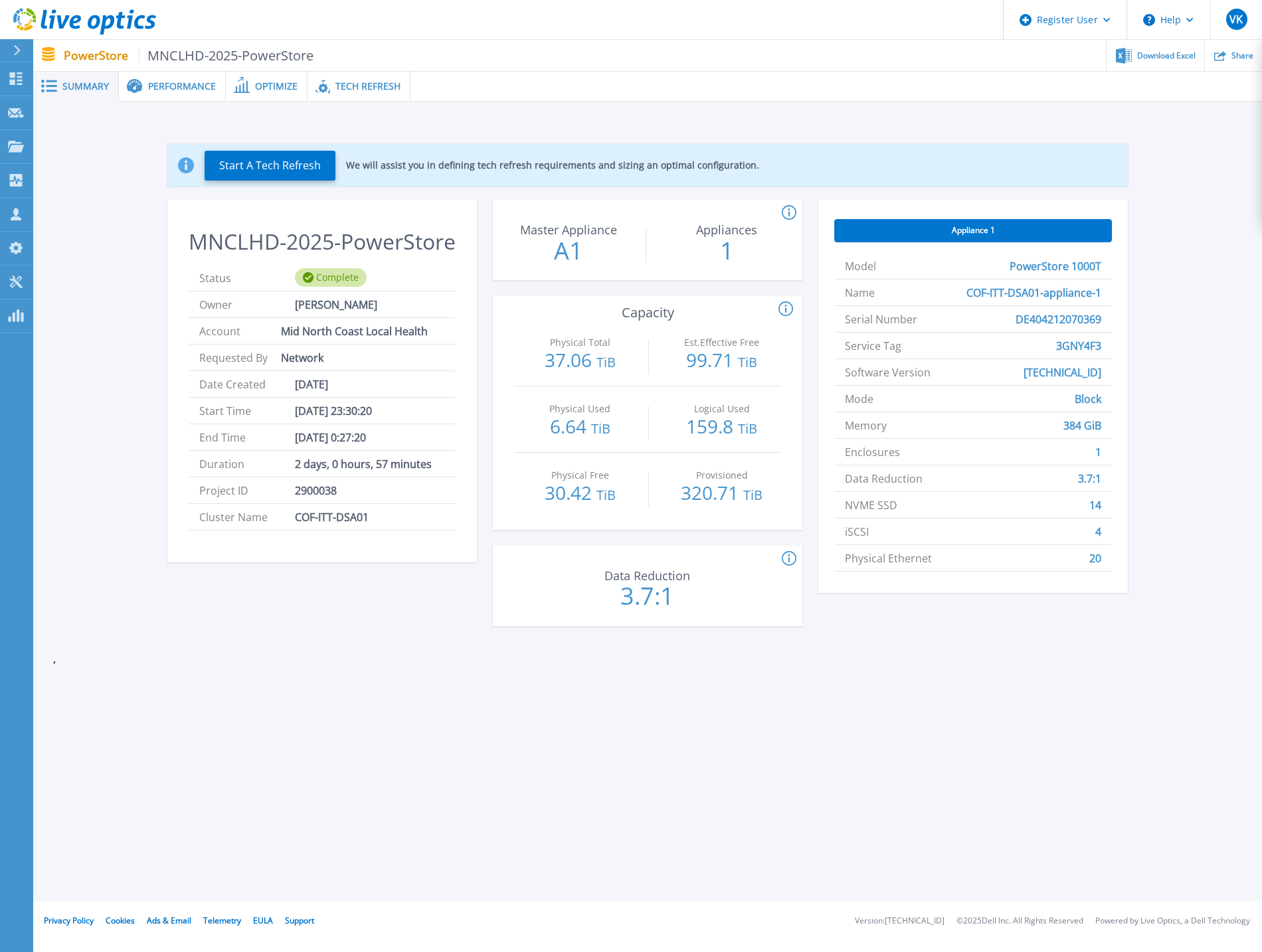
click at [91, 342] on div "Start A Tech Refresh We will assist you in defining tech refresh requirements a…" at bounding box center [647, 387] width 1189 height 530
click at [170, 90] on span "Performance" at bounding box center [182, 86] width 68 height 9
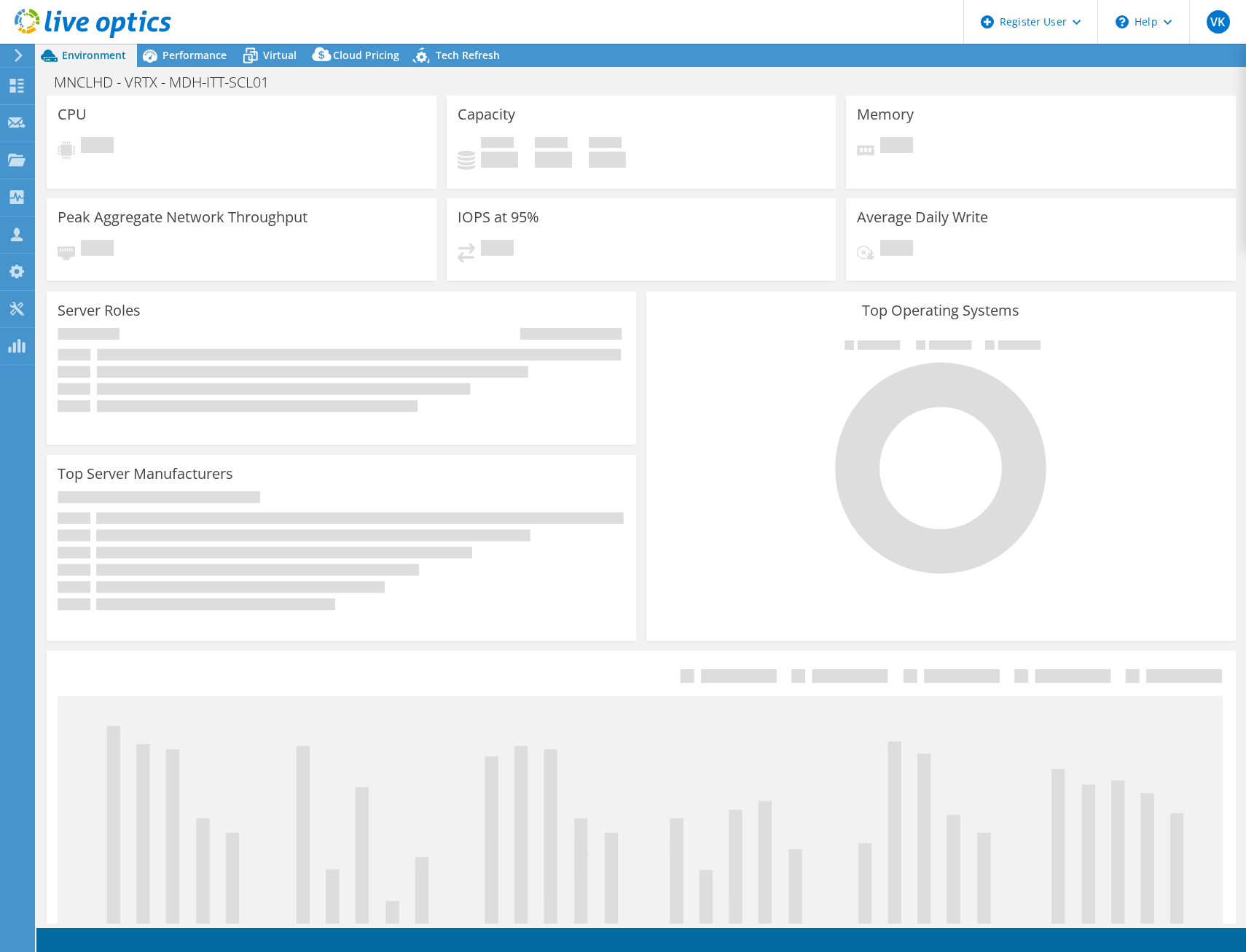
select select "USD"
select select "Australia"
select select "USD"
click at [181, 52] on span "Performance" at bounding box center [195, 55] width 64 height 14
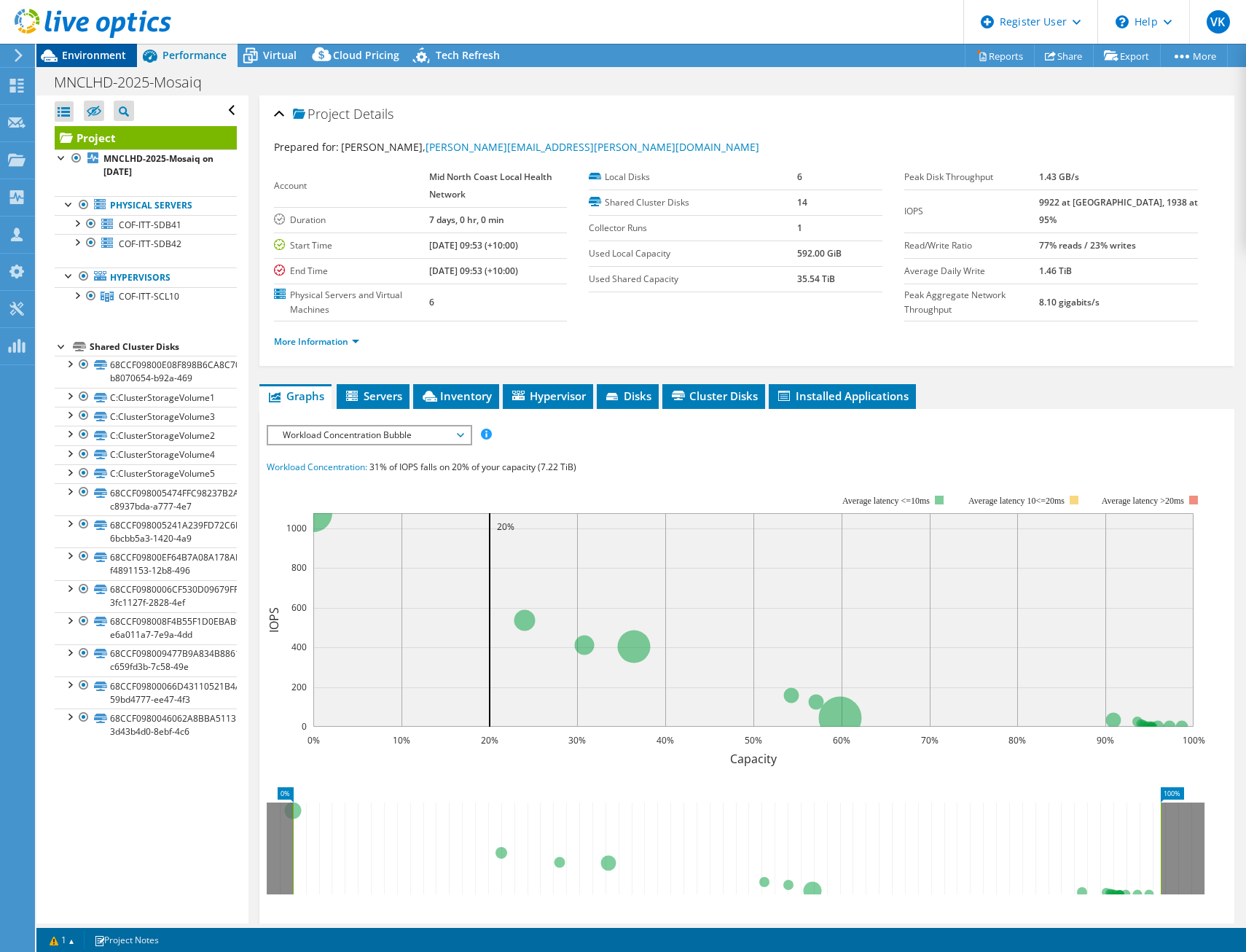
click at [101, 53] on span "Environment" at bounding box center [94, 55] width 64 height 14
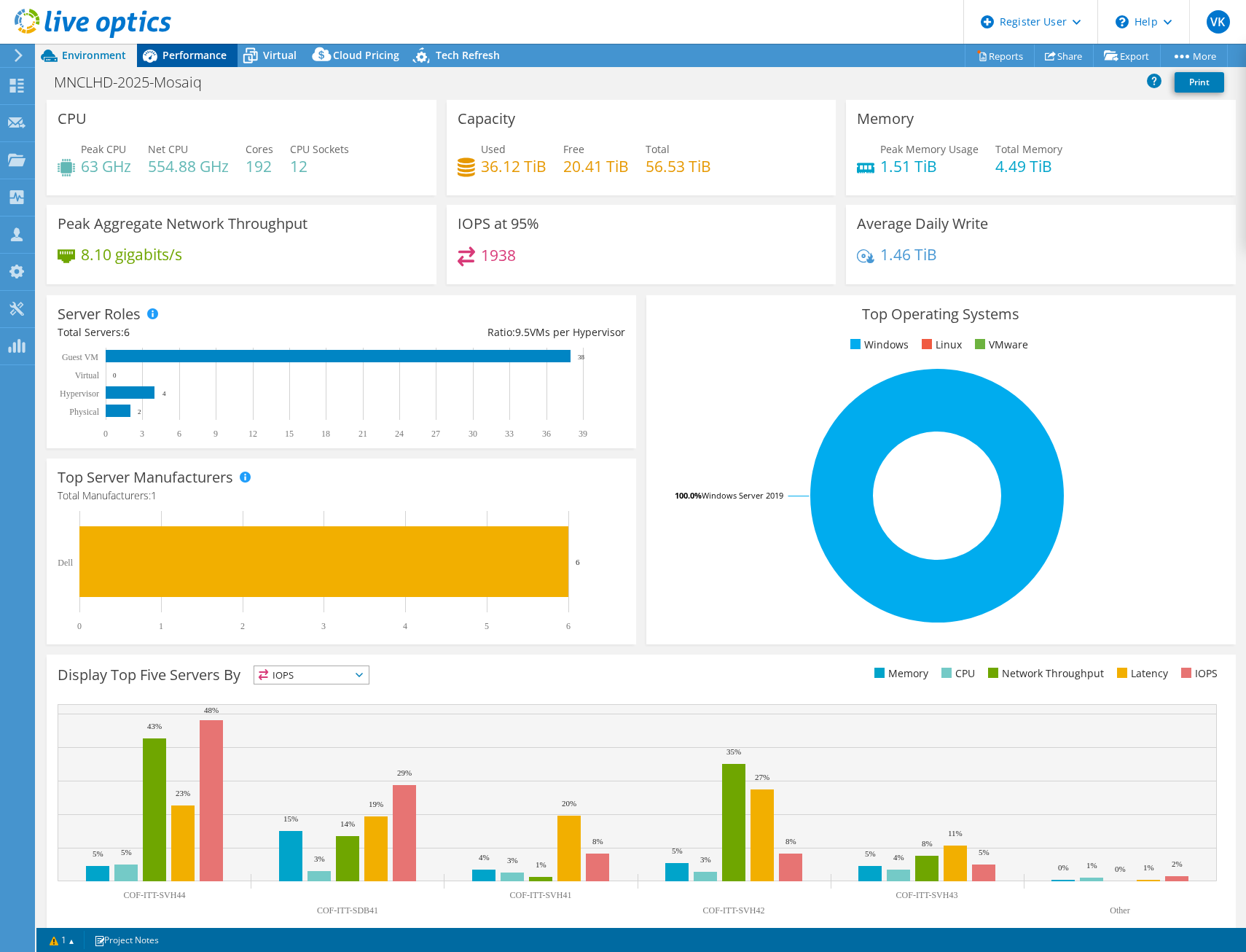
click at [196, 57] on span "Performance" at bounding box center [195, 55] width 64 height 14
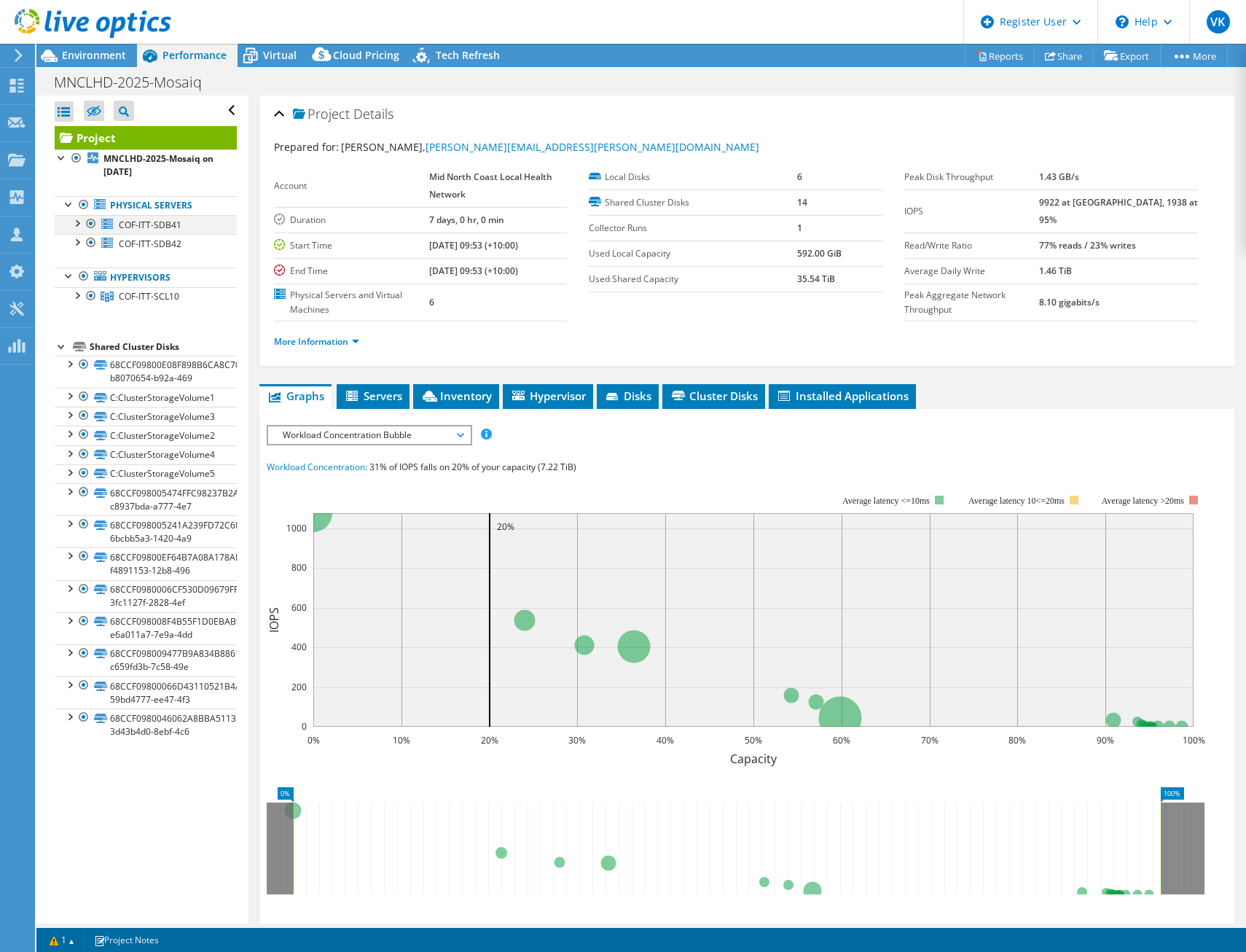
click at [75, 220] on div at bounding box center [77, 222] width 15 height 15
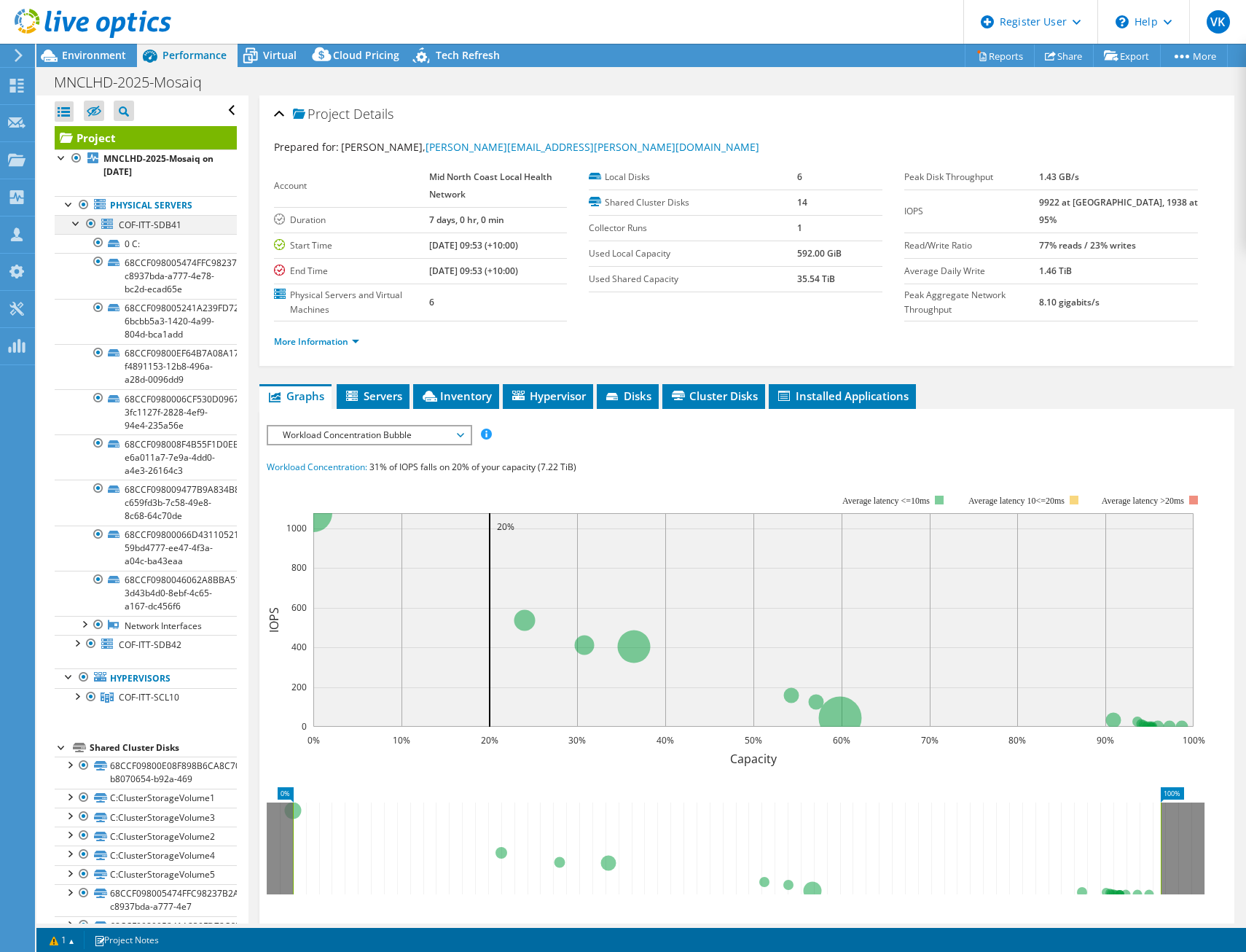
click at [75, 220] on div at bounding box center [77, 222] width 15 height 15
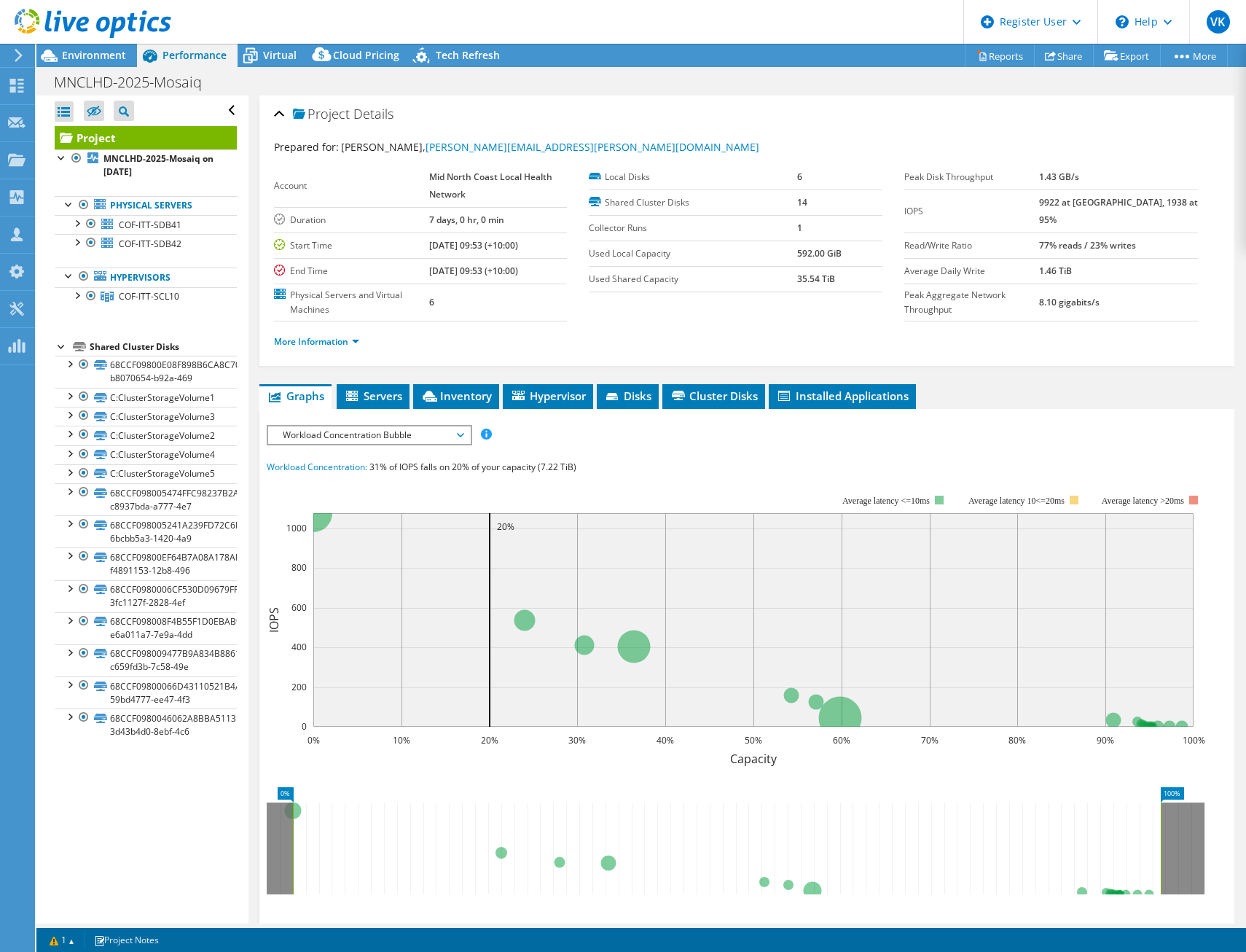
click at [947, 319] on section "Prepared for: Leonard Rogan, leonard.rogan@health.nsw.gov.au Account Mid North …" at bounding box center [747, 250] width 947 height 223
click at [77, 295] on div at bounding box center [77, 294] width 15 height 15
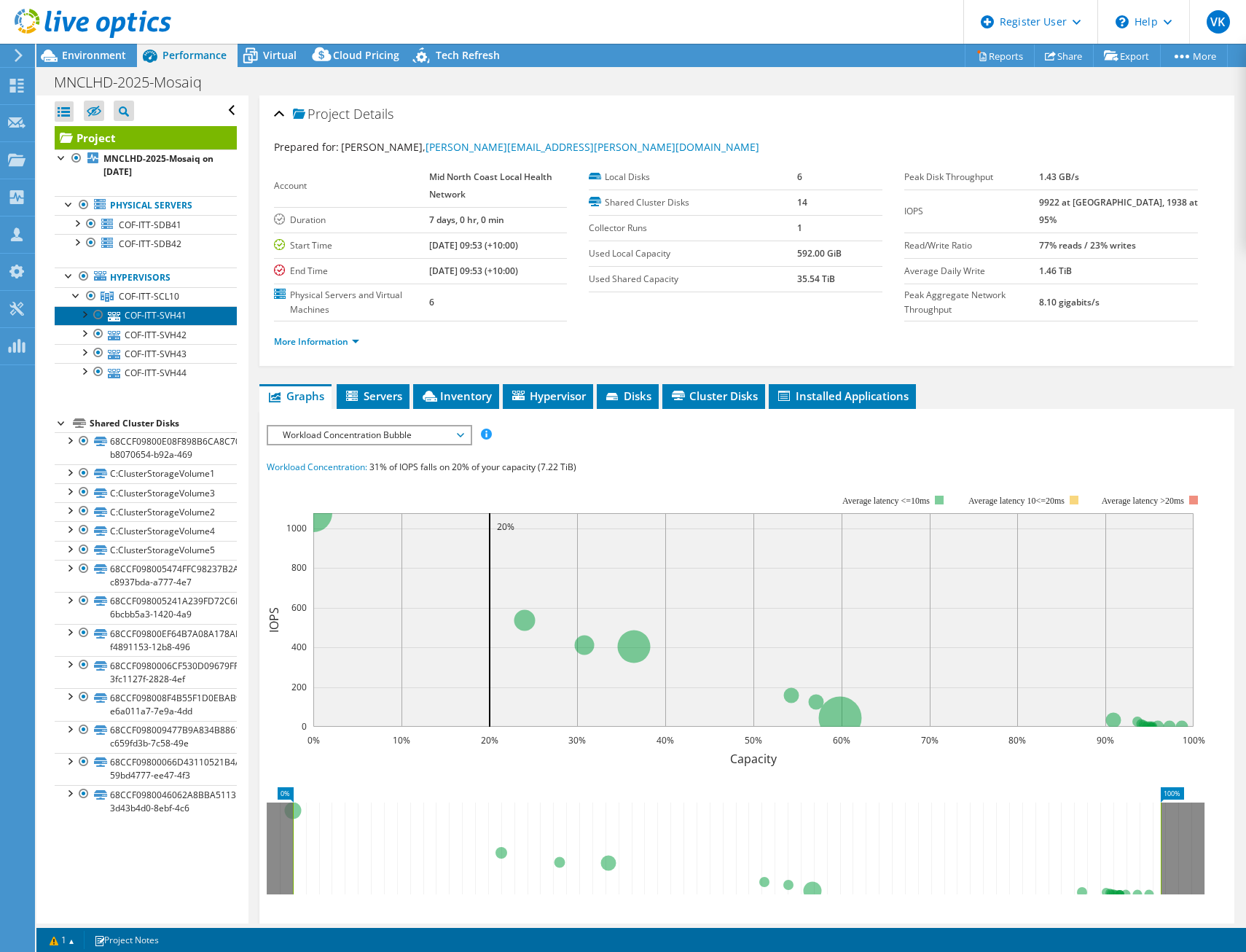
click at [192, 312] on link "COF-ITT-SVH41" at bounding box center [145, 316] width 182 height 19
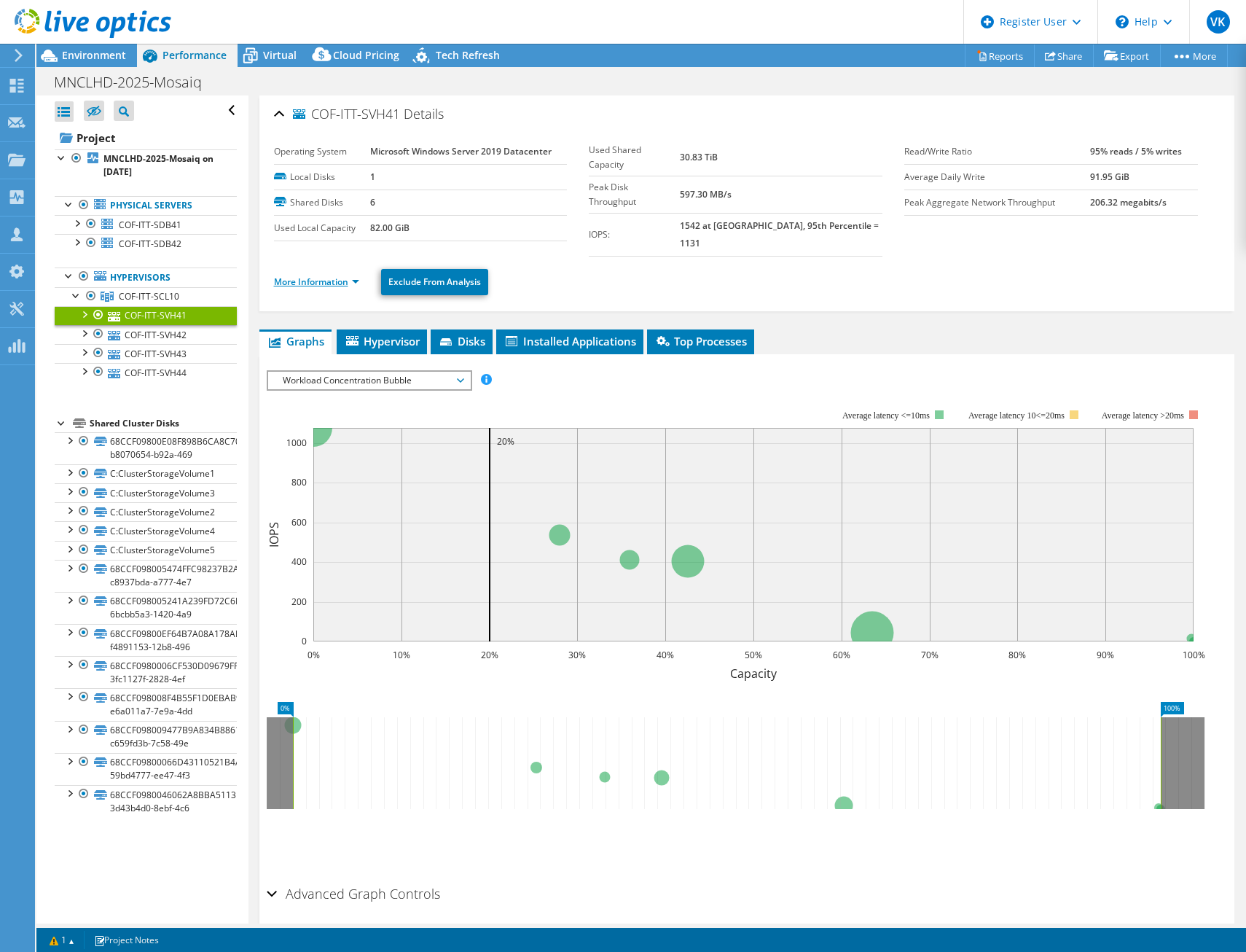
click at [359, 275] on link "More Information" at bounding box center [317, 281] width 85 height 13
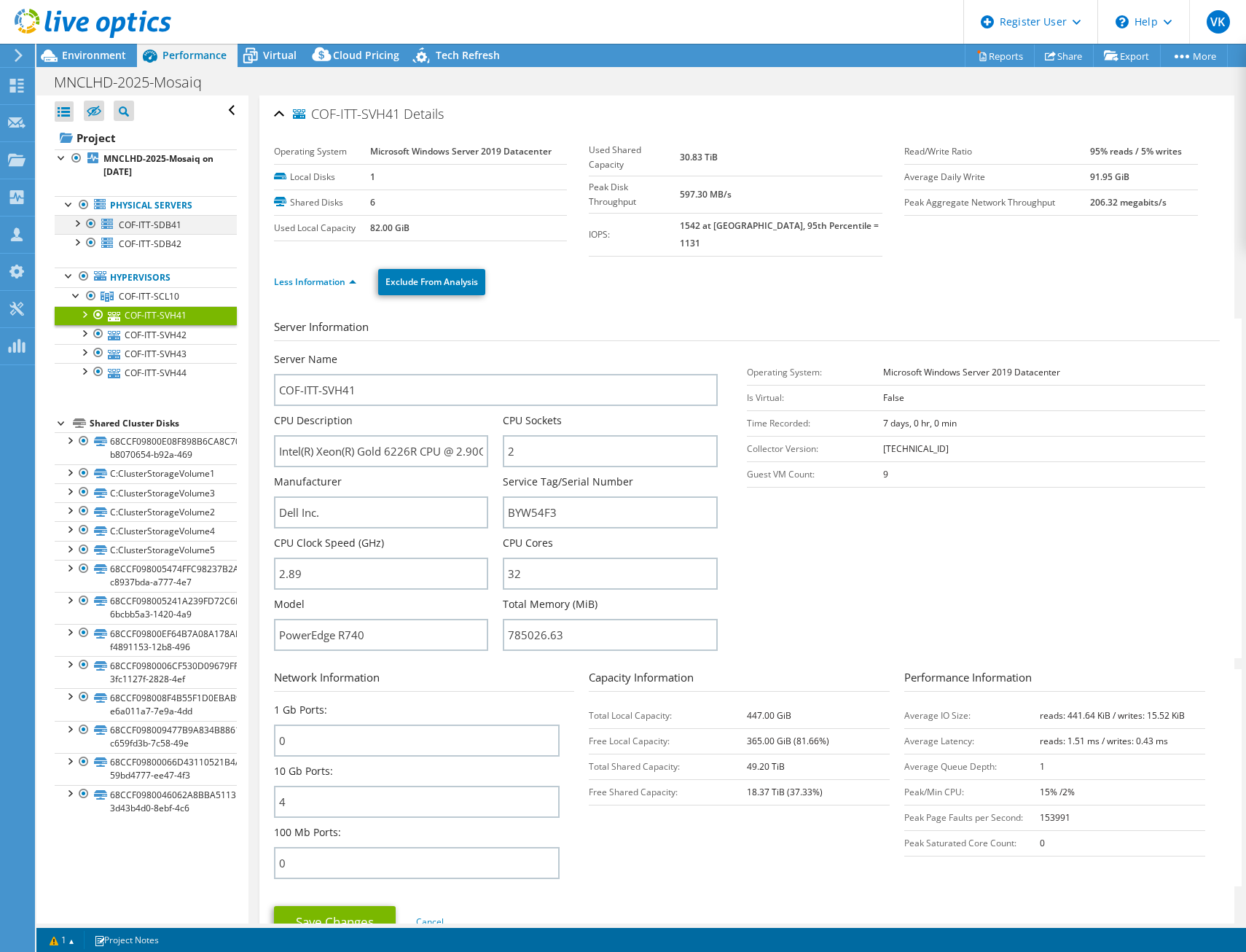
click at [77, 221] on div at bounding box center [77, 222] width 15 height 15
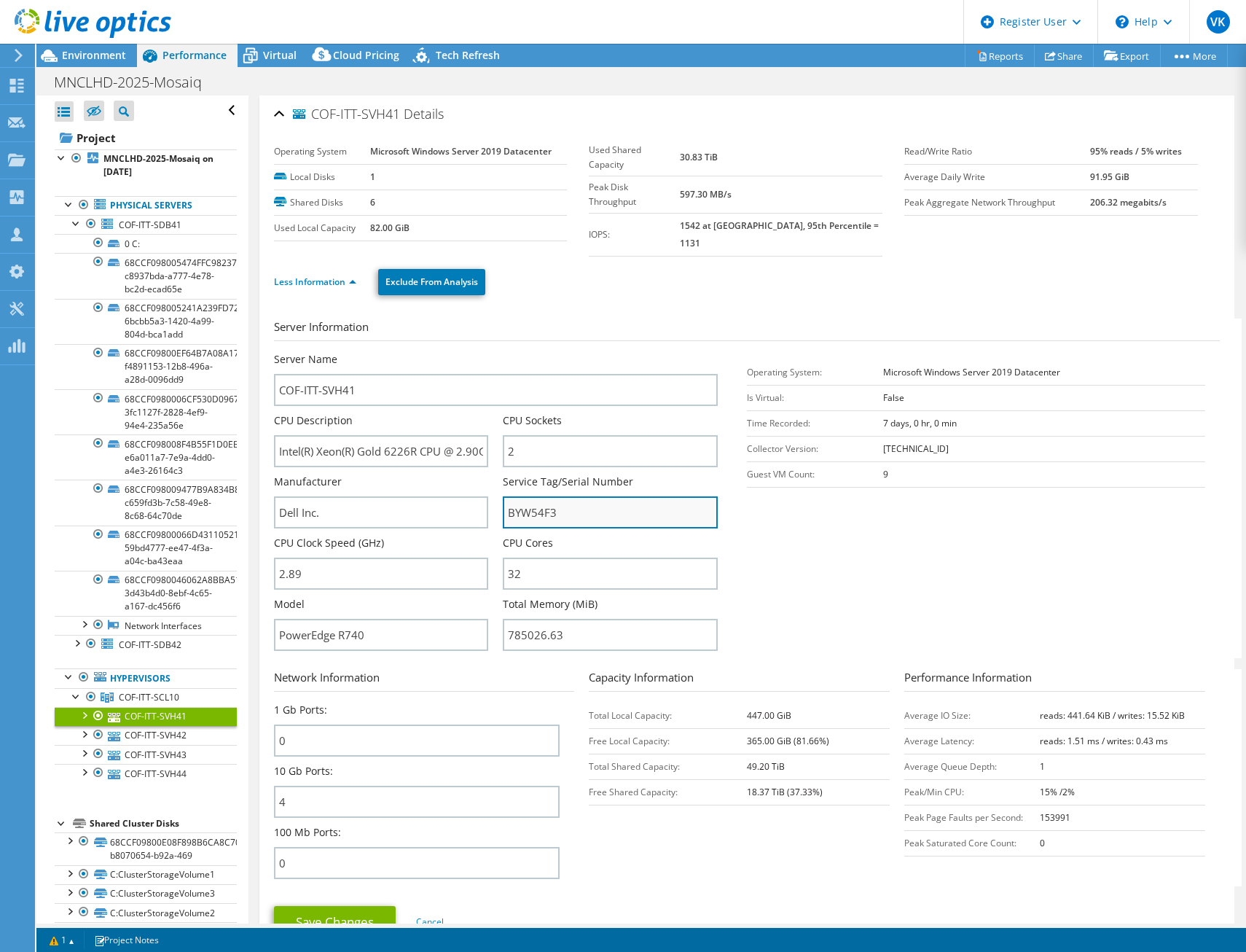
drag, startPoint x: 568, startPoint y: 499, endPoint x: 501, endPoint y: 499, distance: 67.0
click at [503, 499] on input "BYW54F3" at bounding box center [610, 512] width 215 height 32
click at [125, 731] on link "COF-ITT-SVH42" at bounding box center [145, 735] width 182 height 19
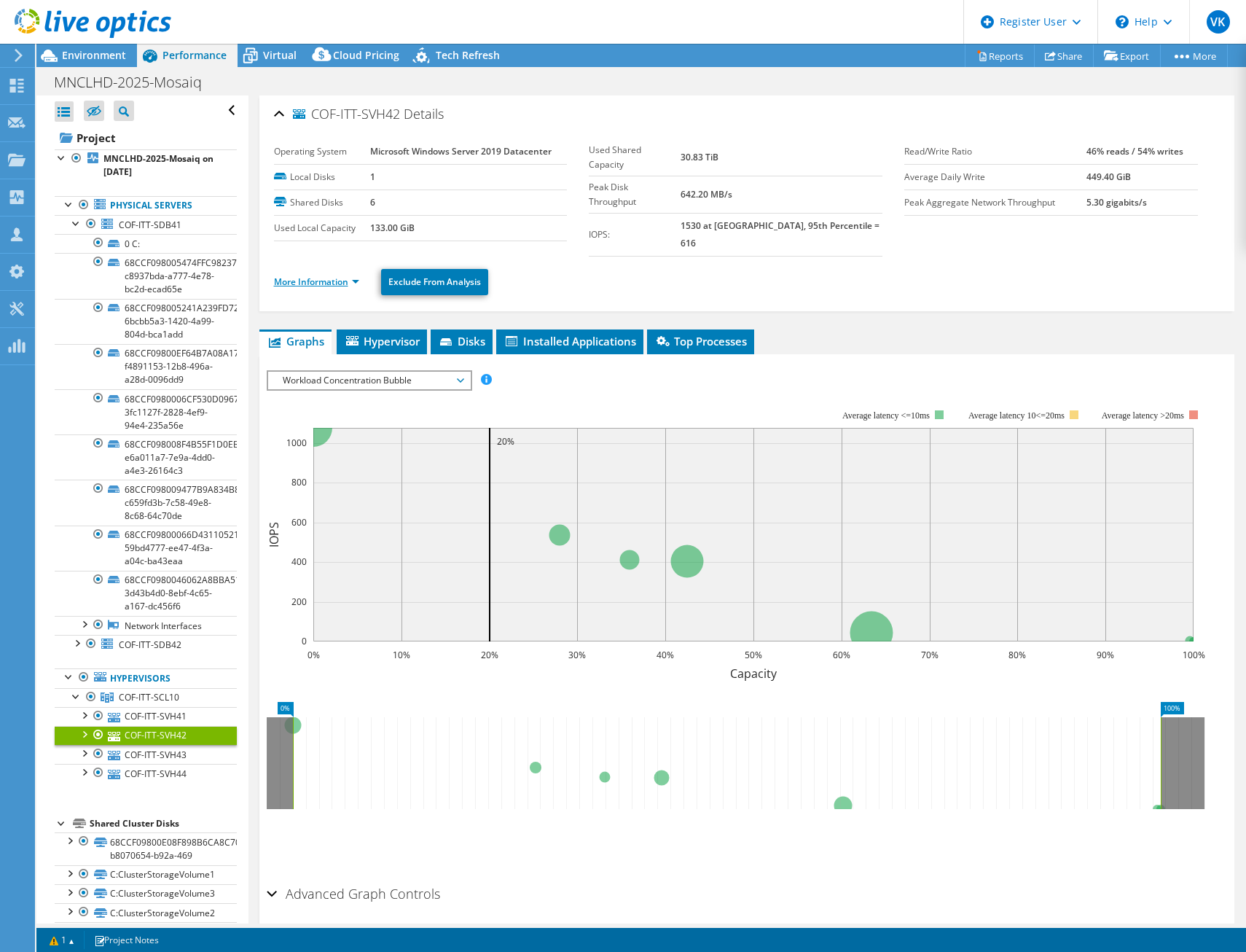
click at [355, 275] on link "More Information" at bounding box center [317, 281] width 85 height 13
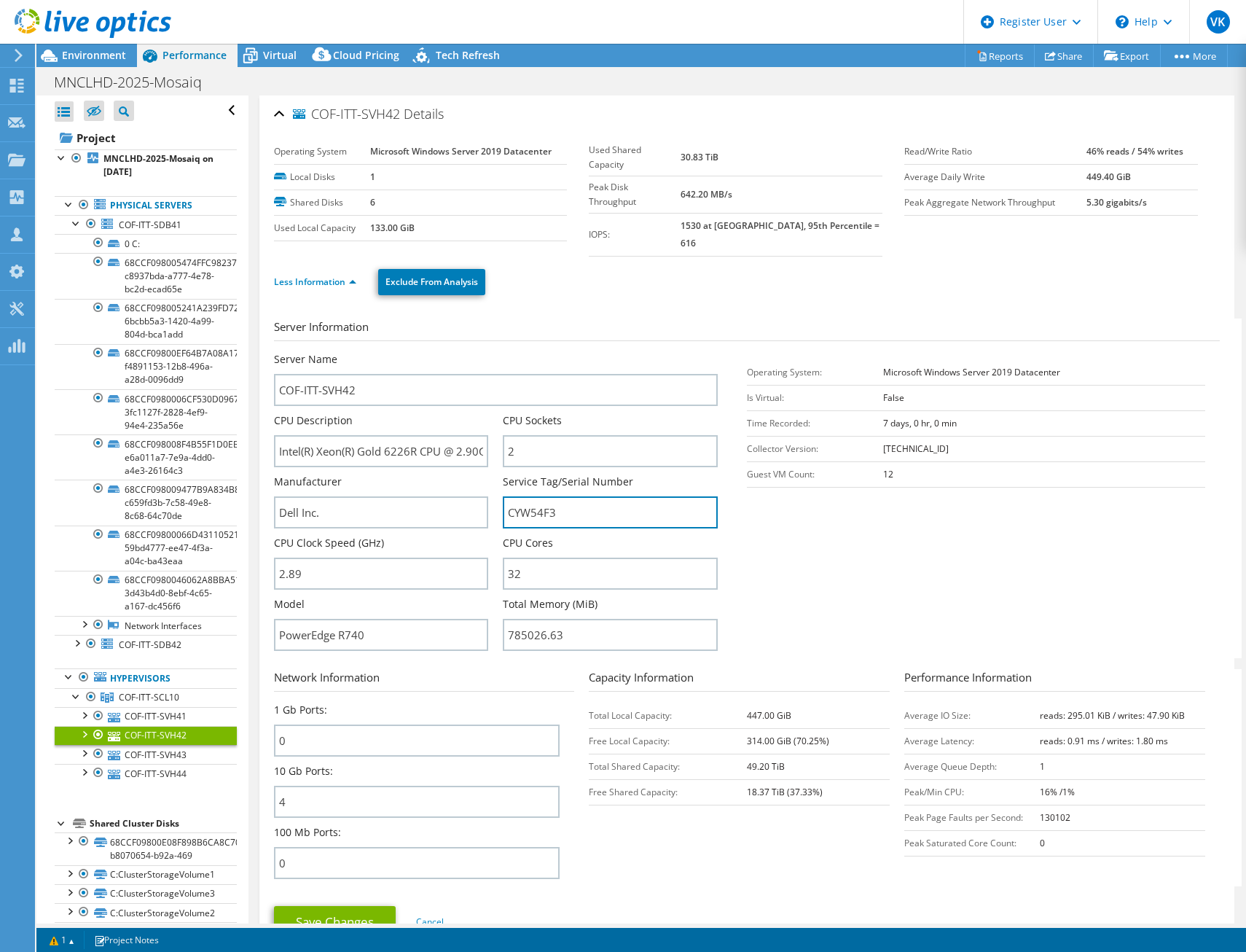
click at [492, 352] on div "Server Name COF-ITT-SVH42 CPU Description Intel(R) Xeon(R) Gold 6226R CPU @ 2.9…" at bounding box center [503, 352] width 458 height 0
click at [156, 753] on link "COF-ITT-SVH43" at bounding box center [145, 754] width 182 height 19
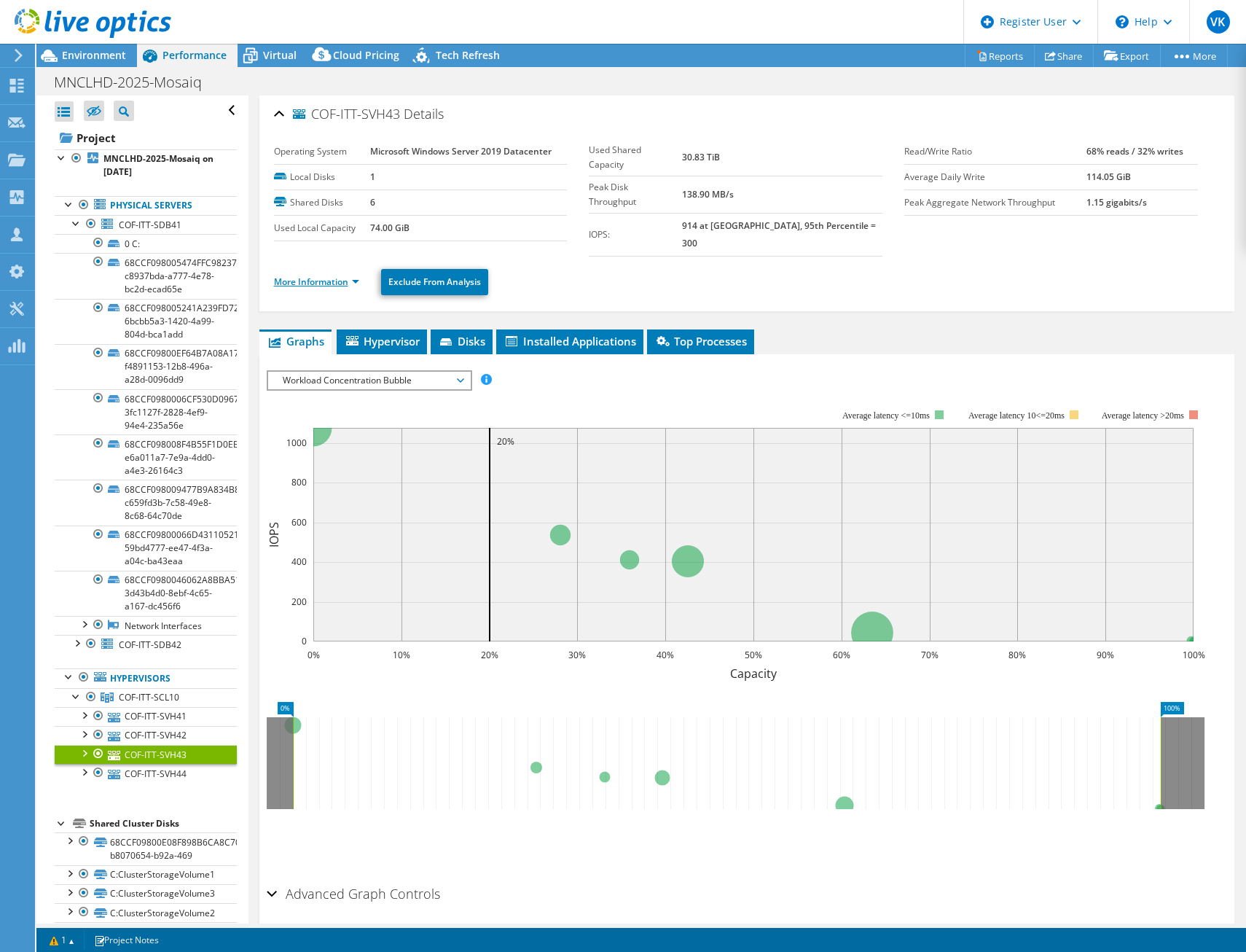
click at [343, 275] on link "More Information" at bounding box center [317, 281] width 85 height 13
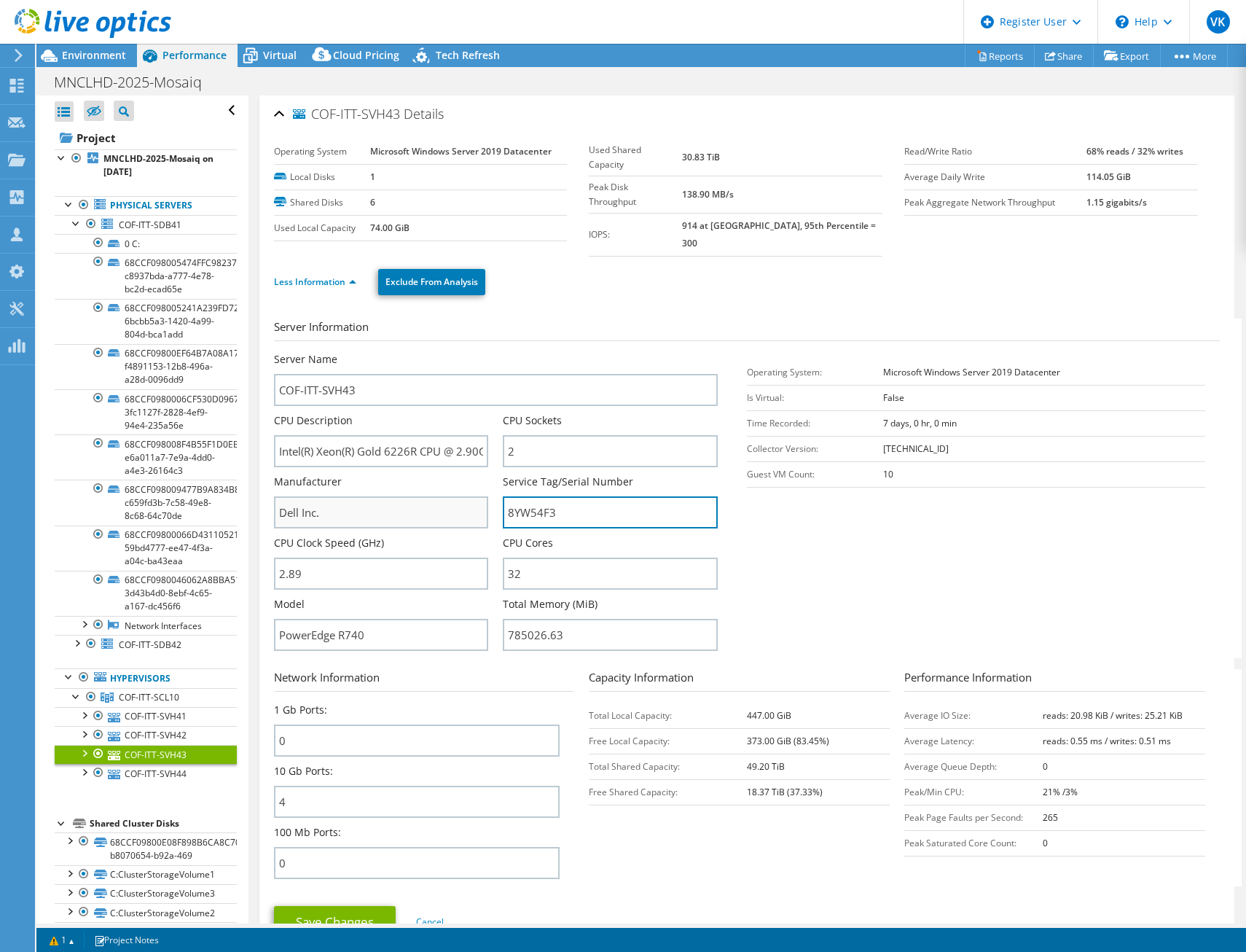
drag, startPoint x: 607, startPoint y: 502, endPoint x: 485, endPoint y: 500, distance: 122.0
click at [485, 352] on div "Server Name COF-ITT-SVH43 CPU Description Intel(R) Xeon(R) Gold 6226R CPU @ 2.9…" at bounding box center [503, 352] width 458 height 0
click at [181, 771] on link "COF-ITT-SVH44" at bounding box center [145, 773] width 182 height 19
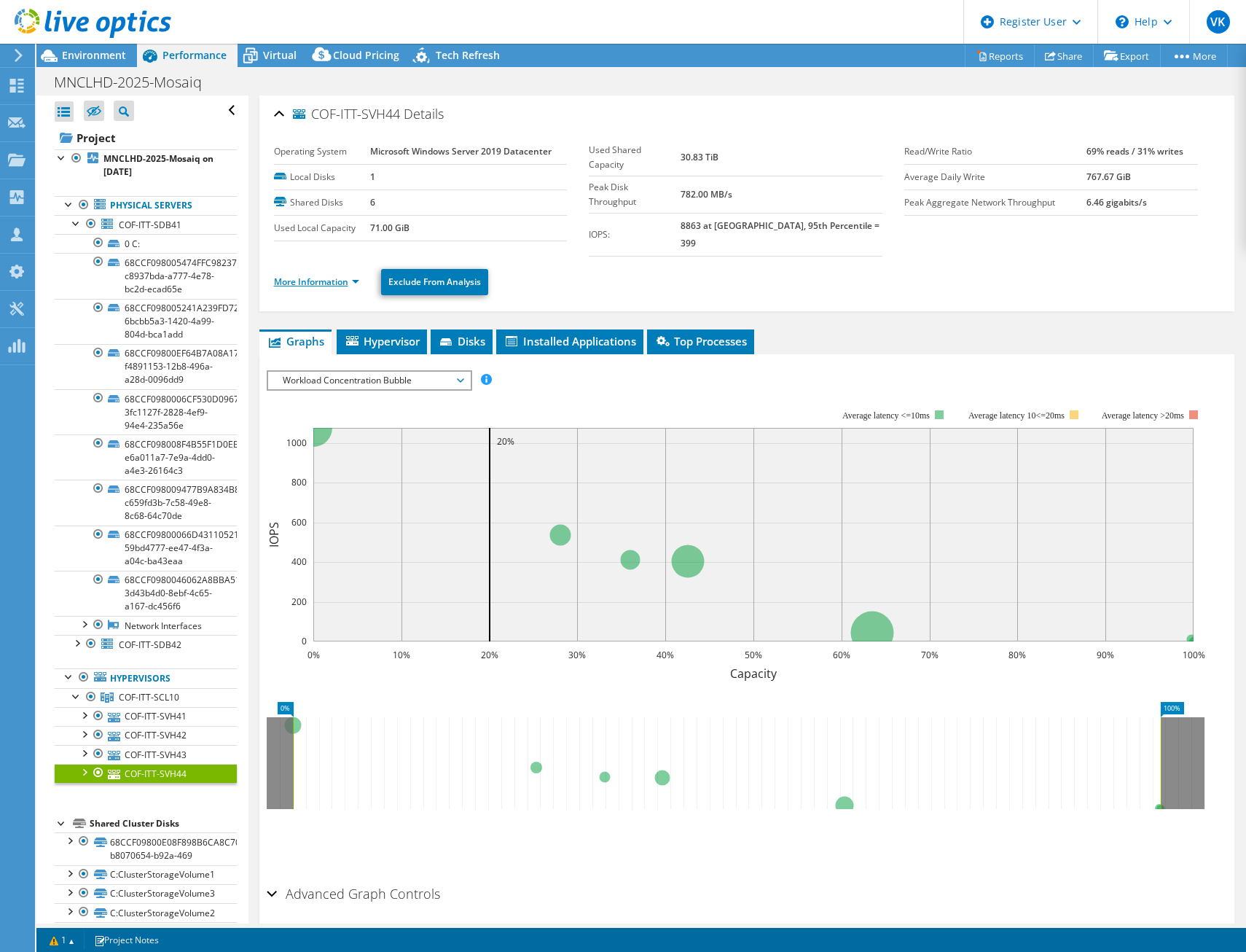
click at [353, 275] on link "More Information" at bounding box center [317, 281] width 85 height 13
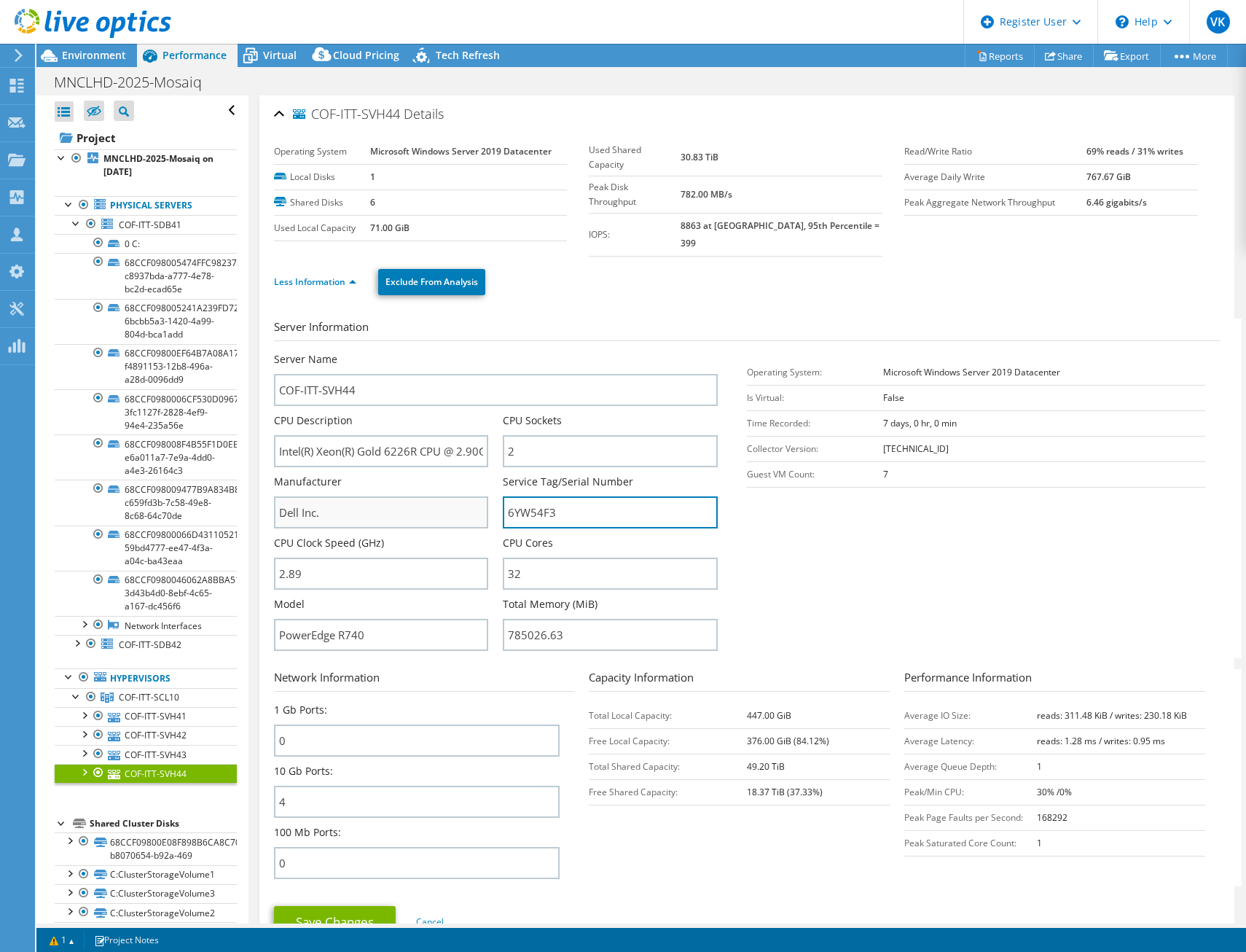
drag, startPoint x: 510, startPoint y: 495, endPoint x: 484, endPoint y: 495, distance: 26.0
click at [484, 352] on div "Server Name COF-ITT-SVH44 CPU Description Intel(R) Xeon(R) Gold 6226R CPU @ 2.9…" at bounding box center [503, 352] width 458 height 0
click at [135, 227] on span "COF-ITT-SDB41" at bounding box center [150, 225] width 63 height 13
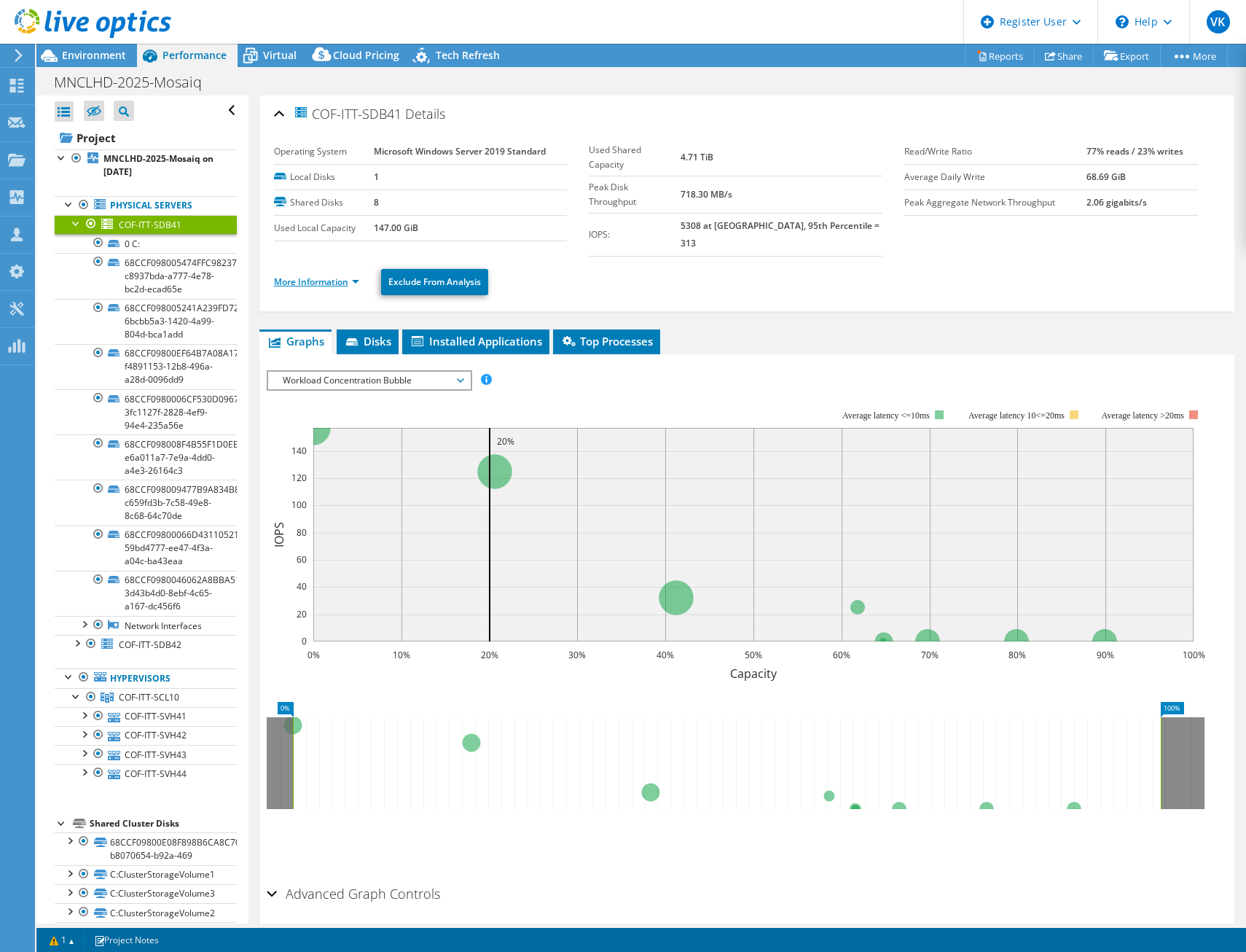
click at [341, 275] on link "More Information" at bounding box center [317, 281] width 85 height 13
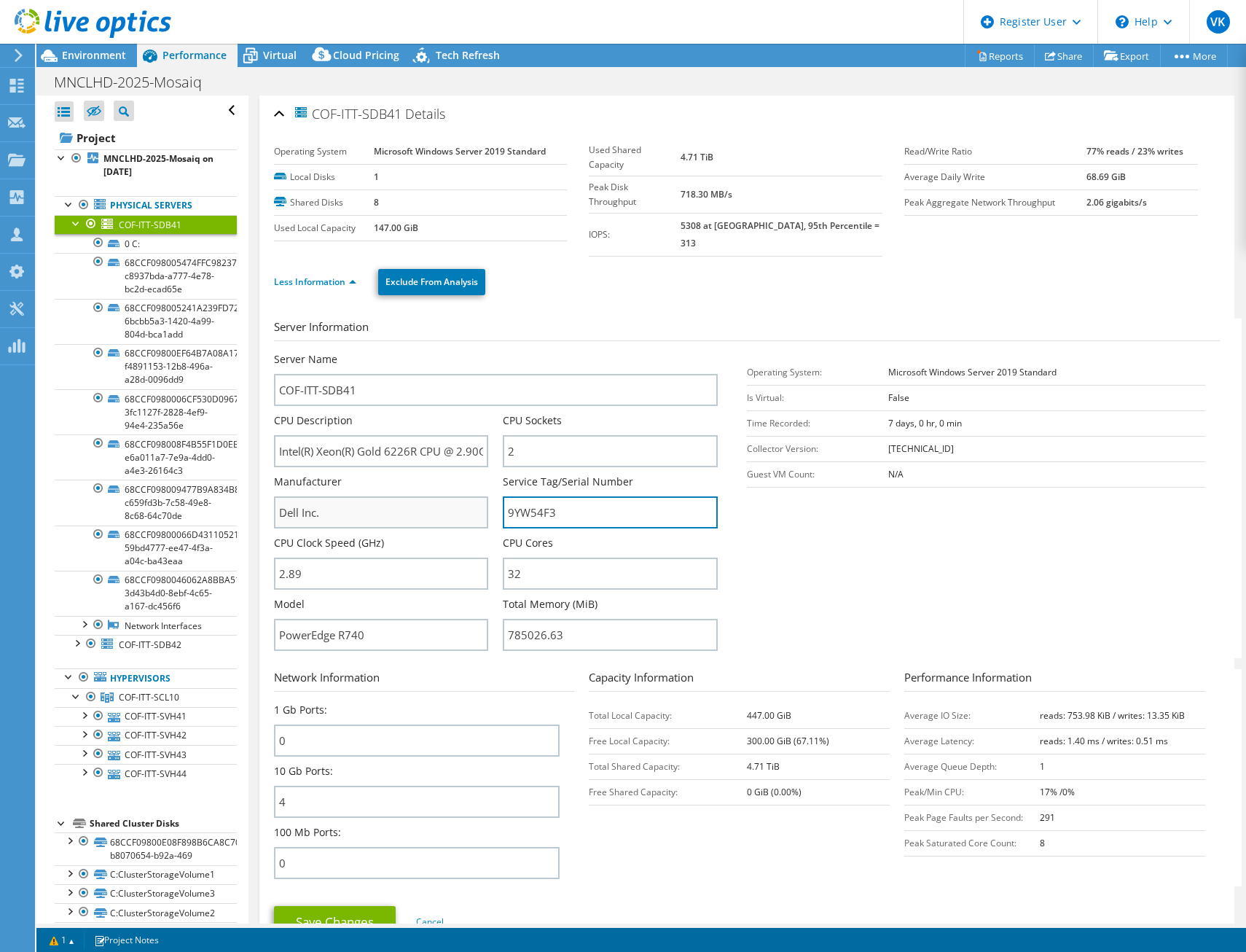
drag, startPoint x: 557, startPoint y: 501, endPoint x: 471, endPoint y: 497, distance: 86.1
click at [471, 352] on div "Server Name COF-ITT-SDB41 CPU Description Intel(R) Xeon(R) Gold 6226R CPU @ 2.9…" at bounding box center [503, 352] width 458 height 0
click at [70, 220] on div at bounding box center [77, 222] width 15 height 15
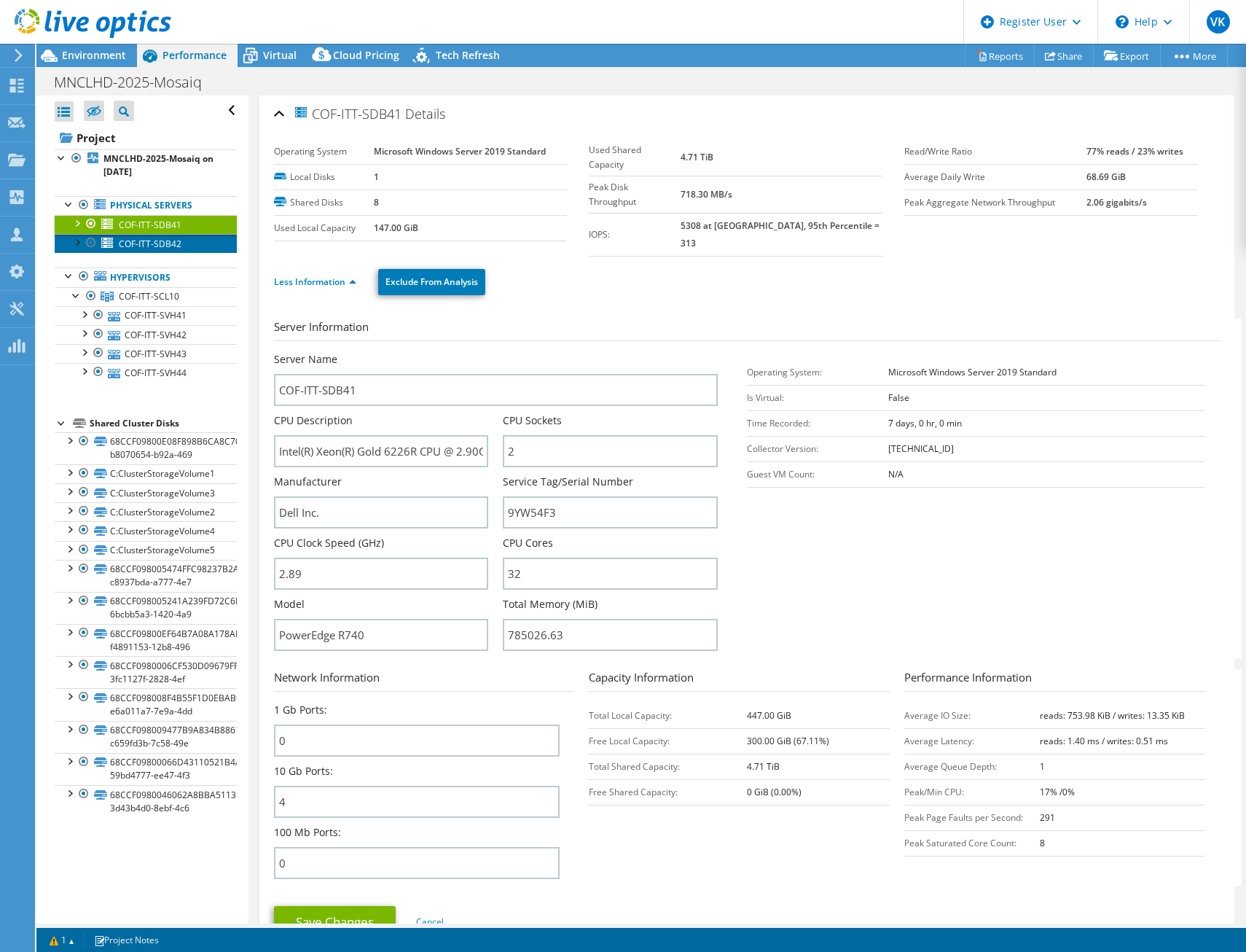
click at [138, 242] on span "COF-ITT-SDB42" at bounding box center [150, 244] width 63 height 13
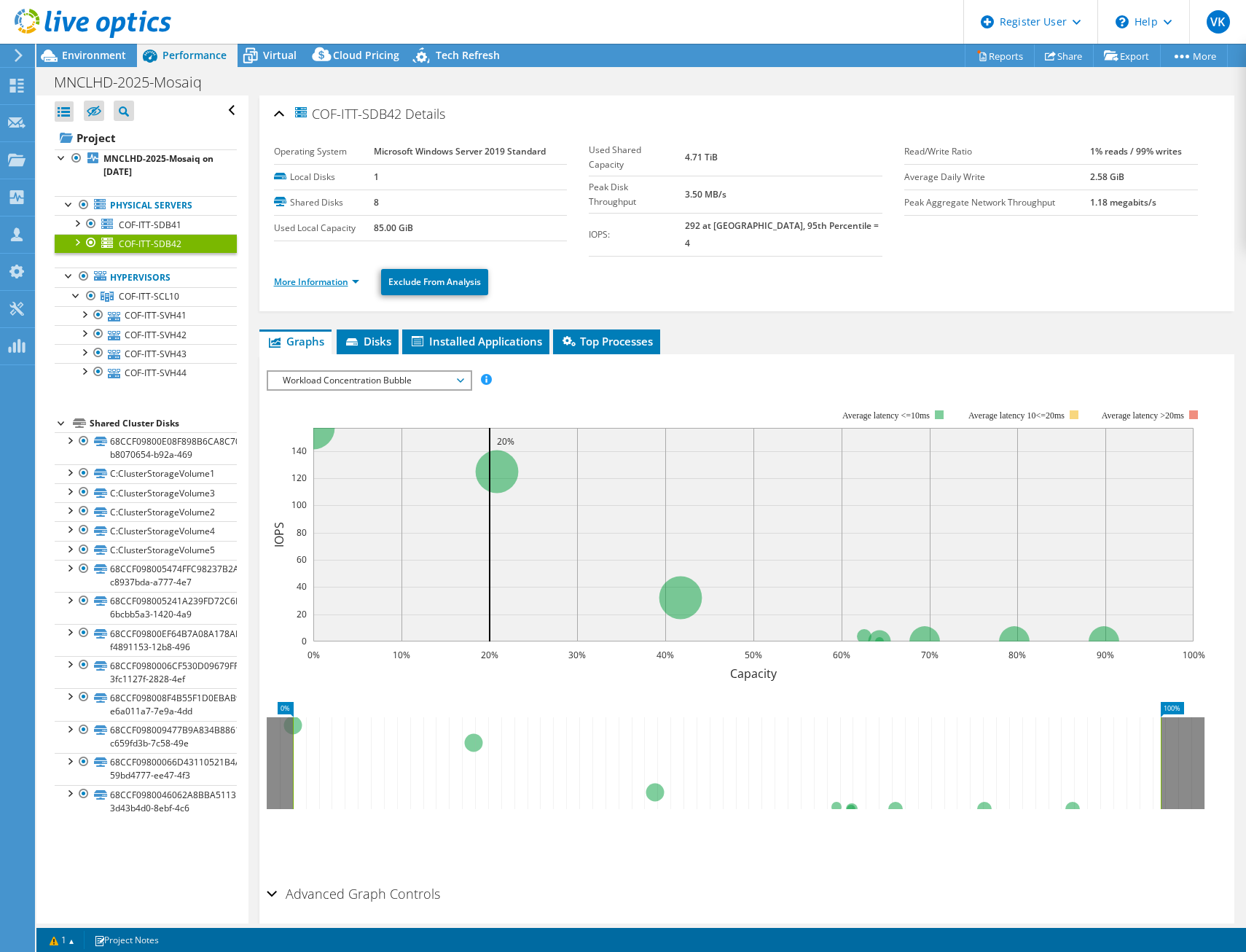
click at [351, 275] on link "More Information" at bounding box center [317, 281] width 85 height 13
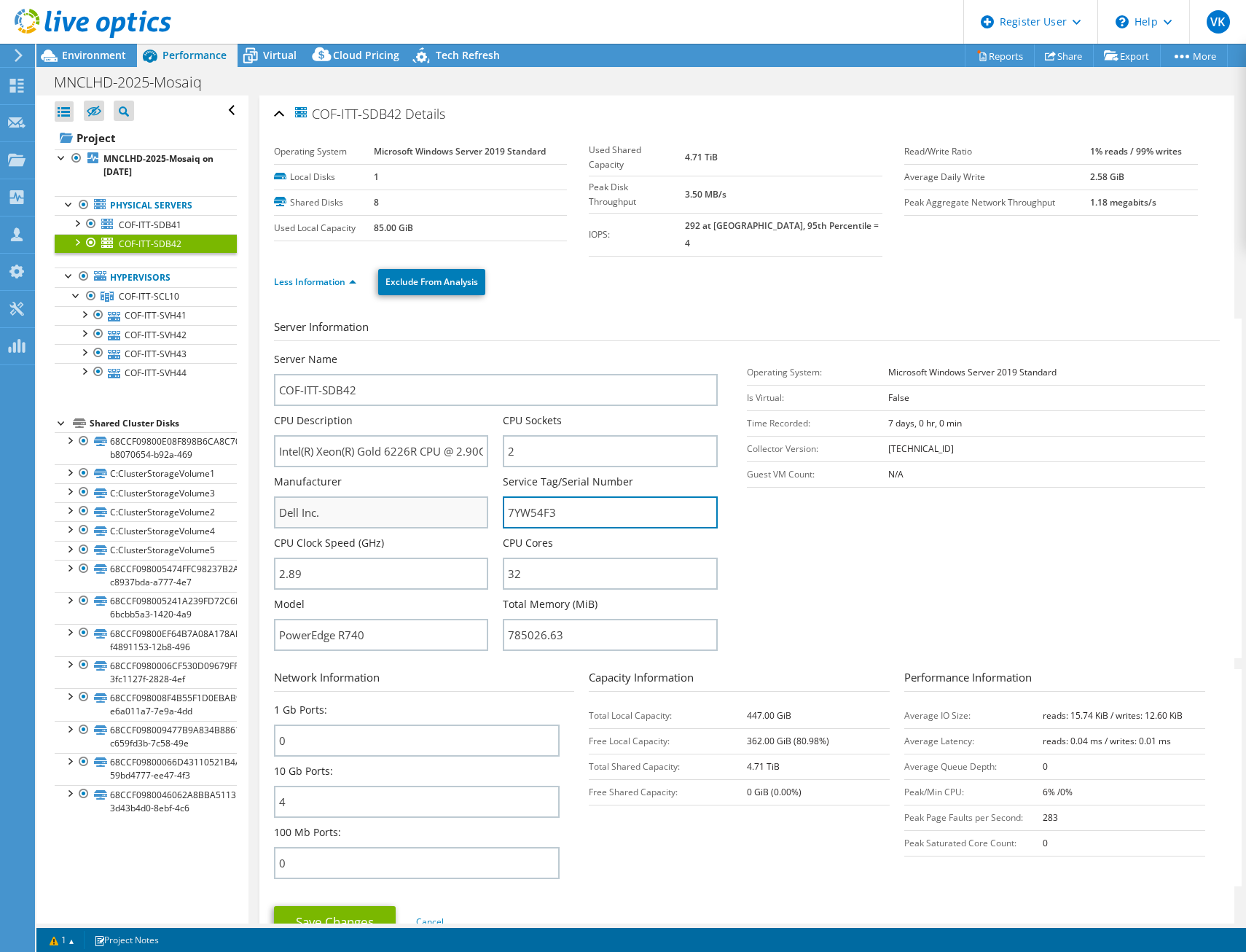
drag, startPoint x: 584, startPoint y: 491, endPoint x: 463, endPoint y: 489, distance: 121.0
click at [463, 352] on div "Server Name COF-ITT-SDB42 CPU Description Intel(R) Xeon(R) Gold 6226R CPU @ 2.9…" at bounding box center [503, 352] width 458 height 0
click at [844, 529] on section "Server Information Server Name COF-ITT-SDB42 CPU Description Intel(R) Xeon(R) G…" at bounding box center [751, 488] width 954 height 340
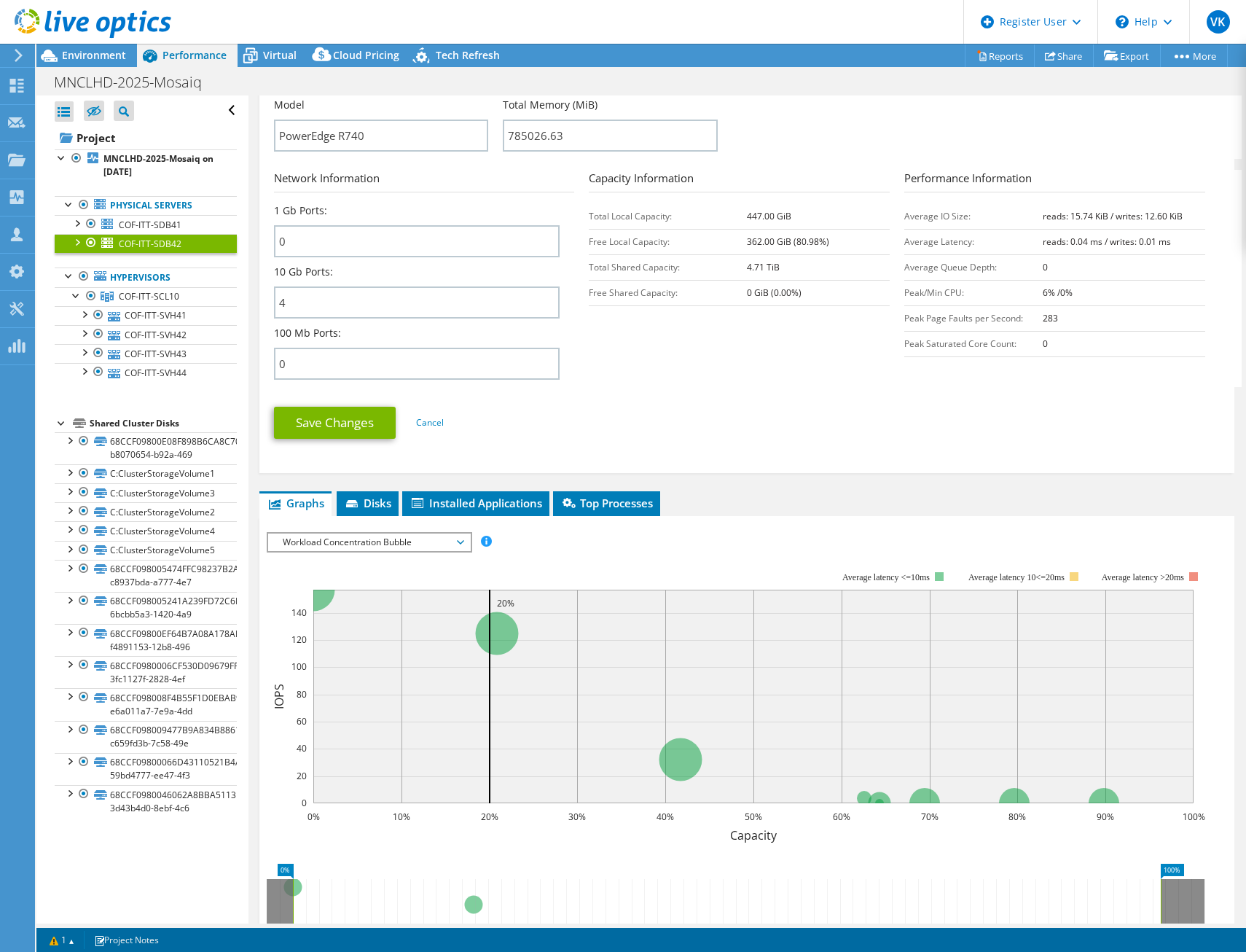
scroll to position [510, 0]
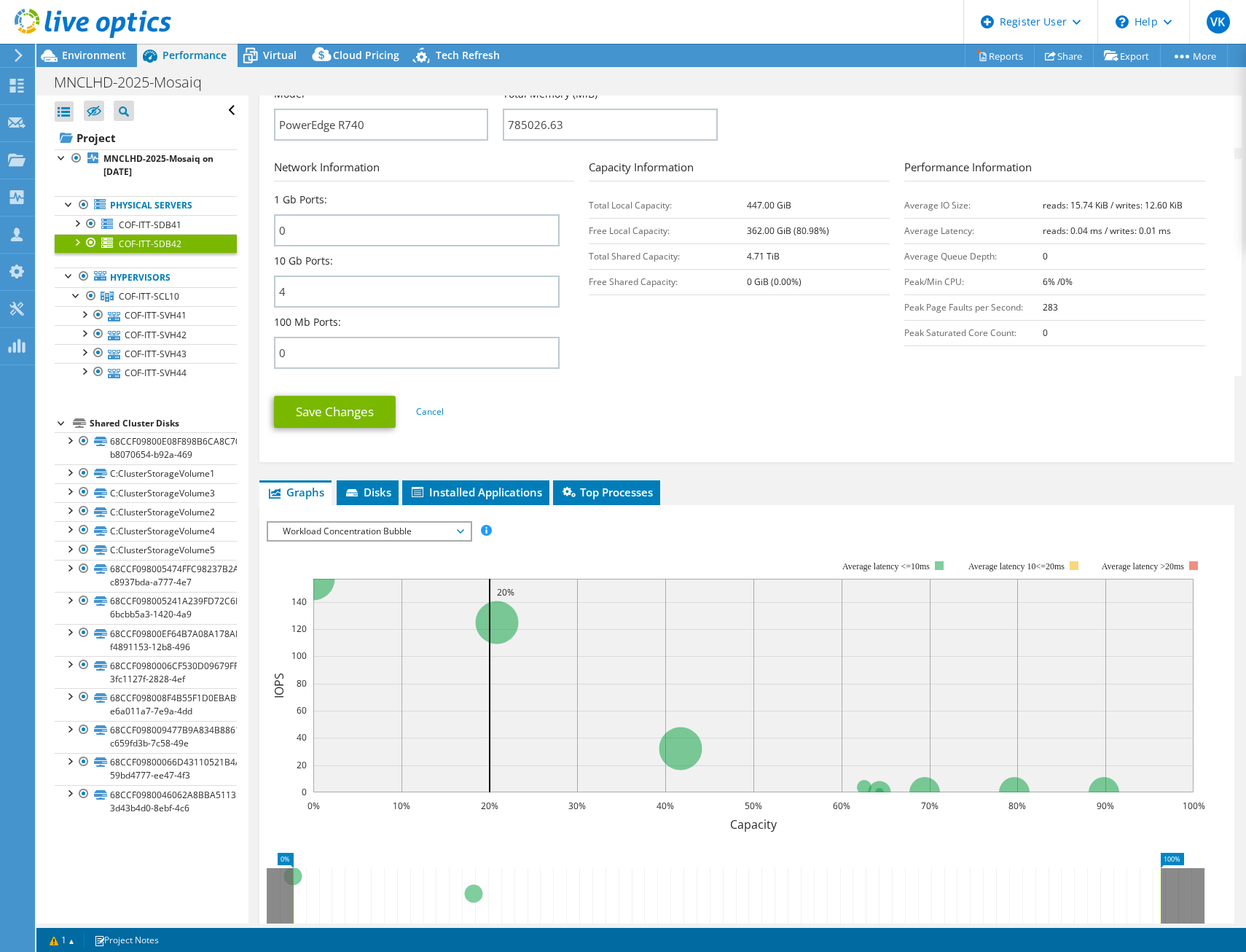
drag, startPoint x: 1055, startPoint y: 295, endPoint x: 1025, endPoint y: 297, distance: 30.1
click at [1025, 297] on tr "Peak Page Faults per Second: 283" at bounding box center [1054, 307] width 301 height 26
click at [1022, 298] on td "Peak Page Faults per Second:" at bounding box center [973, 307] width 138 height 26
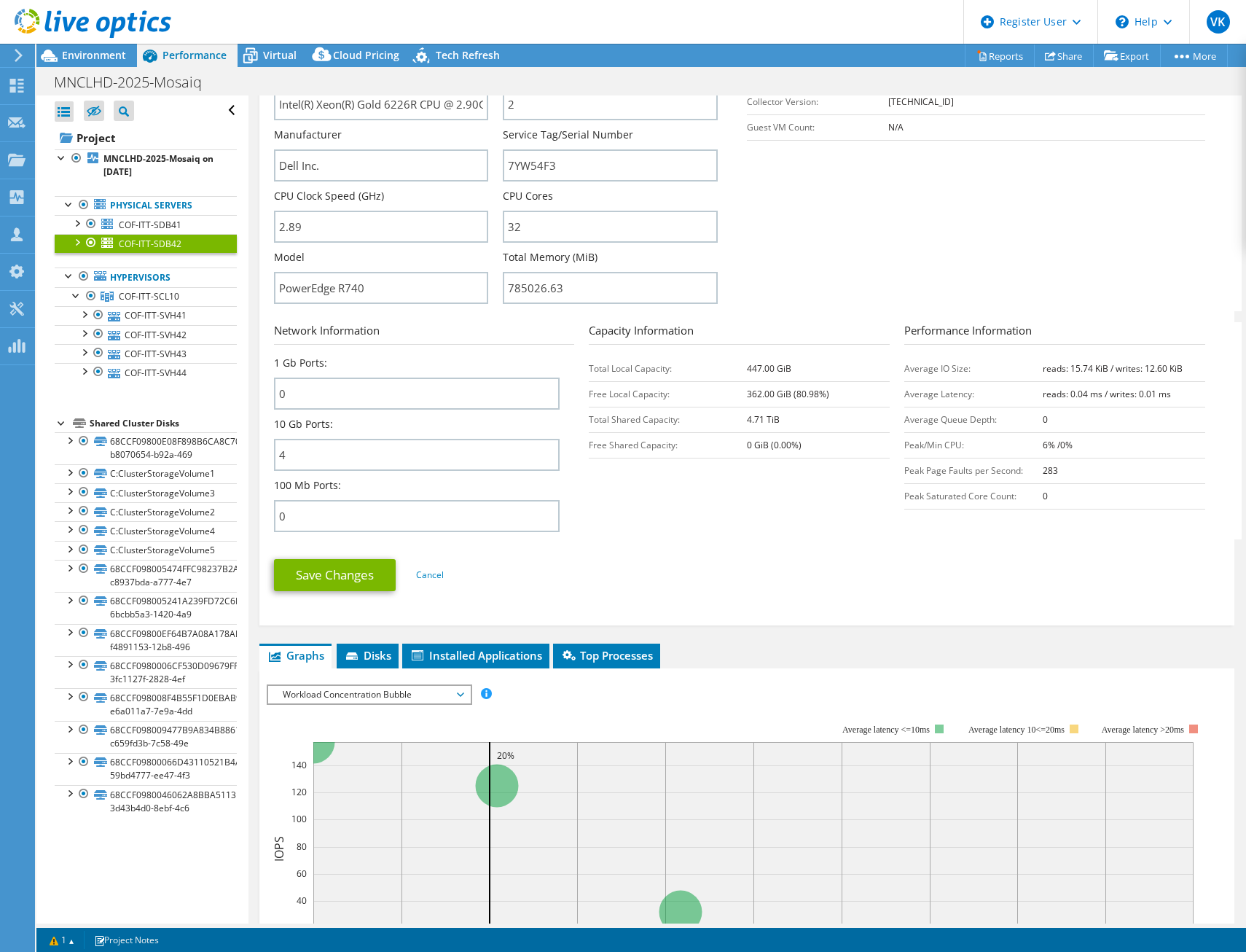
scroll to position [145, 0]
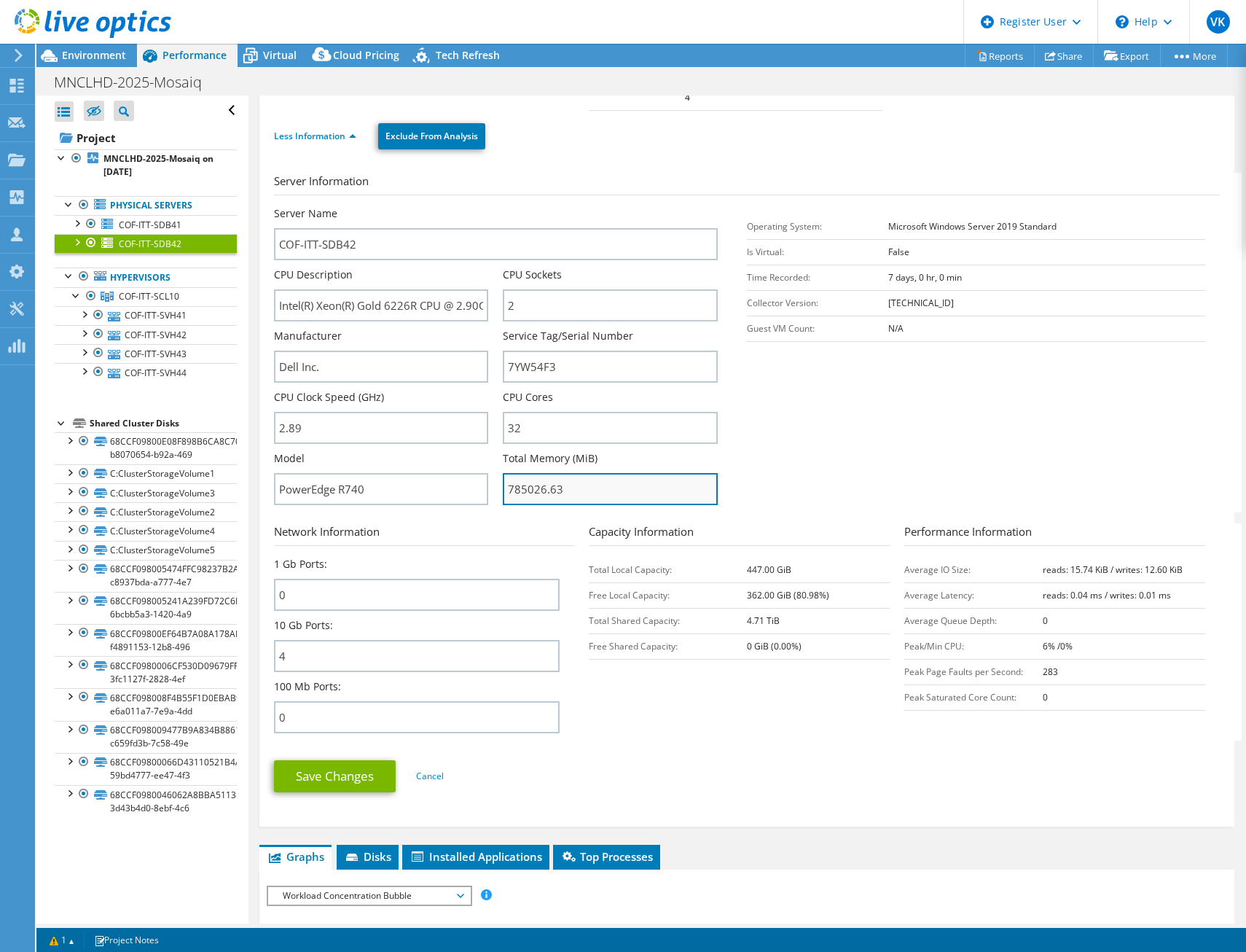
drag, startPoint x: 523, startPoint y: 475, endPoint x: 593, endPoint y: 475, distance: 70.0
click at [593, 475] on input "785026.63" at bounding box center [610, 489] width 215 height 32
click at [848, 436] on section "Server Information Server Name COF-ITT-SDB42 CPU Description Intel(R) Xeon(R) G…" at bounding box center [751, 342] width 954 height 340
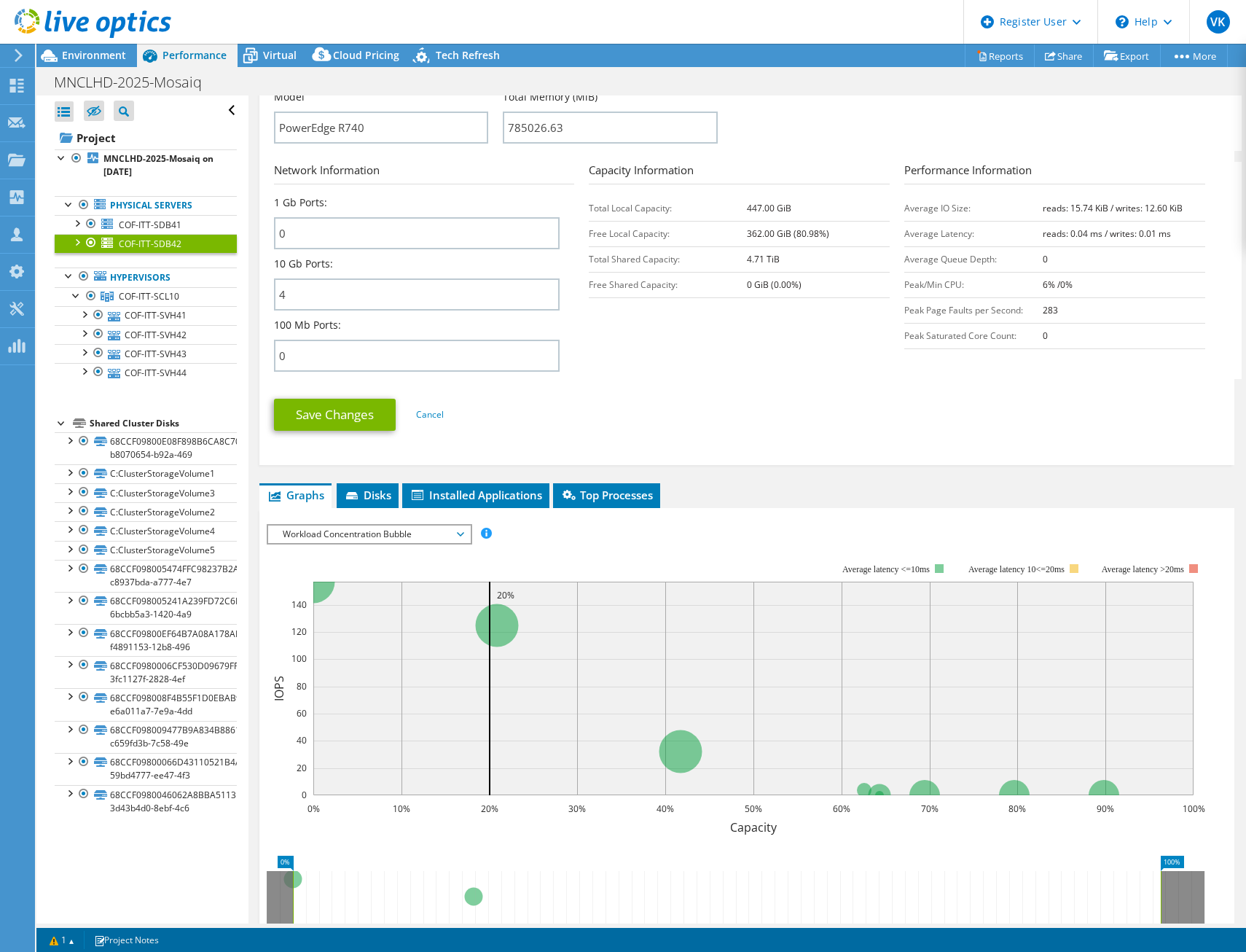
scroll to position [656, 0]
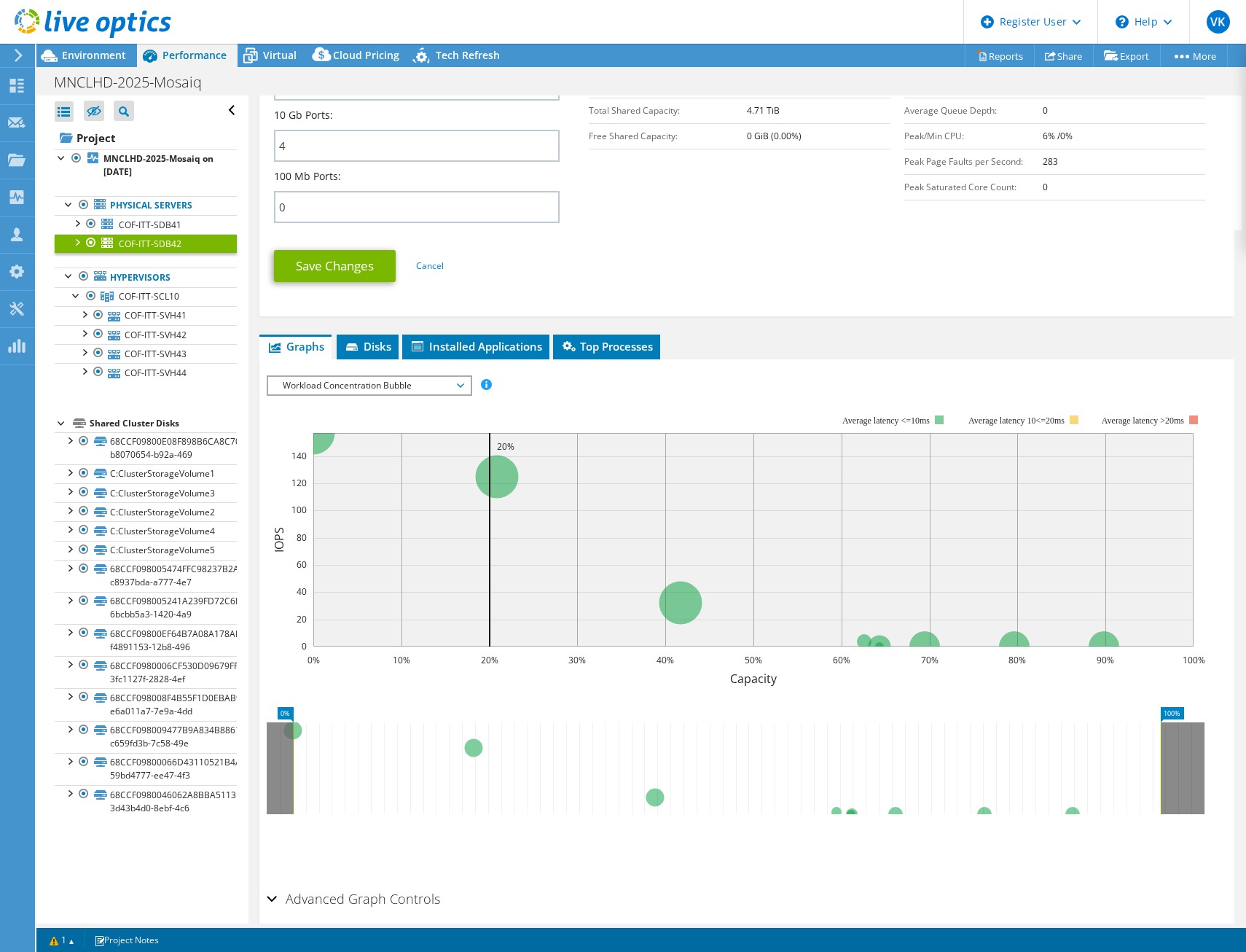
click at [467, 377] on span "Workload Concentration Bubble" at bounding box center [369, 385] width 202 height 17
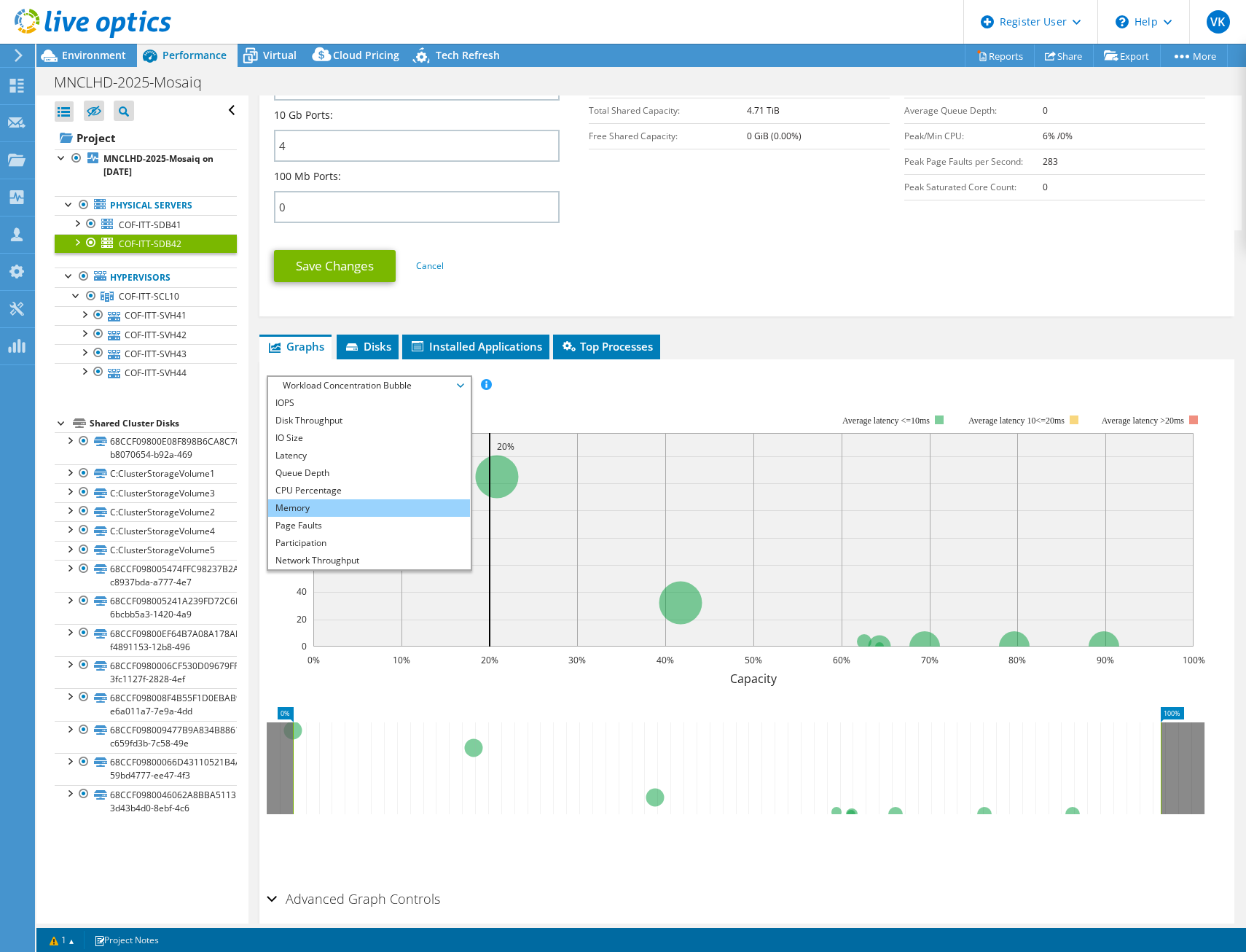
click at [356, 499] on li "Memory" at bounding box center [369, 508] width 202 height 17
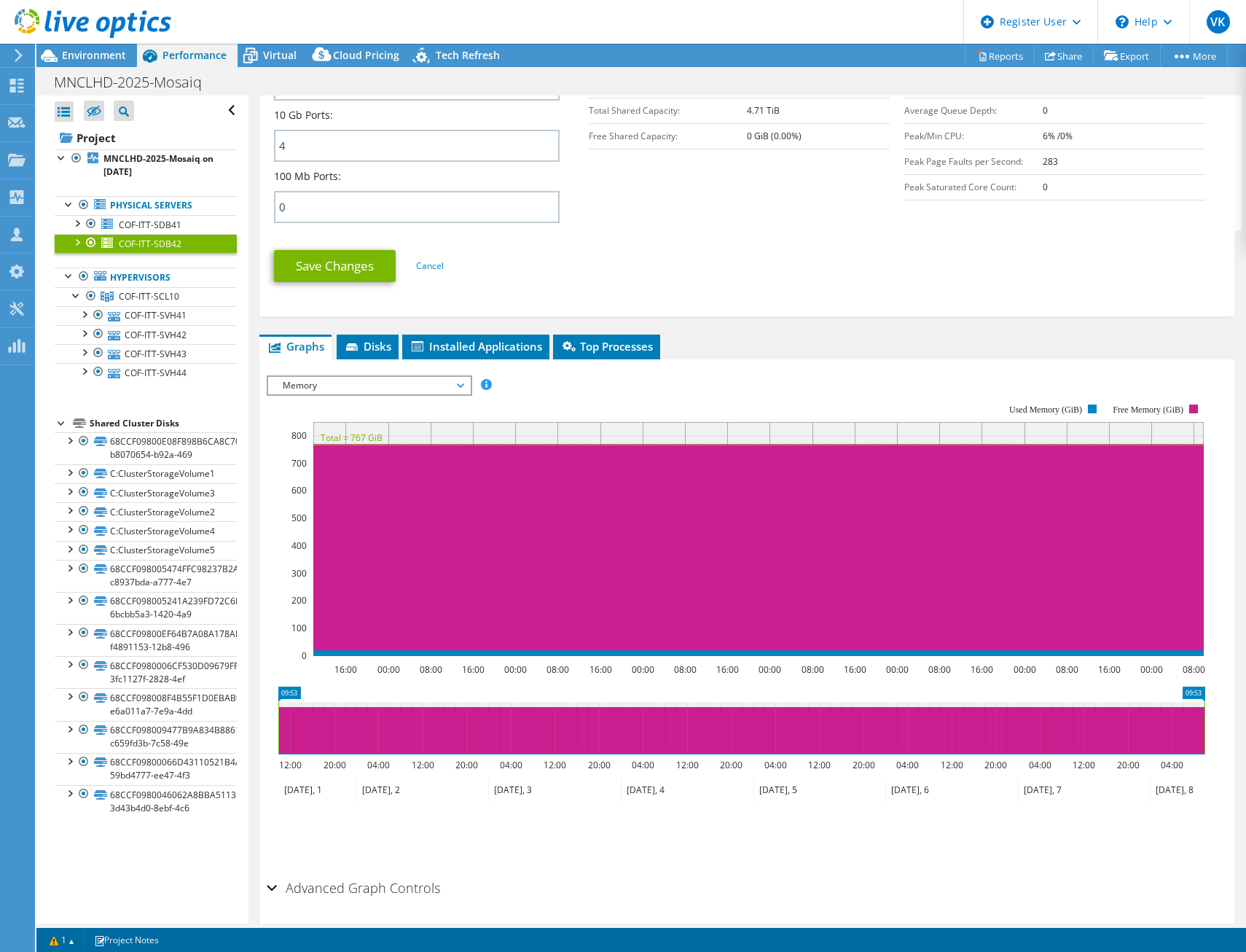
click at [431, 380] on div "Memory IOPS Disk Throughput IO Size Latency Queue Depth CPU Percentage Memory P…" at bounding box center [369, 385] width 206 height 20
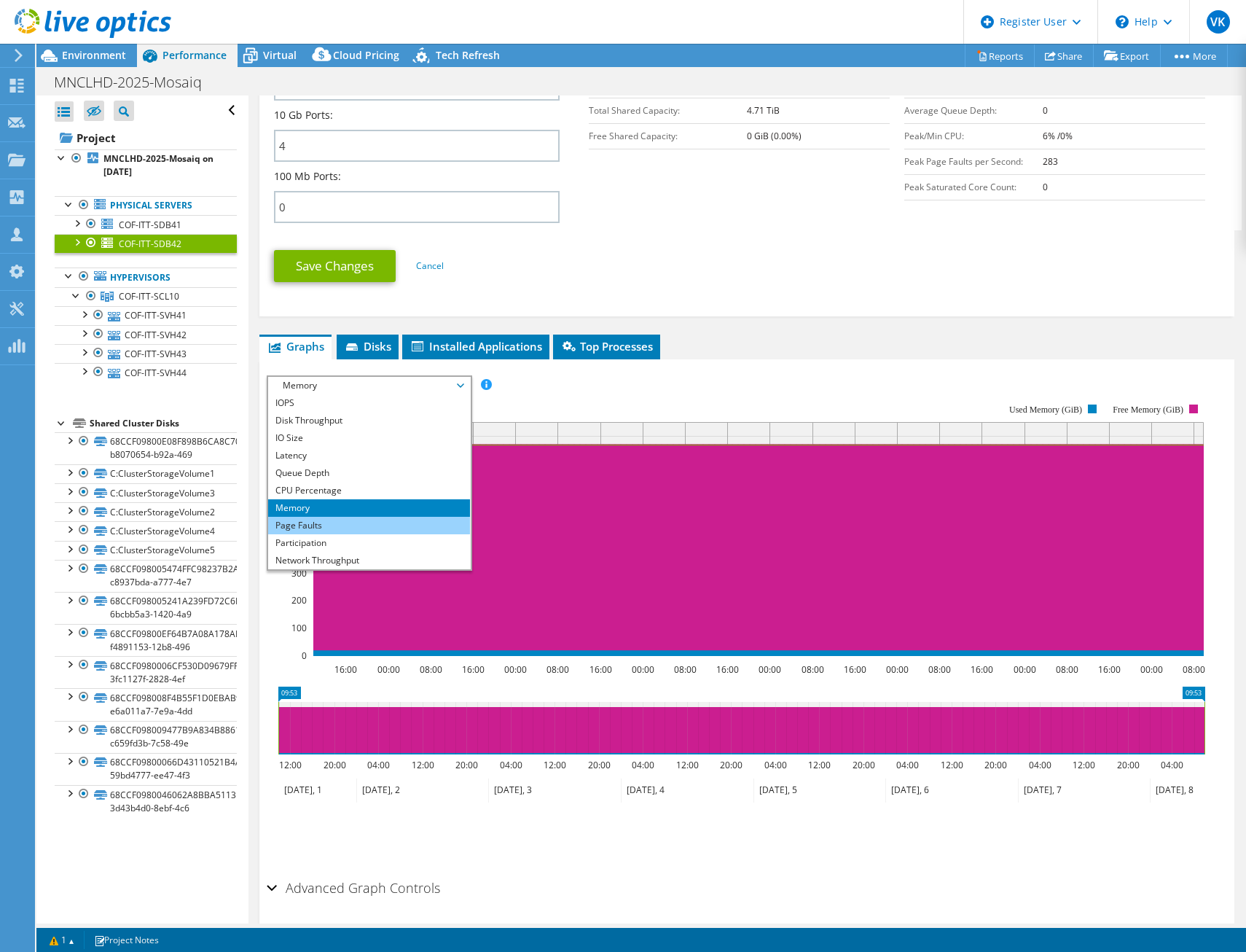
click at [414, 517] on li "Page Faults" at bounding box center [369, 525] width 202 height 17
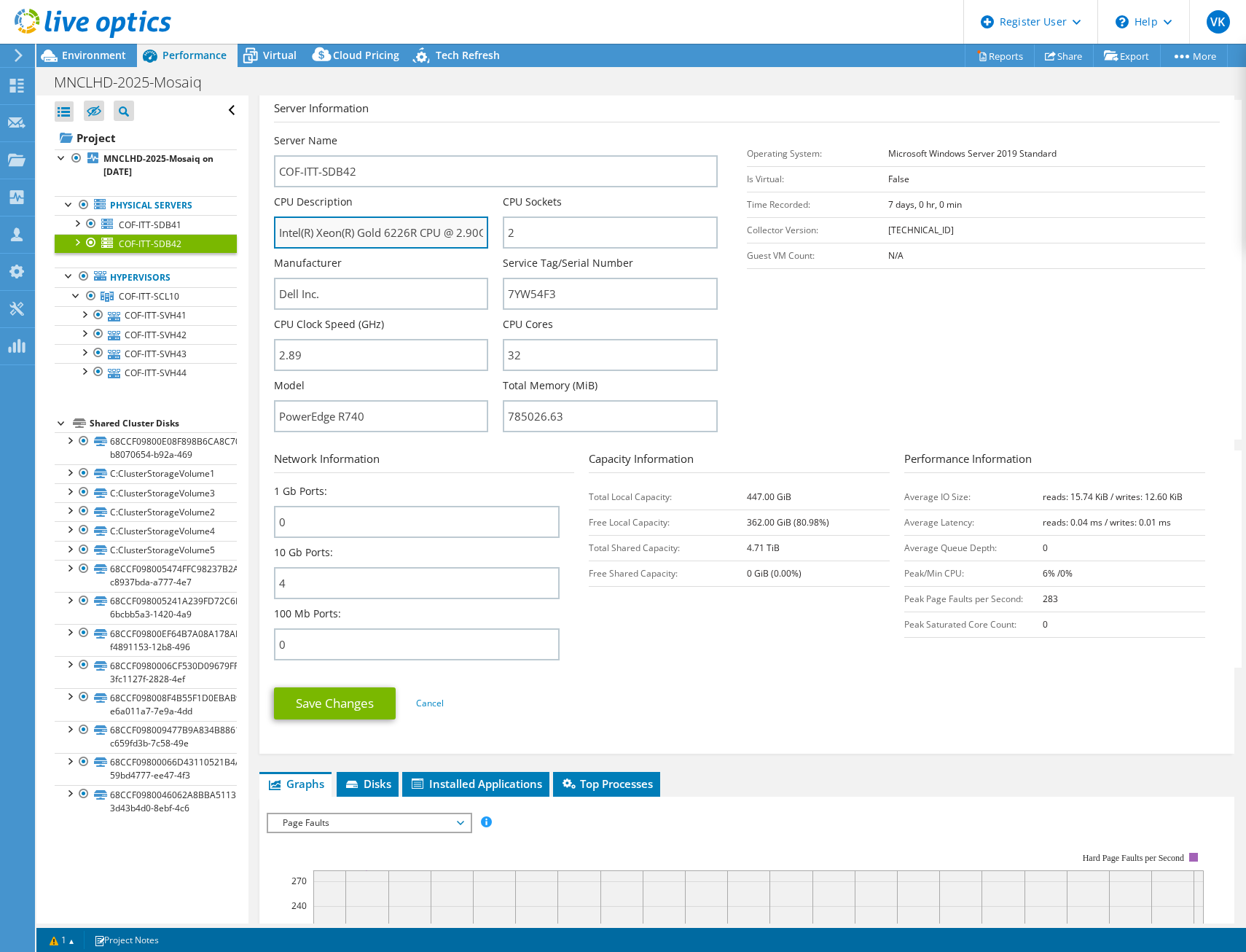
scroll to position [0, 20]
drag, startPoint x: 453, startPoint y: 218, endPoint x: 494, endPoint y: 221, distance: 41.1
click at [494, 221] on div "CPU Description Intel(R) Xeon(R) Gold 6226R CPU @ 2.90GHz" at bounding box center [389, 221] width 230 height 54
click at [446, 221] on input "Intel(R) Xeon(R) Gold 6226R CPU @ 2.90GHz" at bounding box center [381, 232] width 215 height 32
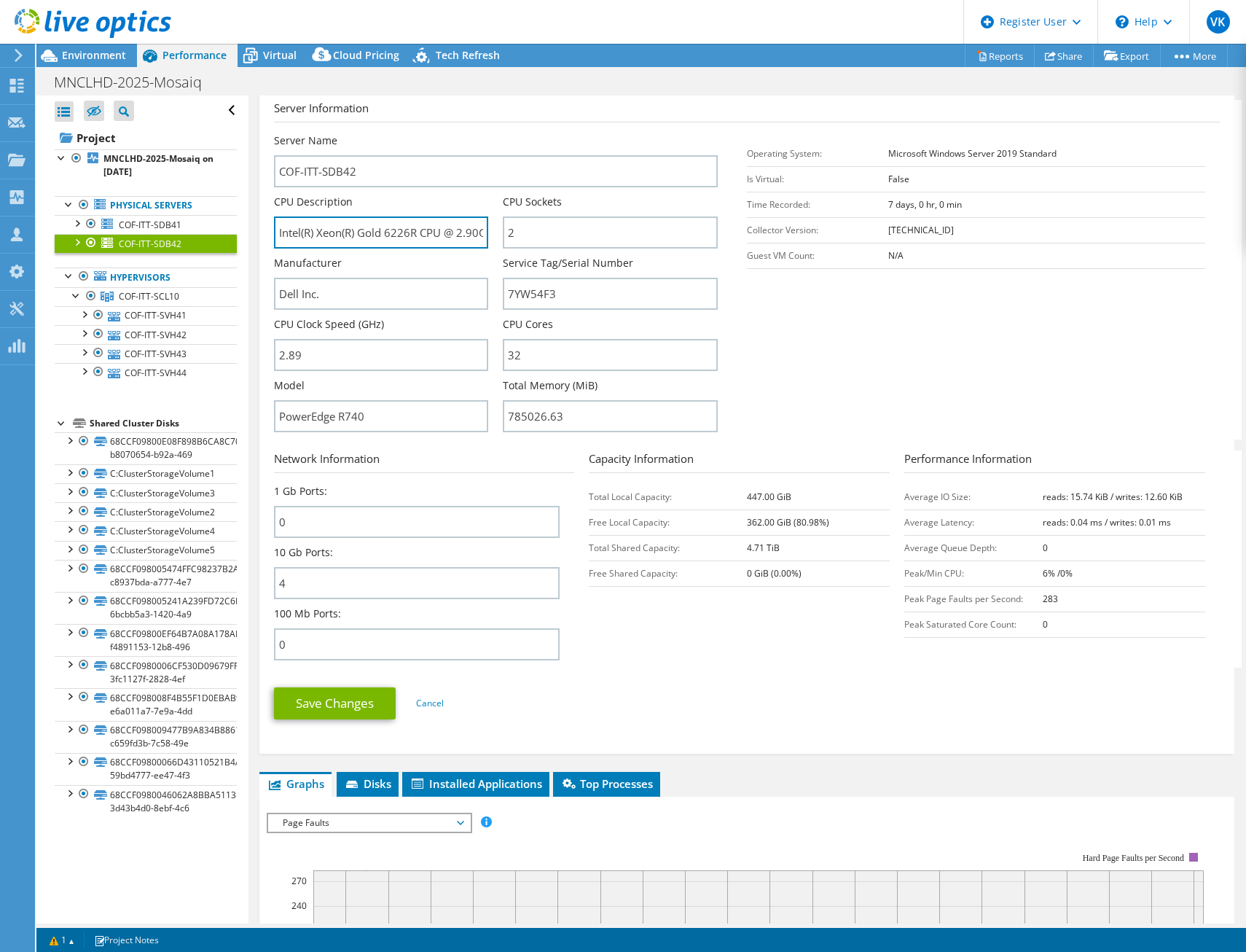
drag, startPoint x: 413, startPoint y: 220, endPoint x: 263, endPoint y: 223, distance: 150.0
click at [263, 223] on div "COF-ITT-SDB42 Details Operating System Microsoft Windows Server 2019 Standard L…" at bounding box center [747, 315] width 976 height 877
click at [372, 223] on input "Intel(R) Xeon(R) Gold 6226R CPU @ 2.90GHz" at bounding box center [381, 232] width 215 height 32
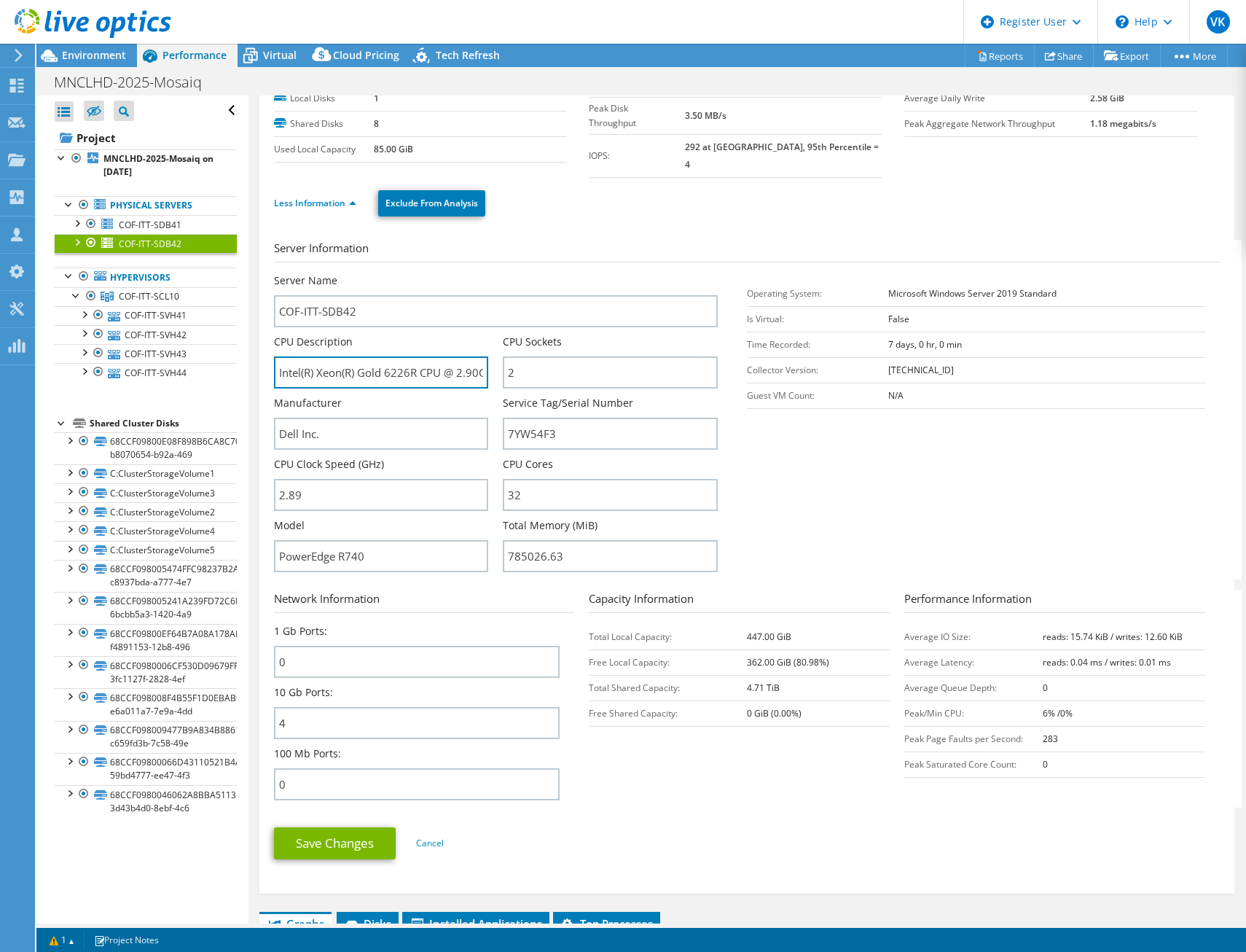
scroll to position [73, 0]
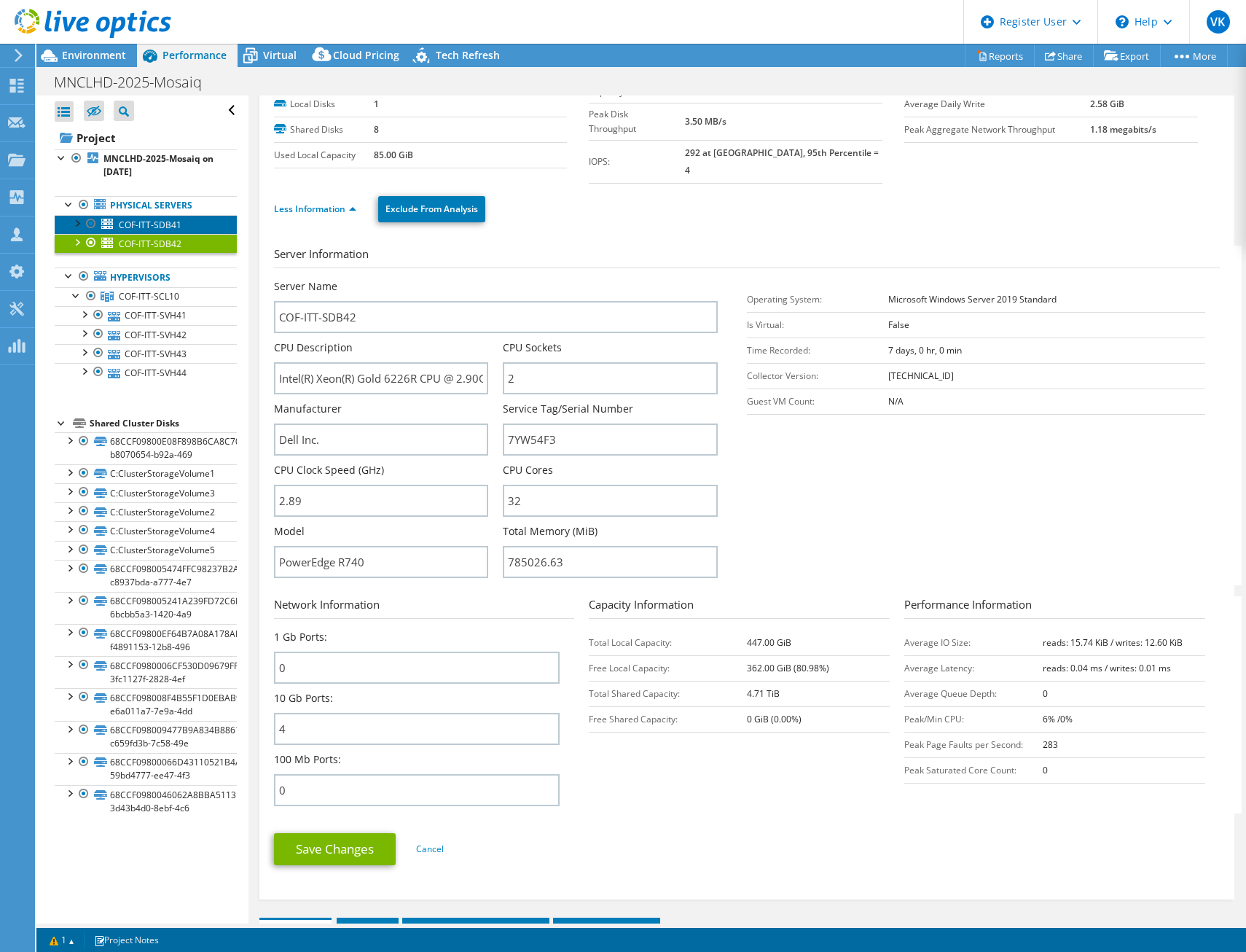
click at [145, 224] on span "COF-ITT-SDB41" at bounding box center [150, 225] width 63 height 13
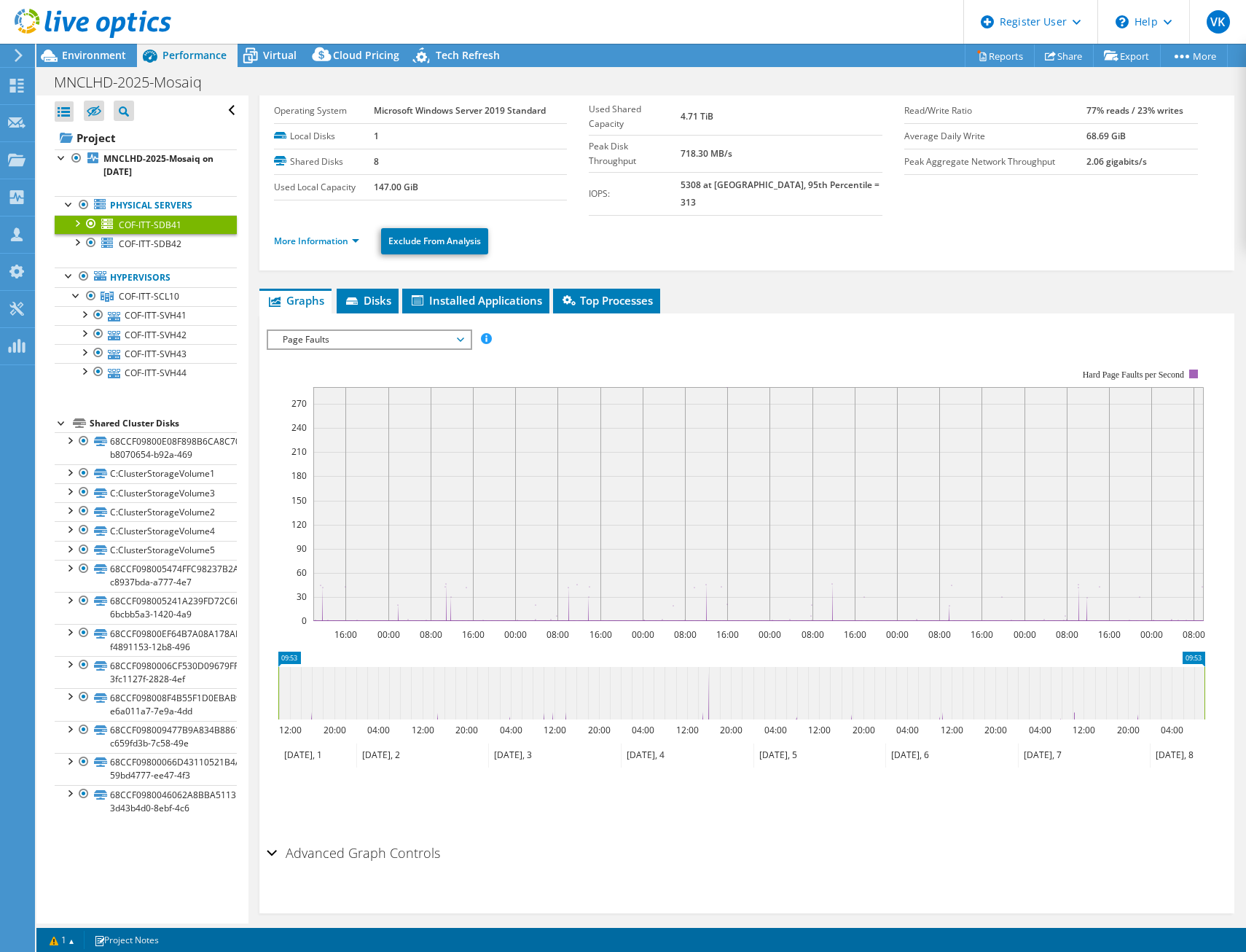
scroll to position [0, 0]
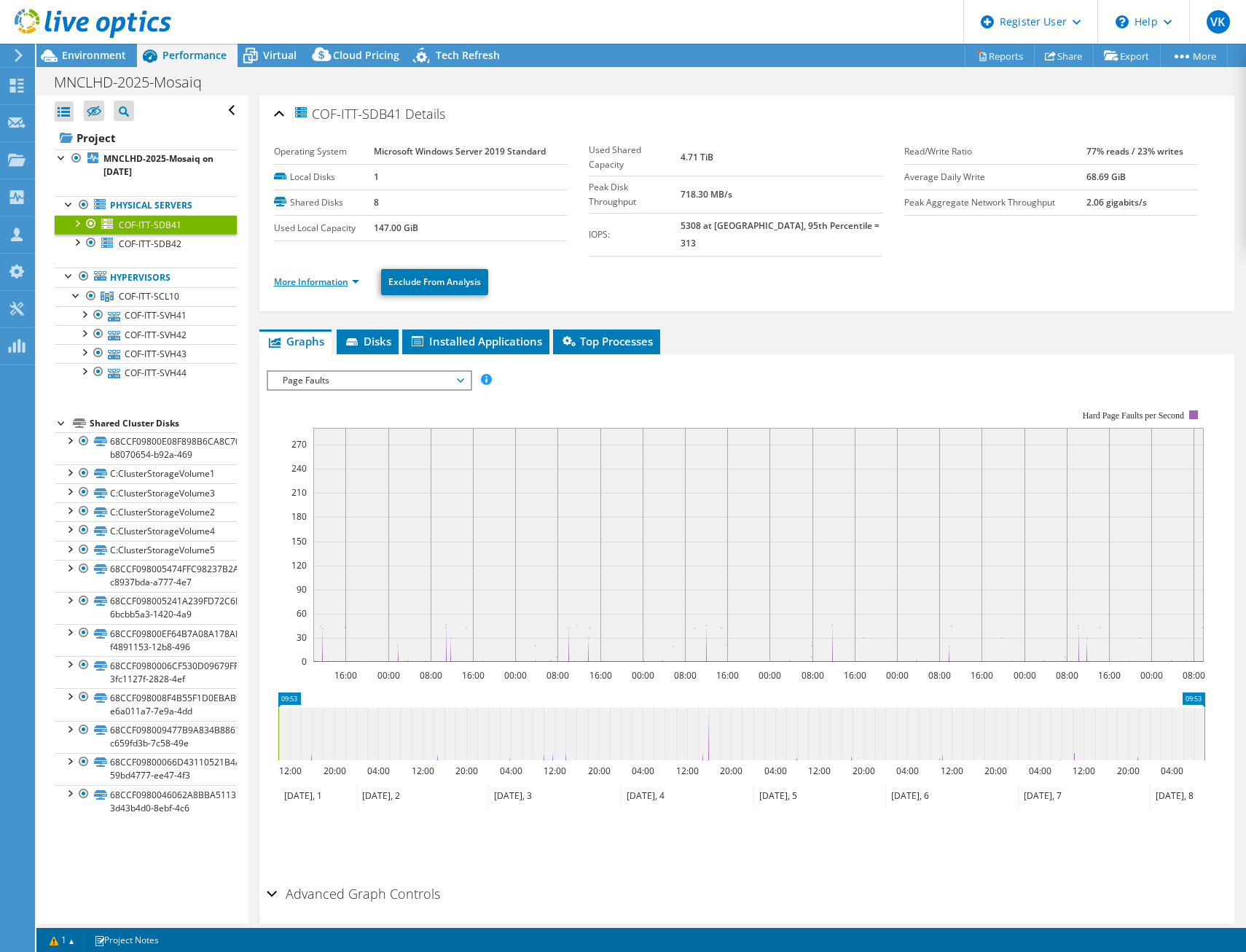
click at [341, 275] on link "More Information" at bounding box center [317, 281] width 85 height 13
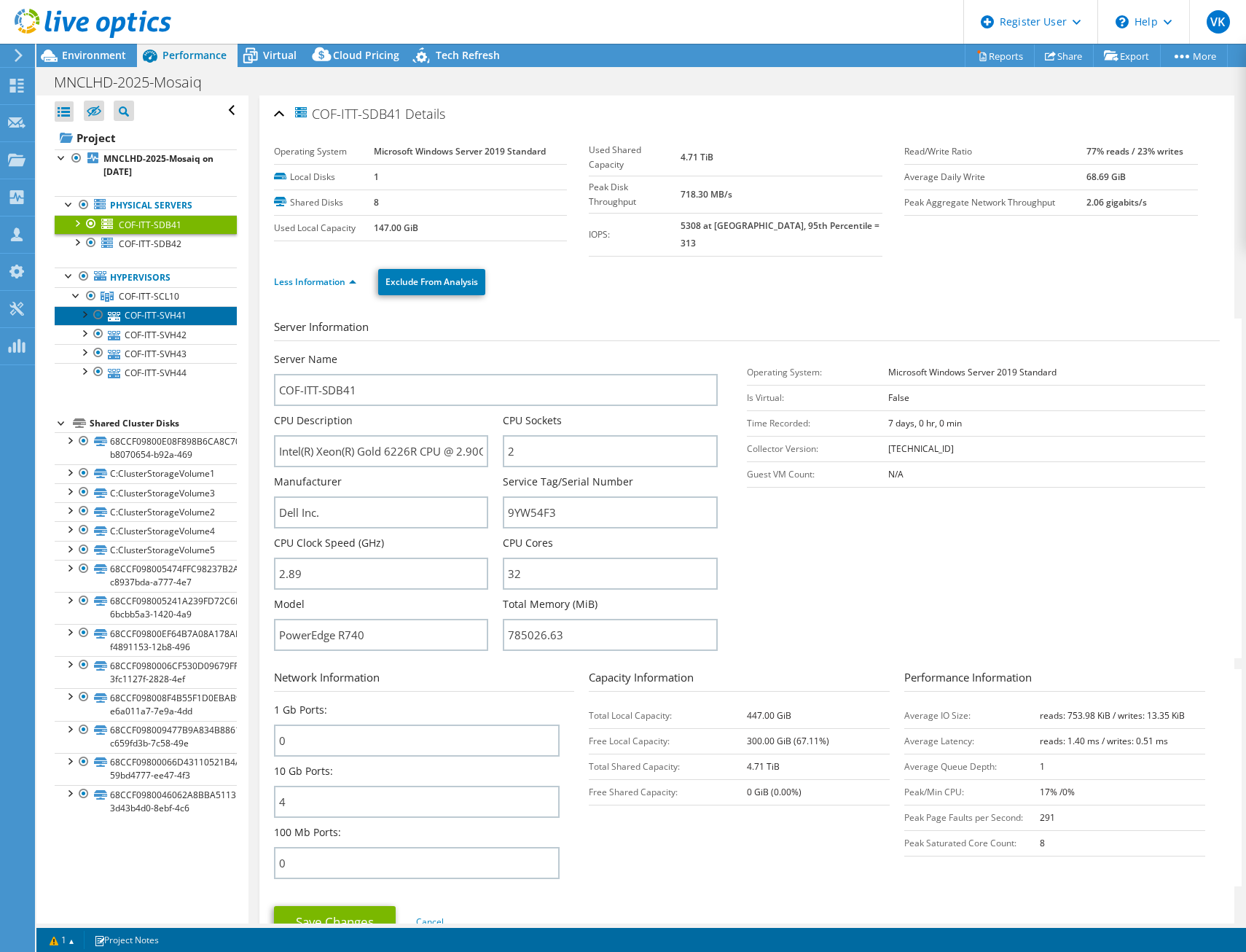
click at [166, 308] on link "COF-ITT-SVH41" at bounding box center [145, 316] width 182 height 19
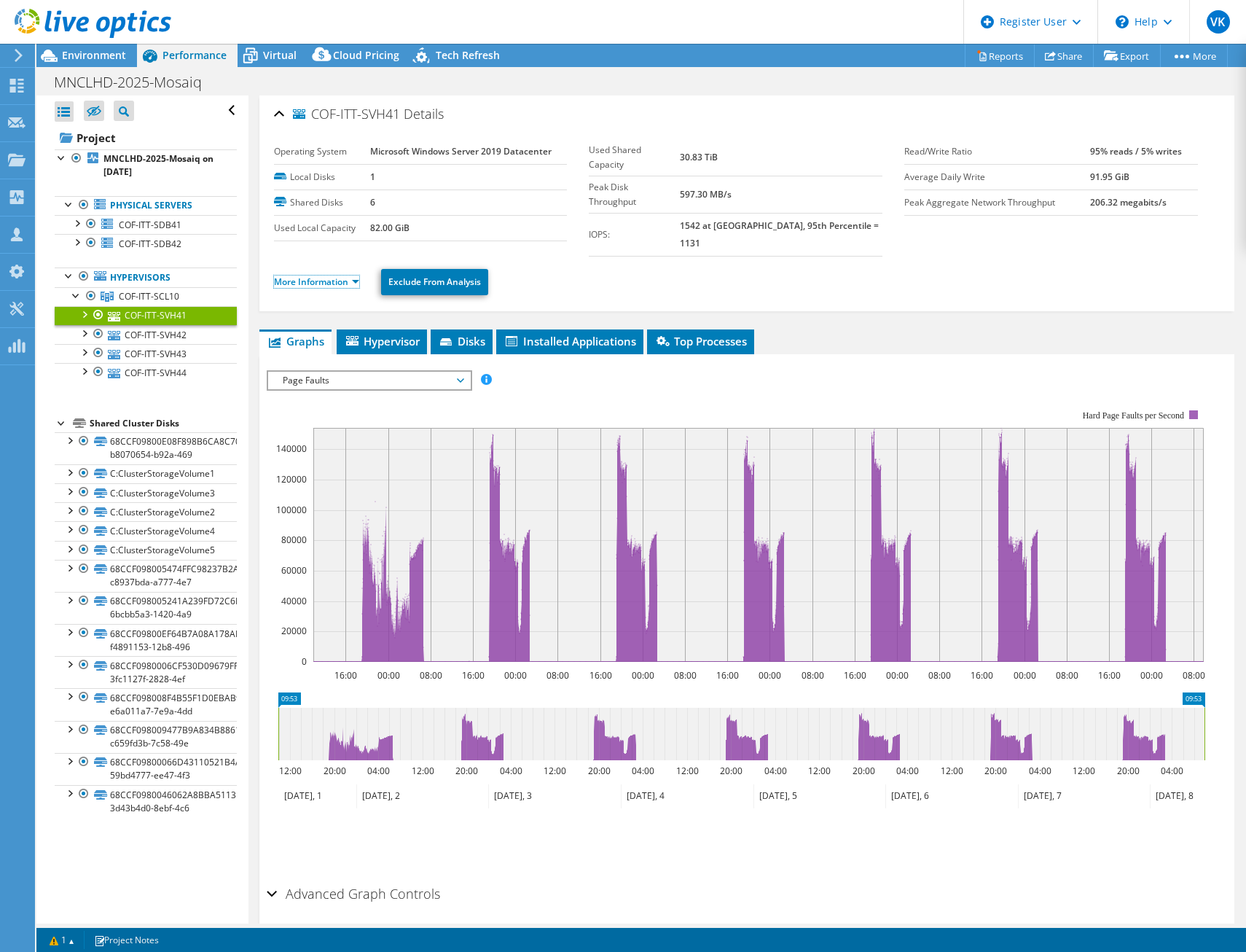
click at [318, 275] on link "More Information" at bounding box center [317, 281] width 85 height 13
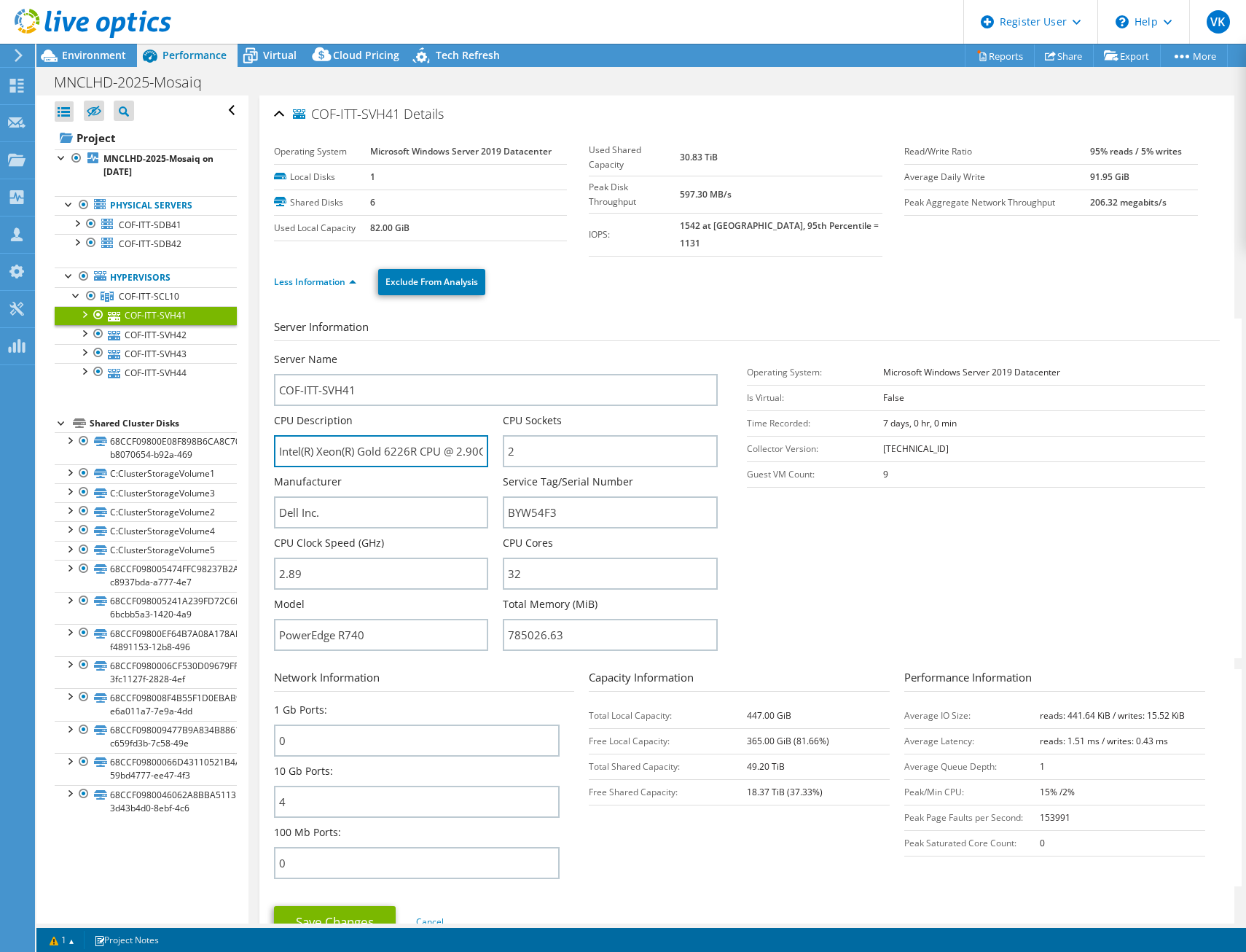
scroll to position [0, 20]
drag, startPoint x: 392, startPoint y: 432, endPoint x: 496, endPoint y: 435, distance: 104.0
click at [496, 435] on div "CPU Description Intel(R) Xeon(R) Gold 6226R CPU @ 2.90GHz" at bounding box center [389, 440] width 230 height 54
click at [643, 307] on div "Server Information Server Name COF-ITT-SVH41 CPU Description Intel(R) Xeon(R) G…" at bounding box center [747, 638] width 947 height 661
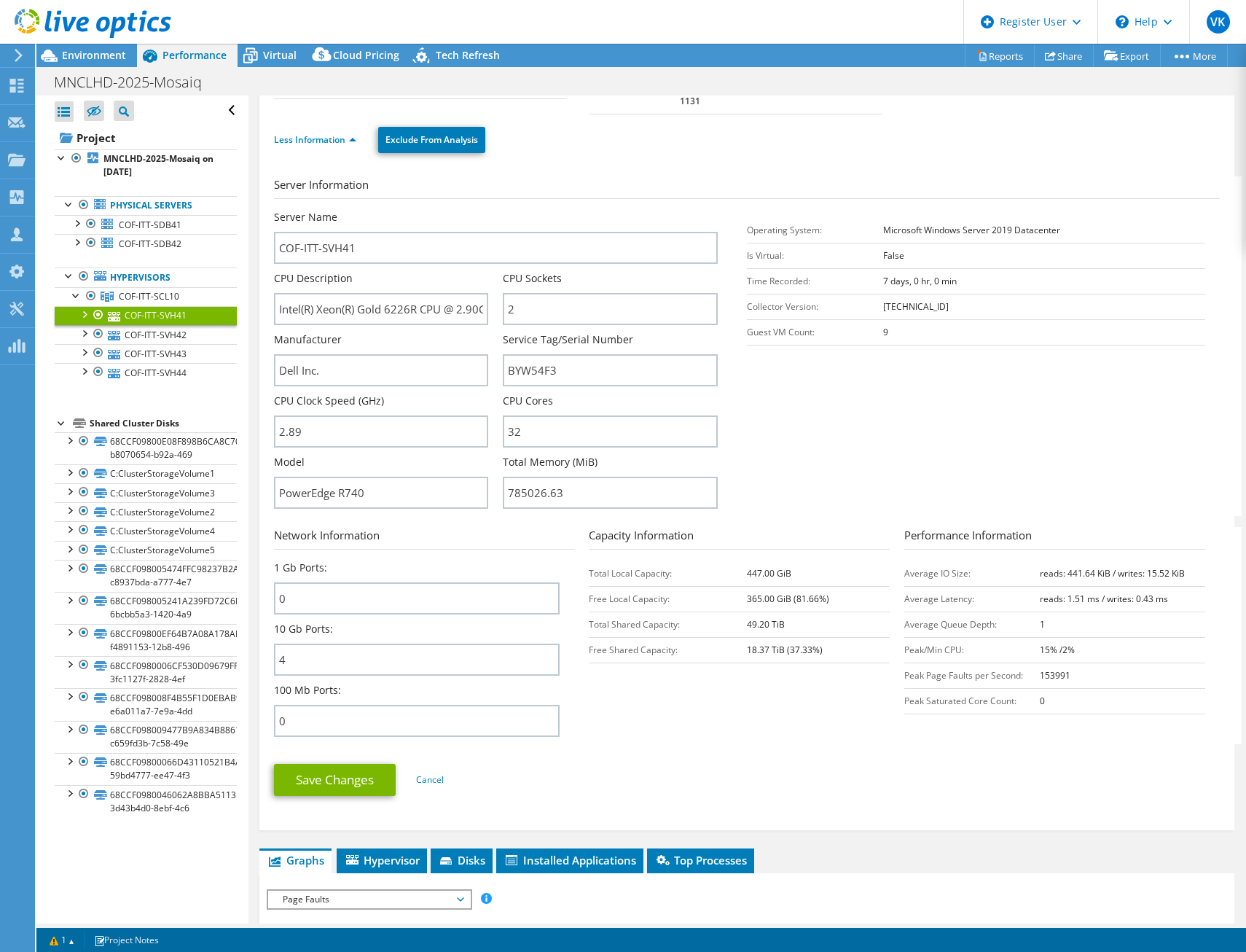
scroll to position [145, 0]
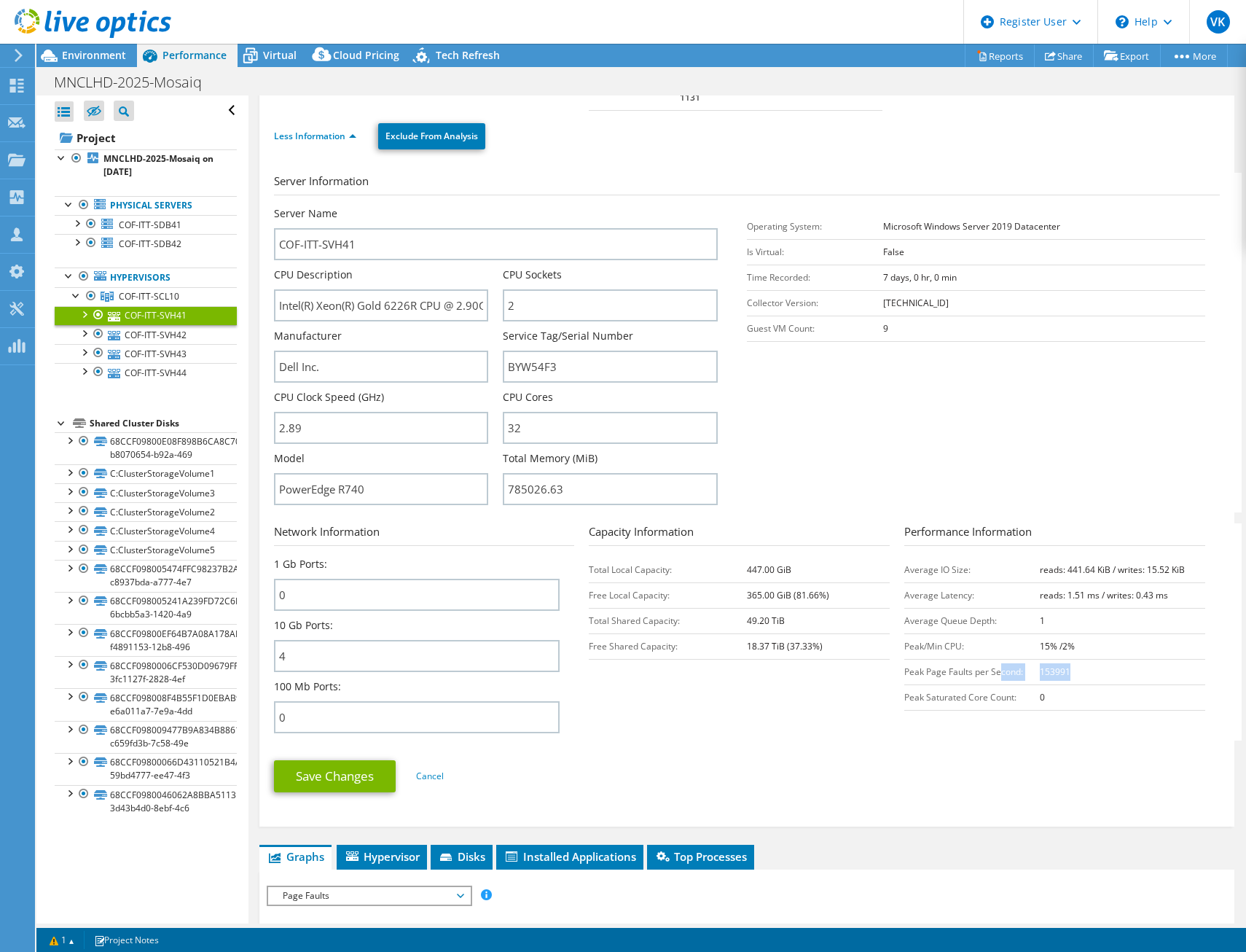
drag, startPoint x: 1051, startPoint y: 662, endPoint x: 992, endPoint y: 663, distance: 59.0
click at [992, 663] on tr "Peak Page Faults per Second: 153991" at bounding box center [1054, 671] width 301 height 26
click at [992, 663] on td "Peak Page Faults per Second:" at bounding box center [972, 671] width 135 height 26
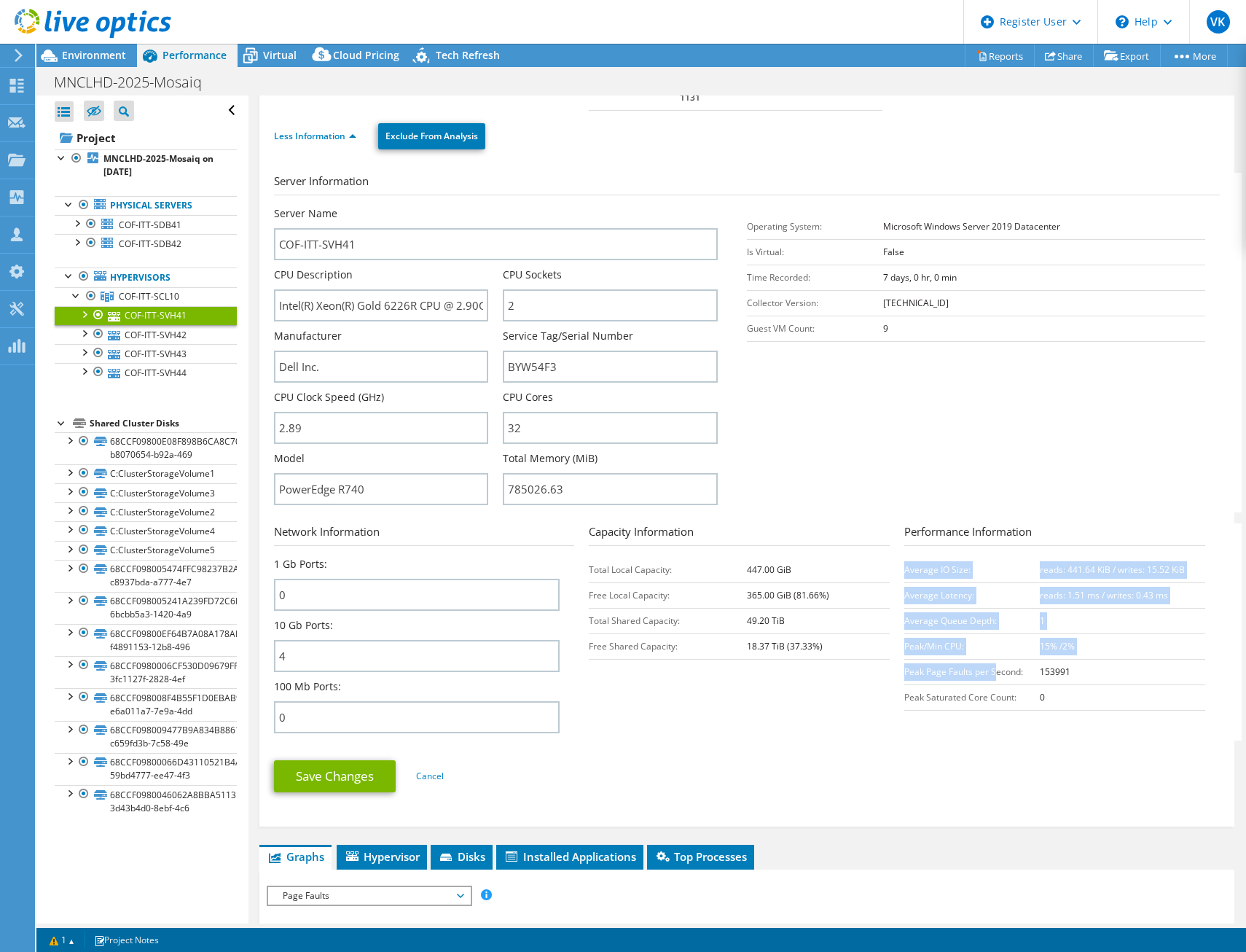
drag, startPoint x: 897, startPoint y: 660, endPoint x: 990, endPoint y: 660, distance: 93.0
click at [990, 660] on section "Network Information 1 Gb Ports: 0 10 Gb Ports: 4 100 Mb Ports: 0 Capacity Infor…" at bounding box center [751, 632] width 954 height 217
click at [990, 660] on td "Peak Page Faults per Second:" at bounding box center [972, 671] width 135 height 26
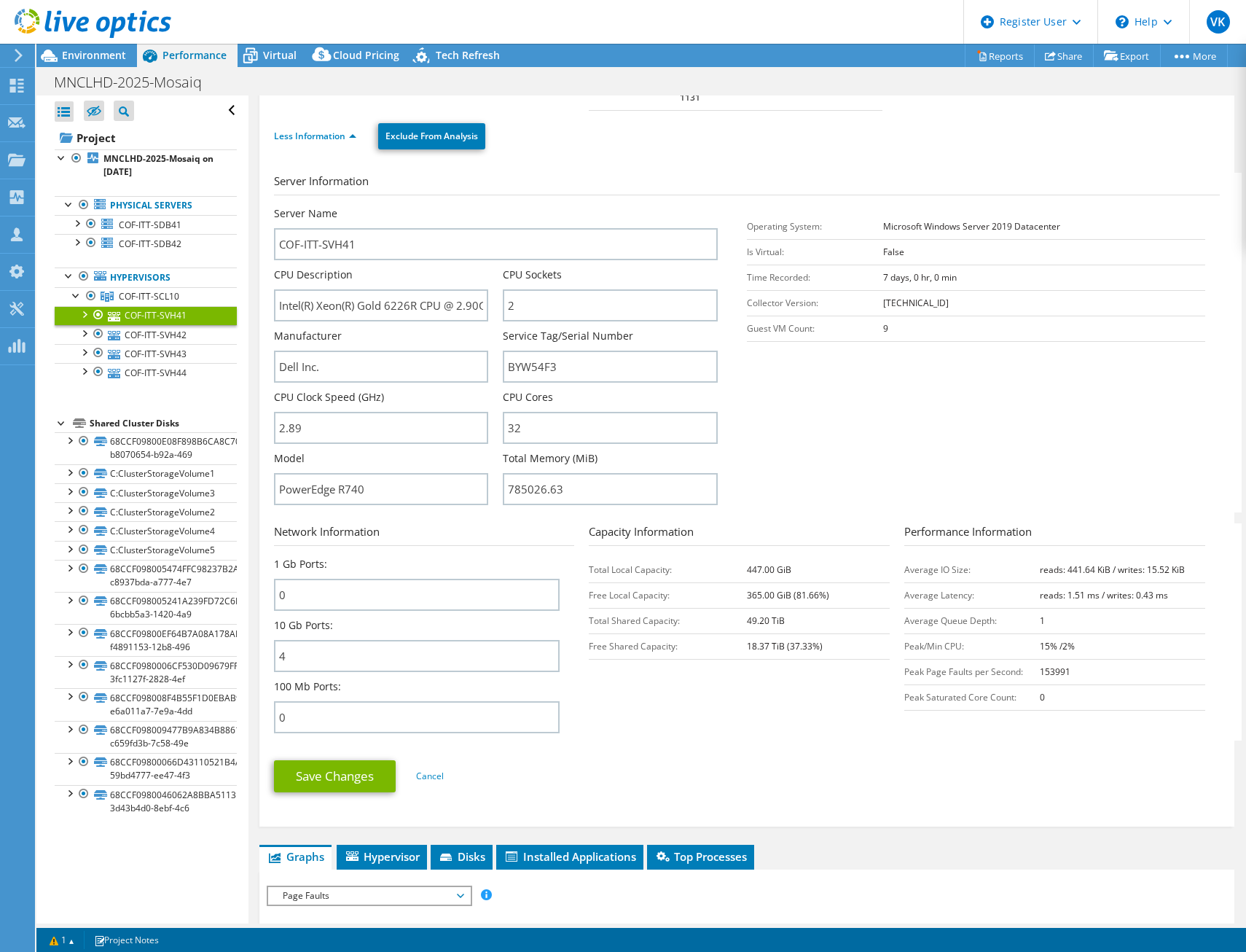
scroll to position [656, 0]
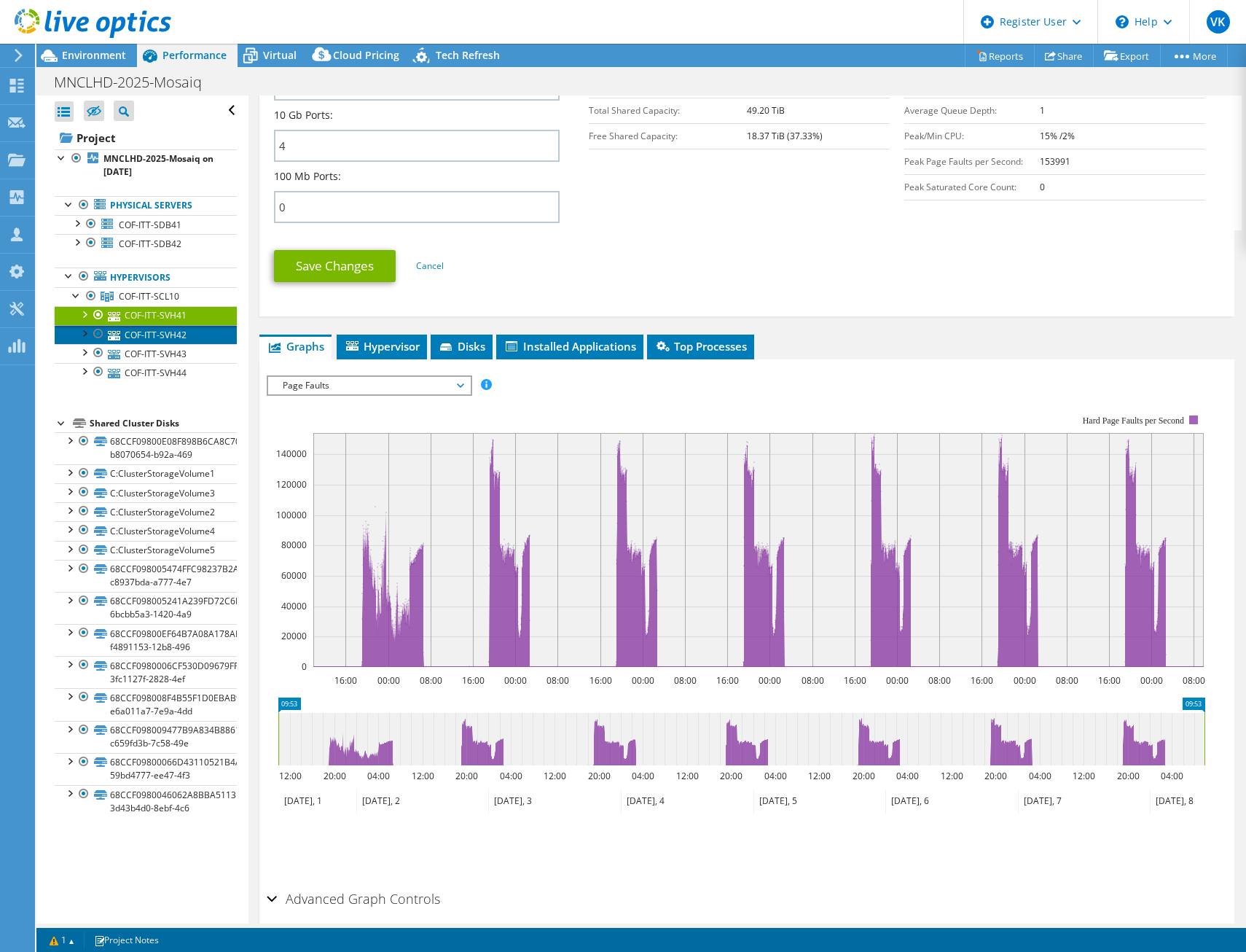
click at [184, 335] on link "COF-ITT-SVH42" at bounding box center [145, 335] width 182 height 19
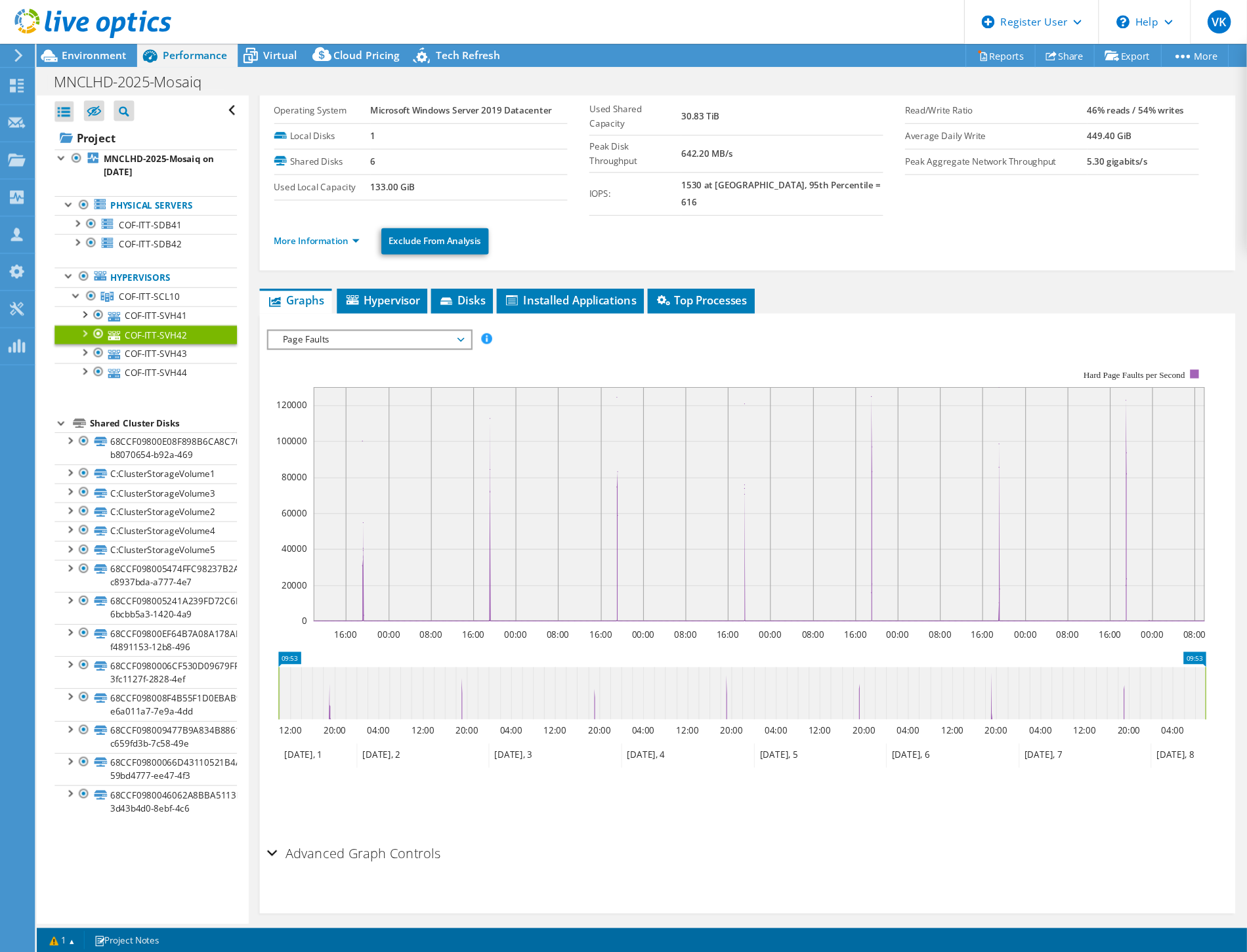
scroll to position [0, 0]
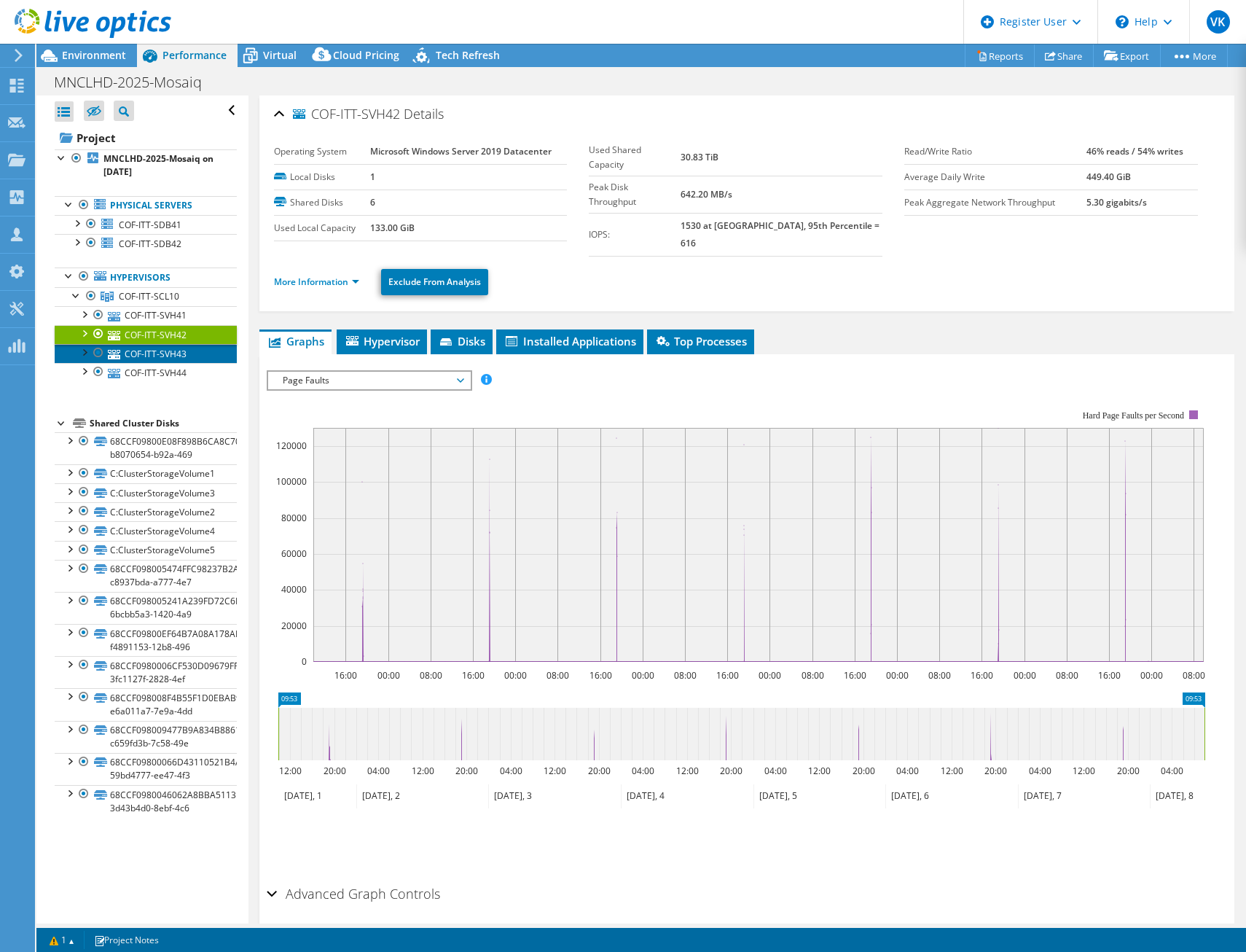
click at [177, 352] on link "COF-ITT-SVH43" at bounding box center [145, 353] width 182 height 19
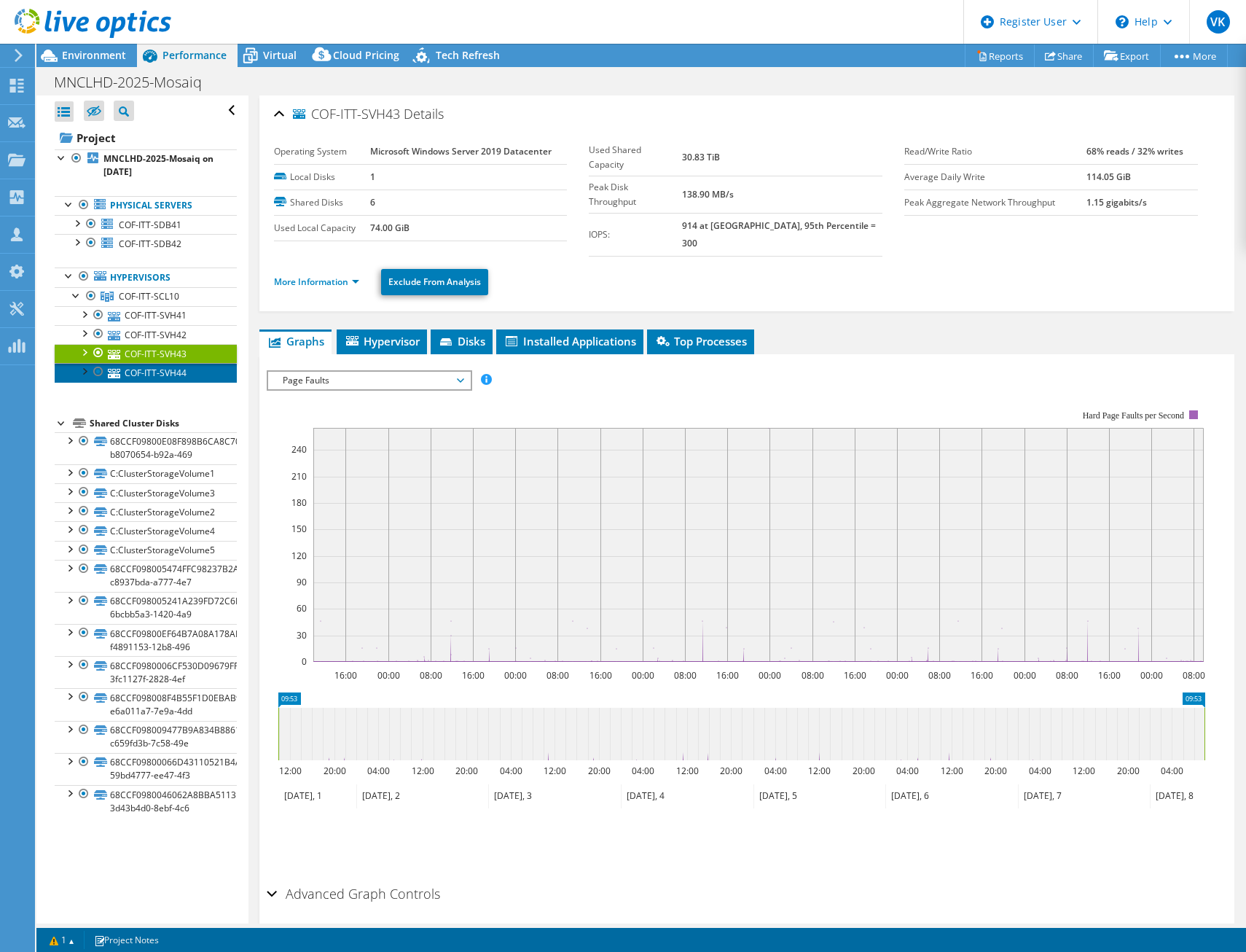
click at [177, 371] on link "COF-ITT-SVH44" at bounding box center [145, 372] width 182 height 19
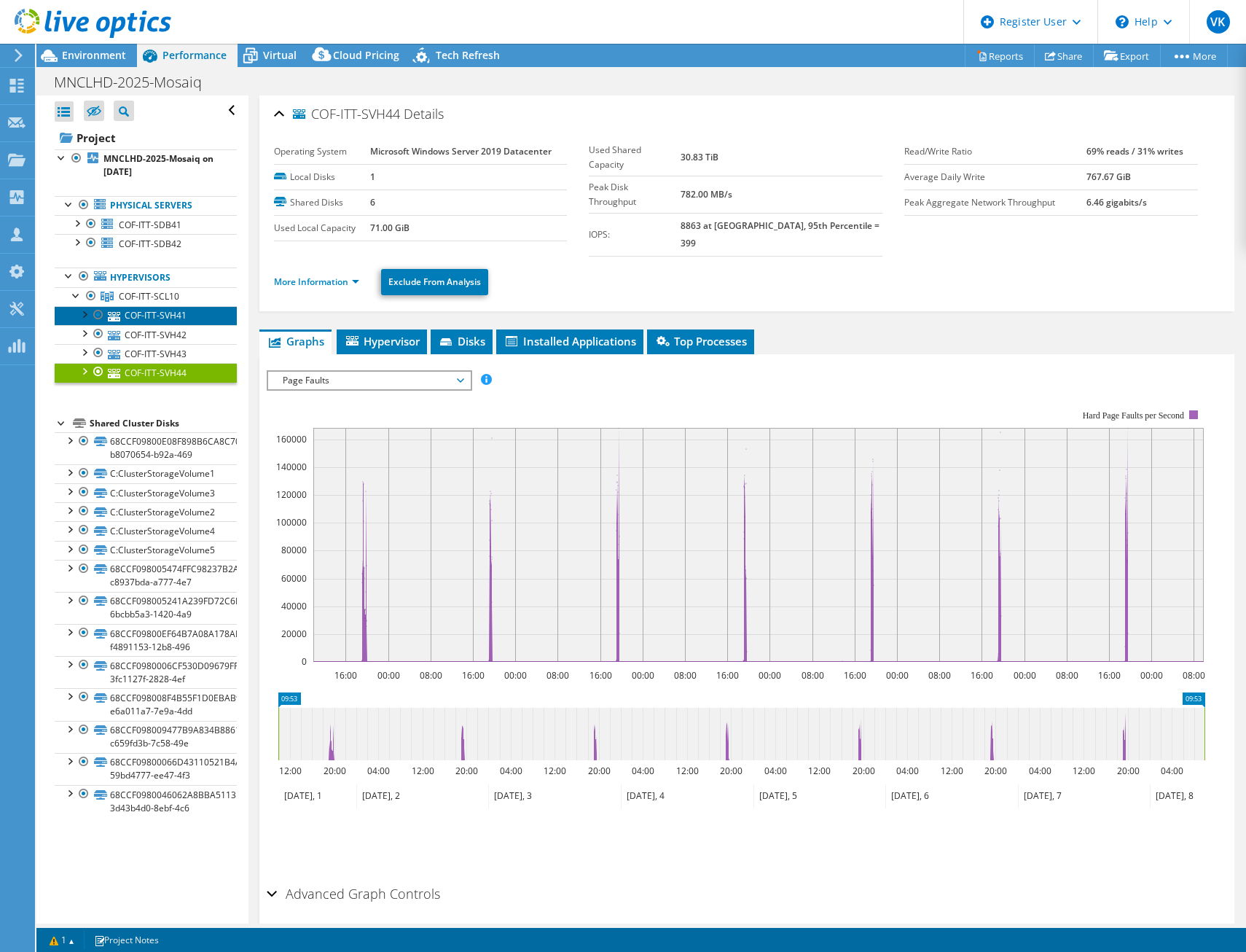
click at [164, 312] on link "COF-ITT-SVH41" at bounding box center [145, 316] width 182 height 19
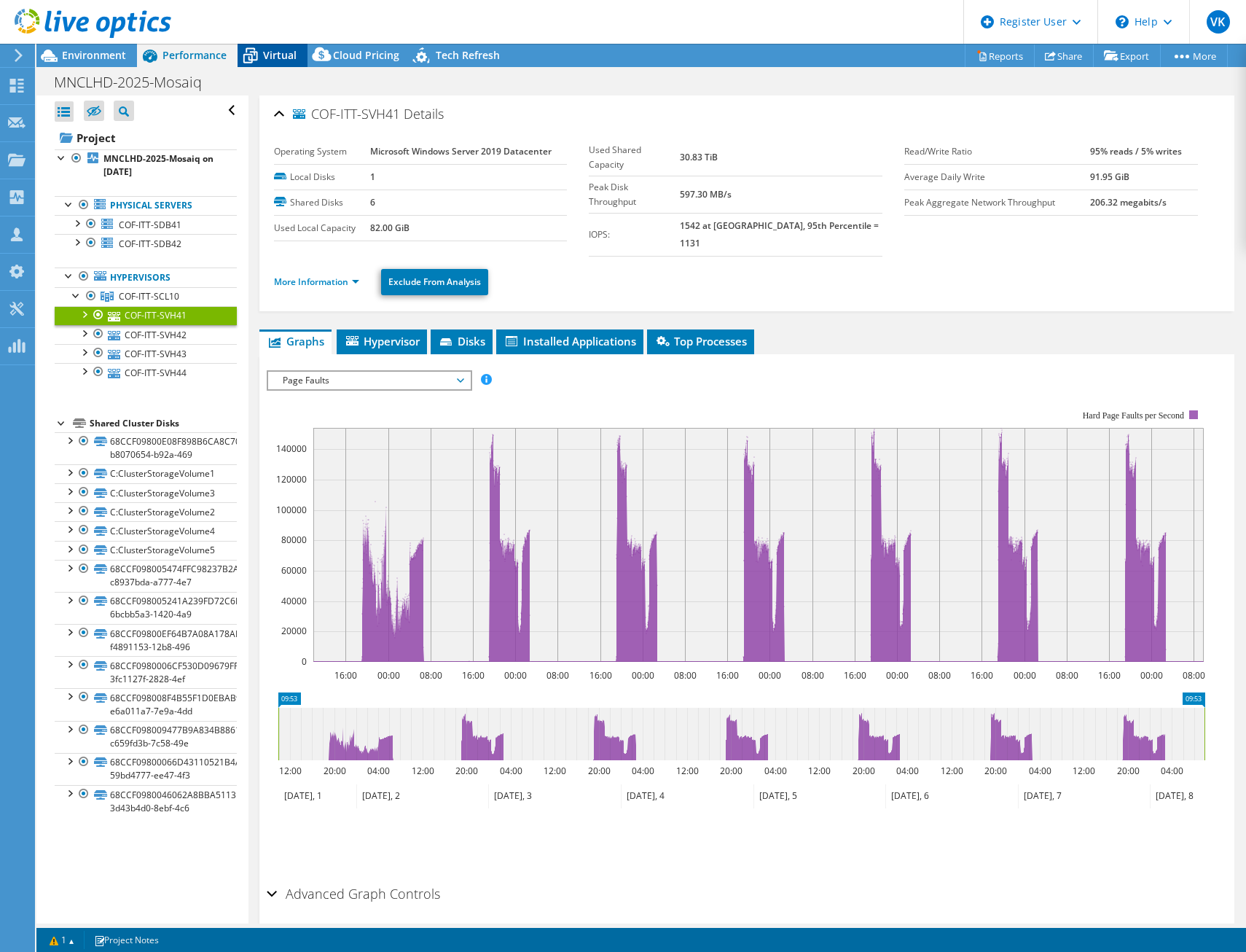
click at [280, 55] on span "Virtual" at bounding box center [280, 55] width 34 height 14
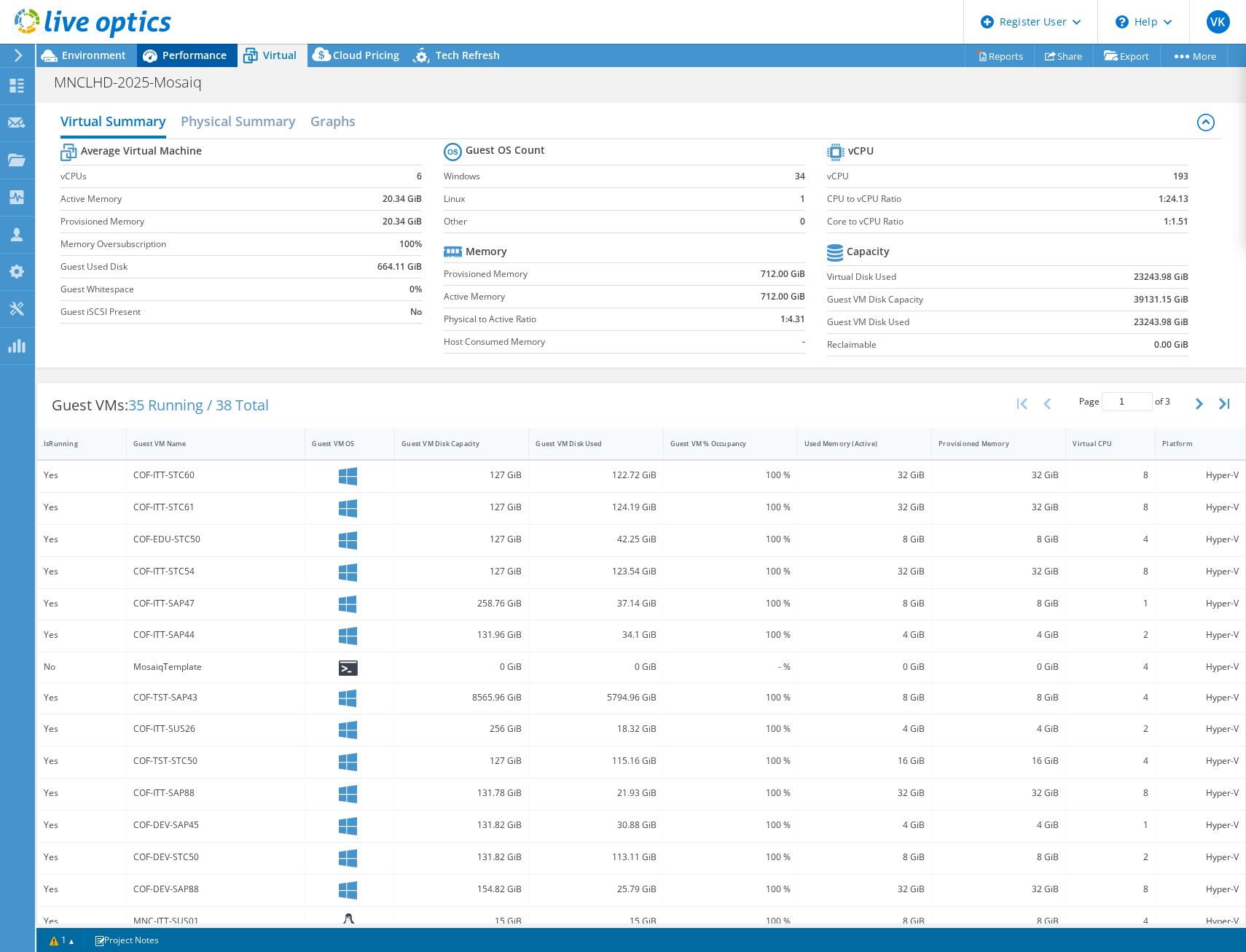
click at [171, 55] on span "Performance" at bounding box center [195, 55] width 64 height 14
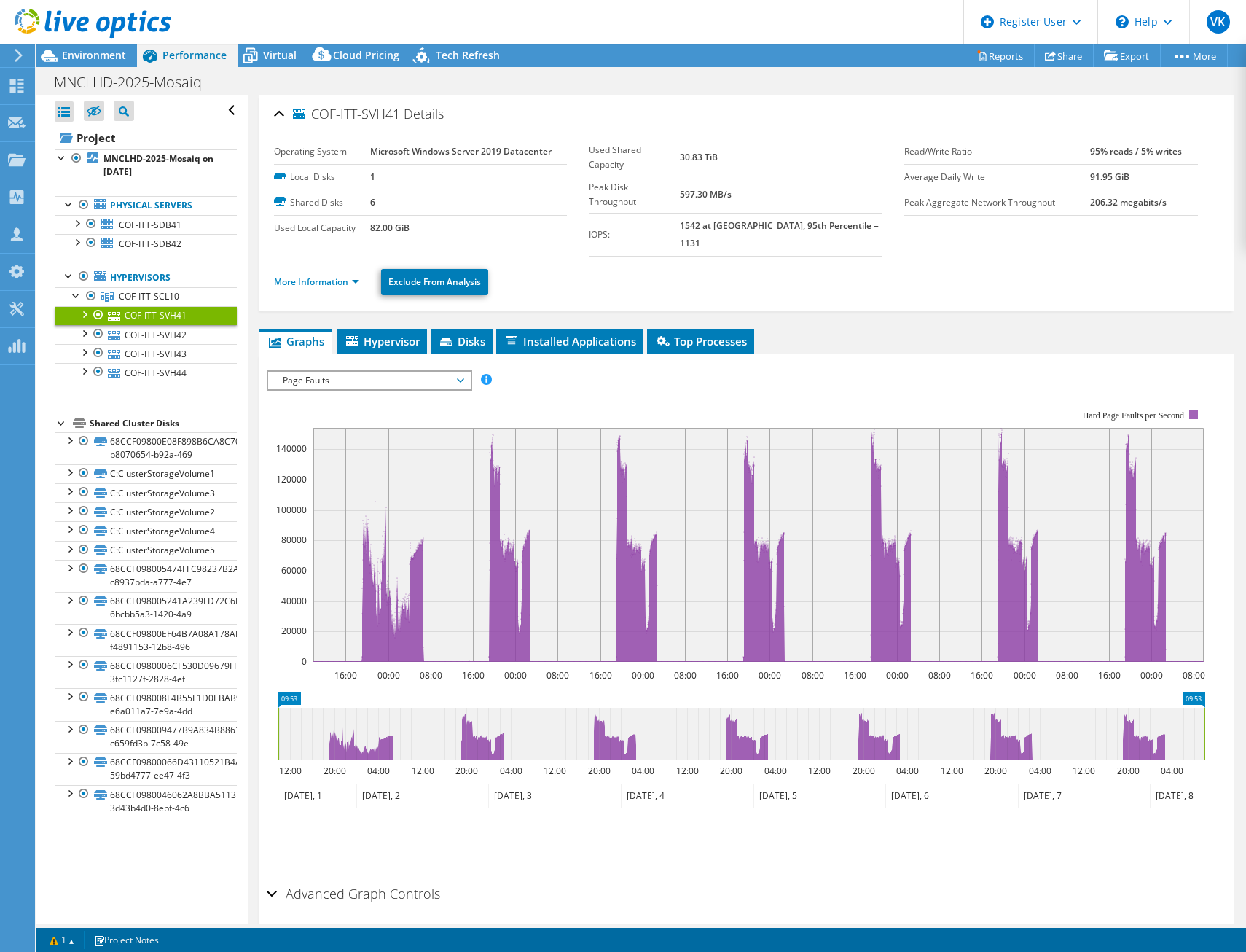
click at [1115, 862] on div "IOPS Disk Throughput IO Size Latency Queue Depth CPU Percentage Memory Page Fau…" at bounding box center [747, 625] width 961 height 509
drag, startPoint x: 102, startPoint y: 49, endPoint x: 112, endPoint y: 52, distance: 10.4
click at [102, 49] on span "Environment" at bounding box center [94, 55] width 64 height 14
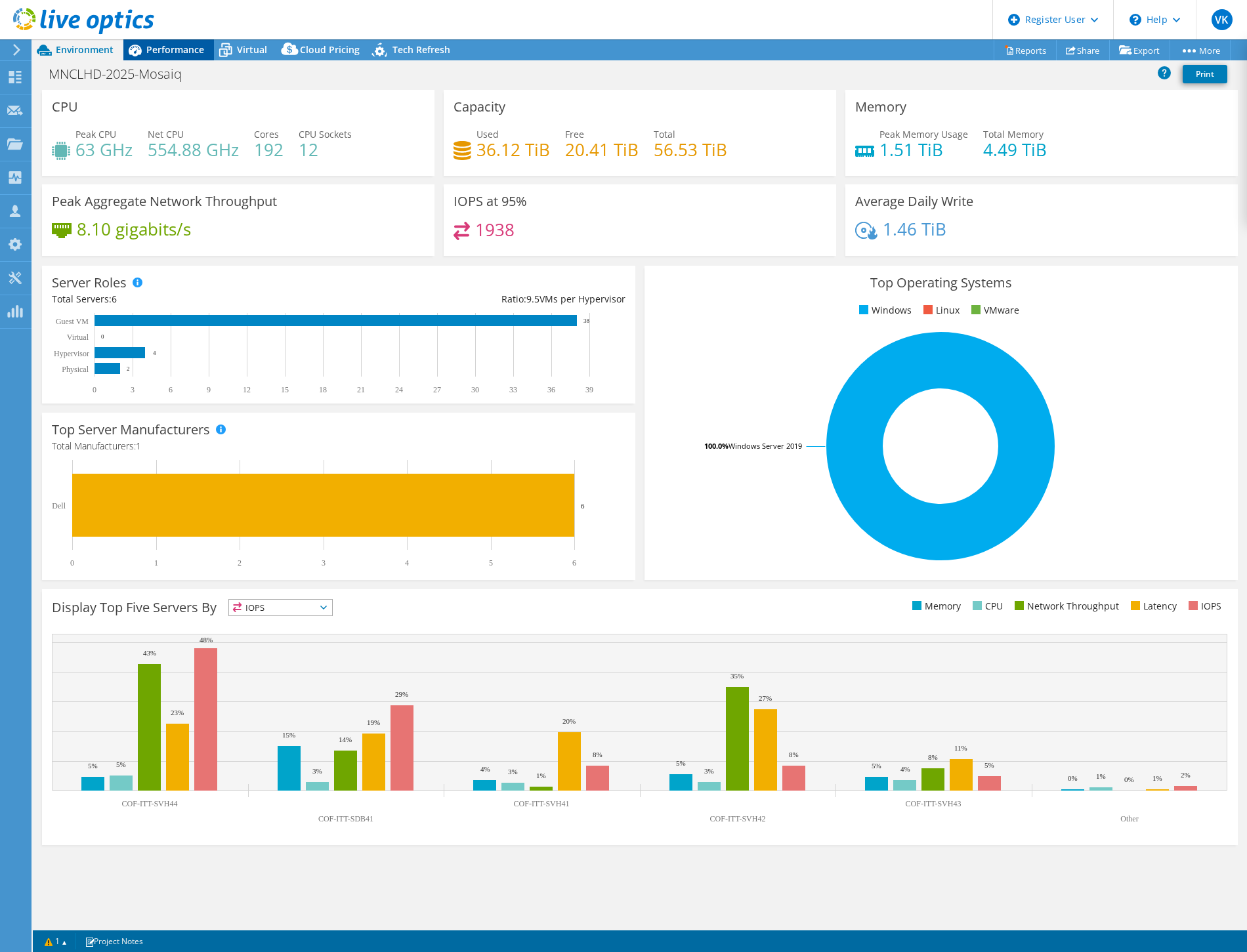
click at [175, 44] on span "Performance" at bounding box center [175, 50] width 58 height 13
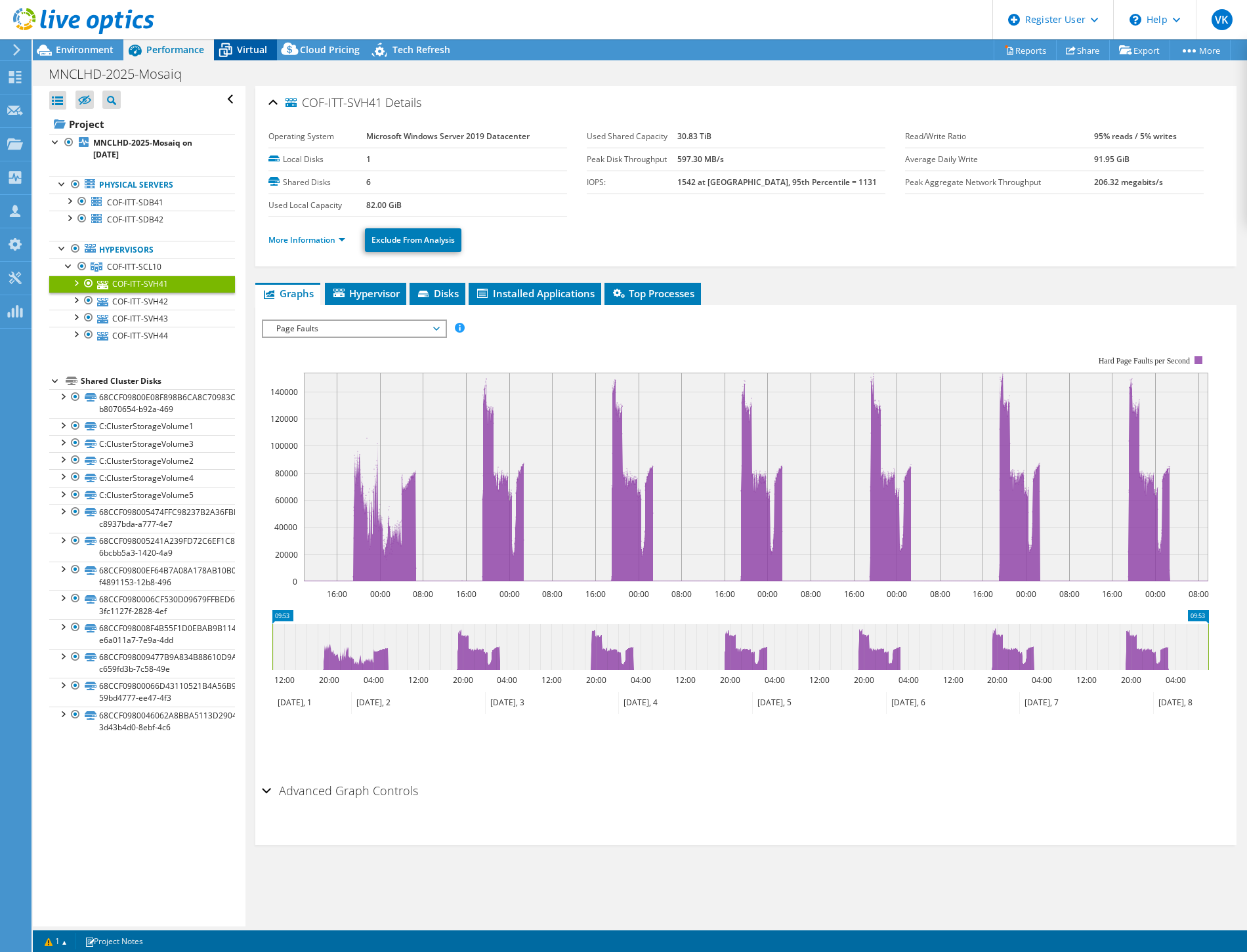
click at [248, 50] on span "Virtual" at bounding box center [252, 50] width 30 height 13
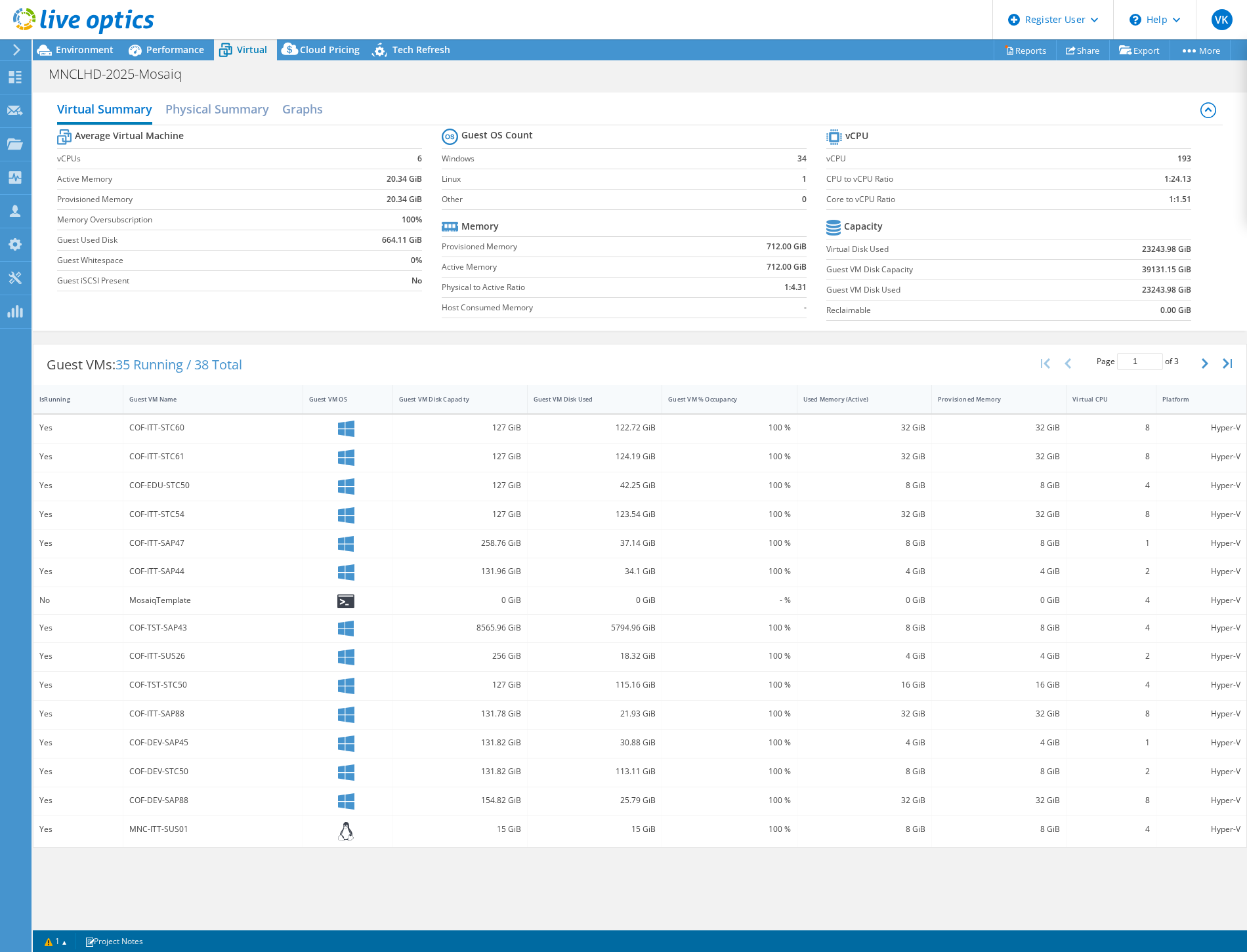
drag, startPoint x: 983, startPoint y: 901, endPoint x: 1098, endPoint y: 889, distance: 115.6
click at [1083, 856] on div "Virtual Summary Physical Summary Graphs Average Virtual Machine vCPUs 6 Active …" at bounding box center [640, 506] width 1214 height 840
drag, startPoint x: 1104, startPoint y: 887, endPoint x: 939, endPoint y: 861, distance: 167.0
click at [942, 856] on div "Virtual Summary Physical Summary Graphs Average Virtual Machine vCPUs 6 Active …" at bounding box center [640, 506] width 1214 height 840
drag, startPoint x: 1027, startPoint y: 709, endPoint x: 1052, endPoint y: 710, distance: 25.0
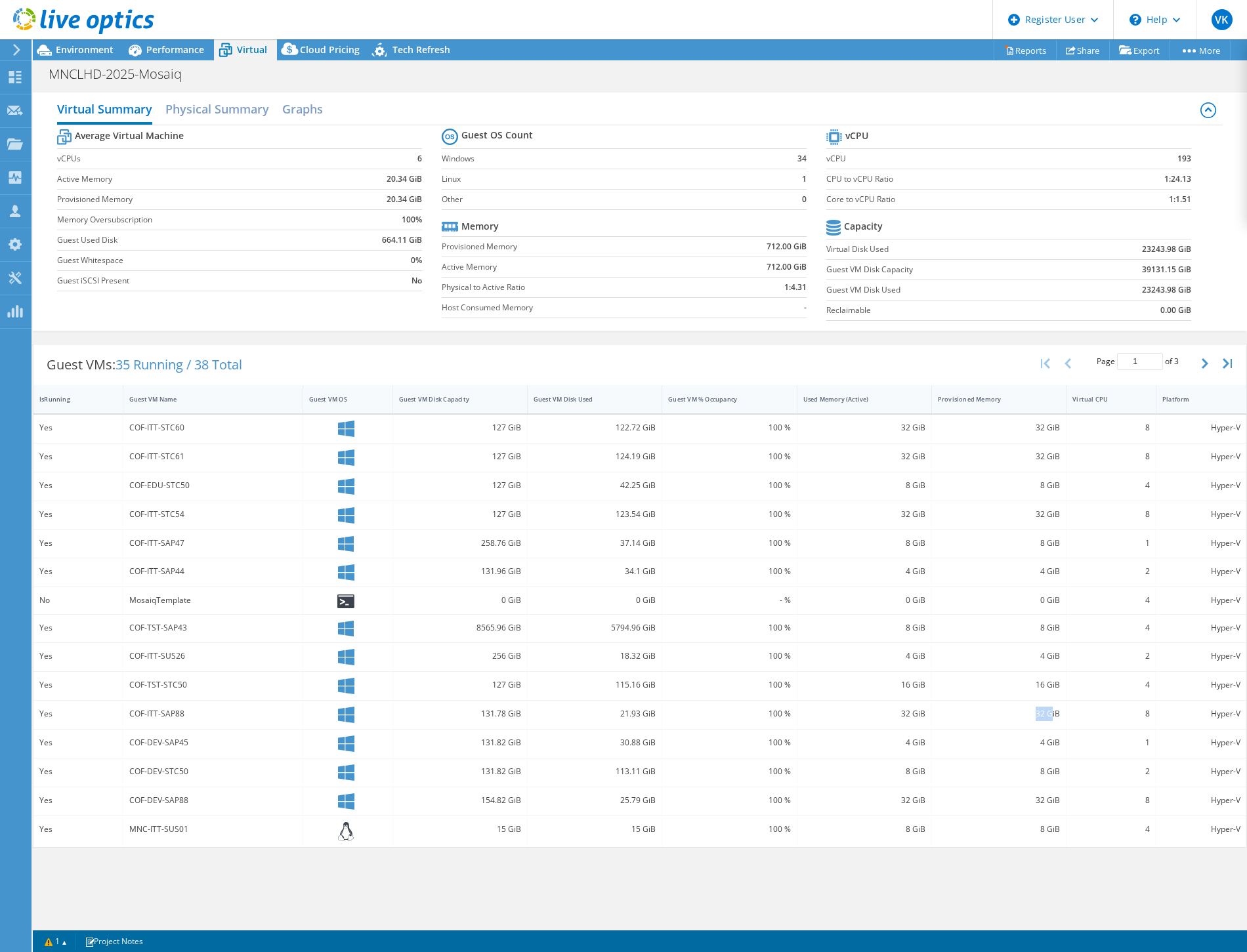
click at [1052, 710] on div "32 GiB" at bounding box center [998, 713] width 122 height 15
drag, startPoint x: 1052, startPoint y: 712, endPoint x: 1051, endPoint y: 861, distance: 149.0
click at [1051, 856] on div "Virtual Summary Physical Summary Graphs Average Virtual Machine vCPUs 6 Active …" at bounding box center [640, 506] width 1214 height 840
click at [315, 108] on h2 "Graphs" at bounding box center [303, 110] width 41 height 29
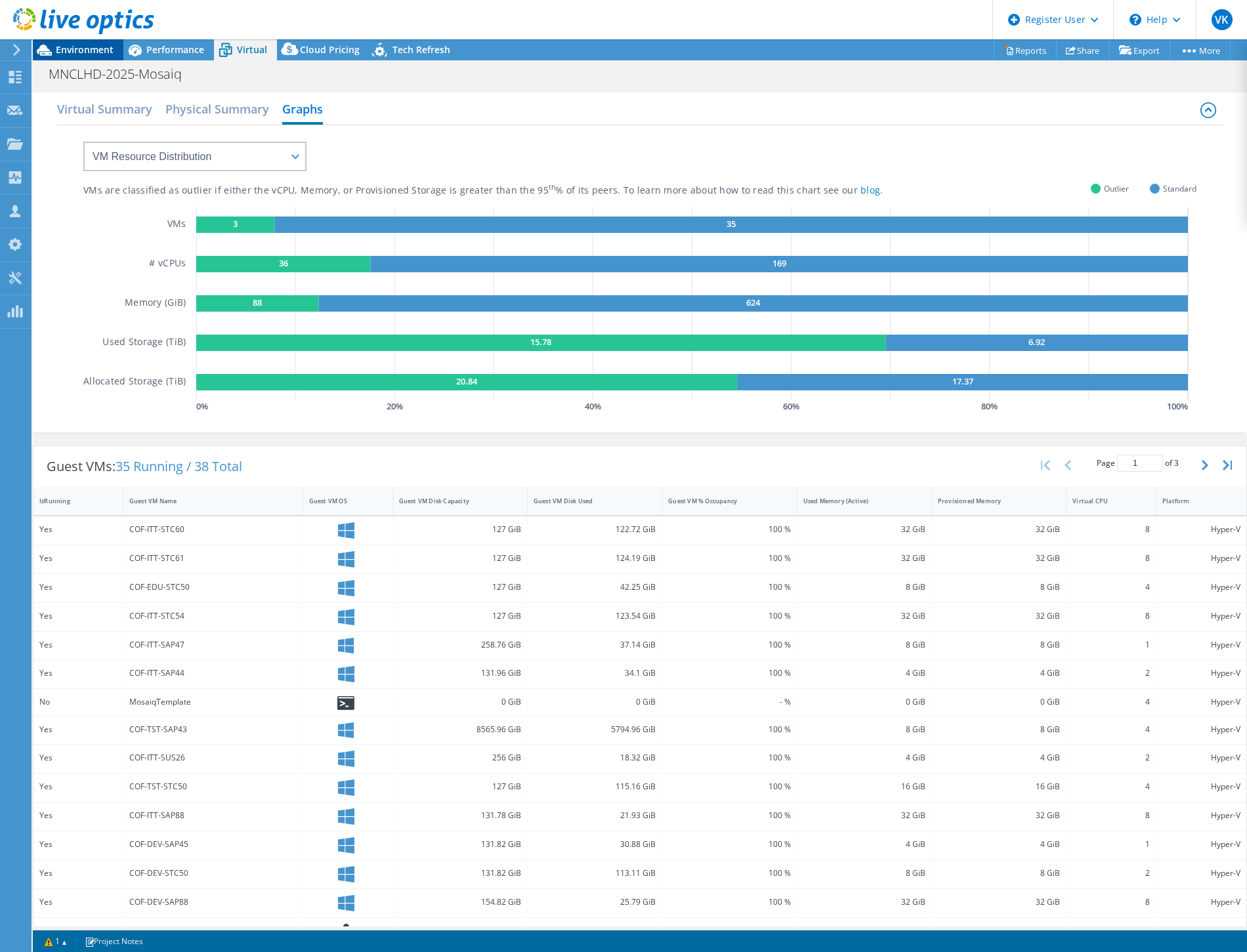
click at [82, 48] on span "Environment" at bounding box center [84, 50] width 58 height 13
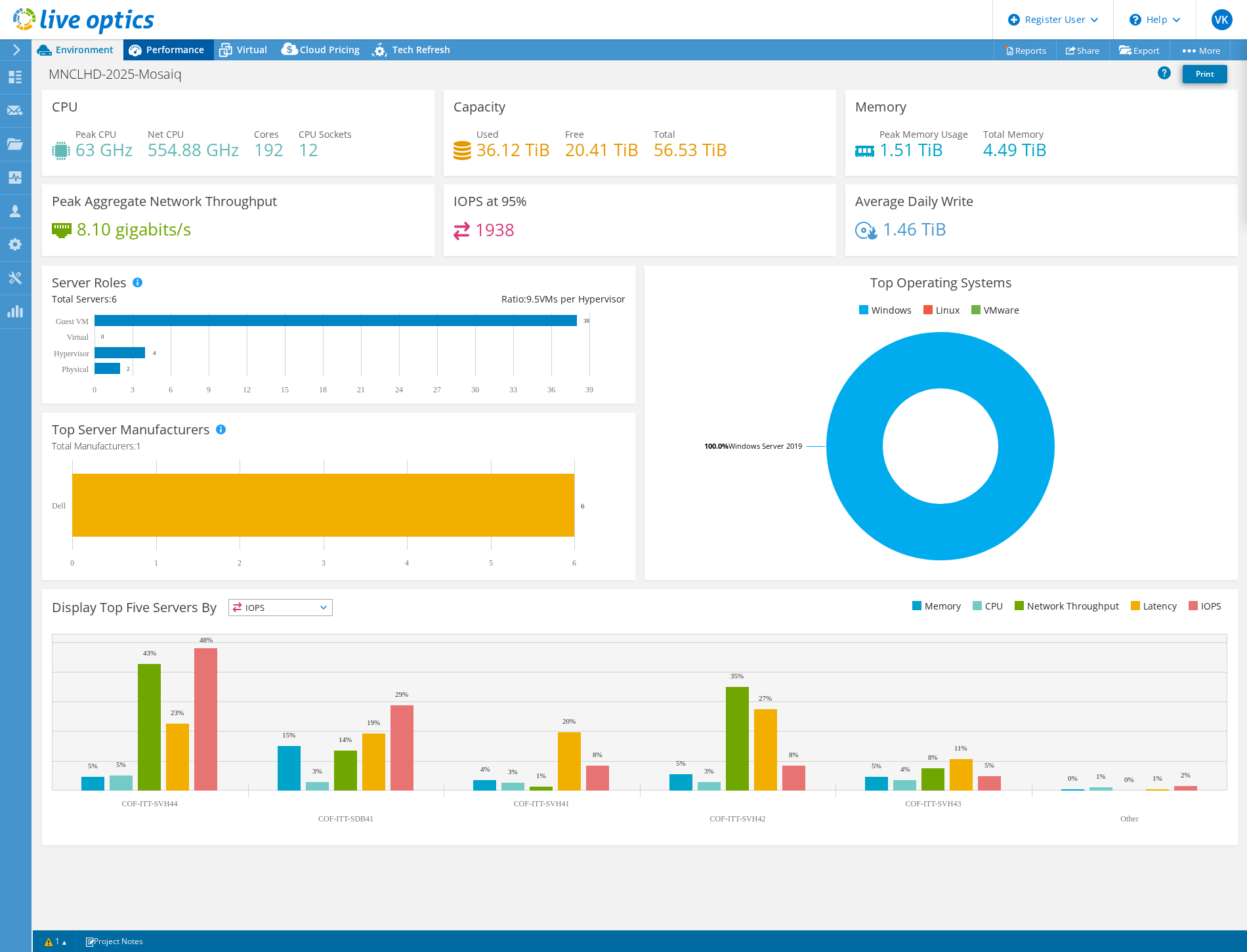
click at [179, 50] on span "Performance" at bounding box center [175, 50] width 58 height 13
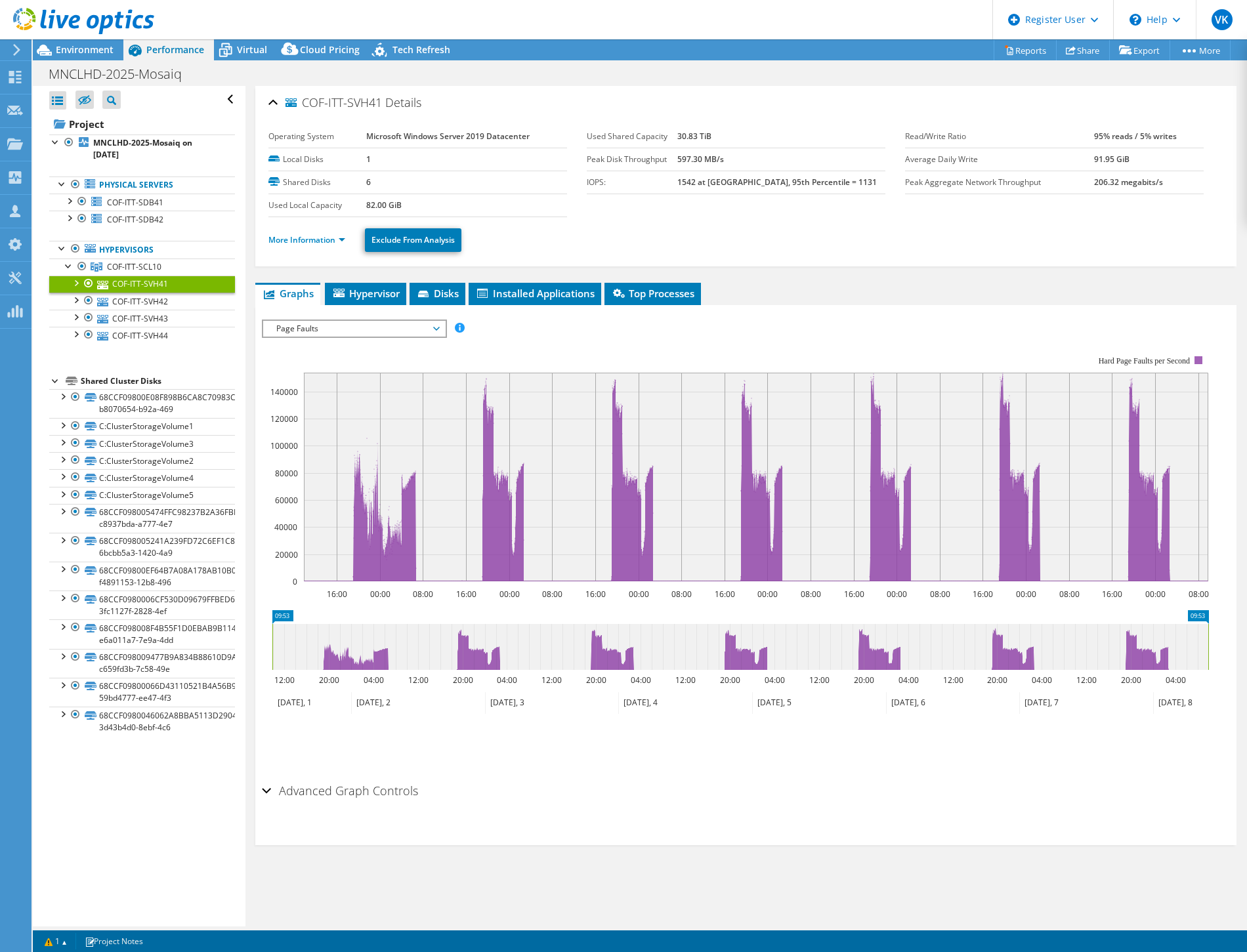
click at [427, 322] on span "Page Faults" at bounding box center [354, 329] width 169 height 15
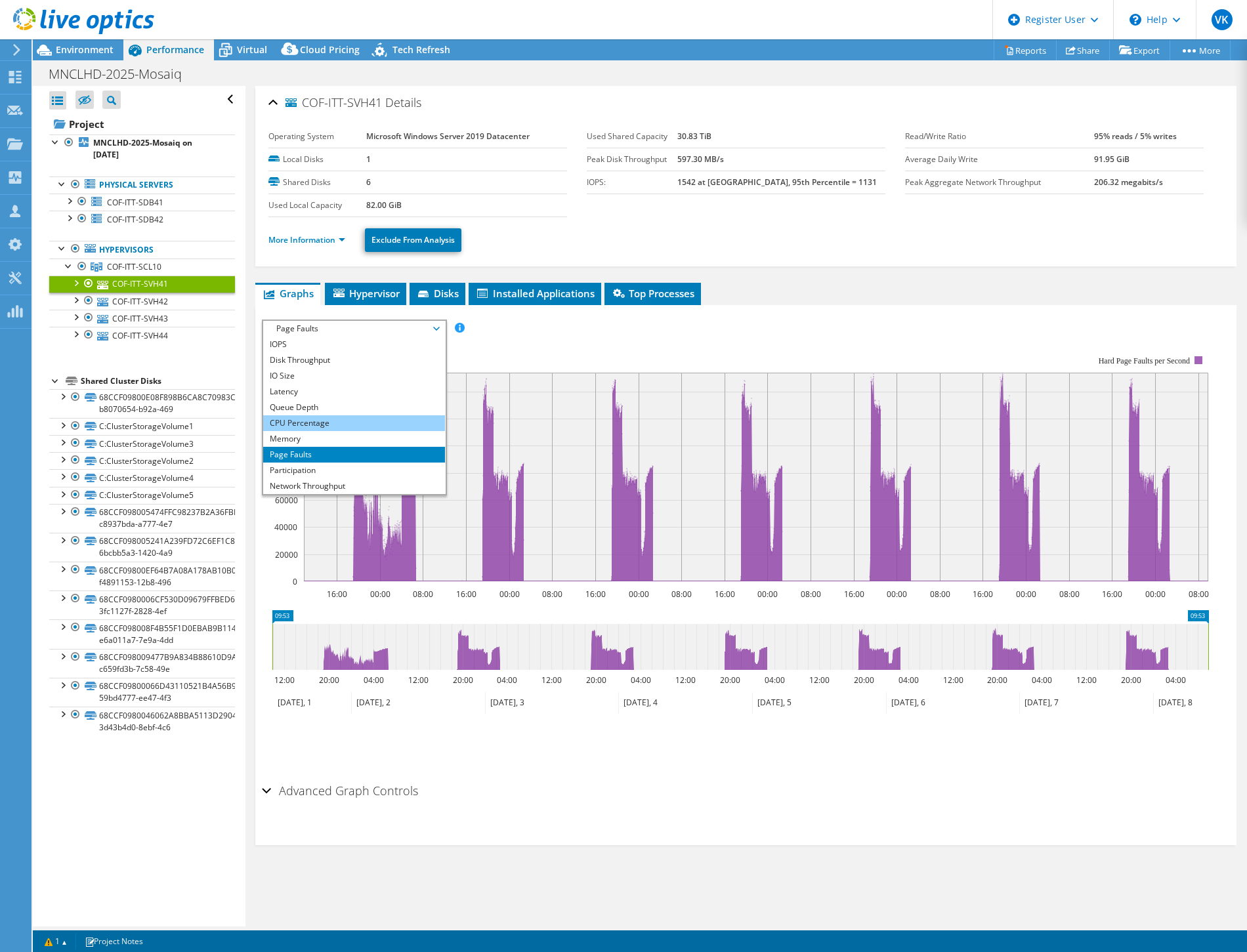
click at [405, 419] on li "CPU Percentage" at bounding box center [354, 423] width 182 height 15
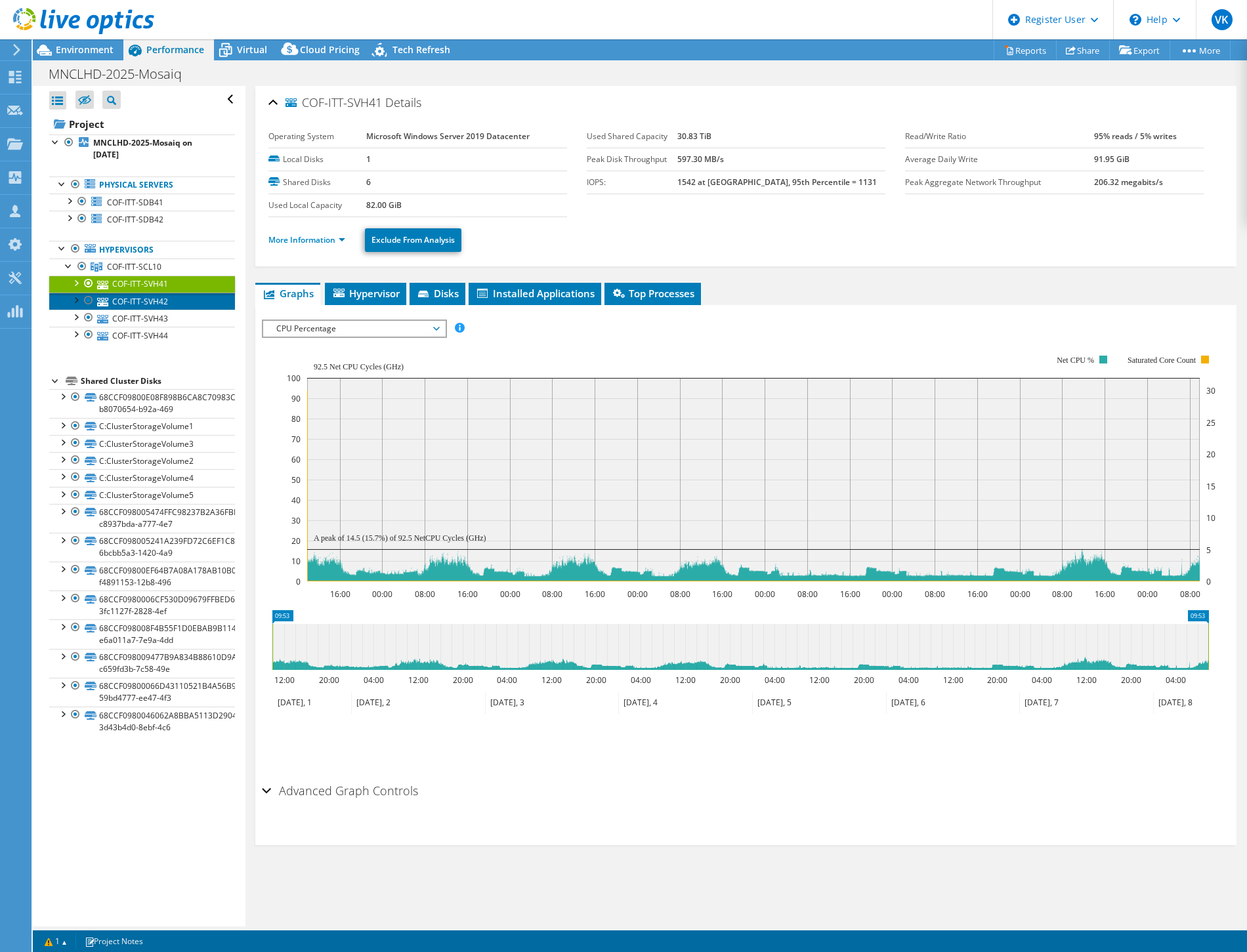
click at [151, 297] on link "COF-ITT-SVH42" at bounding box center [142, 301] width 186 height 17
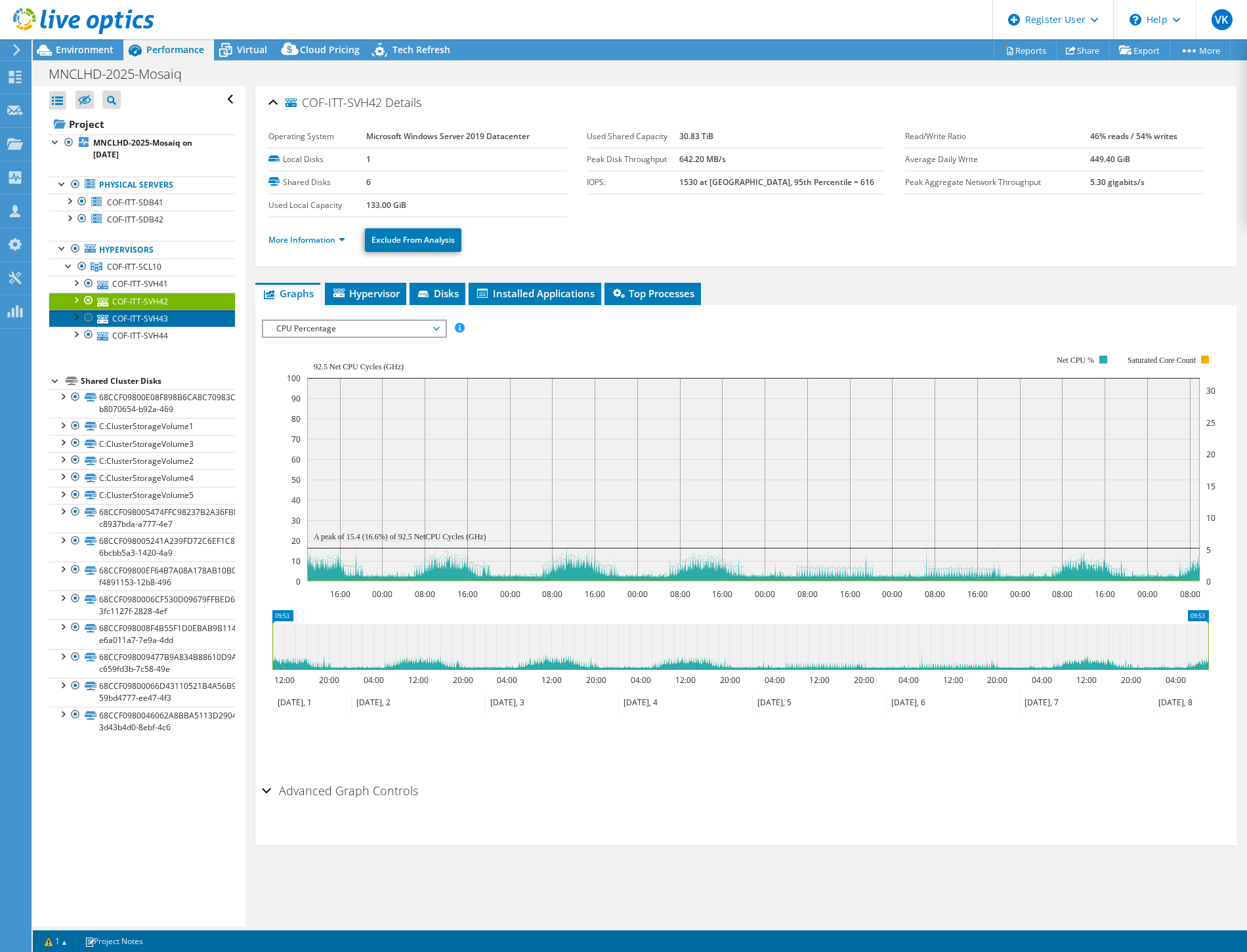
click at [151, 315] on link "COF-ITT-SVH43" at bounding box center [142, 318] width 186 height 17
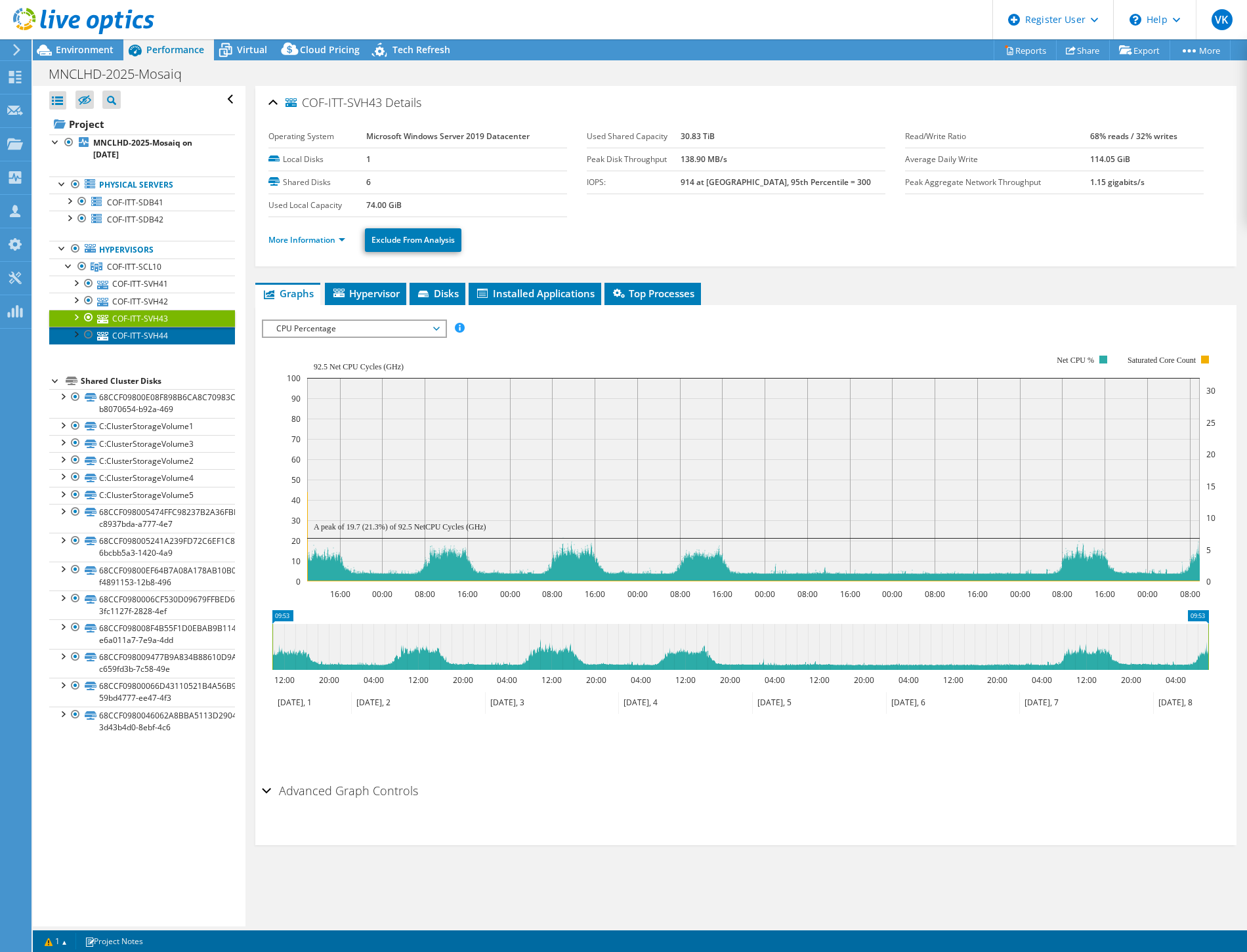
click at [150, 329] on link "COF-ITT-SVH44" at bounding box center [142, 335] width 186 height 17
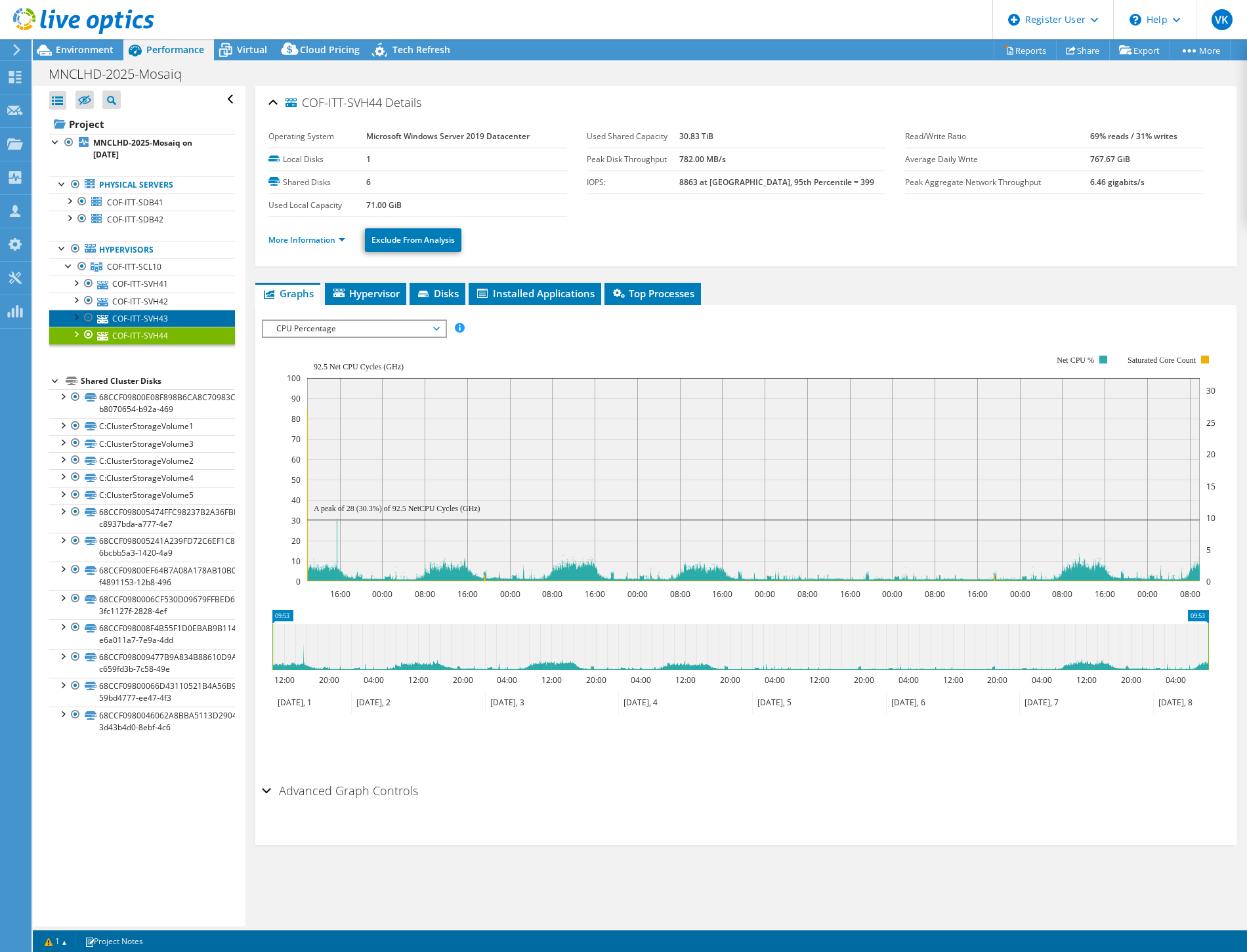
click at [144, 311] on link "COF-ITT-SVH43" at bounding box center [142, 318] width 186 height 17
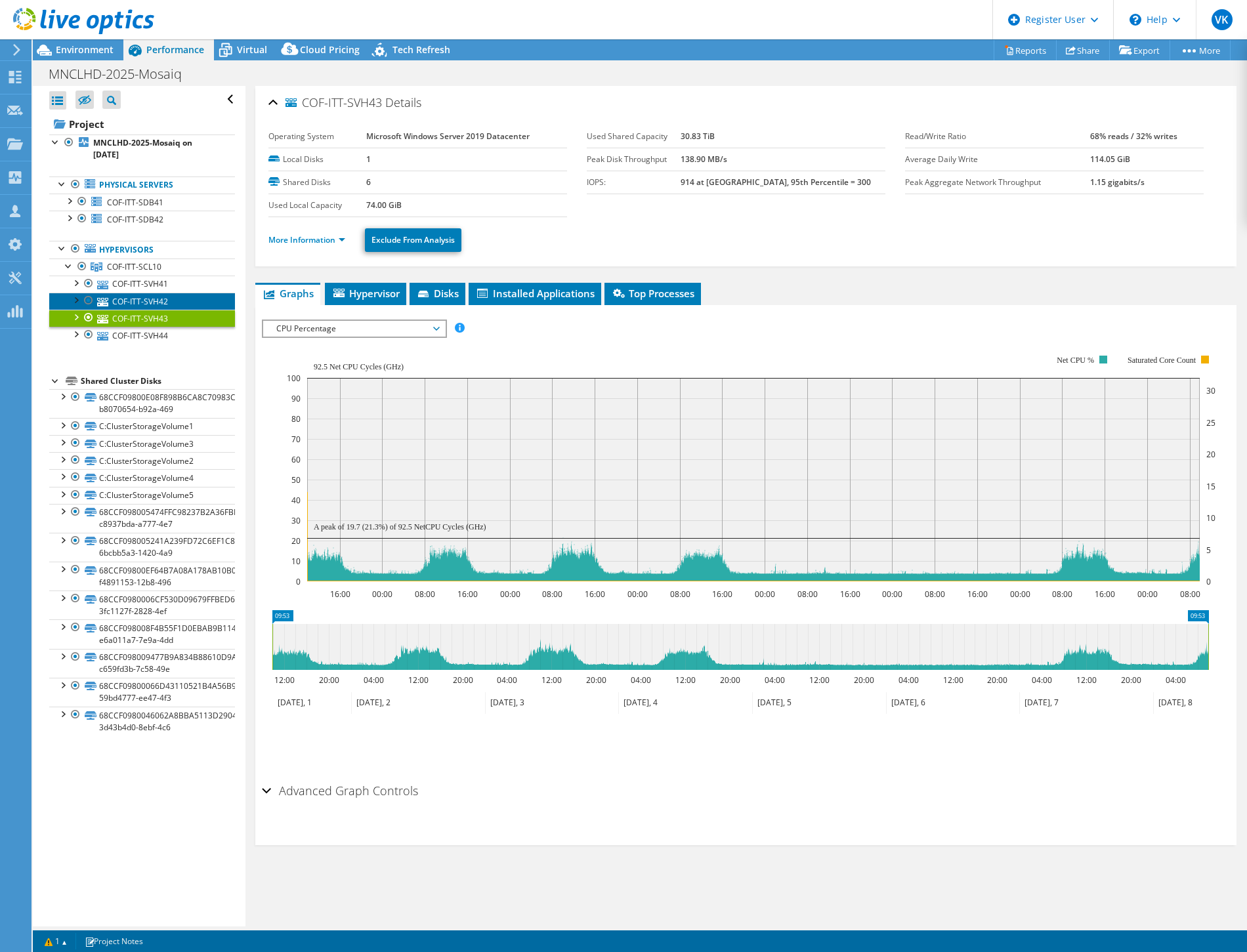
click at [143, 298] on link "COF-ITT-SVH42" at bounding box center [142, 301] width 186 height 17
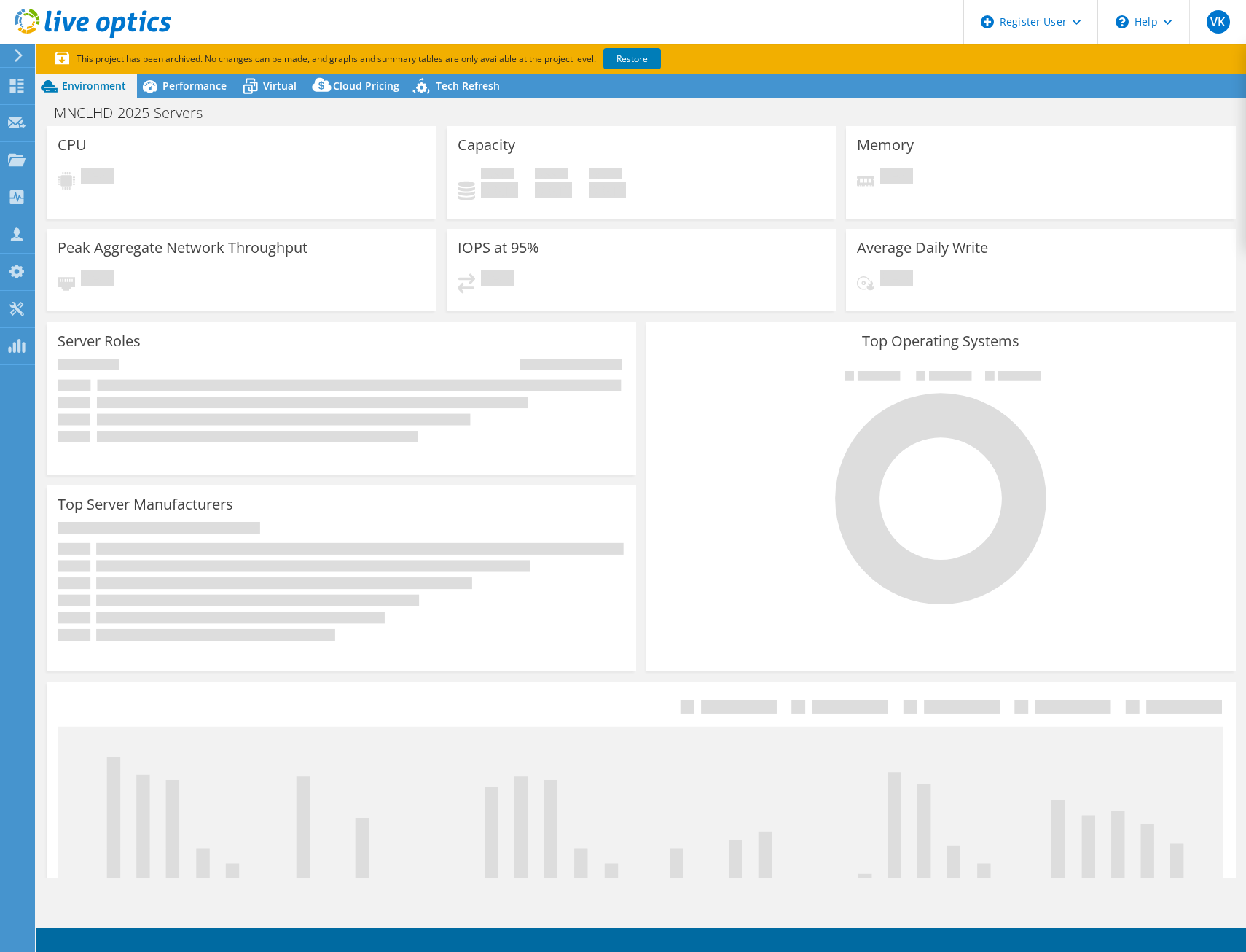
select select "USD"
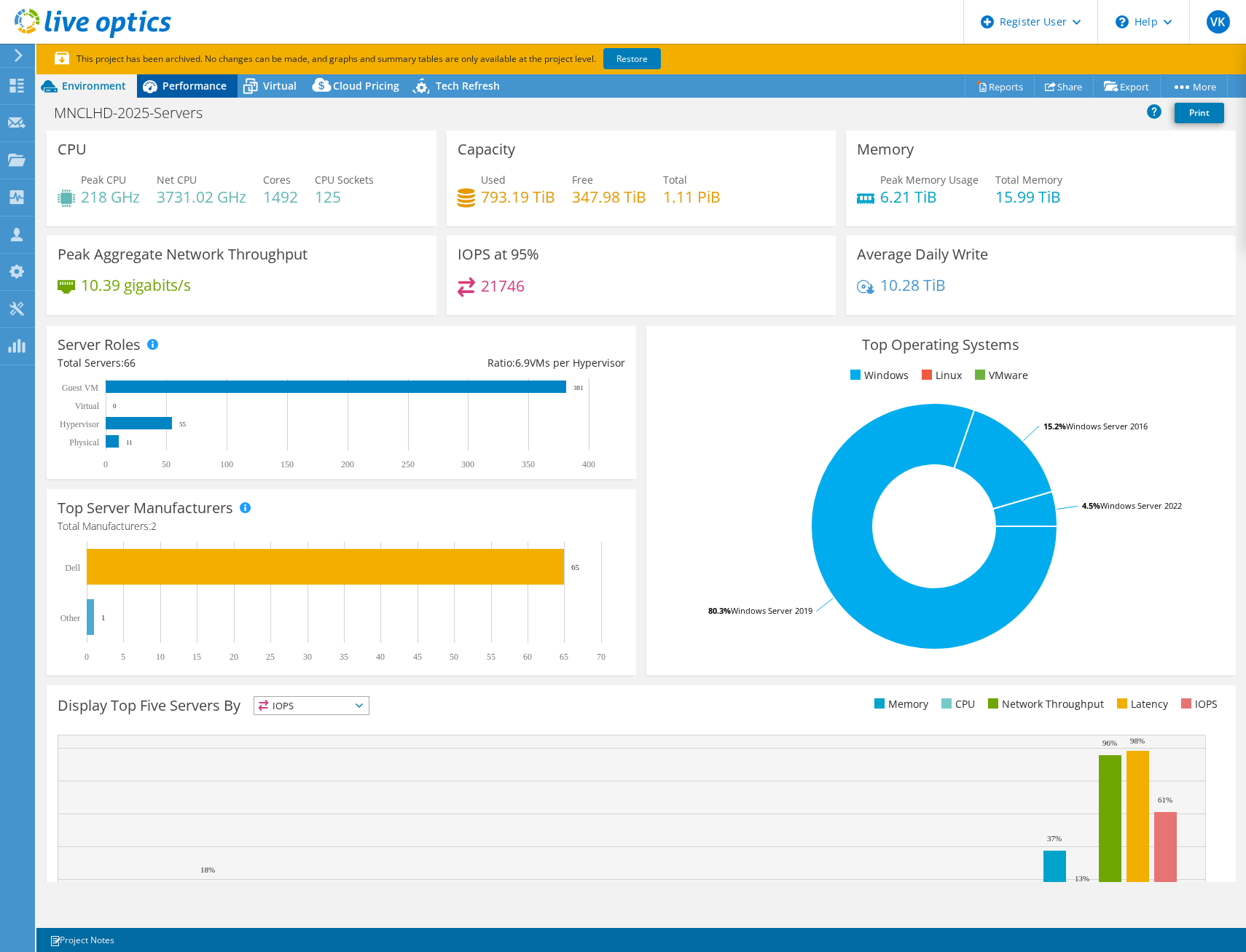
click at [184, 88] on span "Performance" at bounding box center [195, 86] width 64 height 14
